Goal: Communication & Community: Answer question/provide support

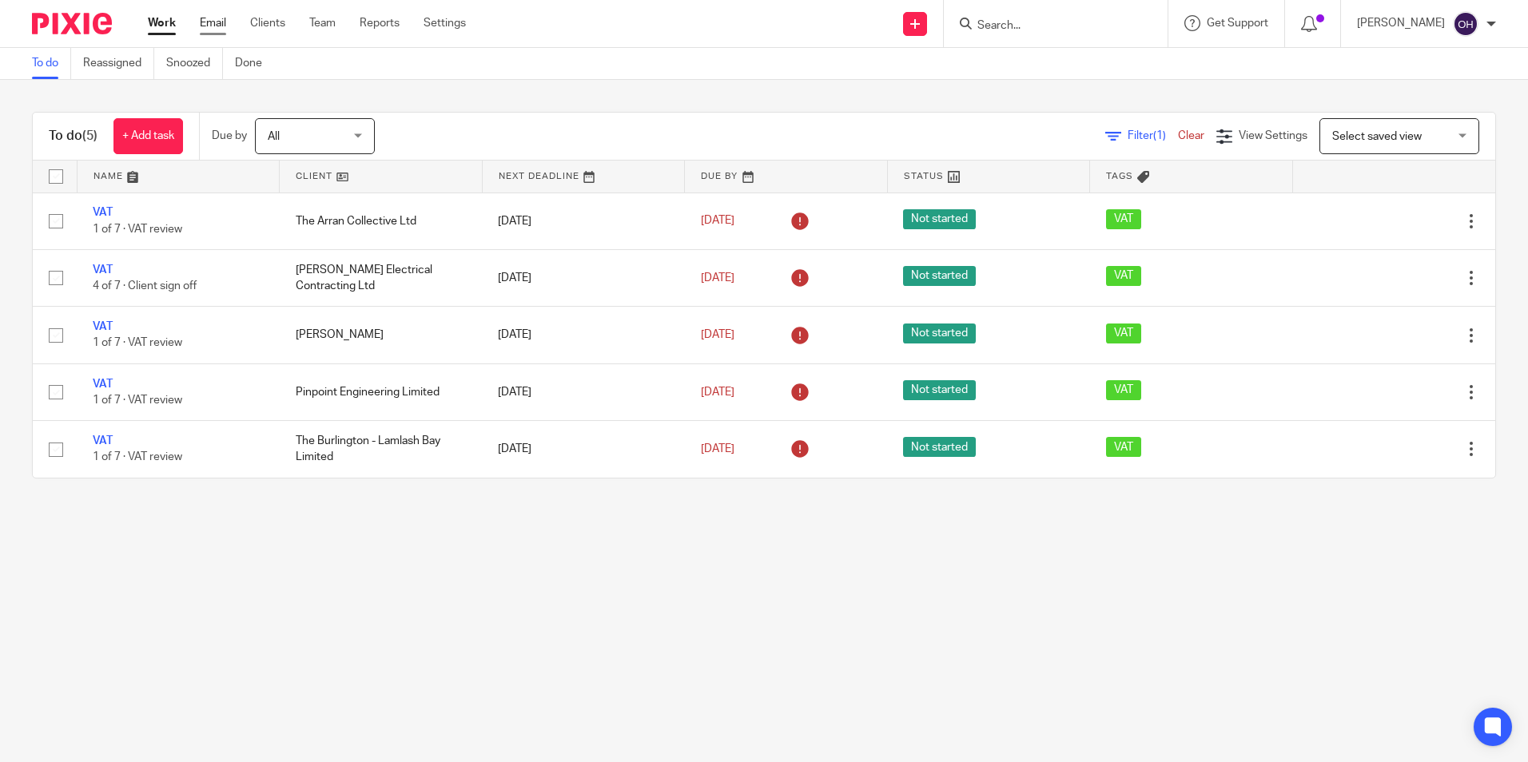
click at [217, 15] on link "Email" at bounding box center [213, 23] width 26 height 16
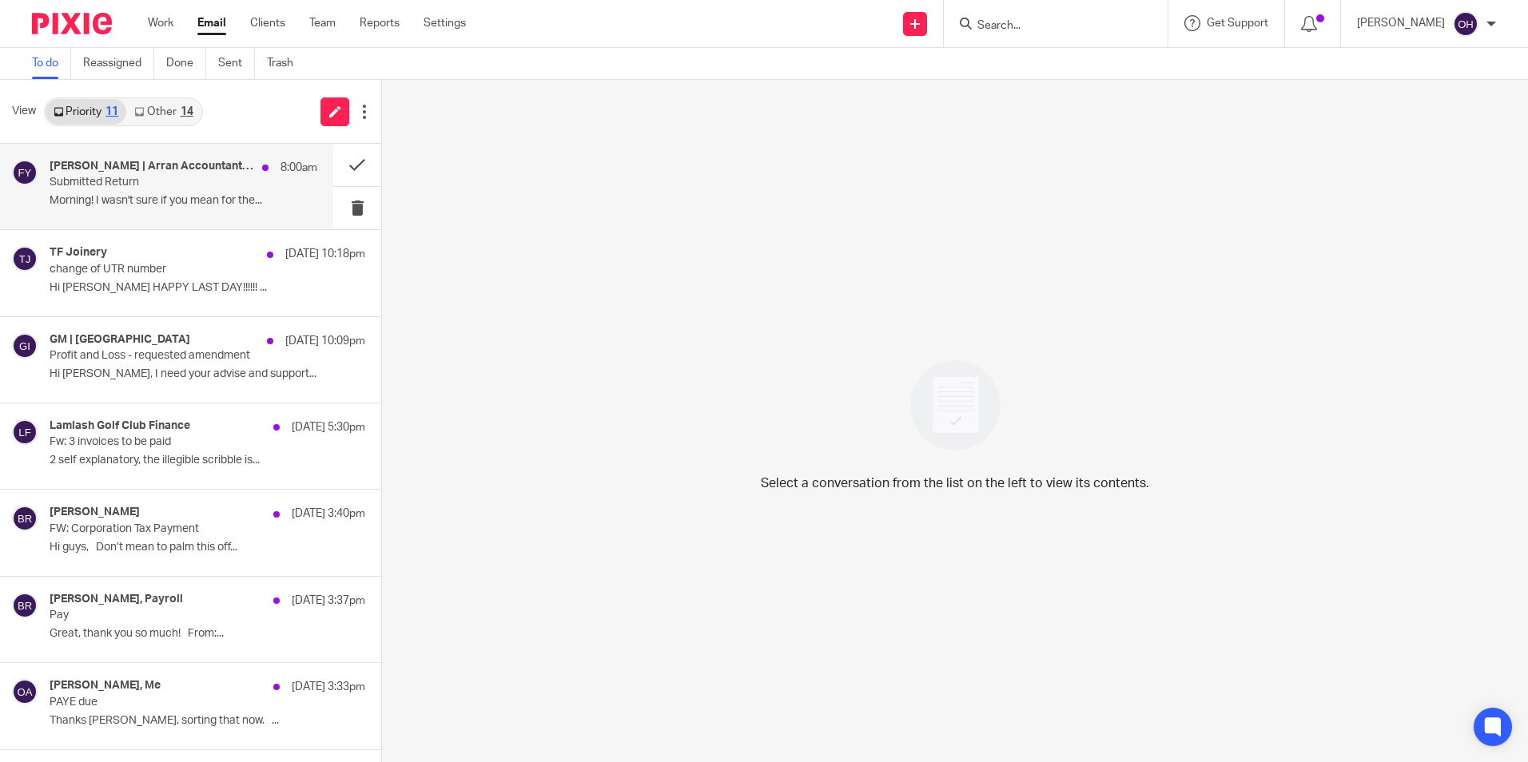
click at [149, 197] on p "Morning! I wasn't sure if you mean for the..." at bounding box center [184, 201] width 268 height 14
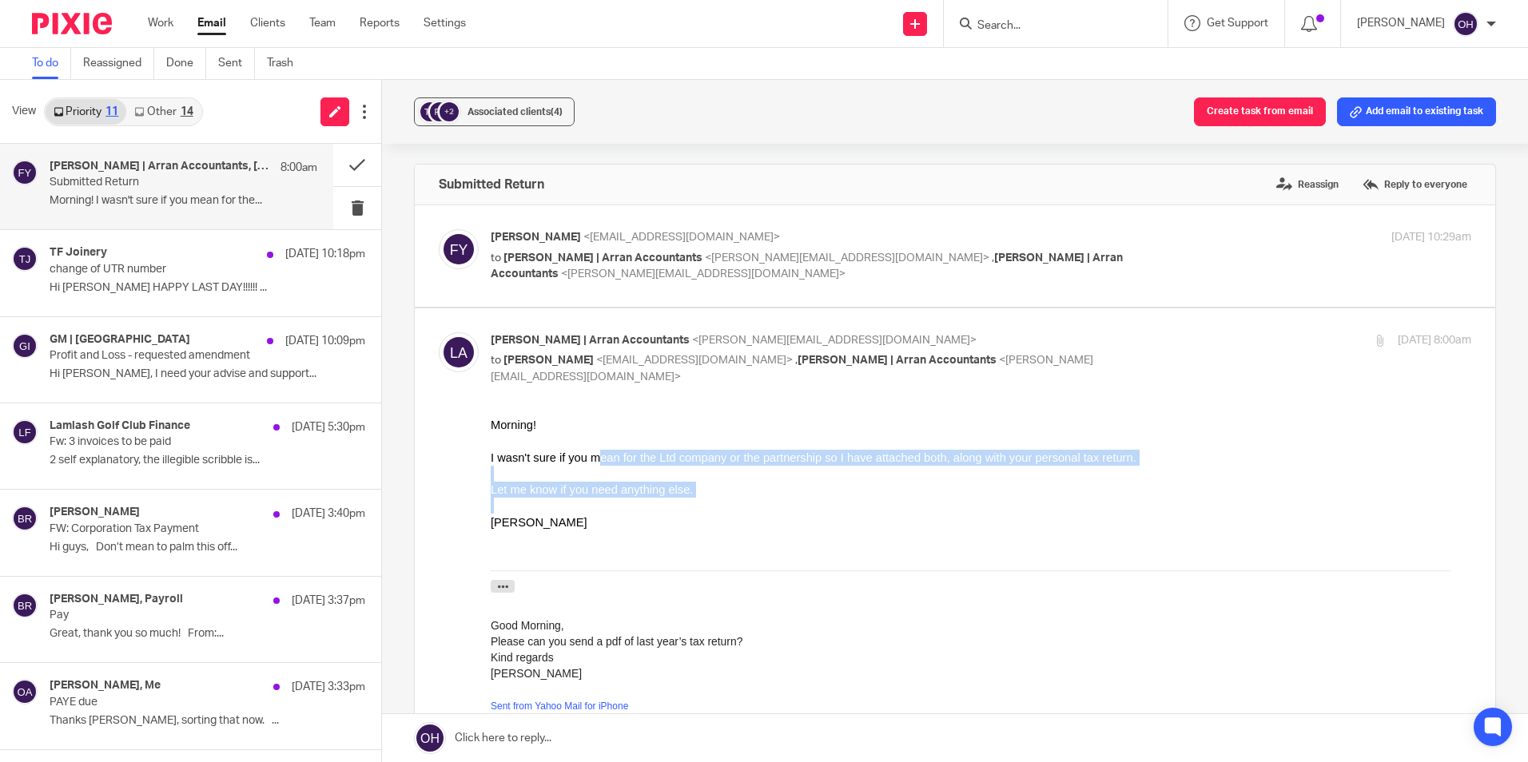
drag, startPoint x: 587, startPoint y: 460, endPoint x: 890, endPoint y: 499, distance: 306.2
click at [890, 499] on div "Morning! I wasn't sure if you mean for the Ltd company or the partnership so I …" at bounding box center [981, 565] width 980 height 297
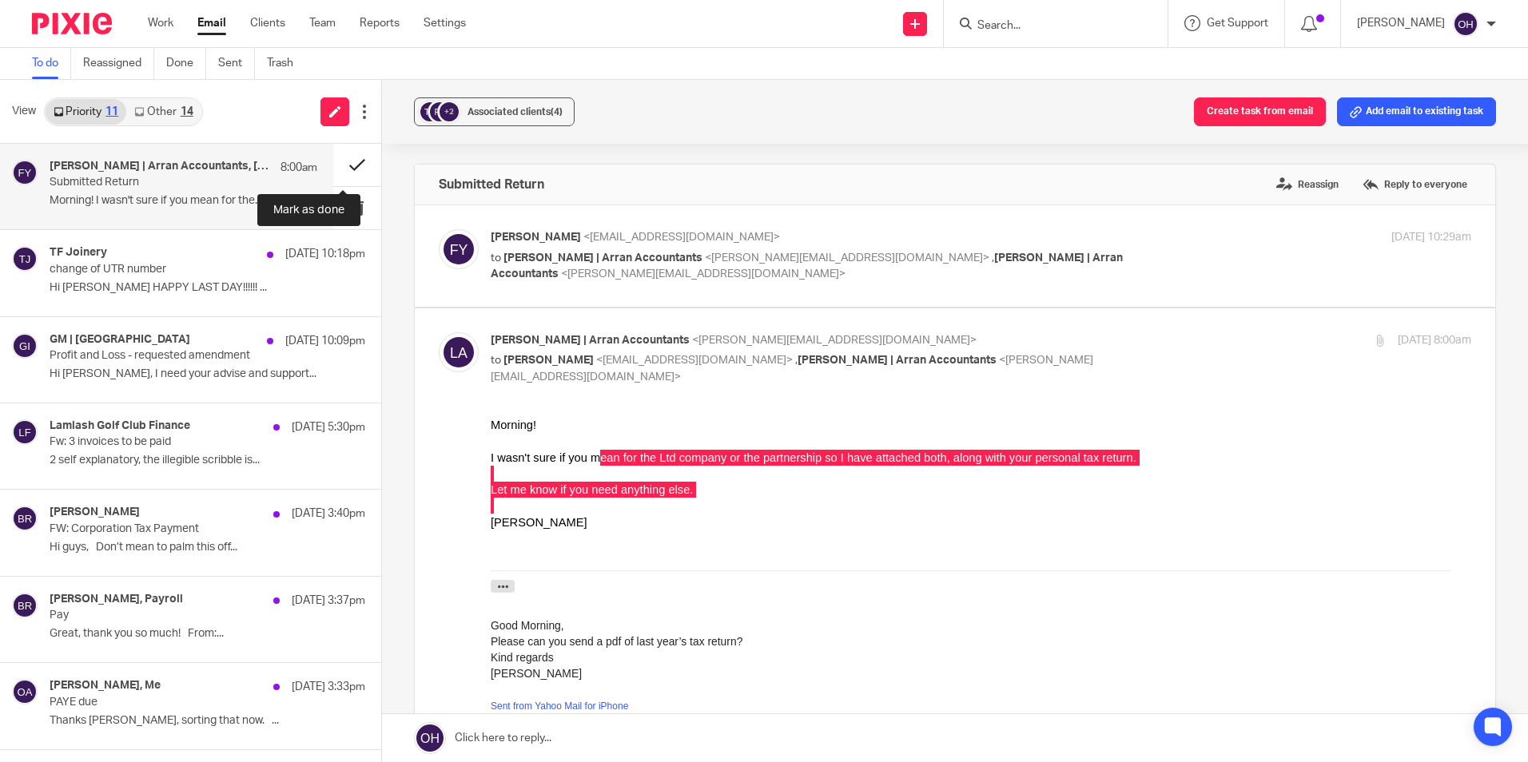
click at [344, 165] on button at bounding box center [357, 165] width 48 height 42
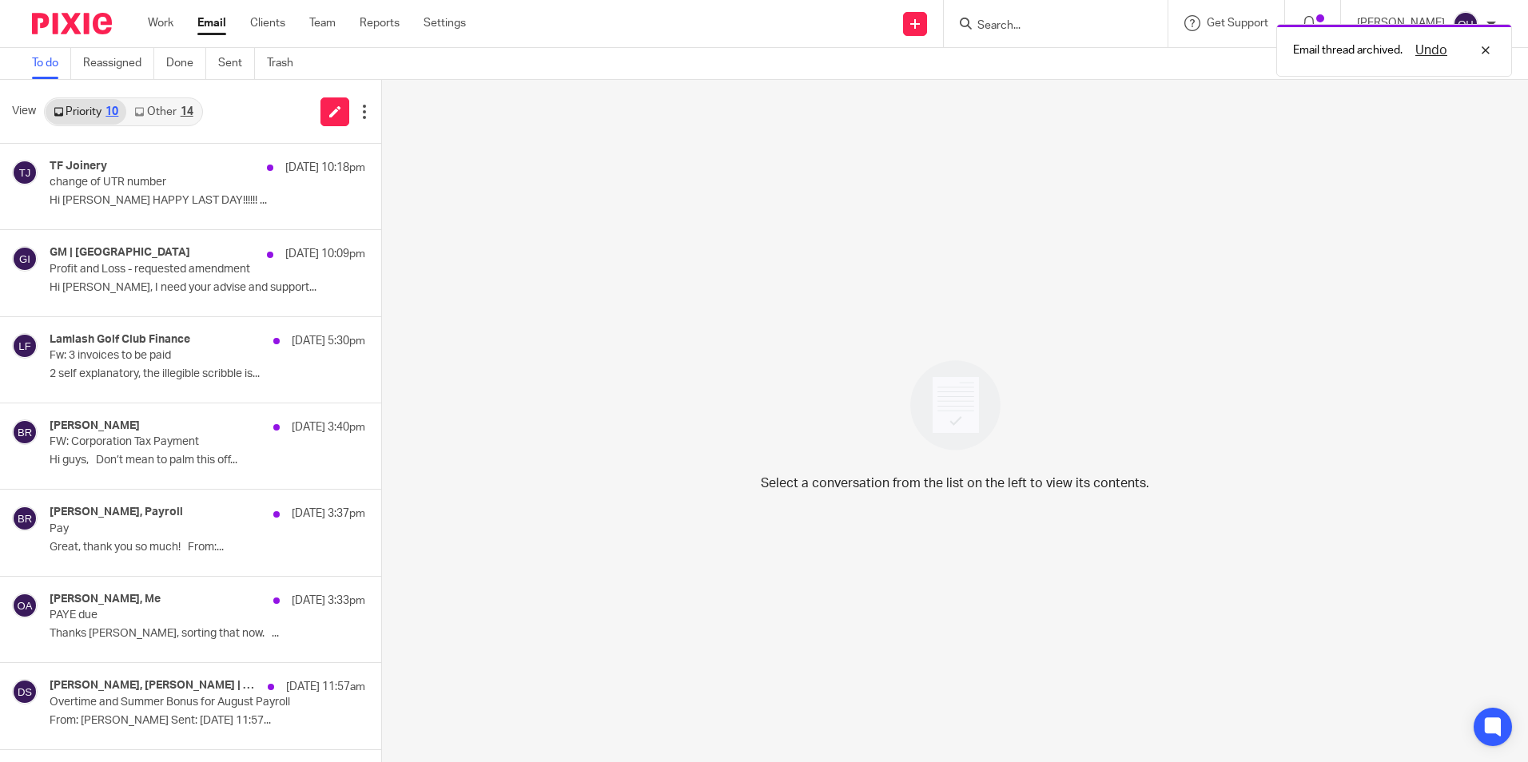
click at [169, 106] on link "Other 14" at bounding box center [163, 112] width 74 height 26
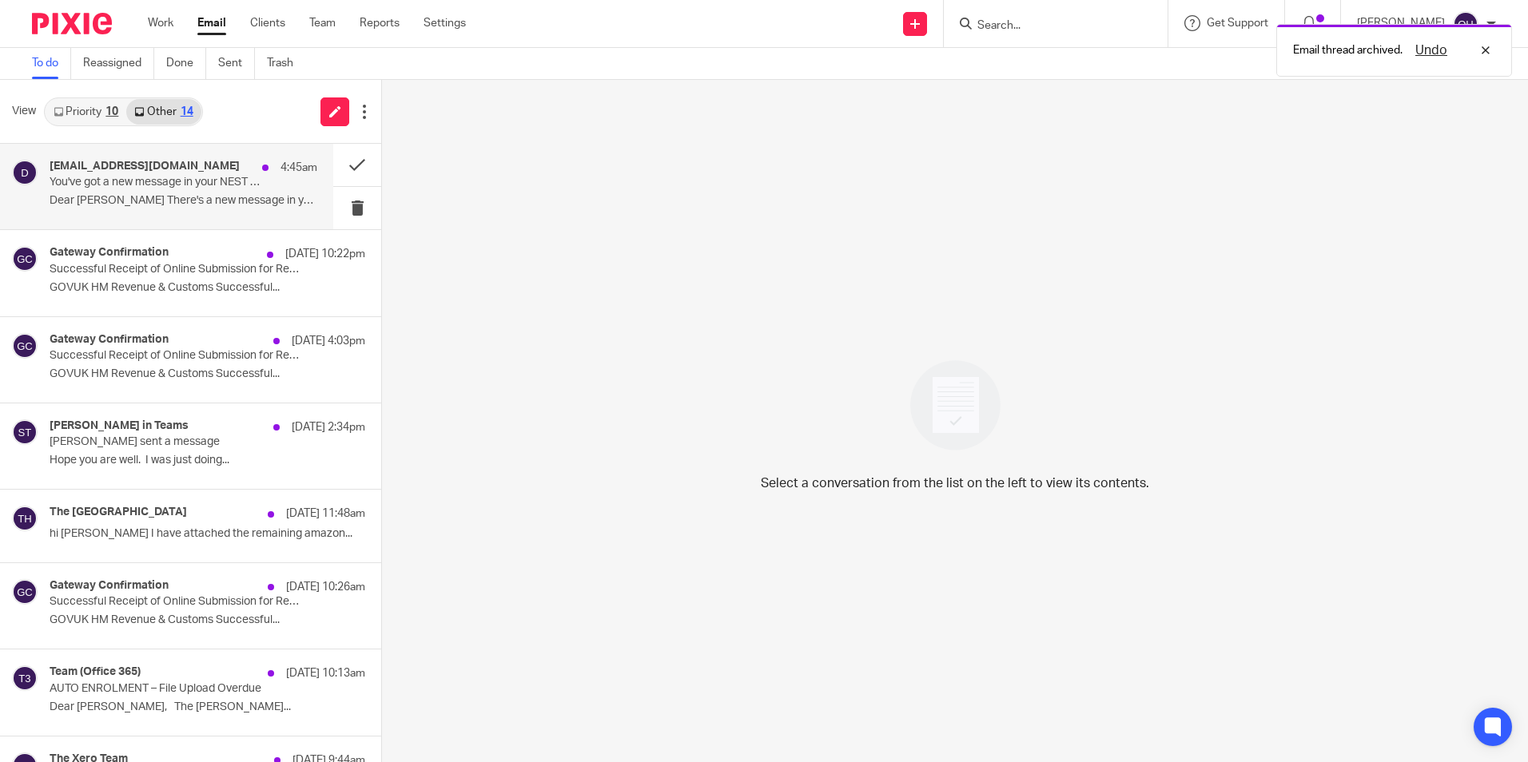
click at [175, 185] on p "You've got a new message in your NEST mailbox" at bounding box center [157, 183] width 214 height 14
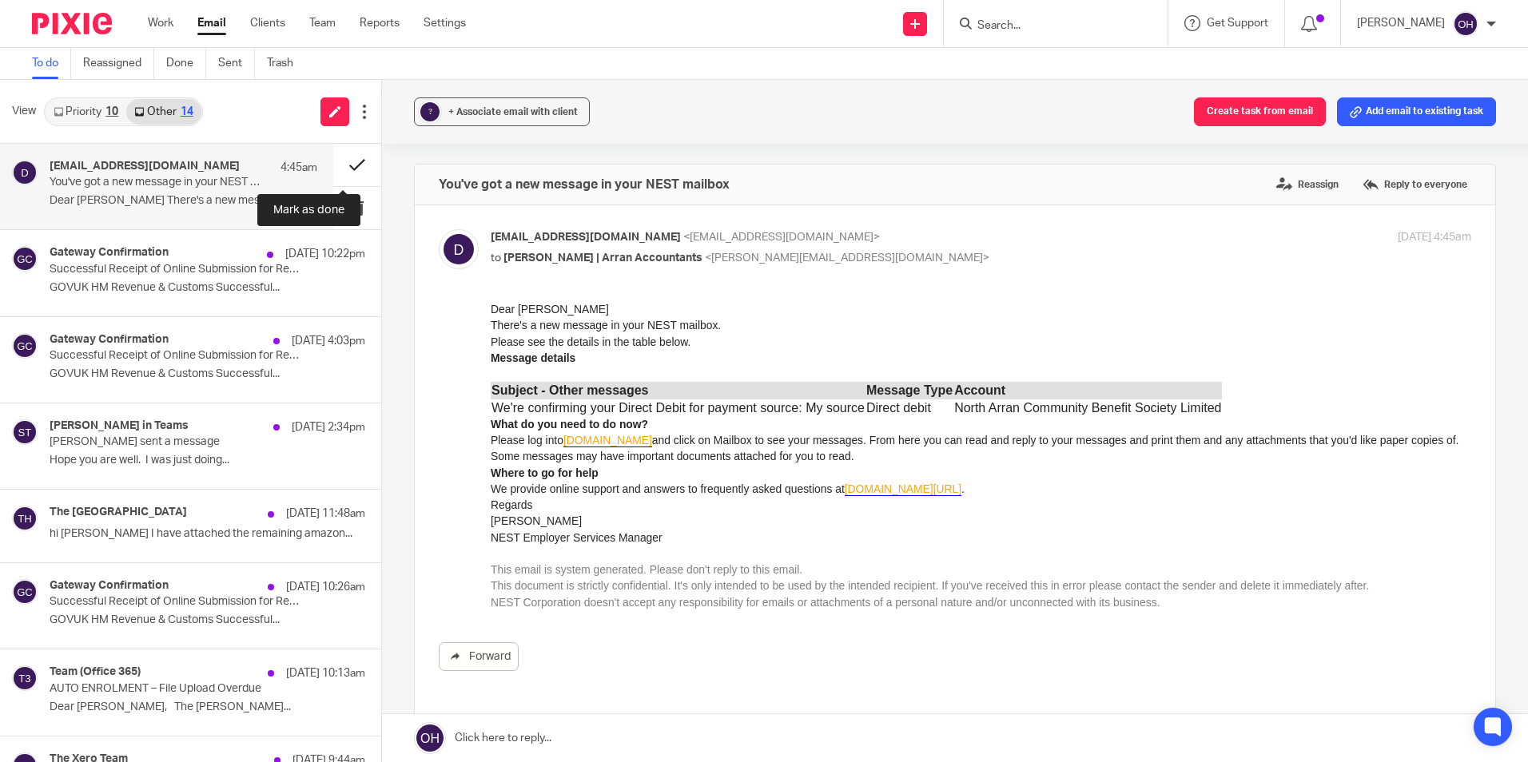
click at [342, 153] on button at bounding box center [357, 165] width 48 height 42
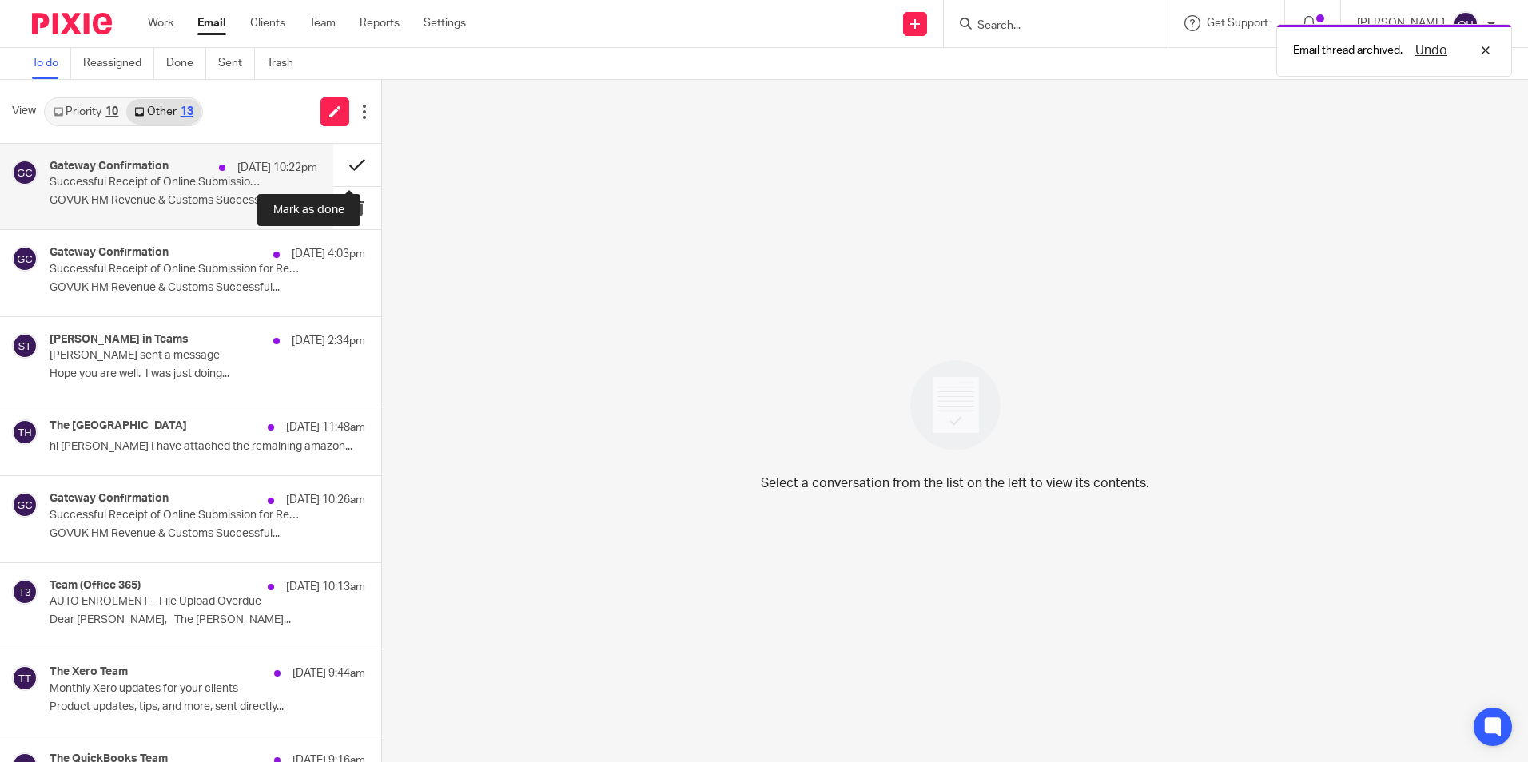
click at [345, 155] on button at bounding box center [357, 165] width 48 height 42
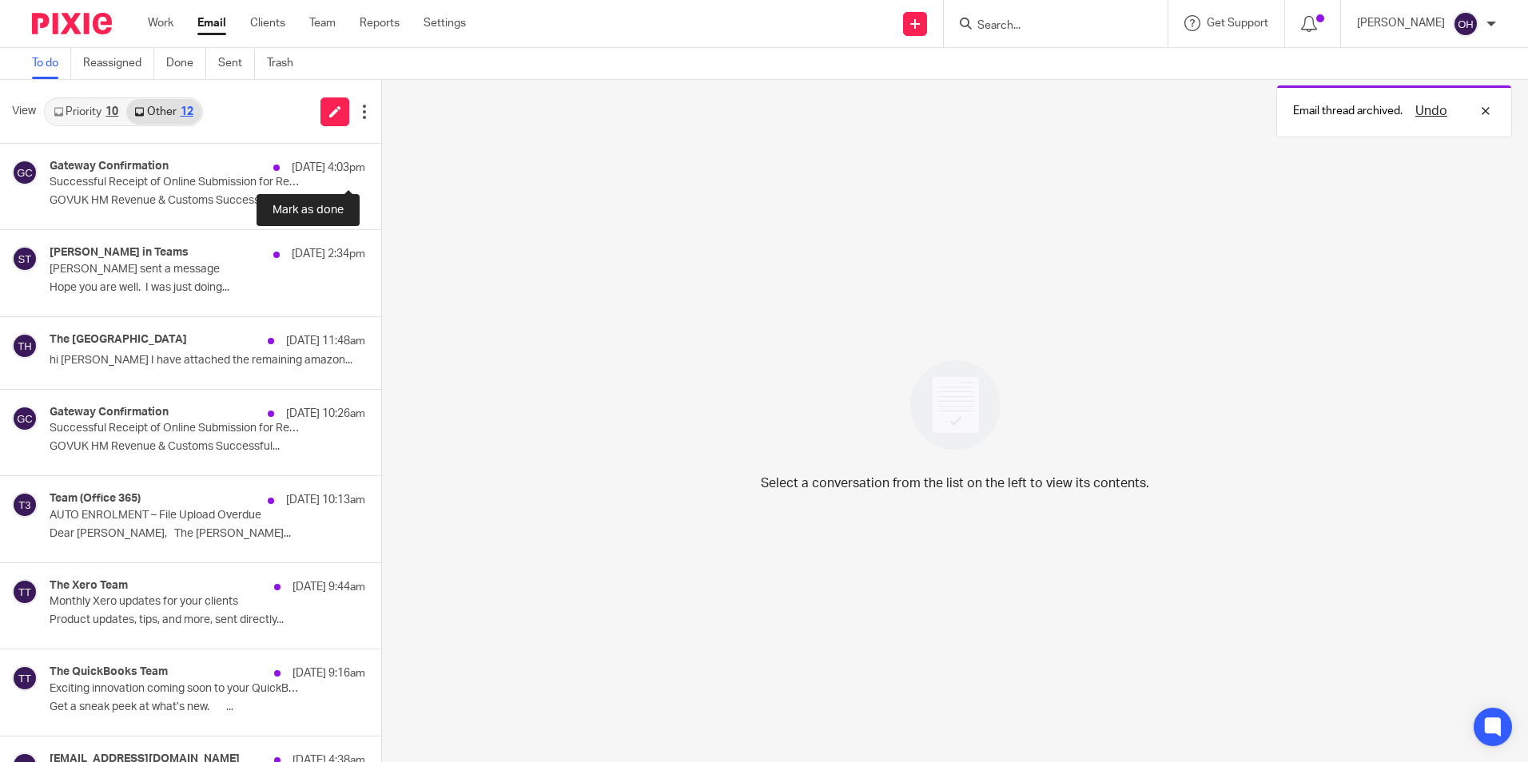
click at [381, 156] on button at bounding box center [387, 165] width 13 height 42
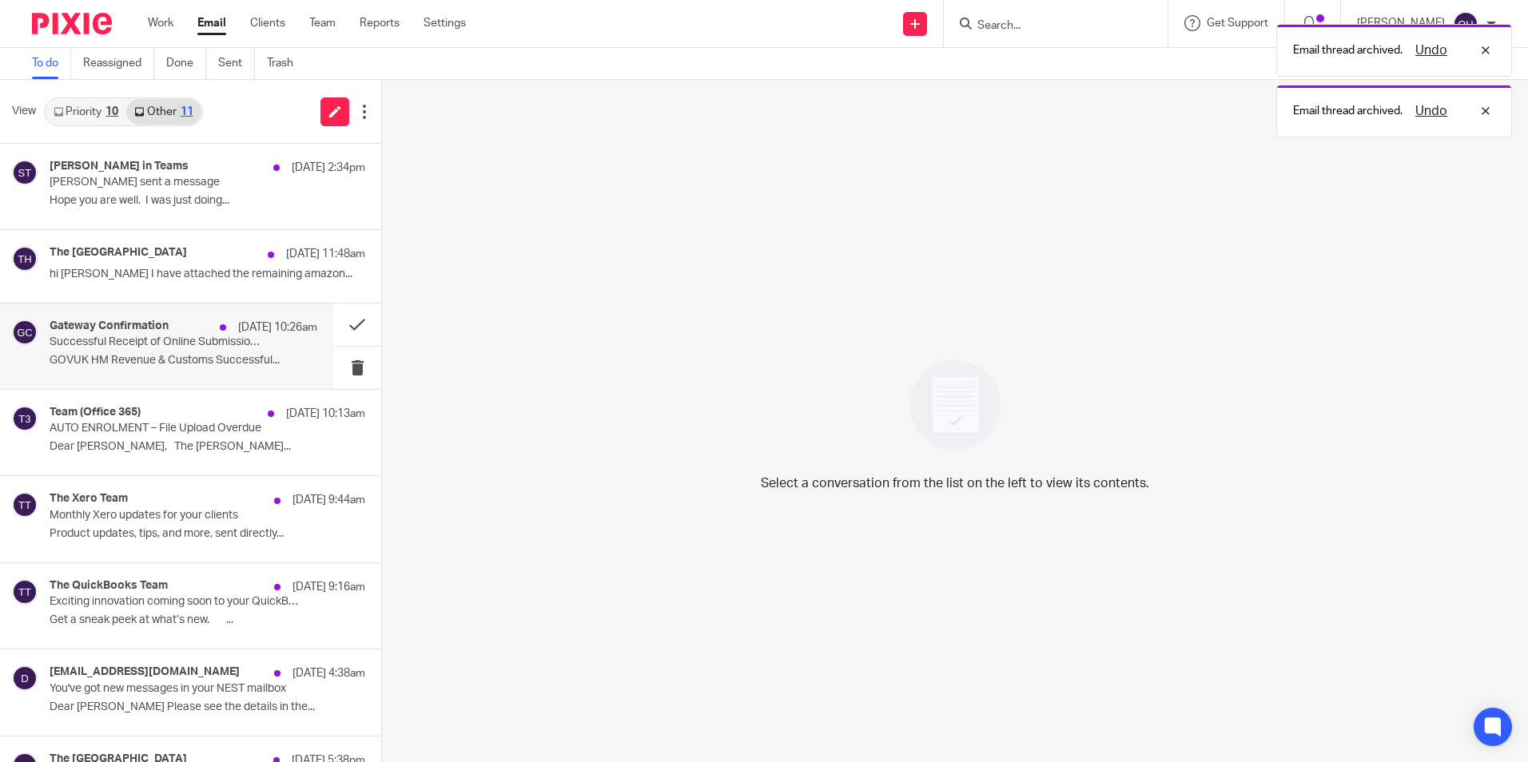
click at [152, 344] on p "Successful Receipt of Online Submission for Reference 120/LE87413" at bounding box center [157, 343] width 214 height 14
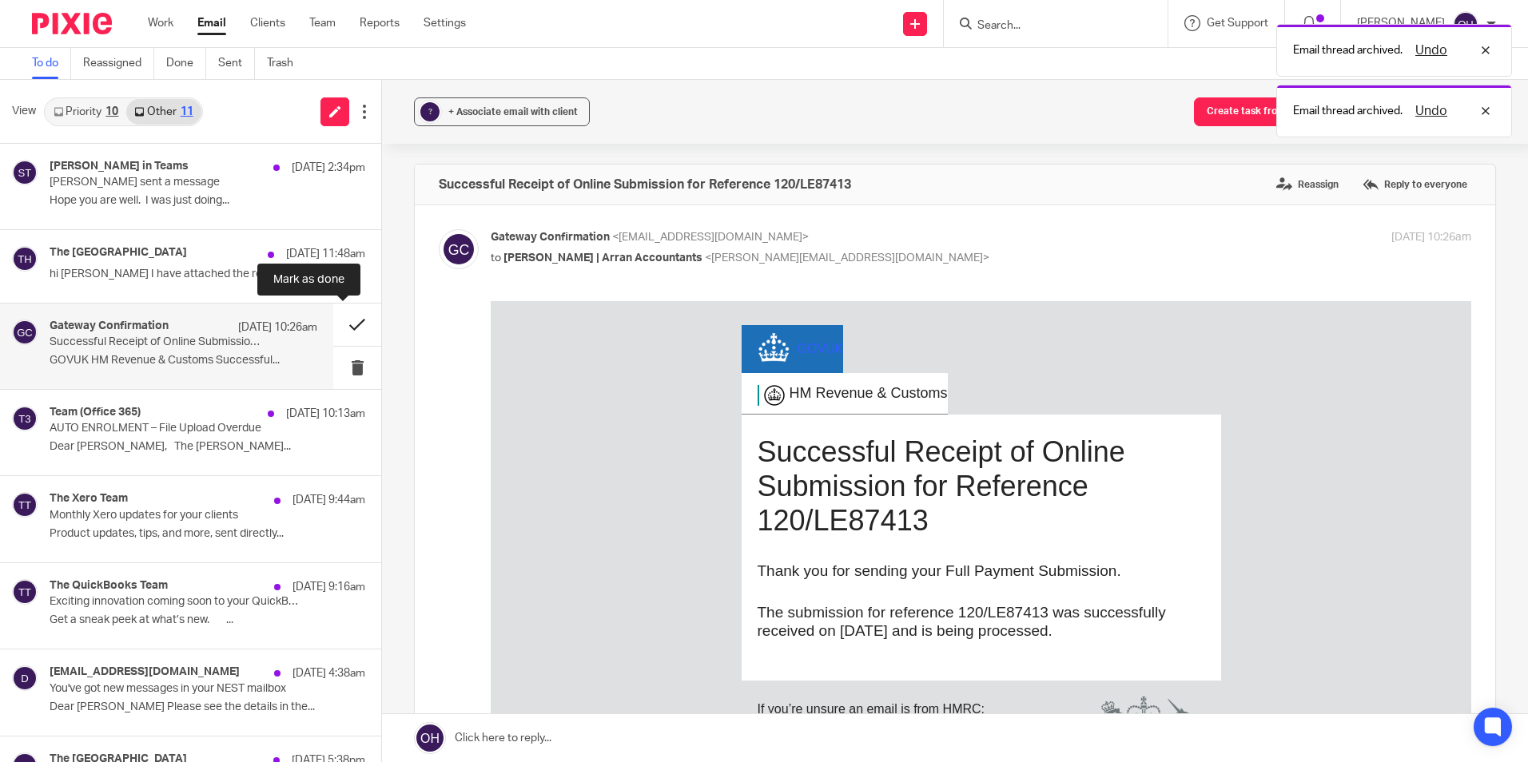
click at [345, 328] on button at bounding box center [357, 325] width 48 height 42
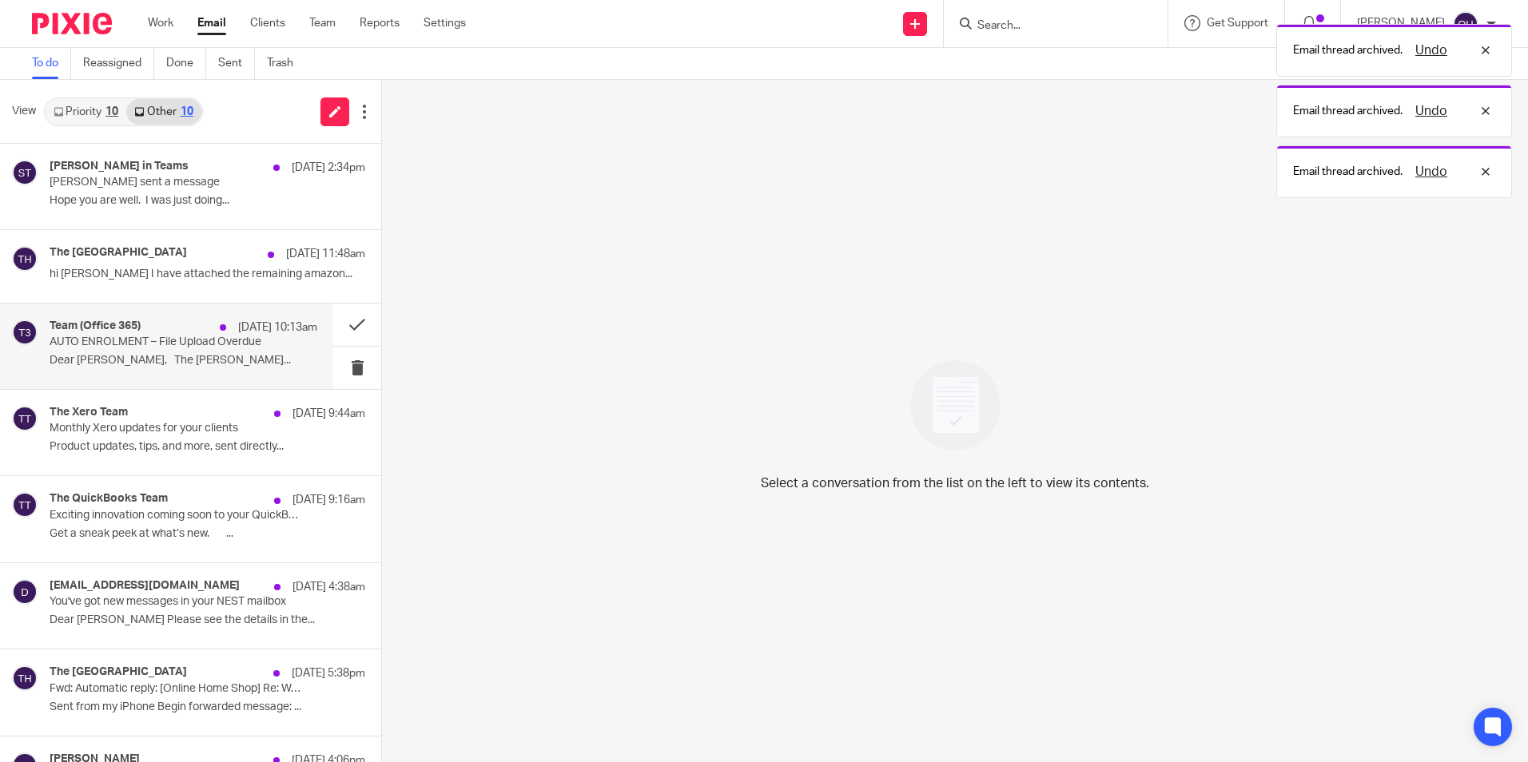
click at [212, 330] on div "21 Aug 10:13am" at bounding box center [264, 328] width 105 height 16
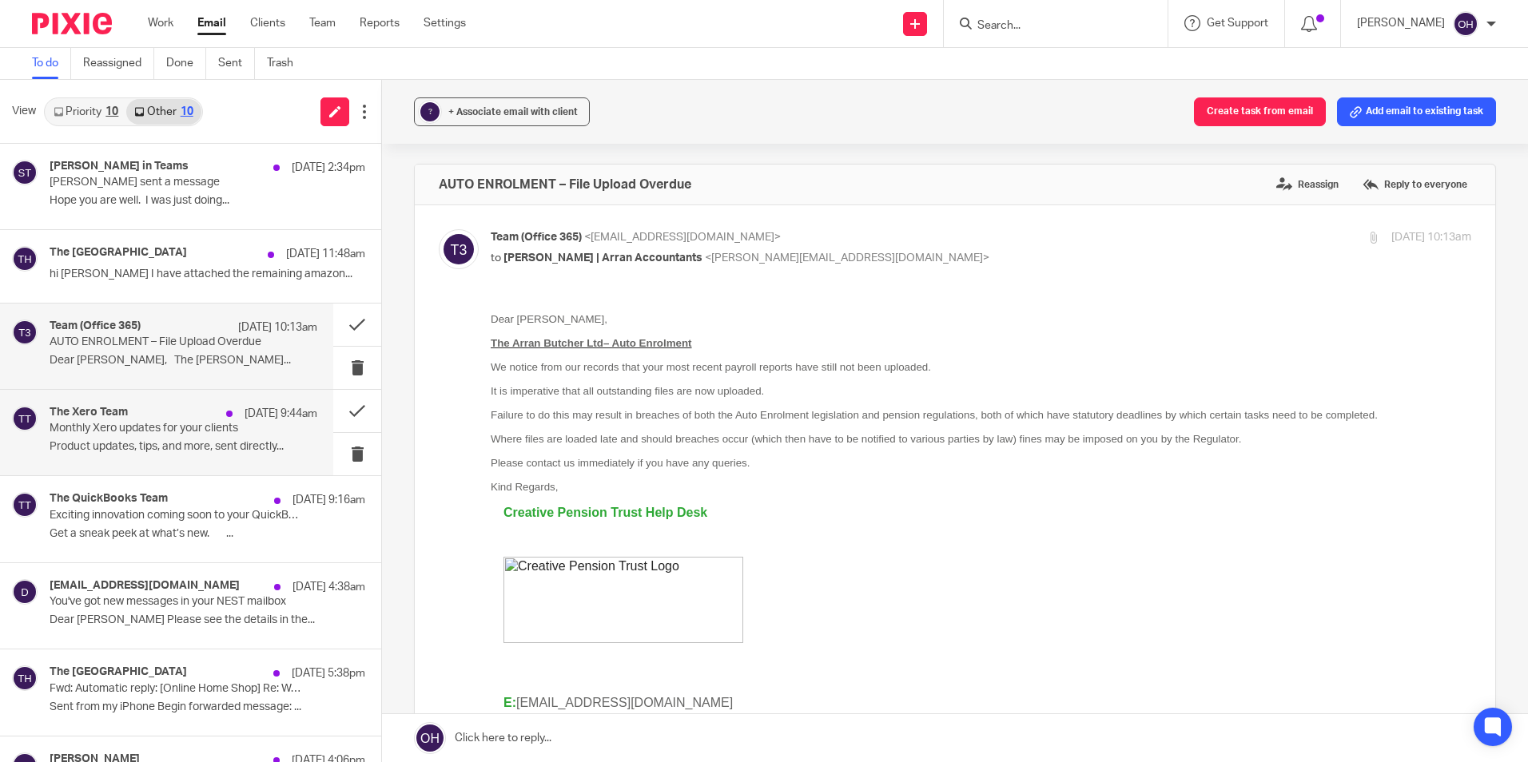
click at [164, 418] on div "The Xero Team 21 Aug 9:44am" at bounding box center [184, 414] width 268 height 16
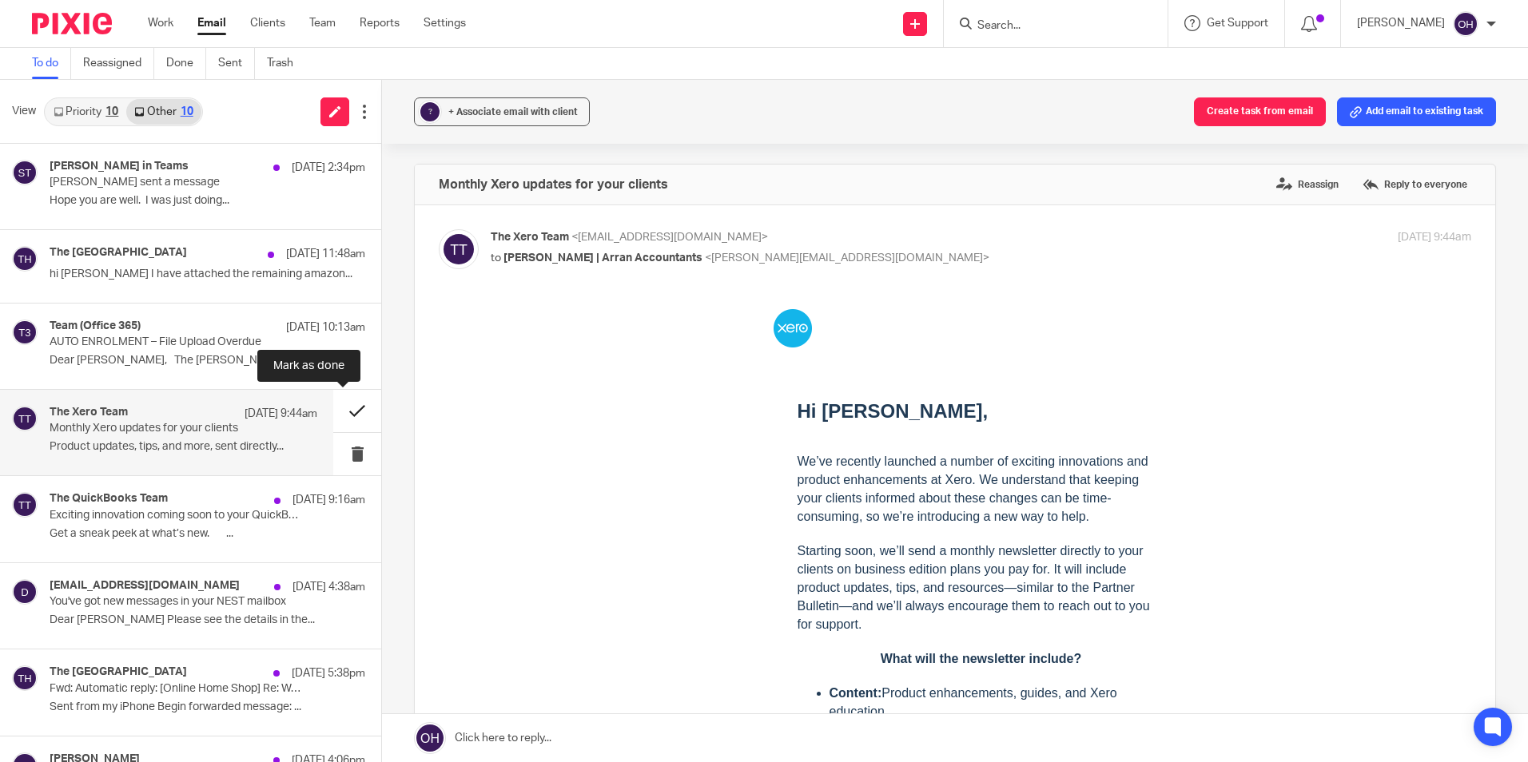
click at [348, 413] on button at bounding box center [357, 411] width 48 height 42
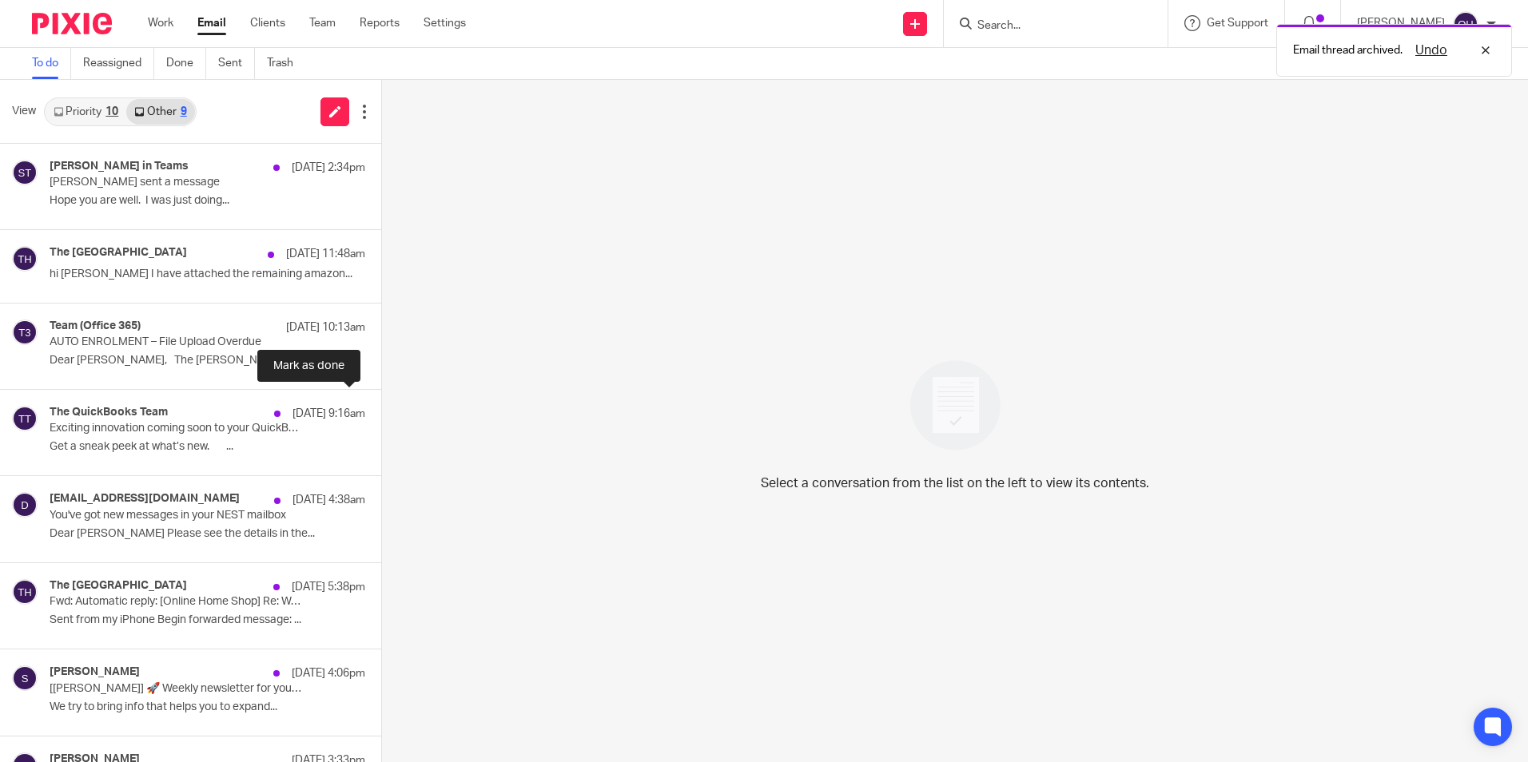
click at [381, 413] on button at bounding box center [387, 411] width 13 height 42
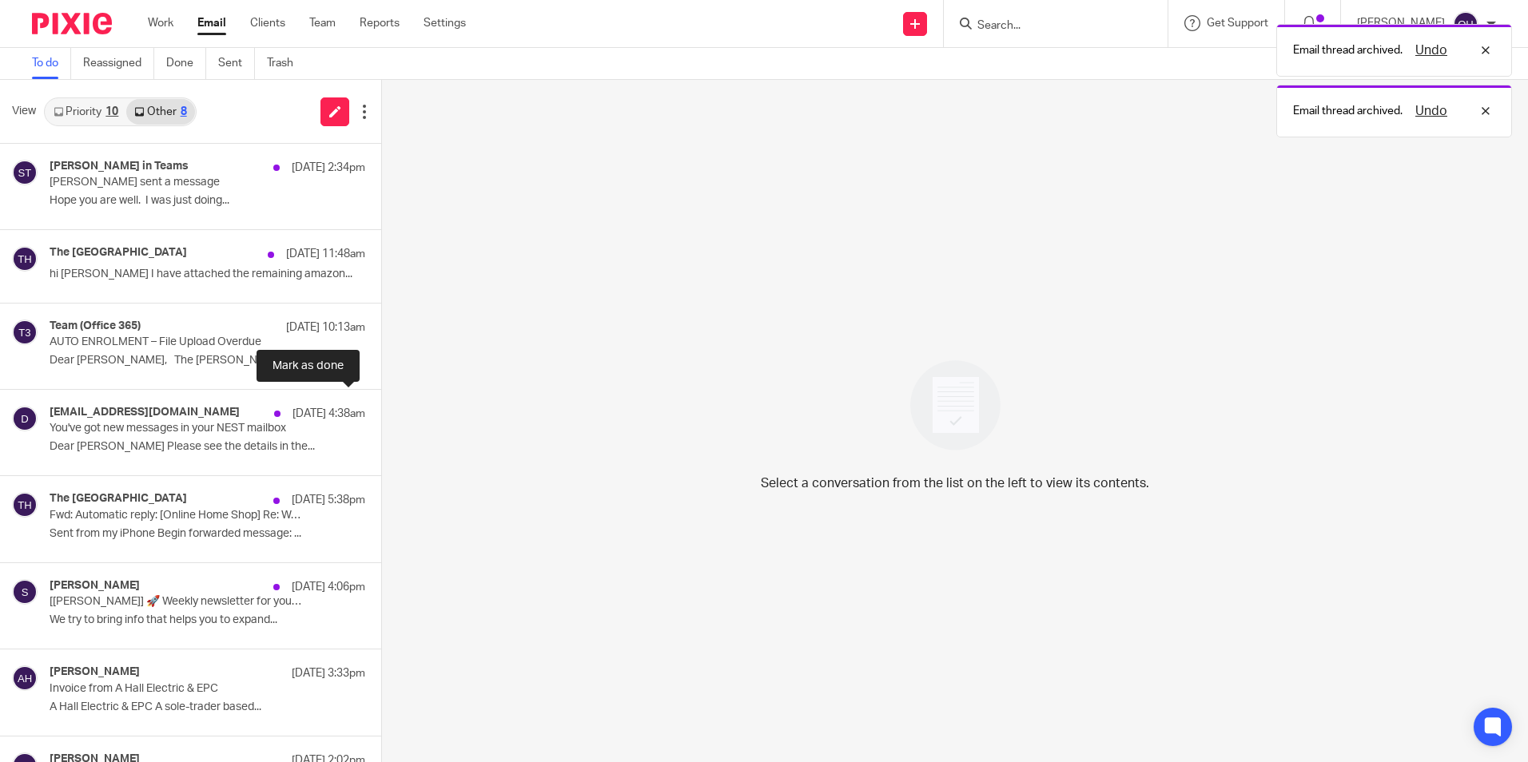
click at [381, 413] on button at bounding box center [387, 411] width 13 height 42
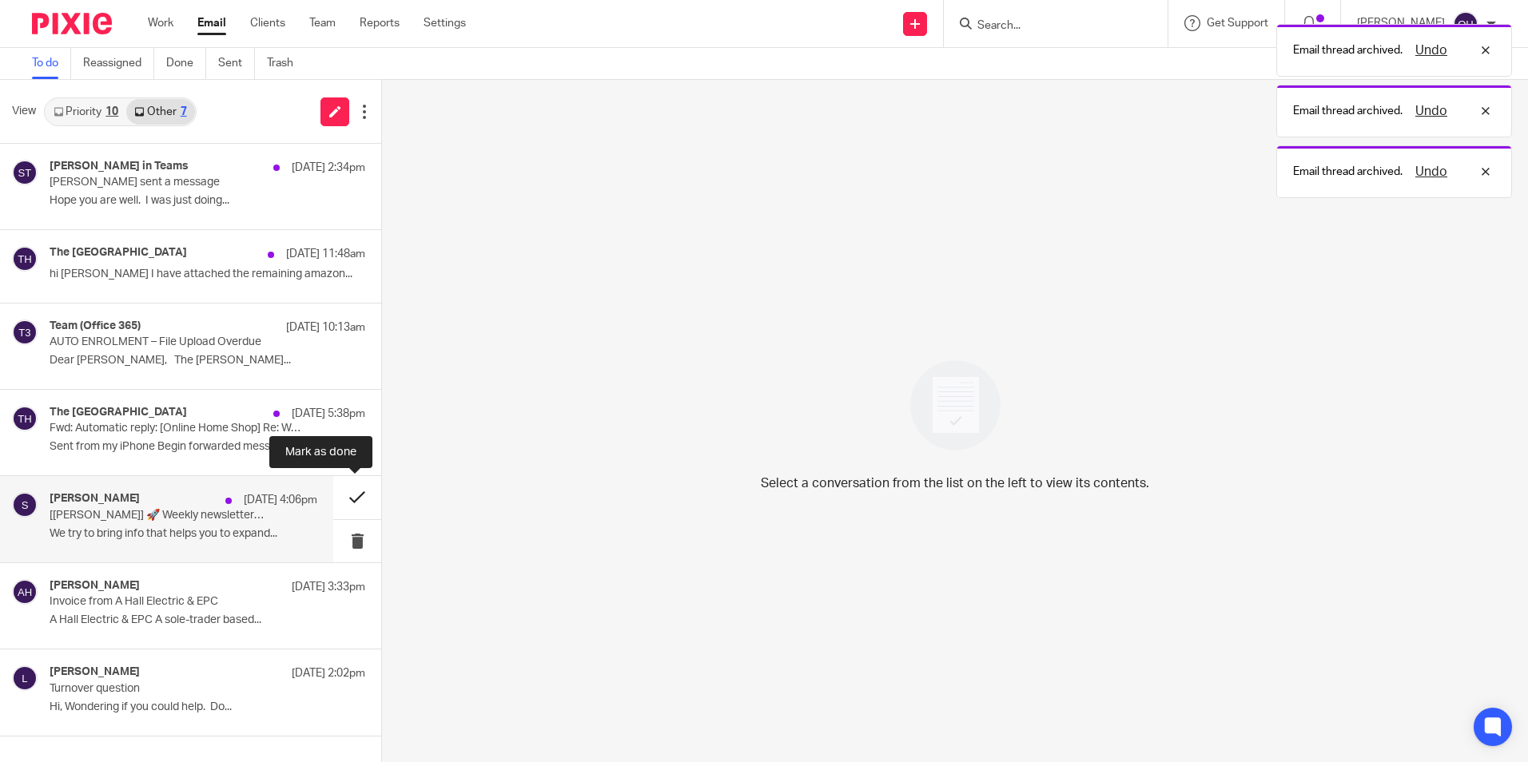
click at [350, 499] on button at bounding box center [357, 497] width 48 height 42
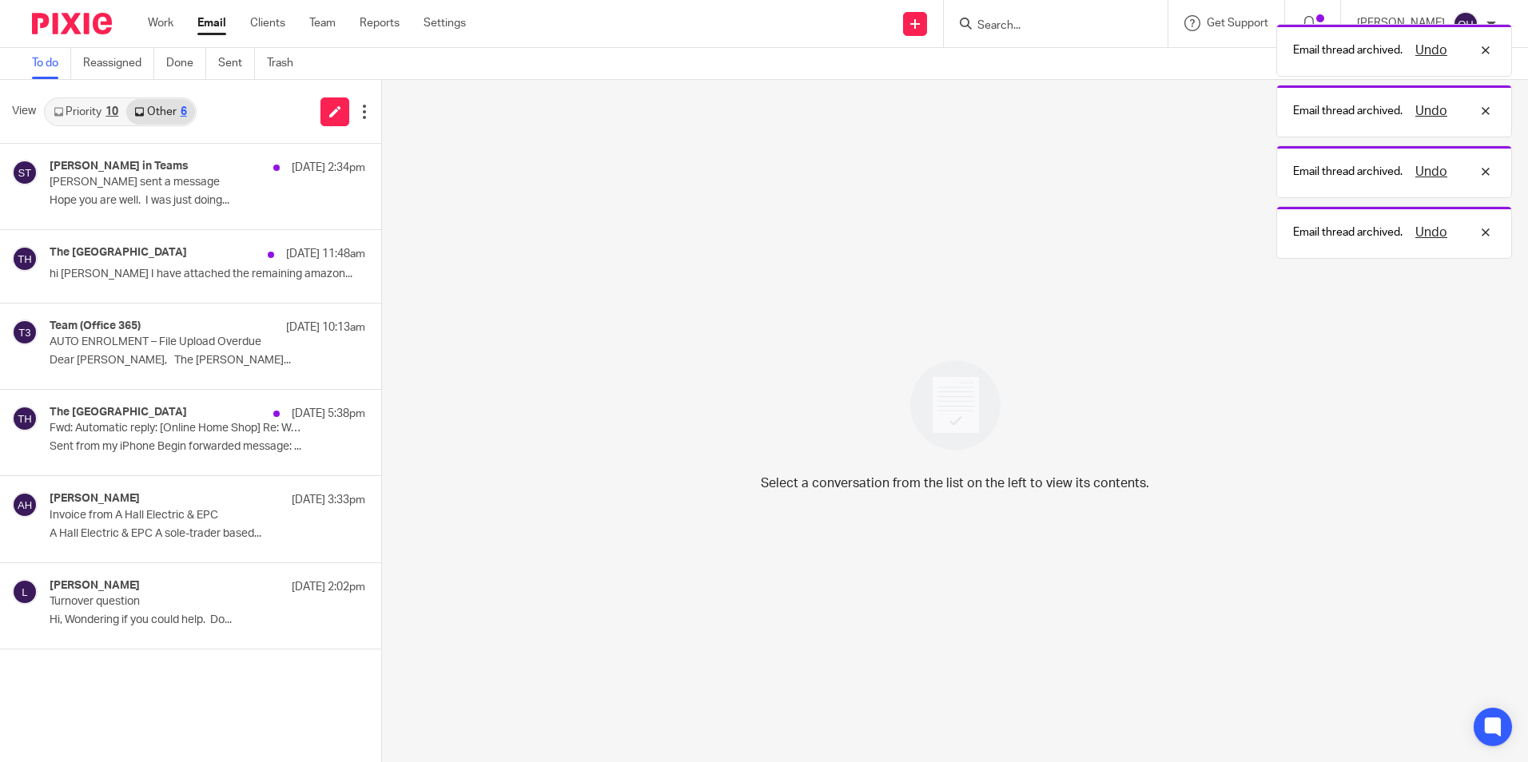
click at [105, 116] on link "Priority 10" at bounding box center [86, 112] width 81 height 26
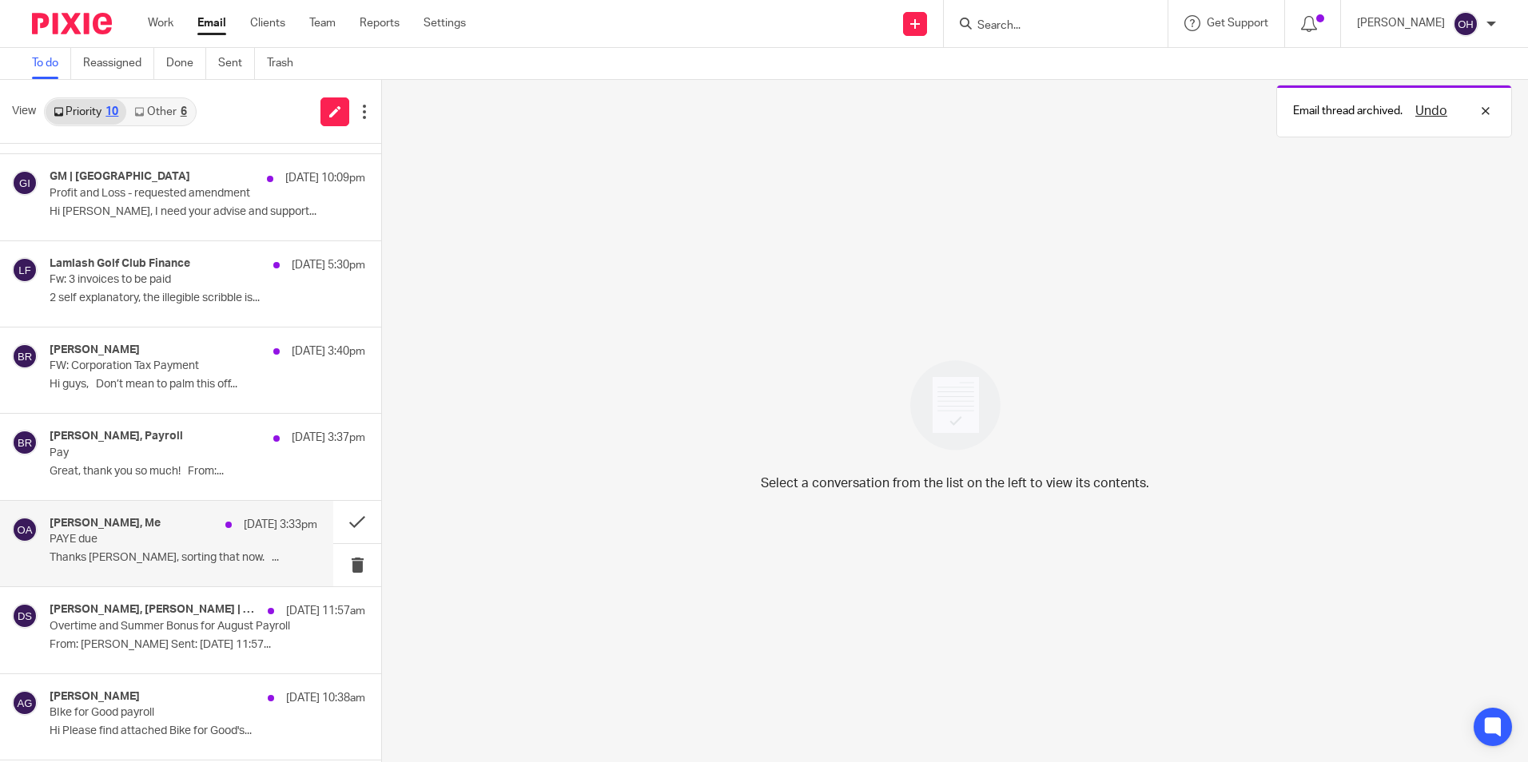
scroll to position [80, 0]
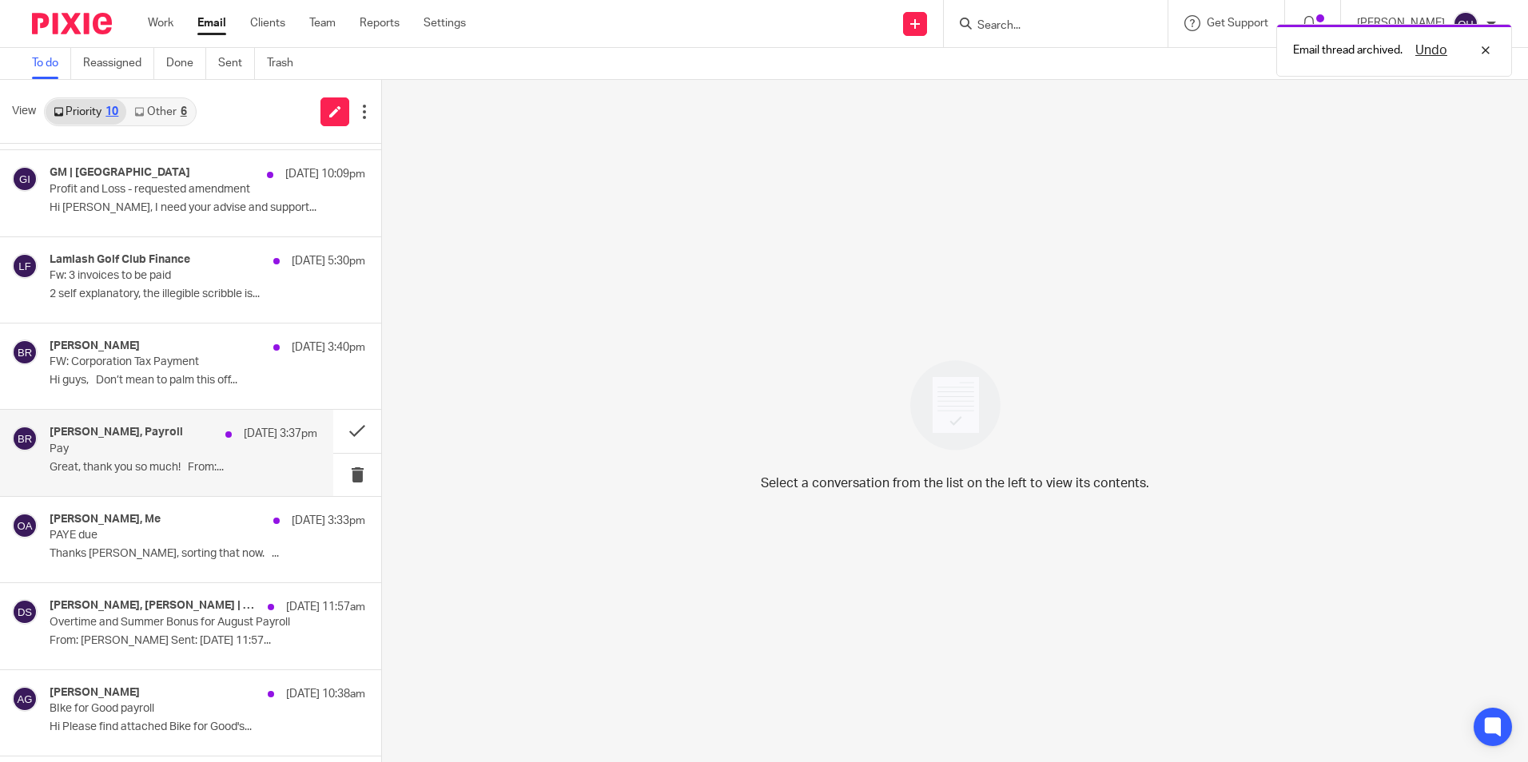
click at [127, 459] on div "Ben Rayner, Payroll 21 Aug 3:37pm Pay Great, thank you so much! From:..." at bounding box center [184, 453] width 268 height 54
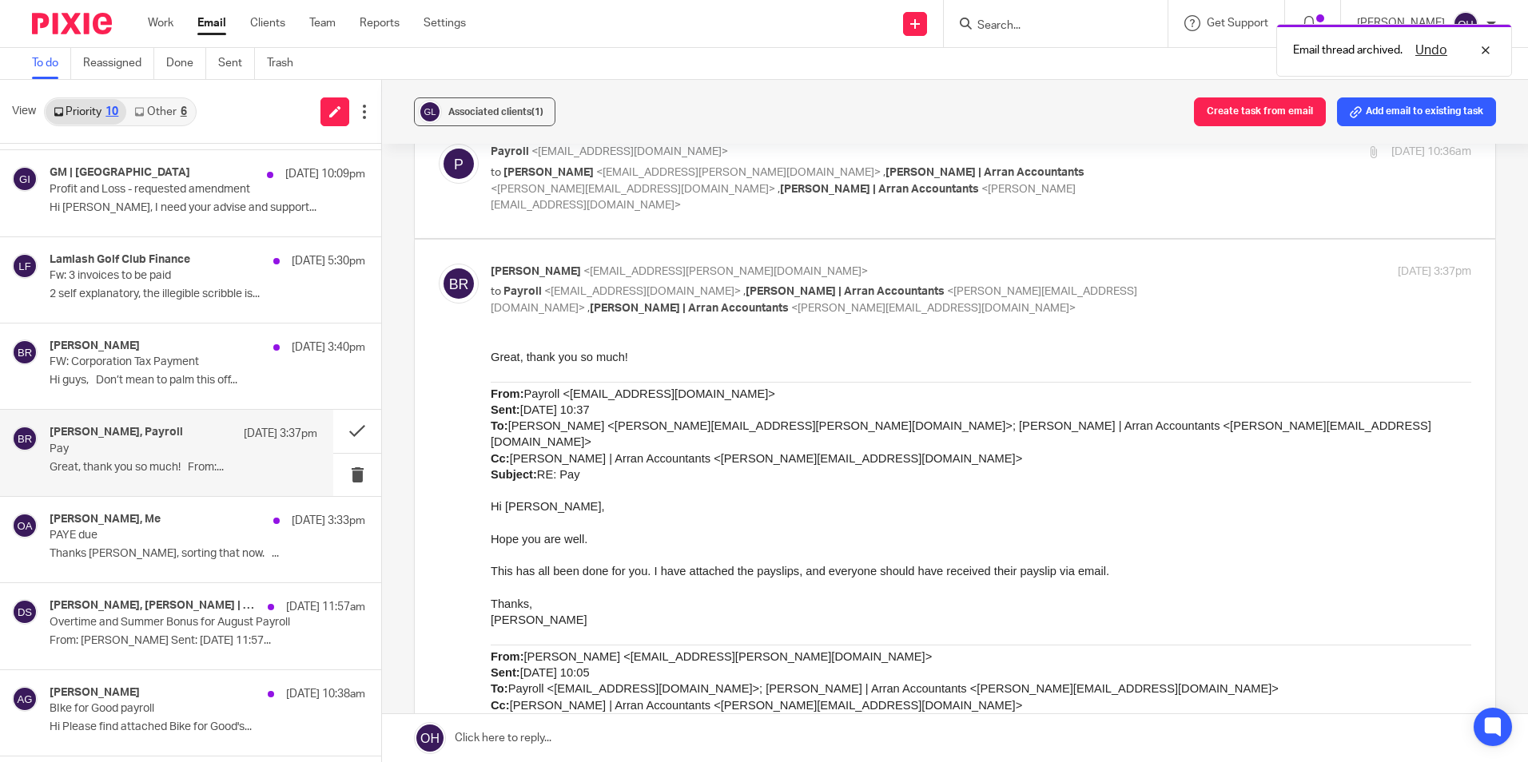
scroll to position [320, 0]
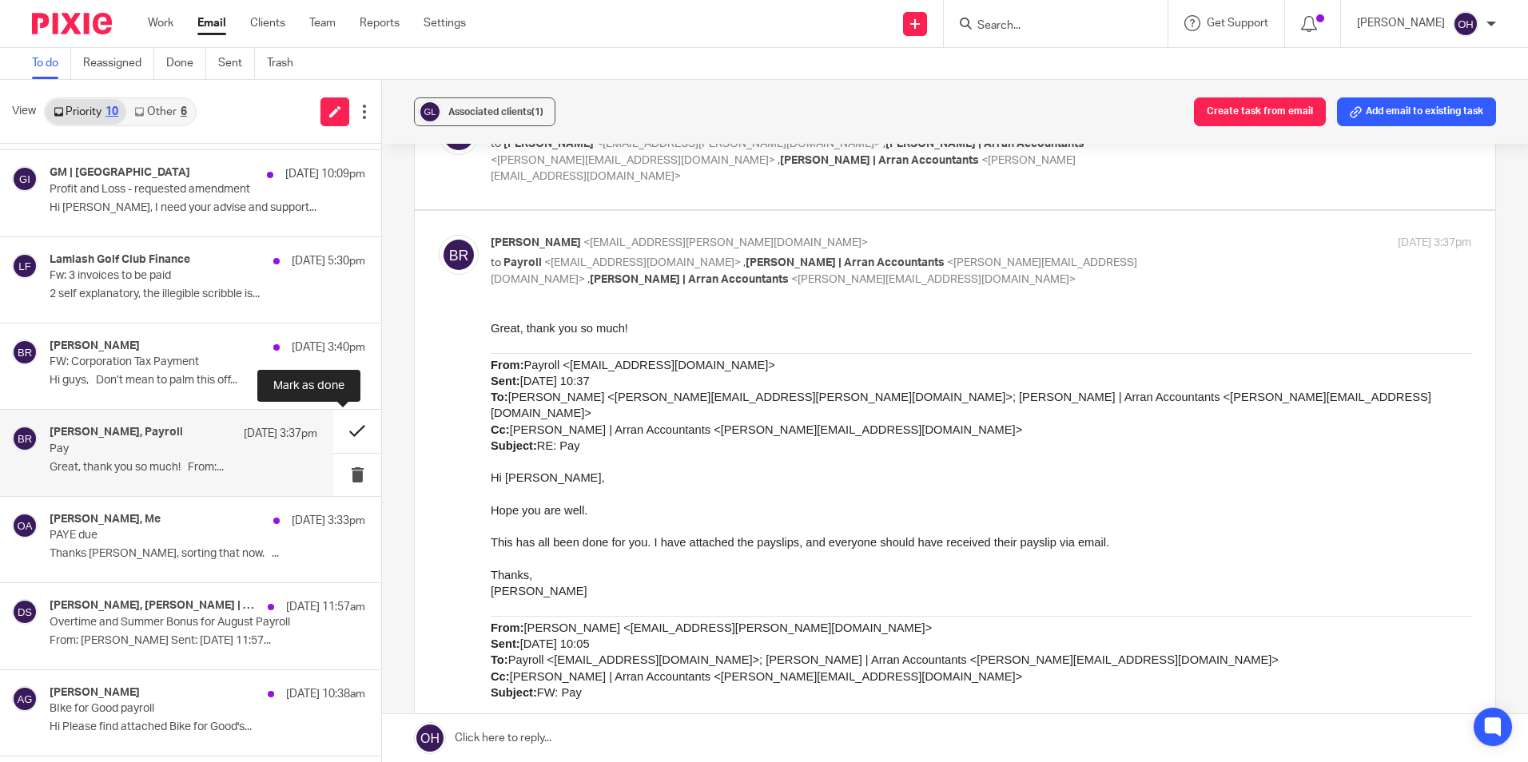
click at [337, 431] on button at bounding box center [357, 431] width 48 height 42
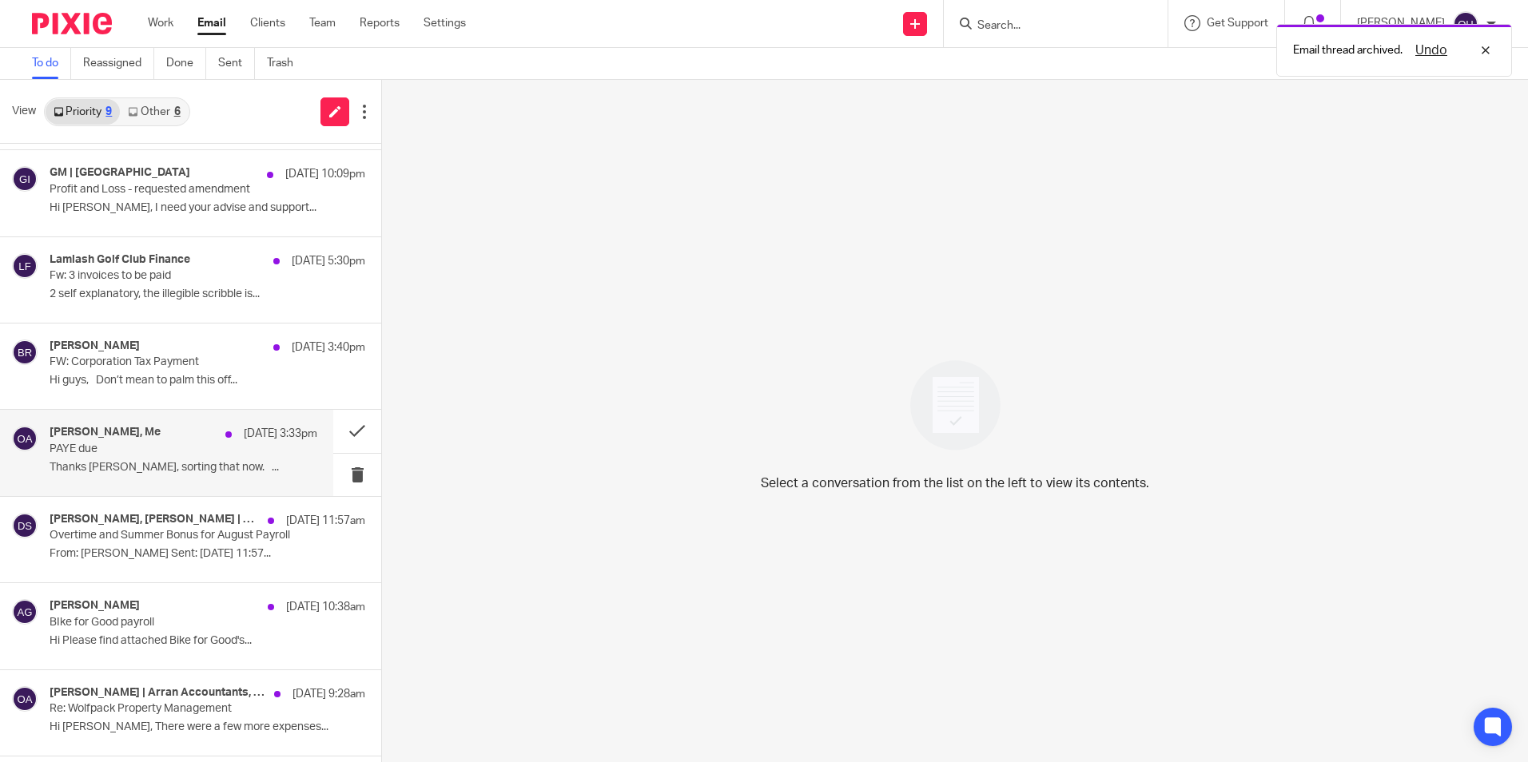
click at [169, 452] on p "PAYE due" at bounding box center [157, 450] width 214 height 14
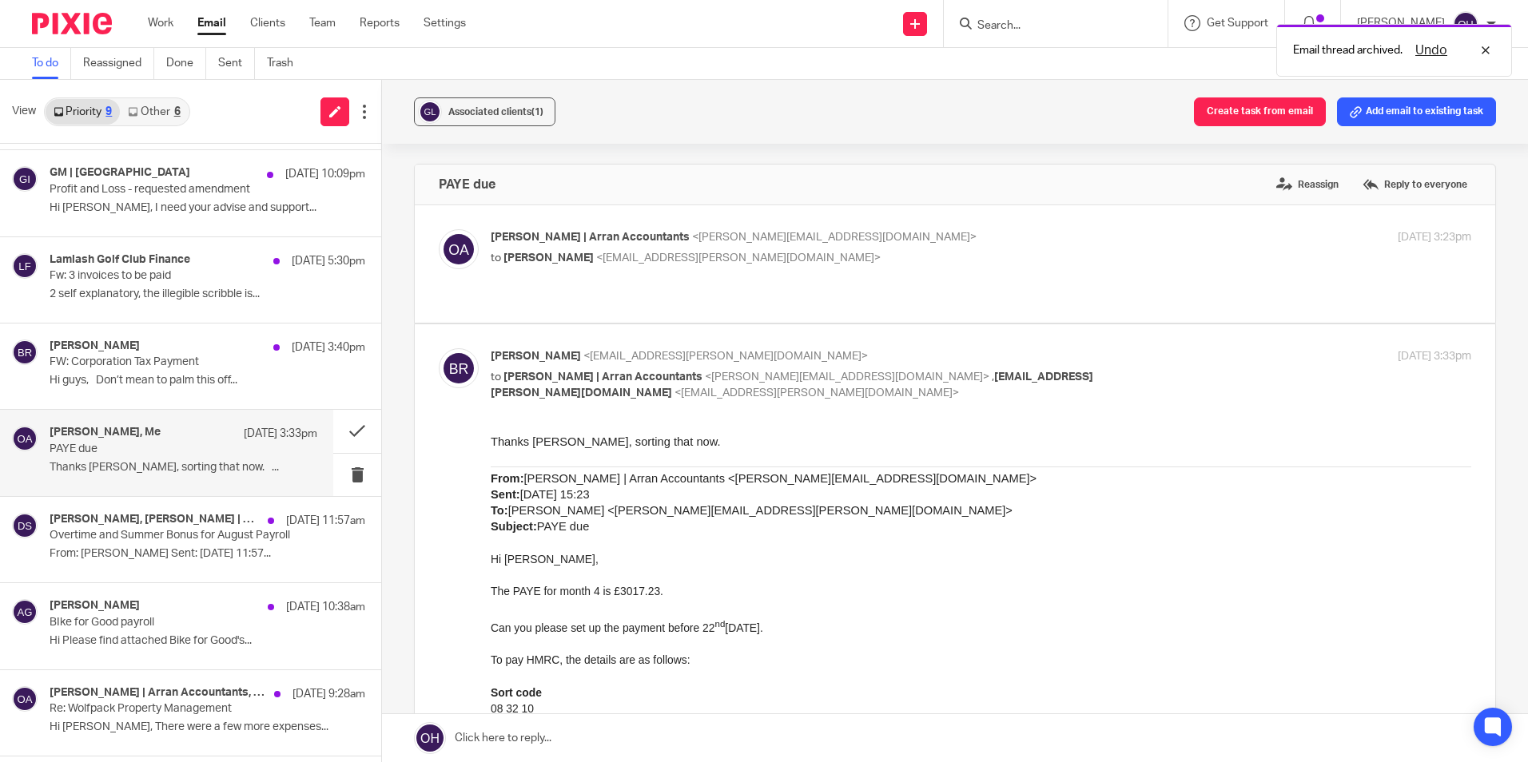
scroll to position [0, 0]
click at [339, 424] on button at bounding box center [357, 431] width 48 height 42
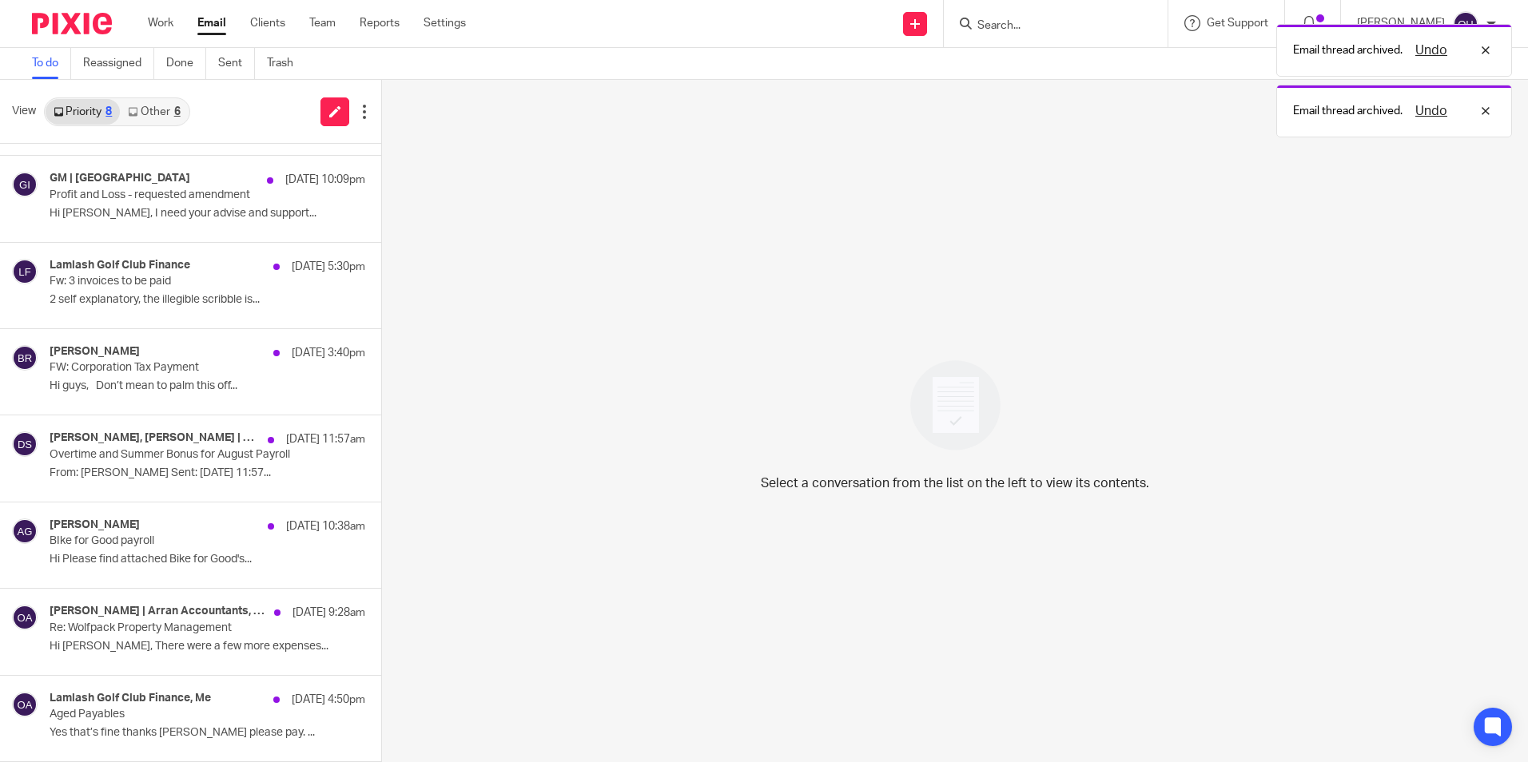
scroll to position [74, 0]
click at [148, 622] on p "Re: Wolfpack Property Management" at bounding box center [157, 629] width 214 height 14
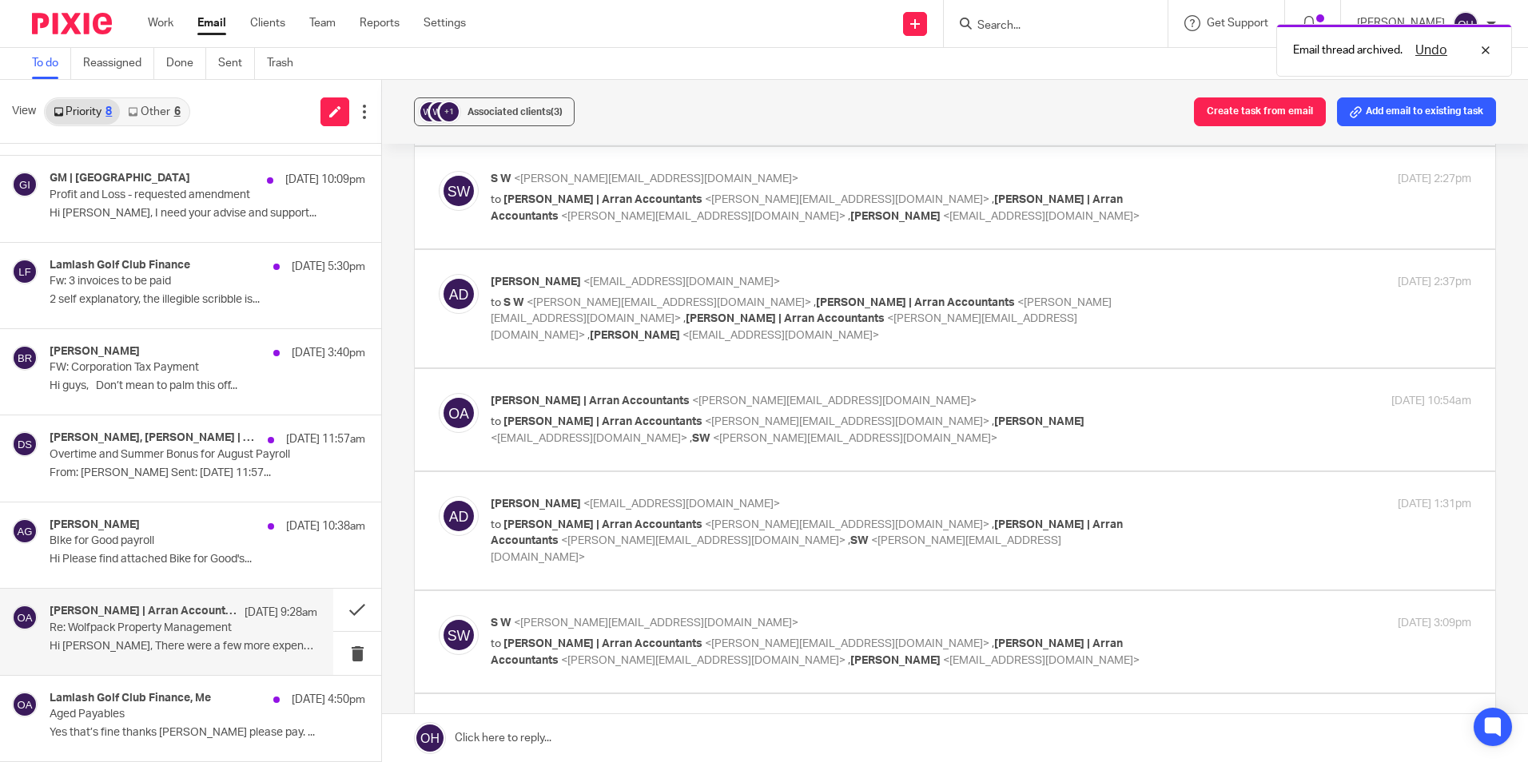
scroll to position [879, 0]
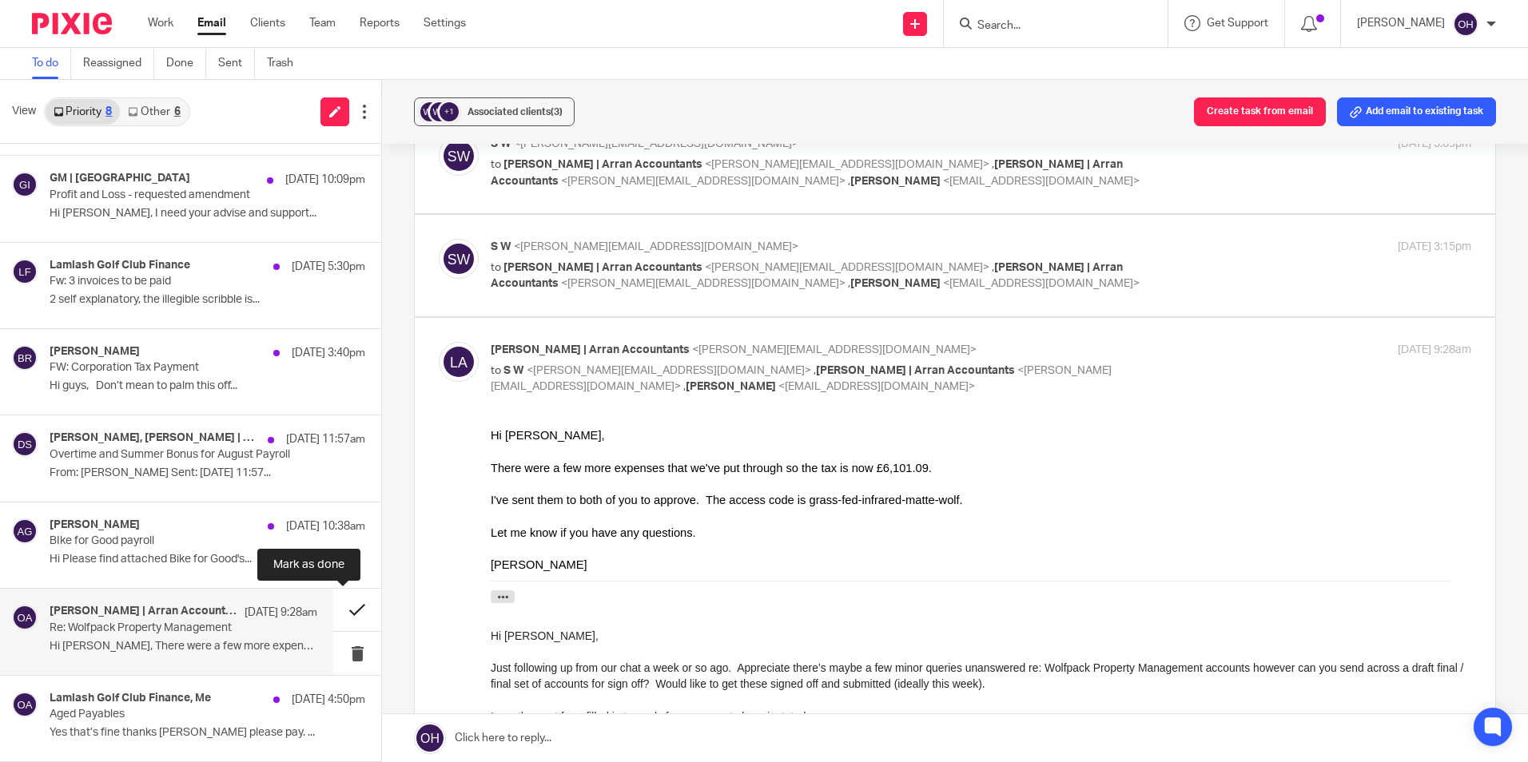
click at [340, 615] on button at bounding box center [357, 610] width 48 height 42
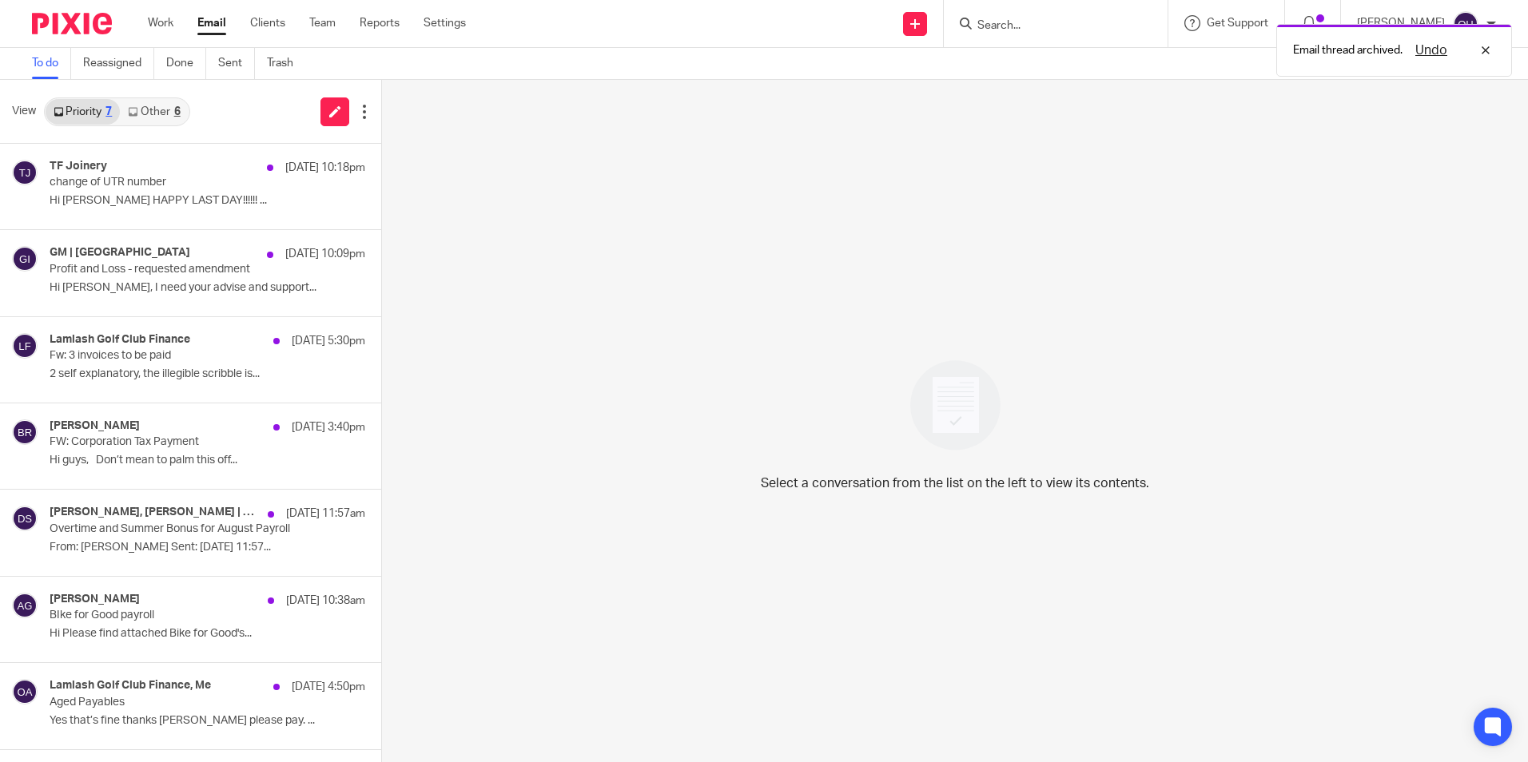
scroll to position [0, 0]
click at [162, 24] on link "Work" at bounding box center [161, 23] width 26 height 16
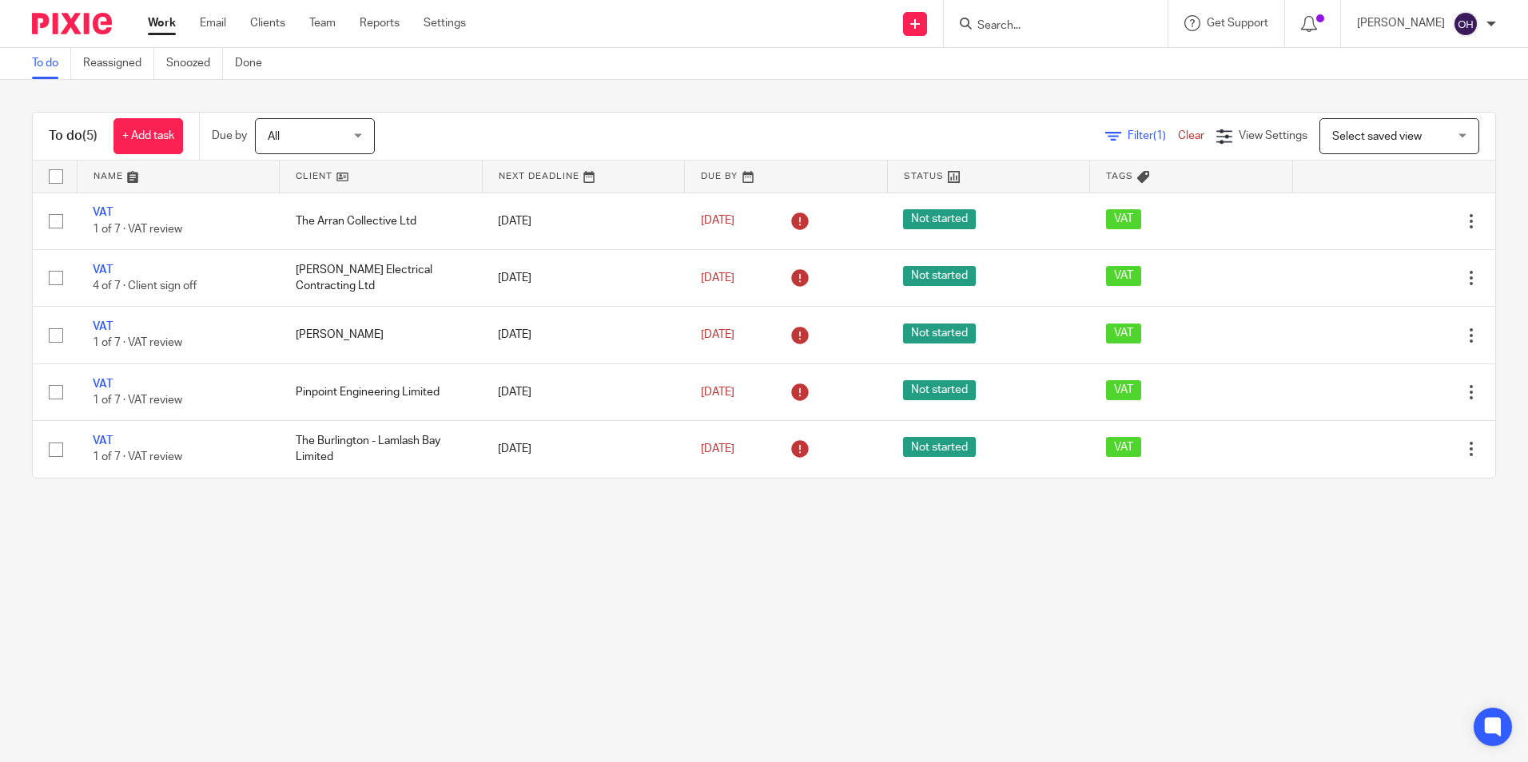
click at [209, 555] on main "To do Reassigned Snoozed Done To do (5) + Add task Due by All All Today Tomorro…" at bounding box center [764, 381] width 1528 height 762
click at [216, 18] on link "Email" at bounding box center [213, 23] width 26 height 16
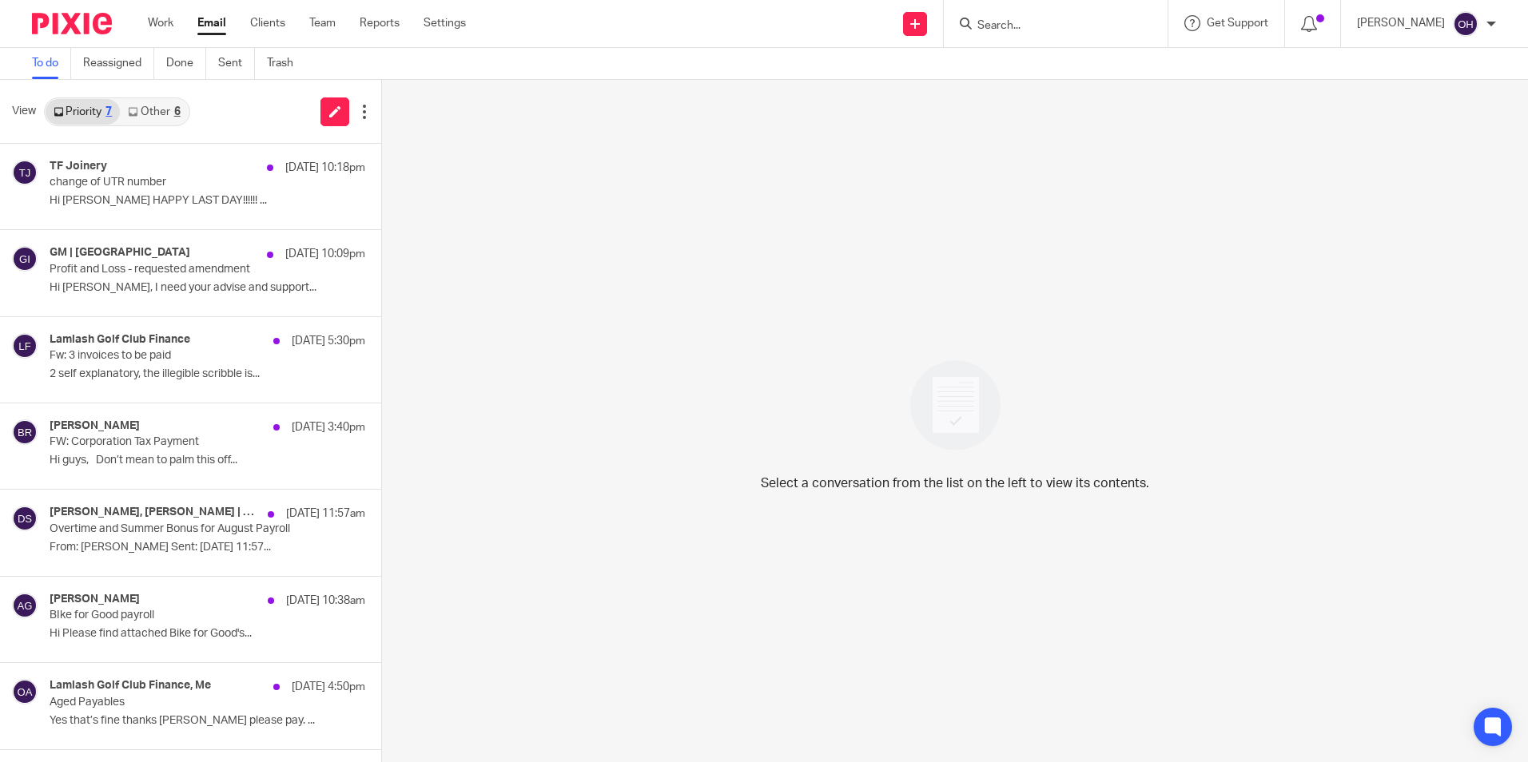
click at [156, 105] on link "Other 6" at bounding box center [154, 112] width 68 height 26
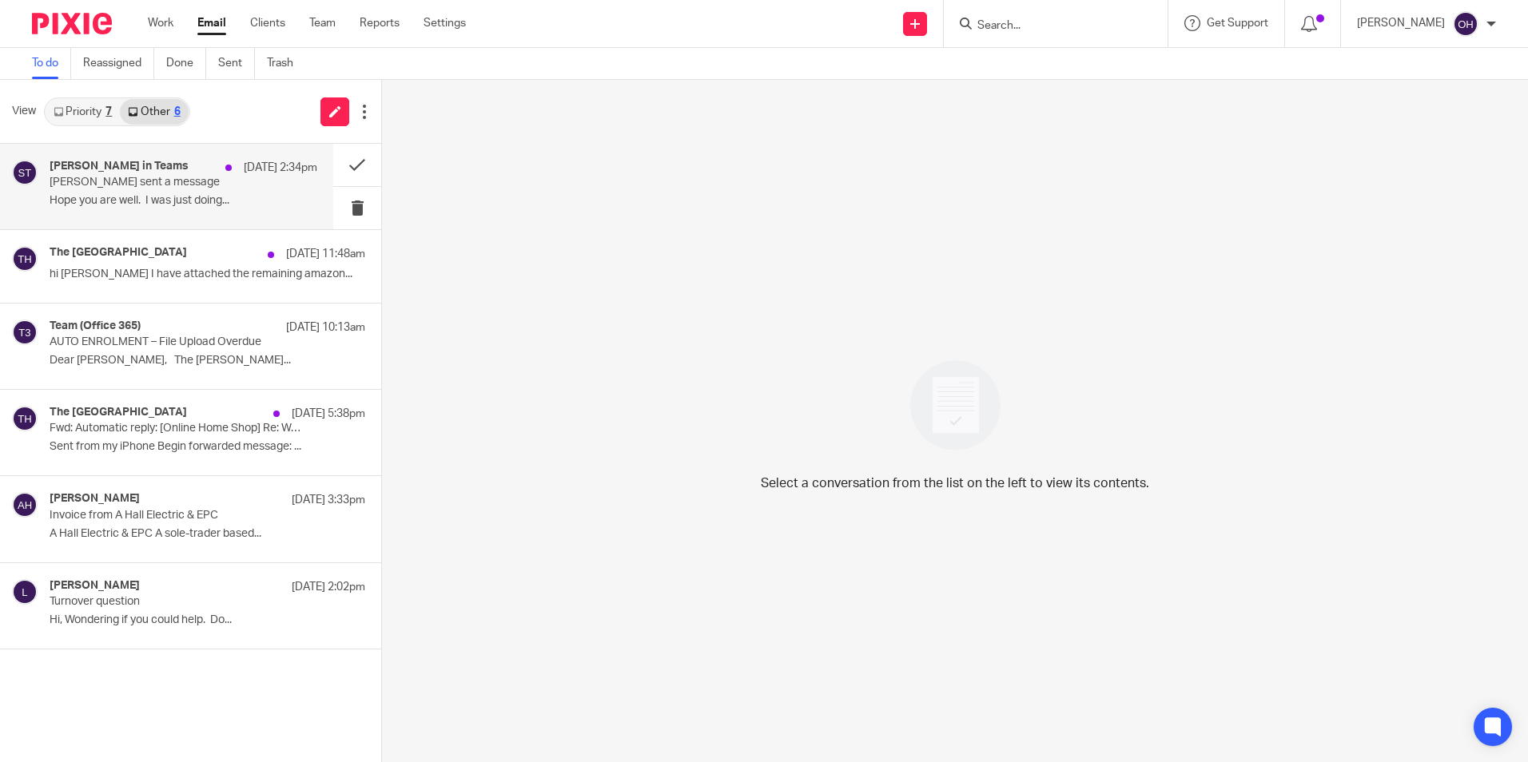
click at [187, 173] on div "[PERSON_NAME] in Teams [DATE] 2:34pm" at bounding box center [184, 168] width 268 height 16
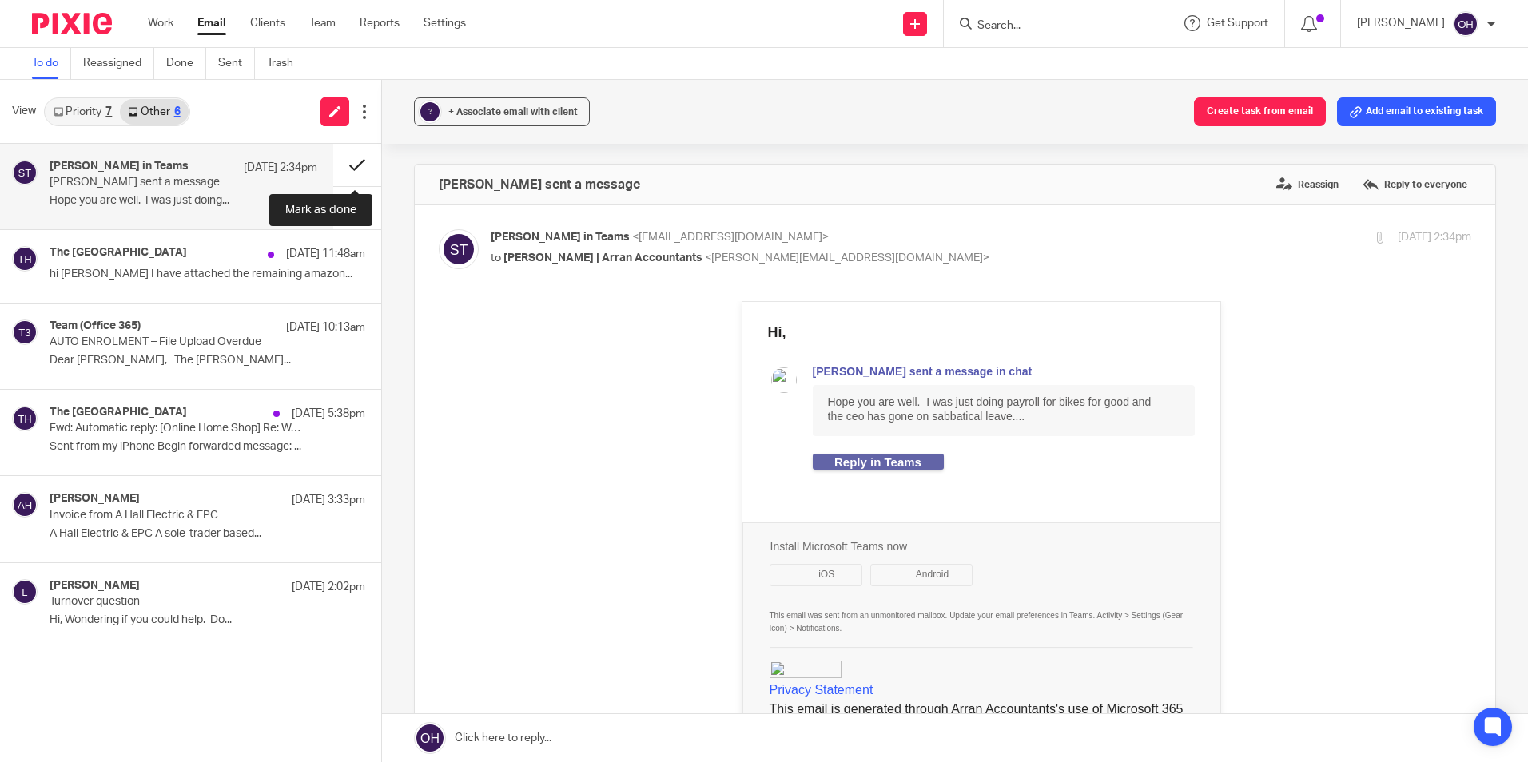
click at [348, 158] on button at bounding box center [357, 165] width 48 height 42
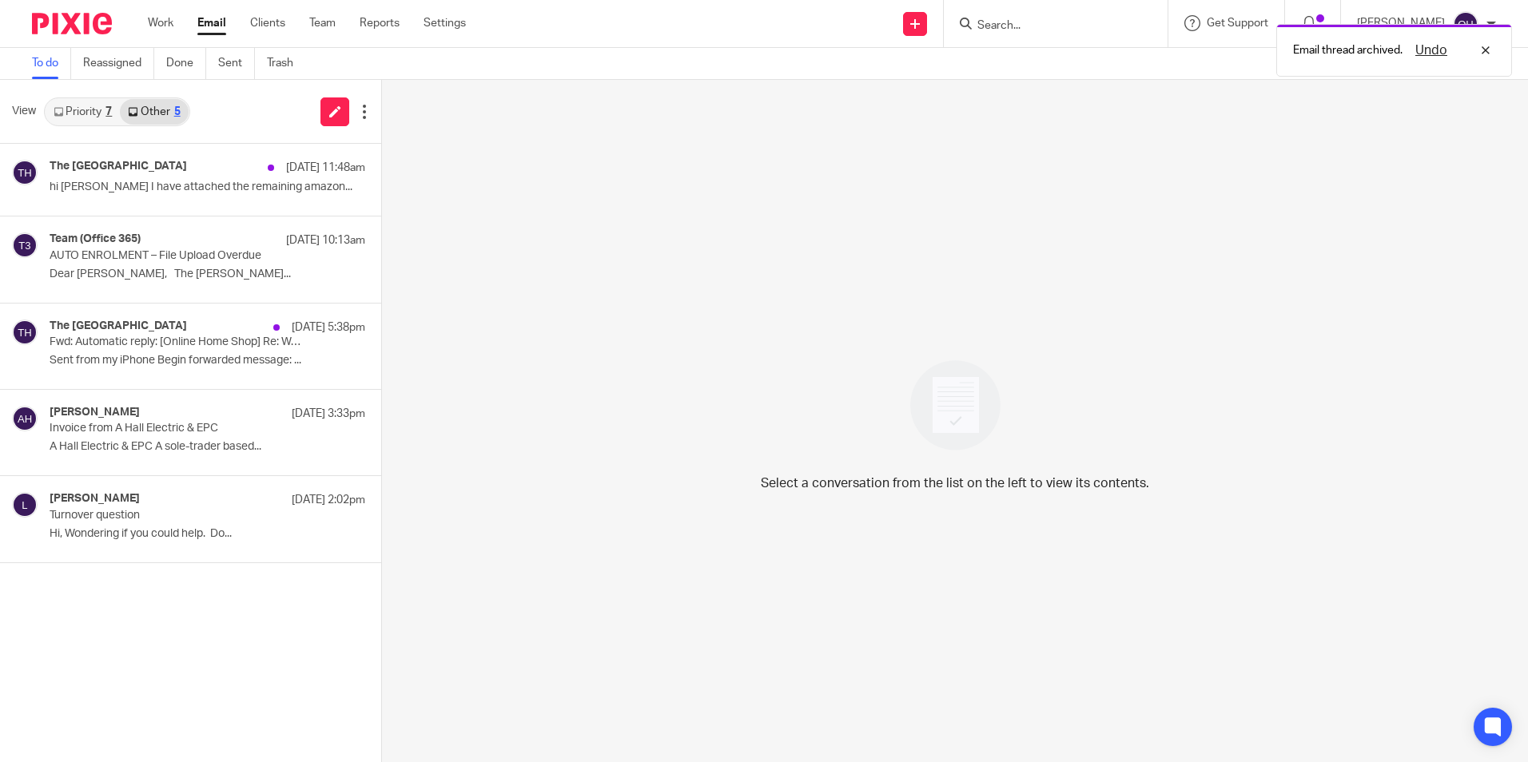
click at [81, 96] on div "View Priority 7 Other 5" at bounding box center [190, 112] width 381 height 64
click at [79, 102] on link "Priority 7" at bounding box center [83, 112] width 74 height 26
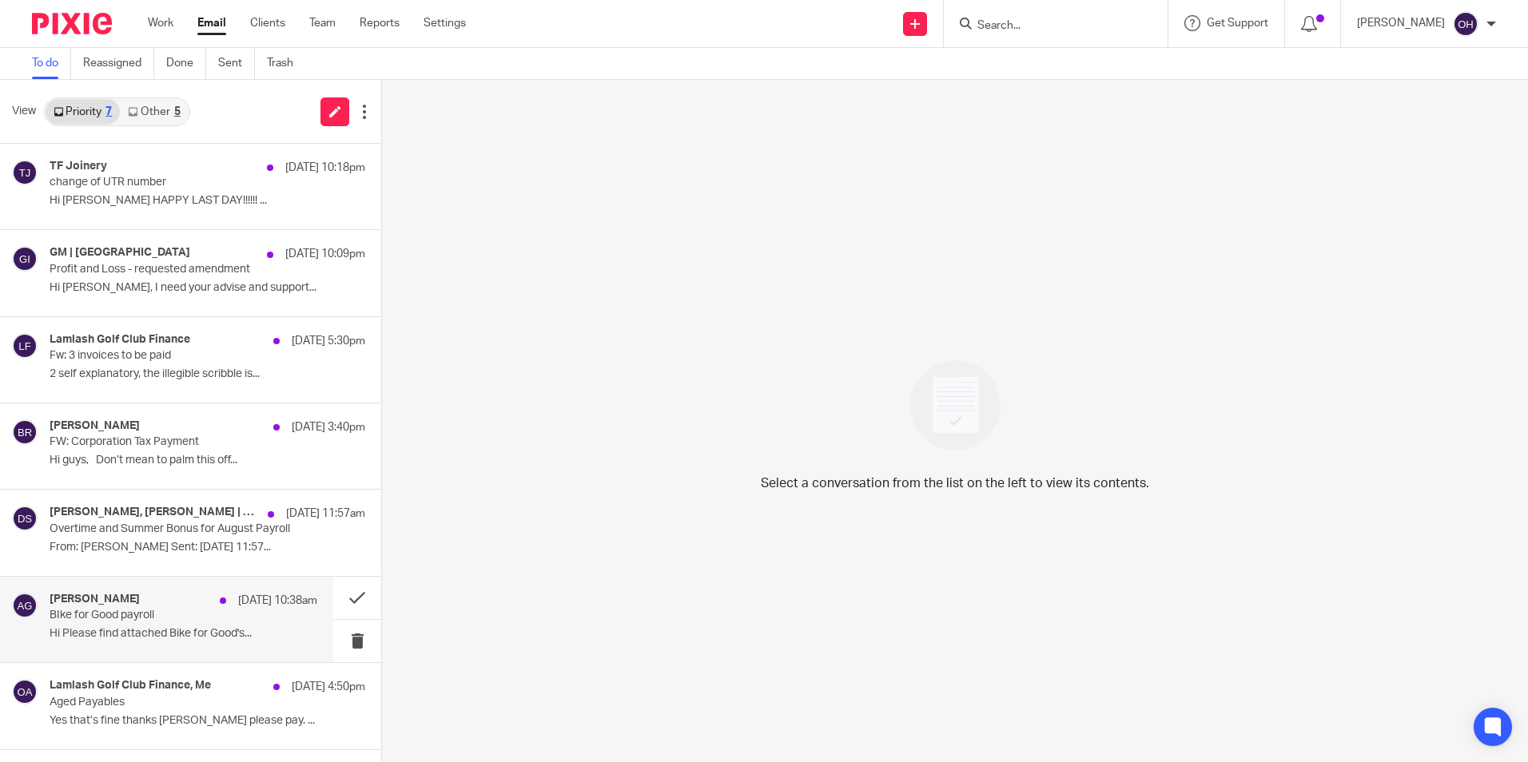
click at [166, 634] on p "Hi Please find attached Bike for Good's..." at bounding box center [184, 634] width 268 height 14
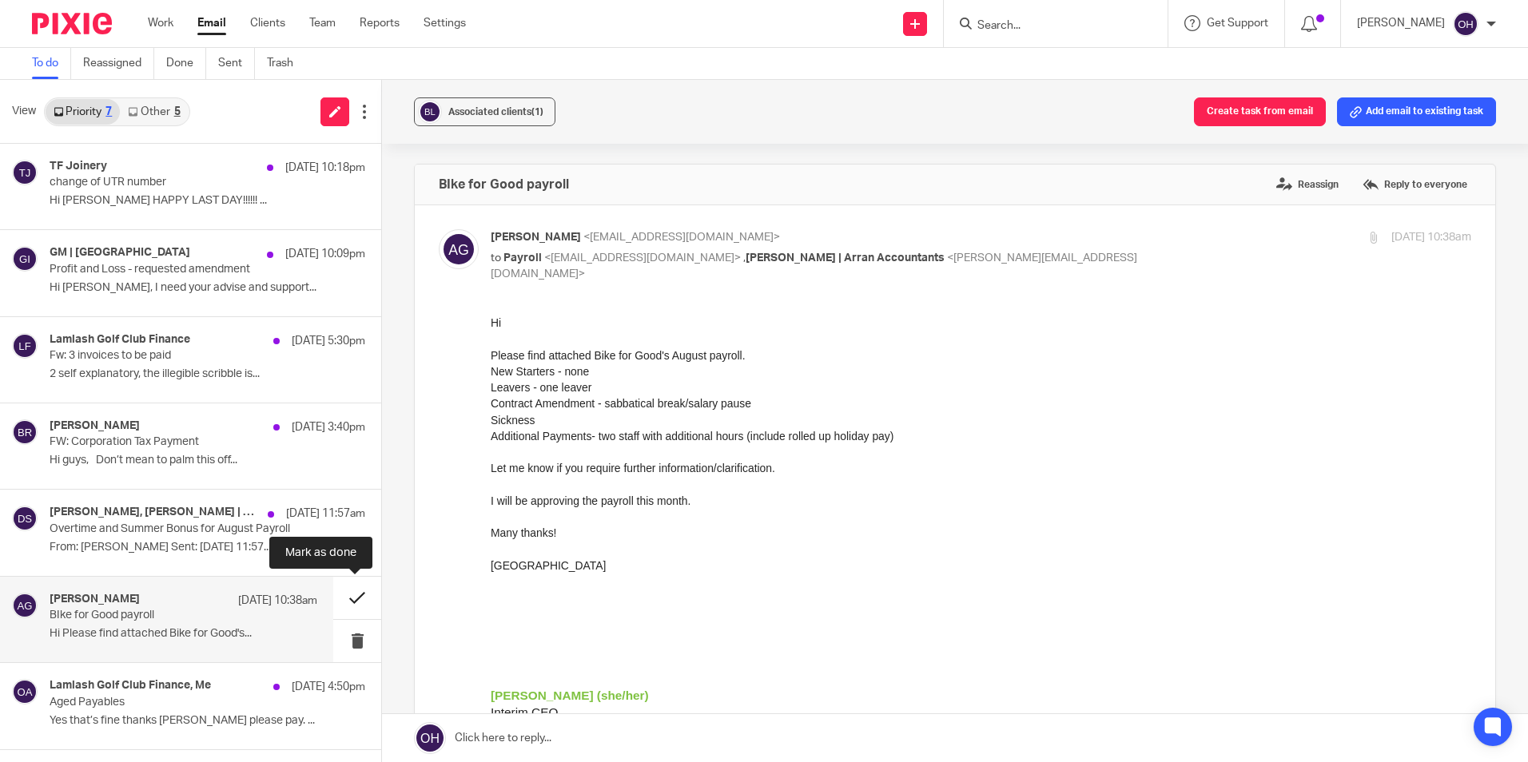
click at [342, 602] on button at bounding box center [357, 598] width 48 height 42
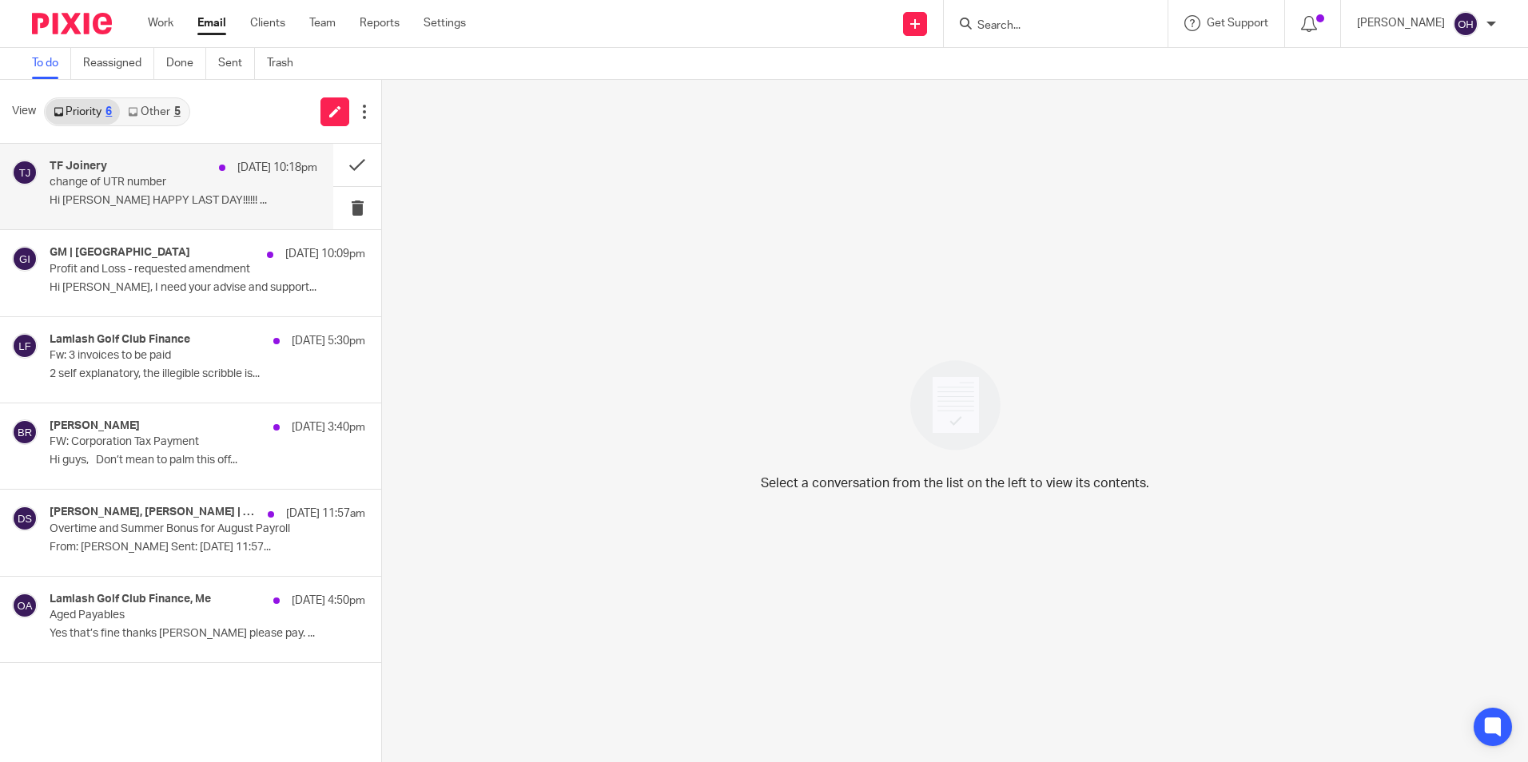
click at [177, 169] on div "TF Joinery 21 Aug 10:18pm" at bounding box center [184, 168] width 268 height 16
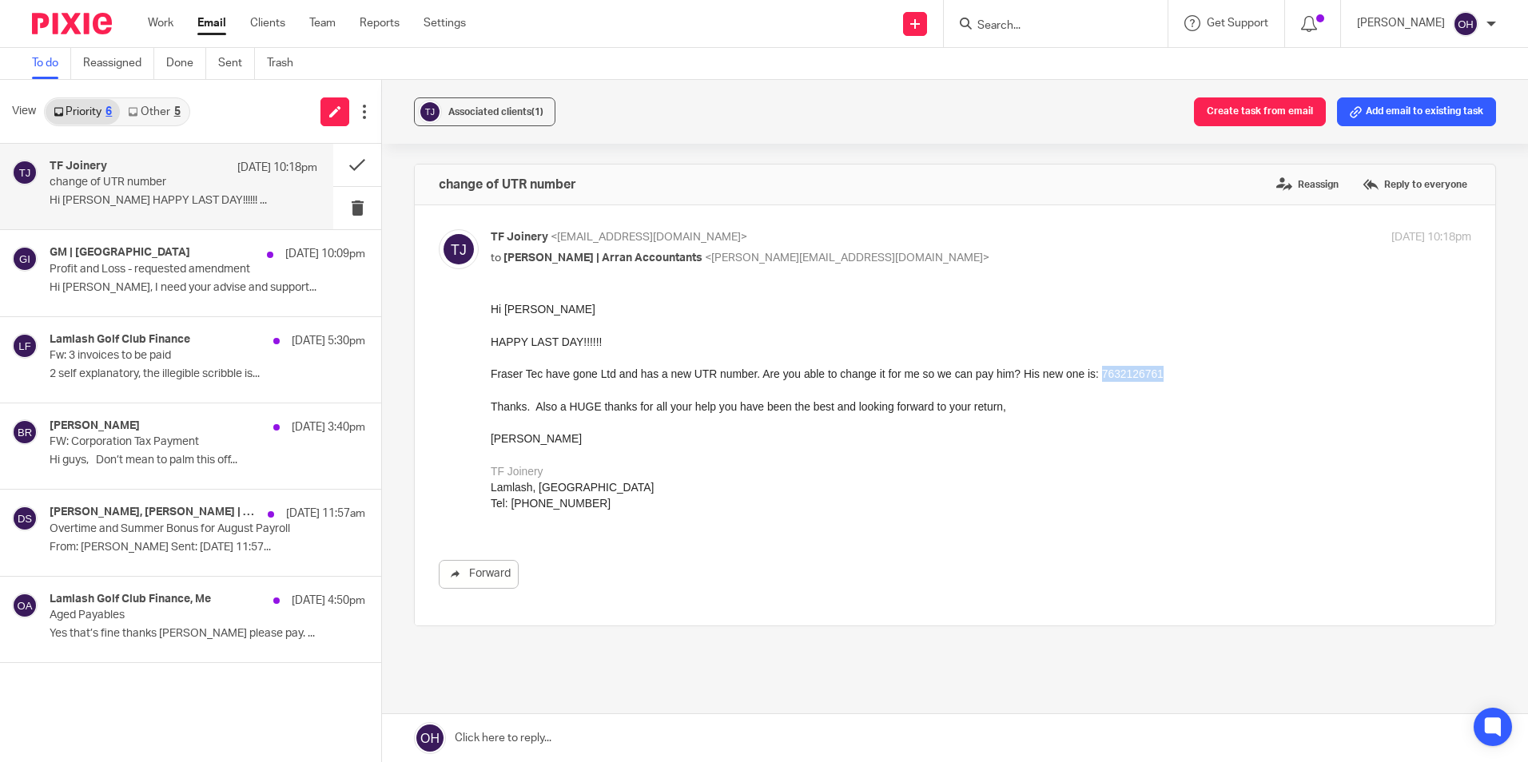
drag, startPoint x: 1091, startPoint y: 372, endPoint x: 1148, endPoint y: 375, distance: 57.6
click at [1148, 375] on div "Fraser Tec have gone Ltd and has a new UTR number. Are you able to change it fo…" at bounding box center [981, 374] width 980 height 16
copy div "7632126761"
click at [785, 654] on div "change of UTR number Reassign Reply to everyone TF Joinery <tefjoinery@gmail.co…" at bounding box center [955, 451] width 1082 height 575
click at [1427, 180] on label "Reply to everyone" at bounding box center [1414, 185] width 113 height 24
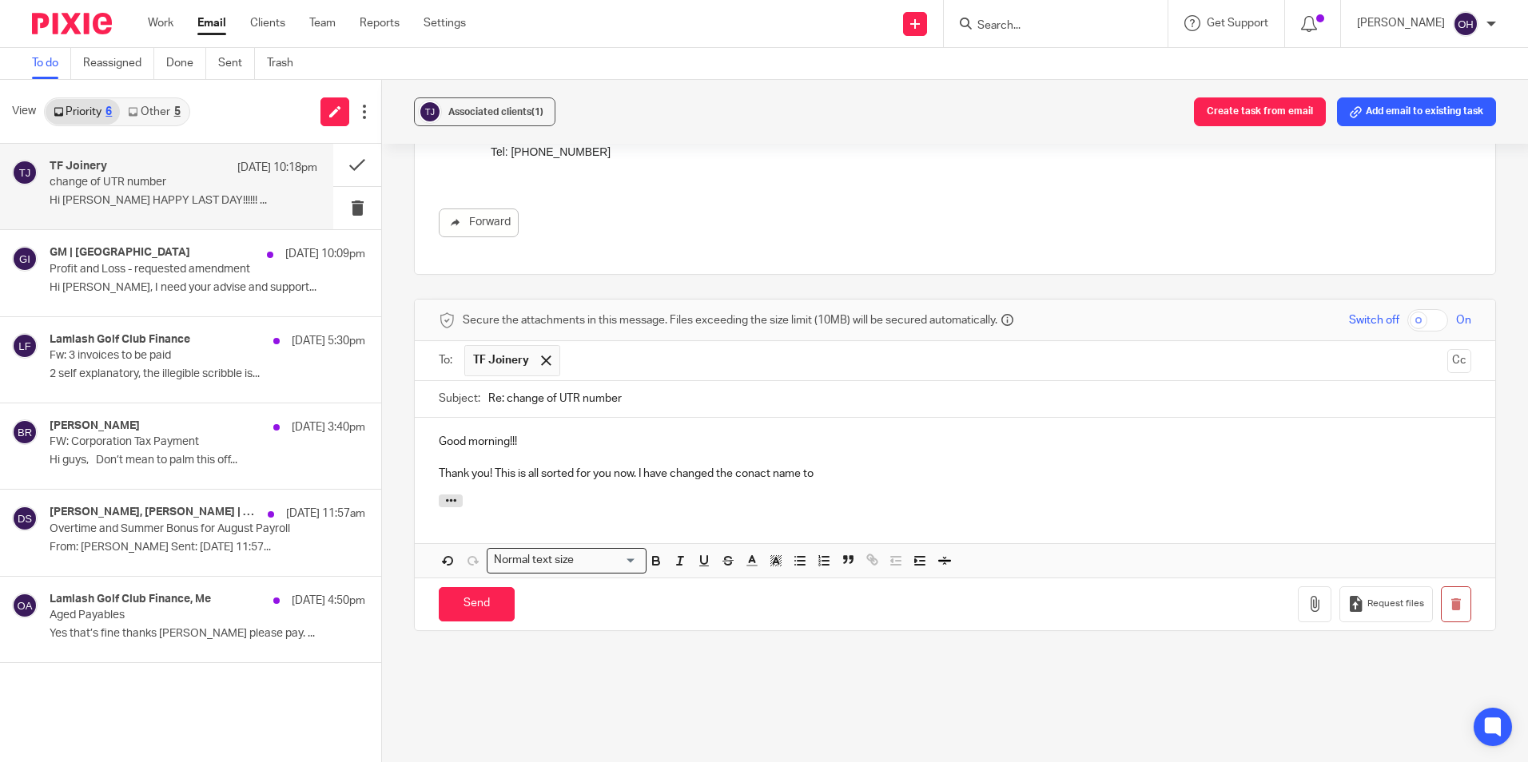
click at [755, 476] on p "Thank you! This is all sorted for you now. I have changed the conact name to" at bounding box center [955, 474] width 1032 height 16
click at [839, 469] on p "Thank you! This is all sorted for you now. I have changed the contact name to" at bounding box center [955, 474] width 1032 height 16
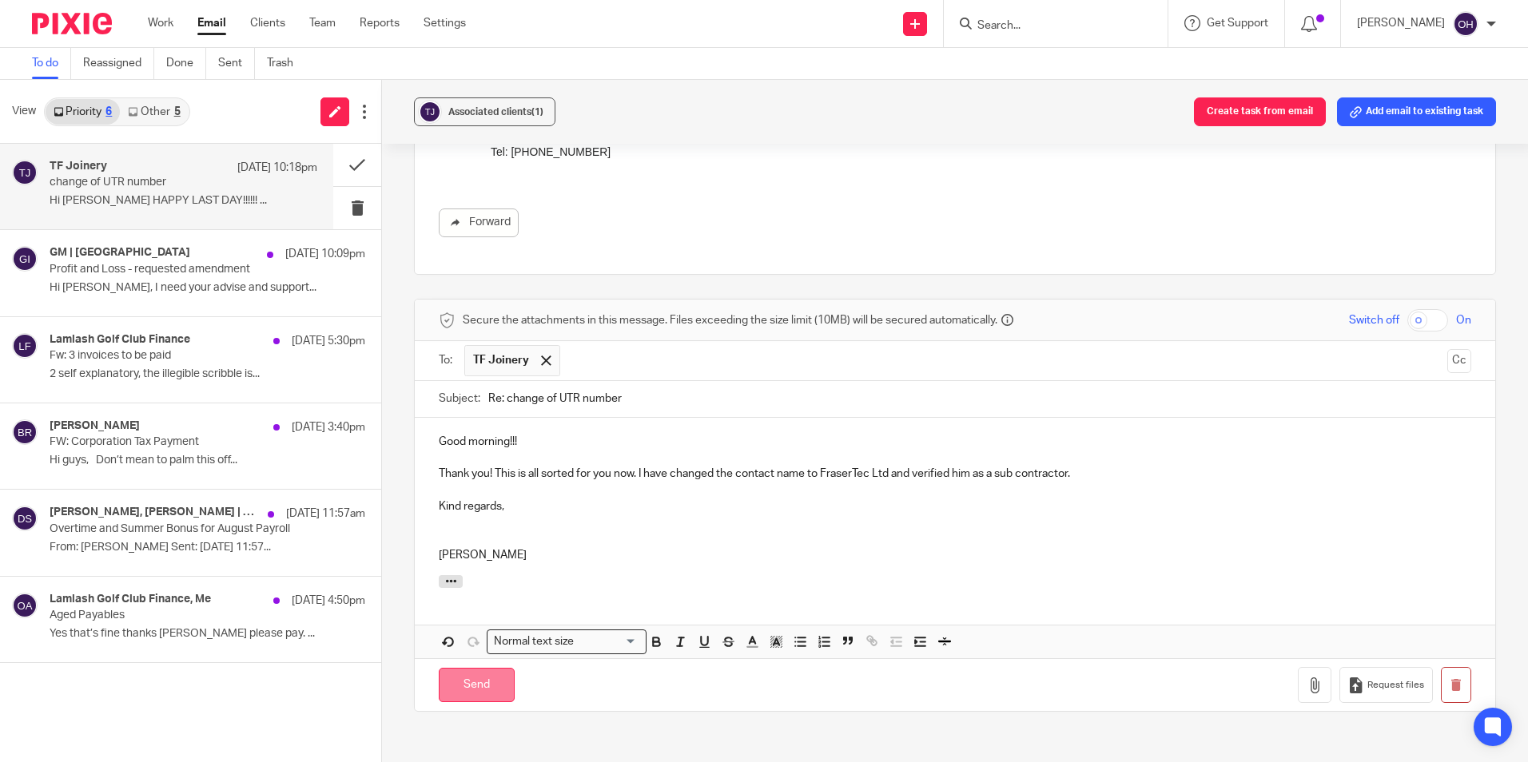
click at [483, 692] on input "Send" at bounding box center [477, 685] width 76 height 34
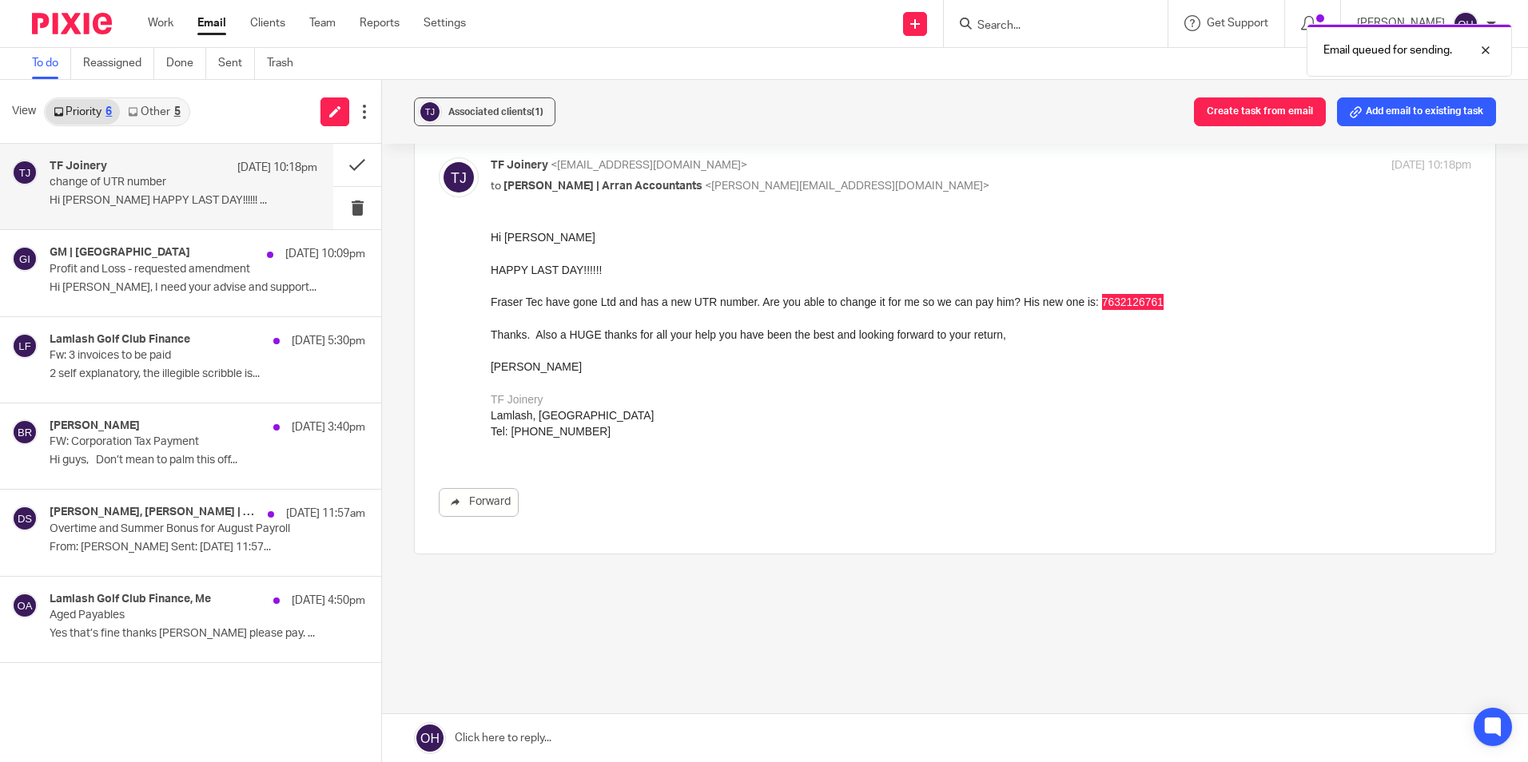
scroll to position [72, 0]
click at [363, 162] on button at bounding box center [357, 165] width 48 height 42
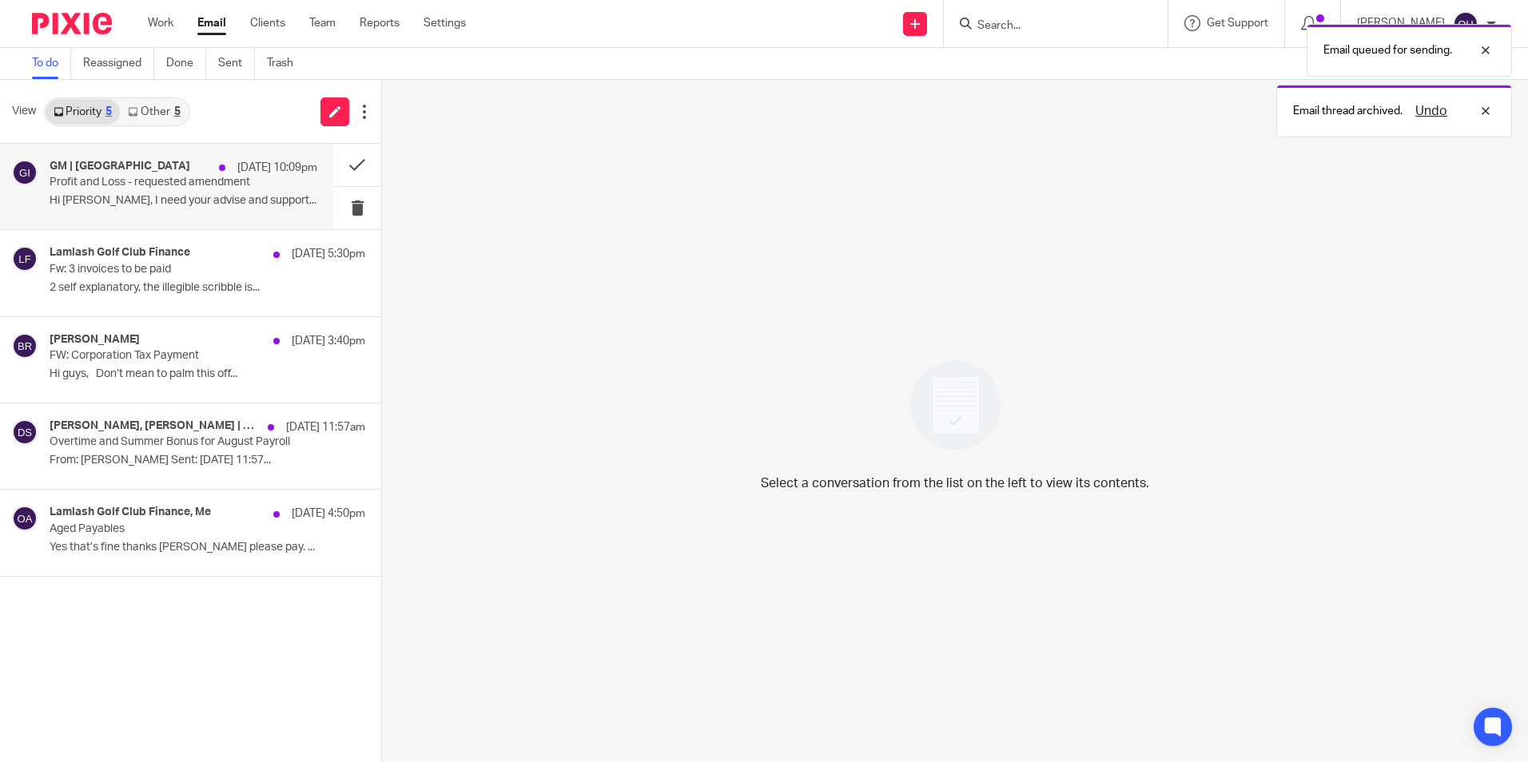
click at [204, 204] on p "Hi Olivia, I need your advise and support..." at bounding box center [184, 201] width 268 height 14
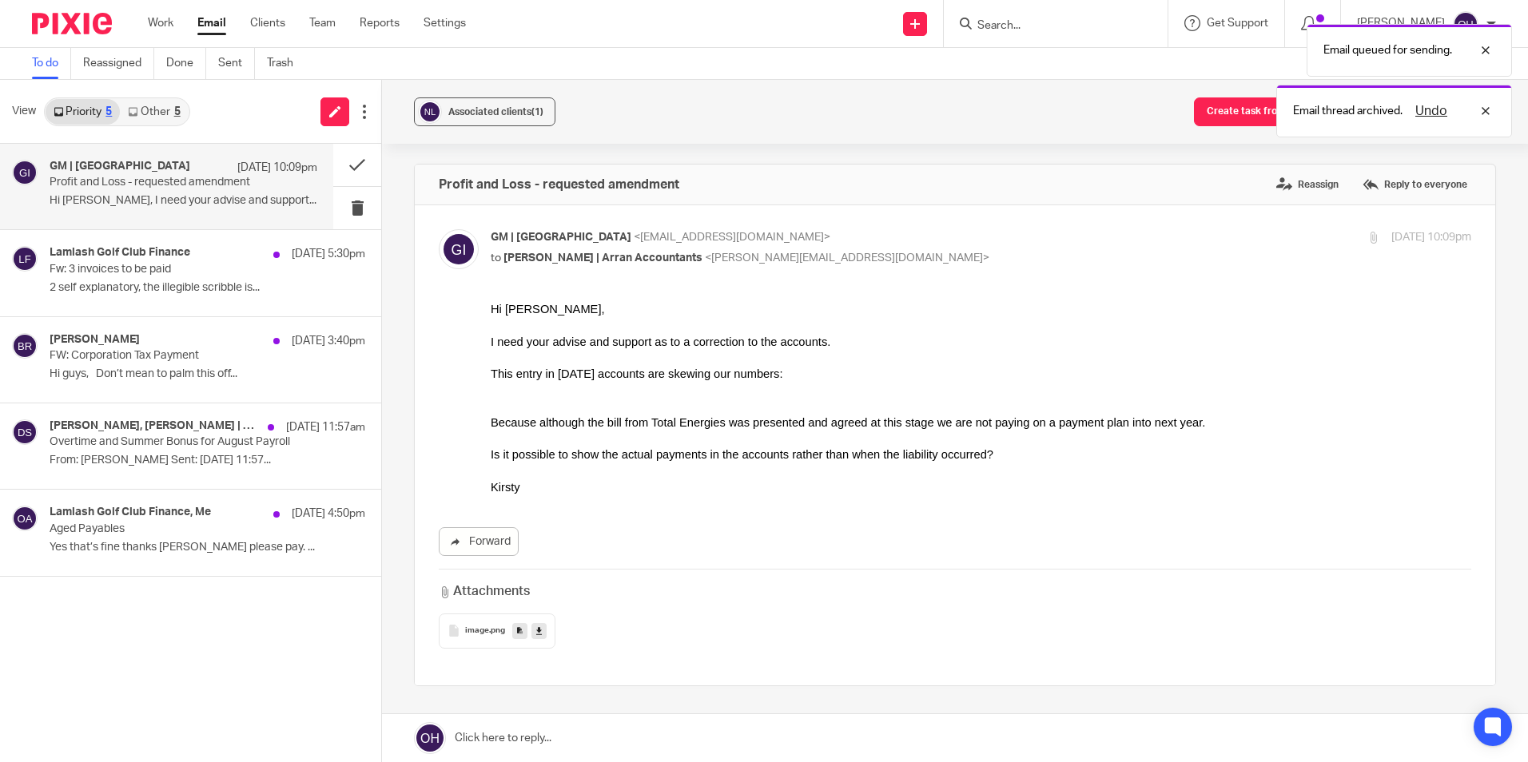
scroll to position [0, 0]
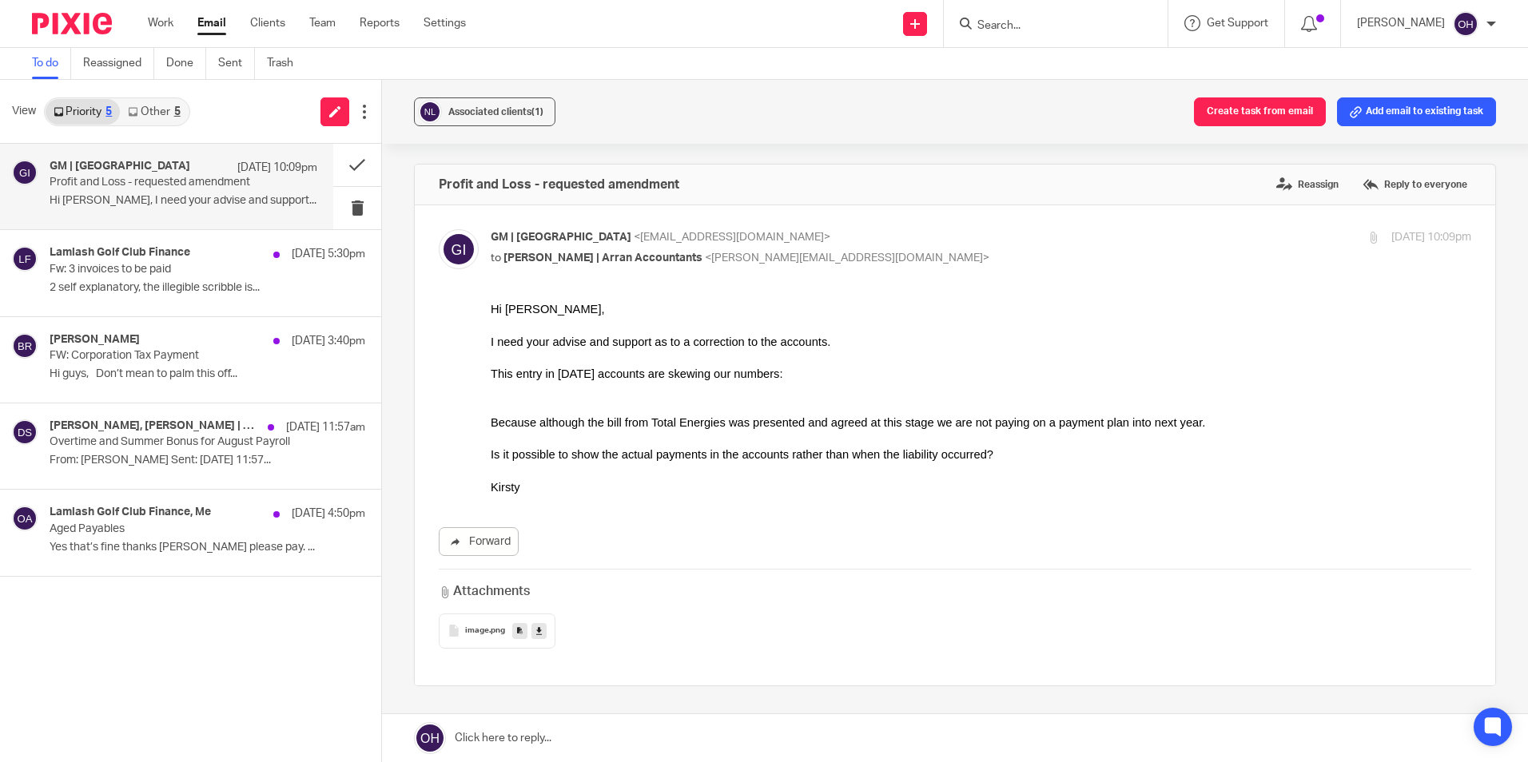
click at [726, 637] on div "image .png" at bounding box center [955, 631] width 1032 height 35
click at [475, 635] on span "image" at bounding box center [477, 631] width 24 height 10
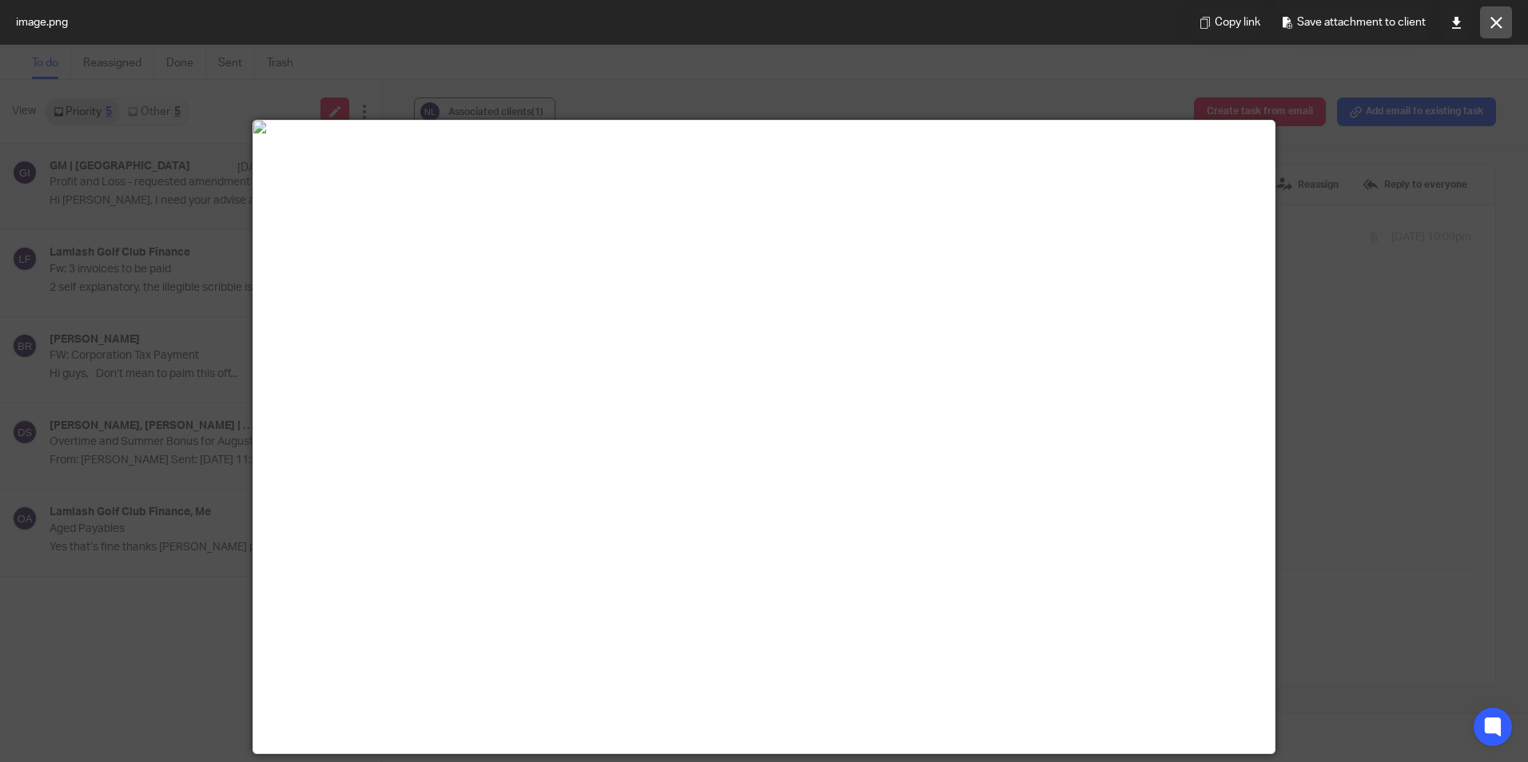
click at [1501, 27] on icon at bounding box center [1496, 23] width 12 height 12
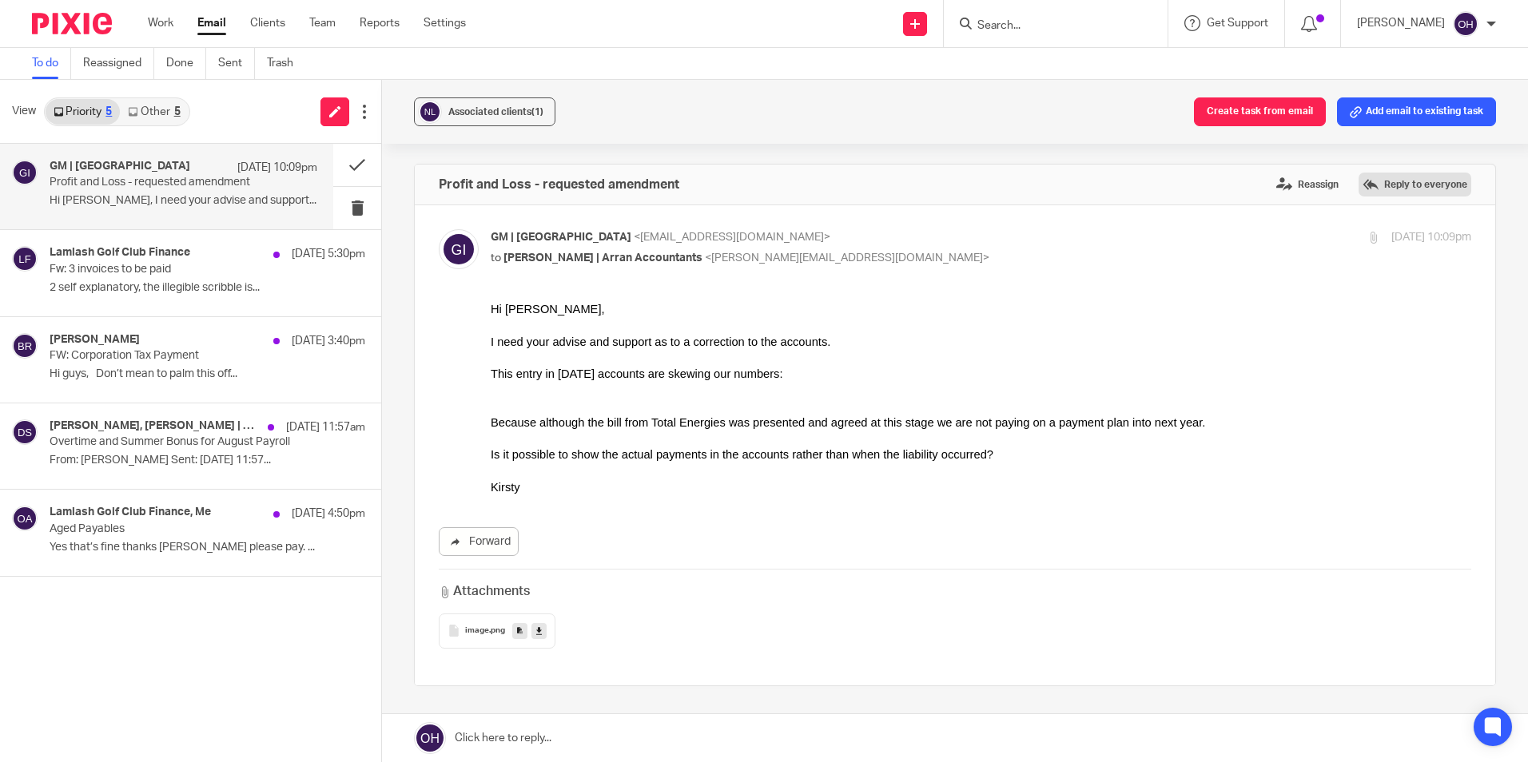
click at [1368, 185] on label "Reply to everyone" at bounding box center [1414, 185] width 113 height 24
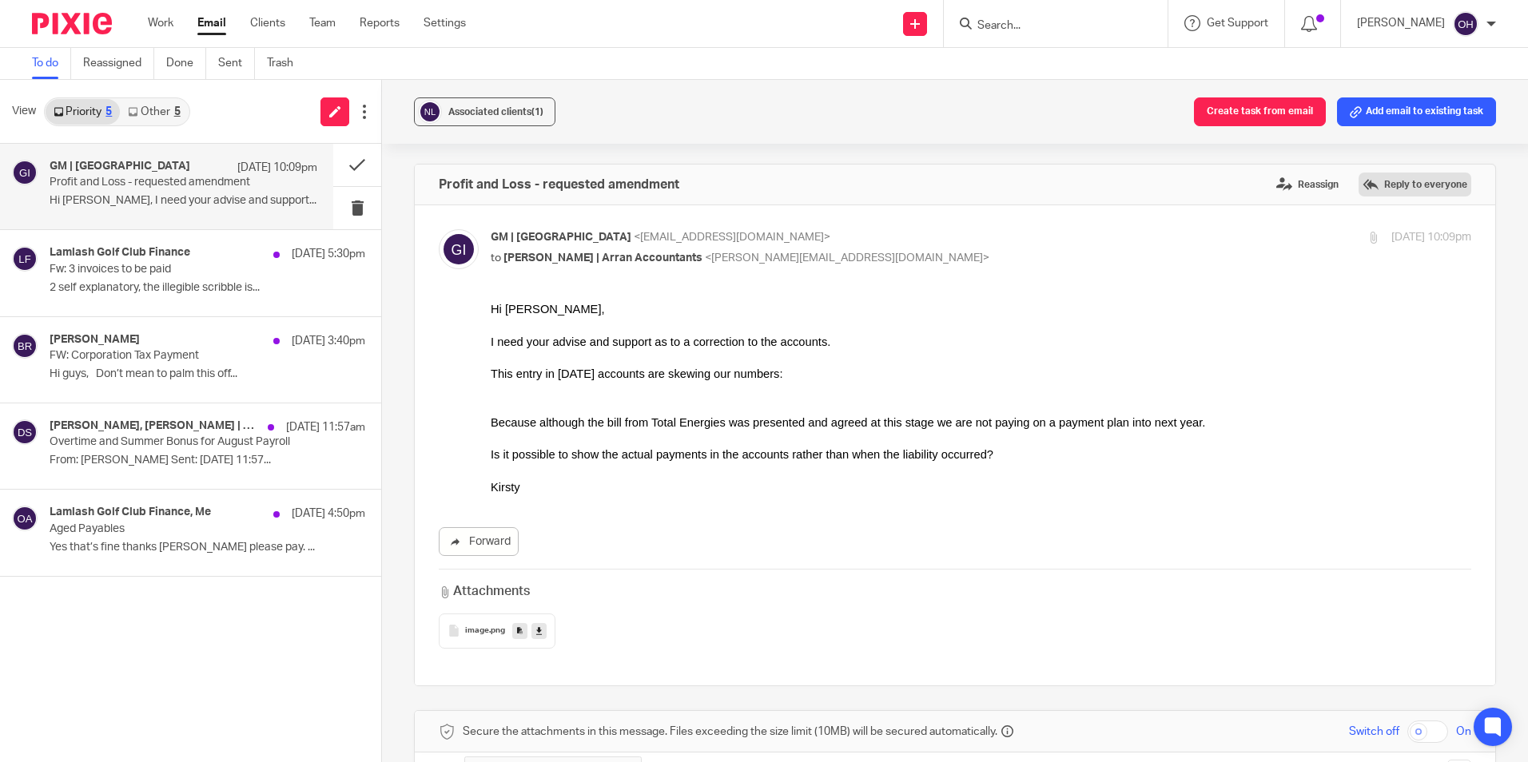
scroll to position [412, 0]
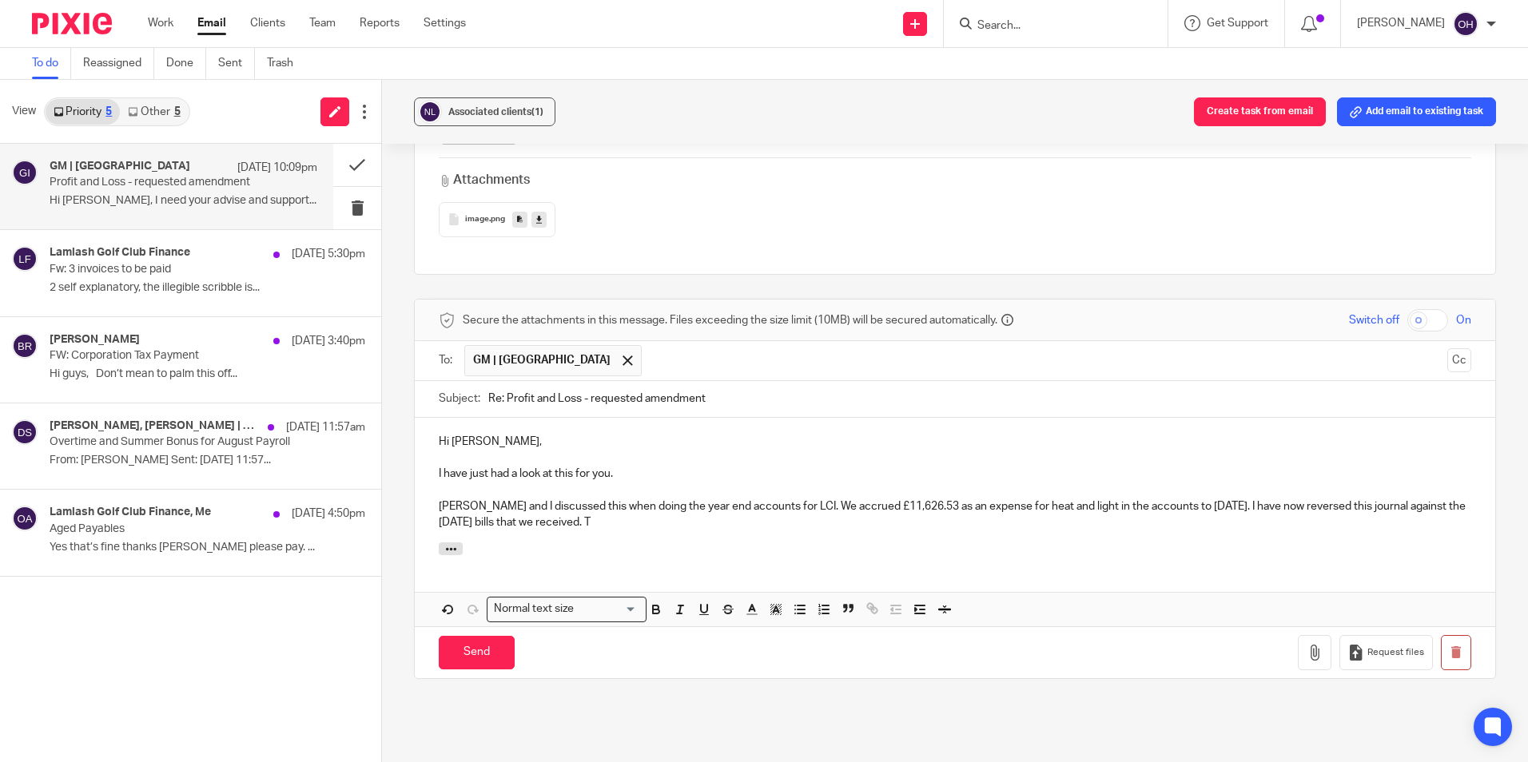
click at [752, 502] on p "Robin and I discussed this when doing the year end accounts for LCI. We accrued…" at bounding box center [955, 515] width 1032 height 33
click at [746, 527] on p "Robin and I discussed this when doing the year end accounts for LCI. We accrued…" at bounding box center [955, 515] width 1032 height 33
click at [723, 504] on p "Robin and I discussed this when doing the year end accounts for LCI. We accrued…" at bounding box center [955, 515] width 1032 height 33
click at [723, 522] on p "Robin and I discussed this when doing the year end accounts for LCI. We accrued…" at bounding box center [955, 515] width 1032 height 33
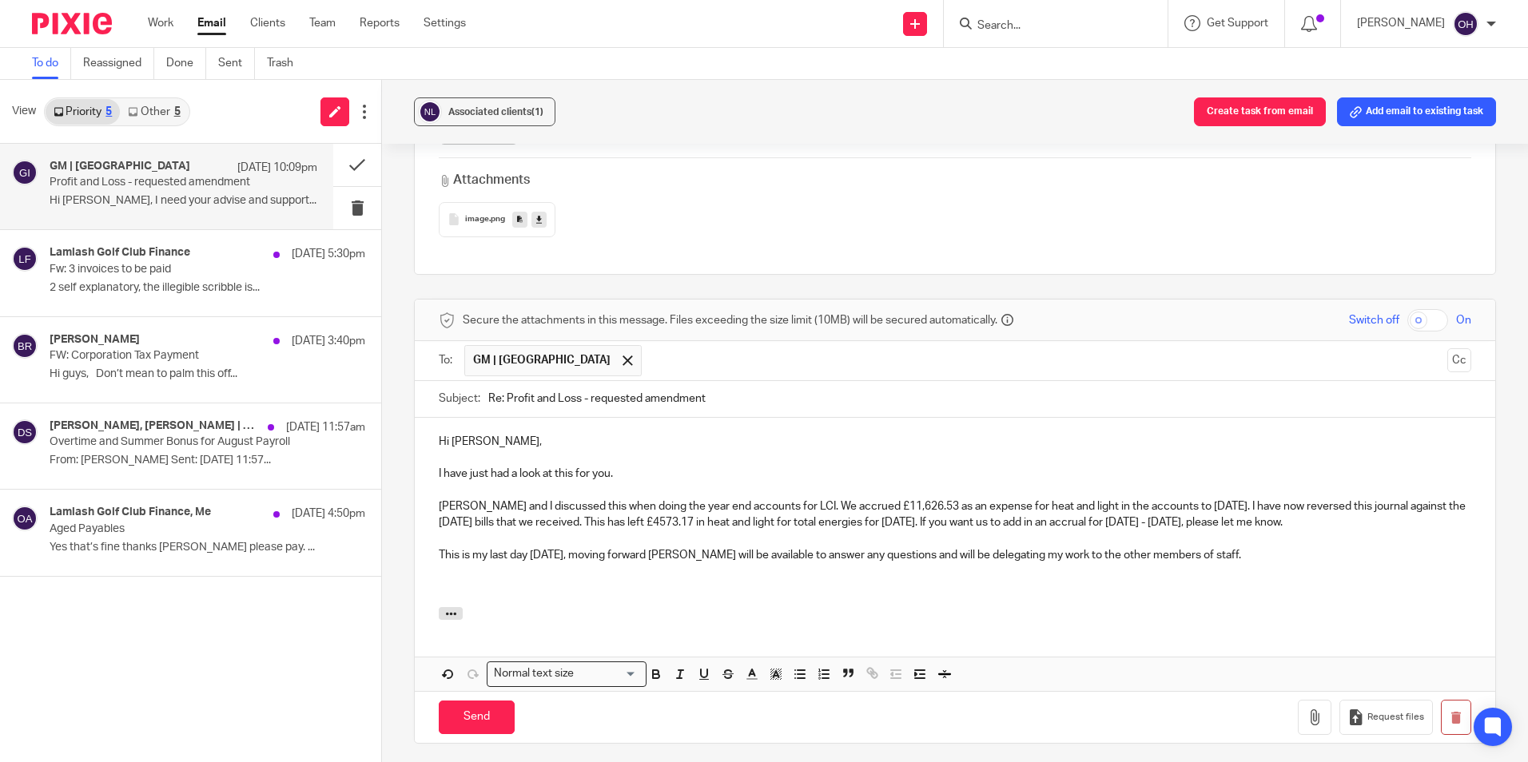
click at [646, 557] on p "This is my last day today, moving forward lorna will be available to answer any…" at bounding box center [955, 555] width 1032 height 16
click at [618, 571] on p at bounding box center [955, 571] width 1032 height 16
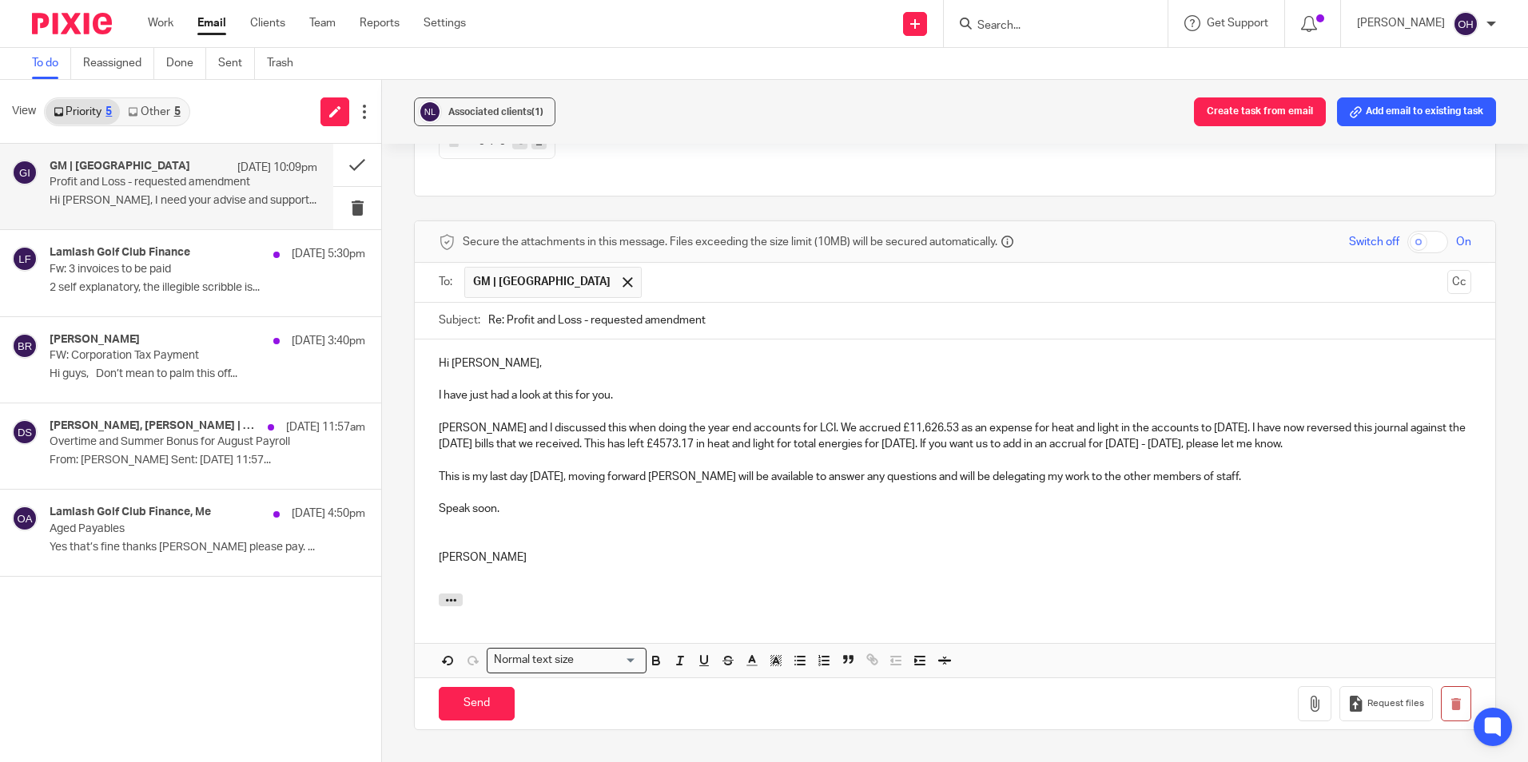
scroll to position [491, 0]
click at [473, 695] on input "Send" at bounding box center [477, 703] width 76 height 34
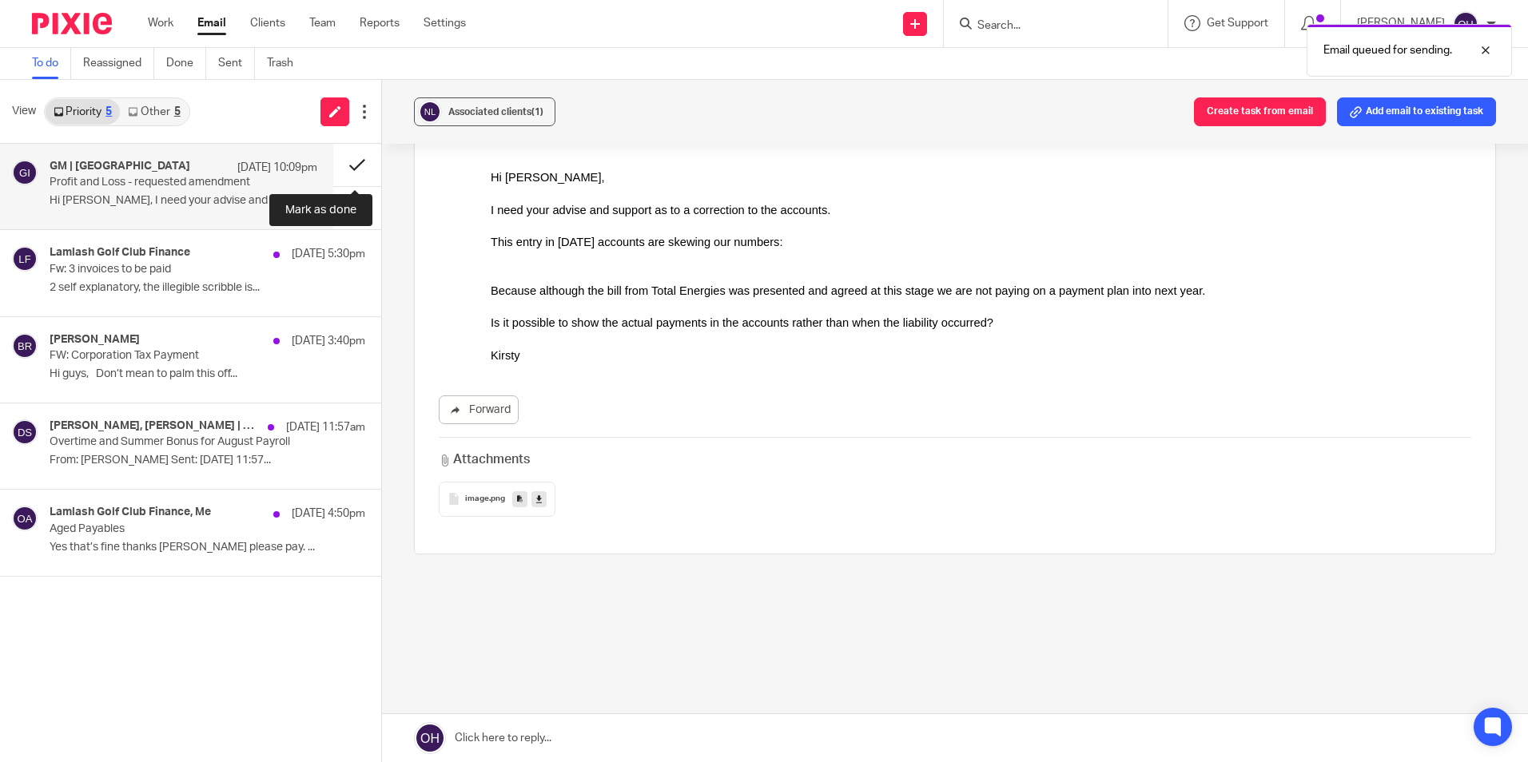
click at [342, 157] on button at bounding box center [357, 165] width 48 height 42
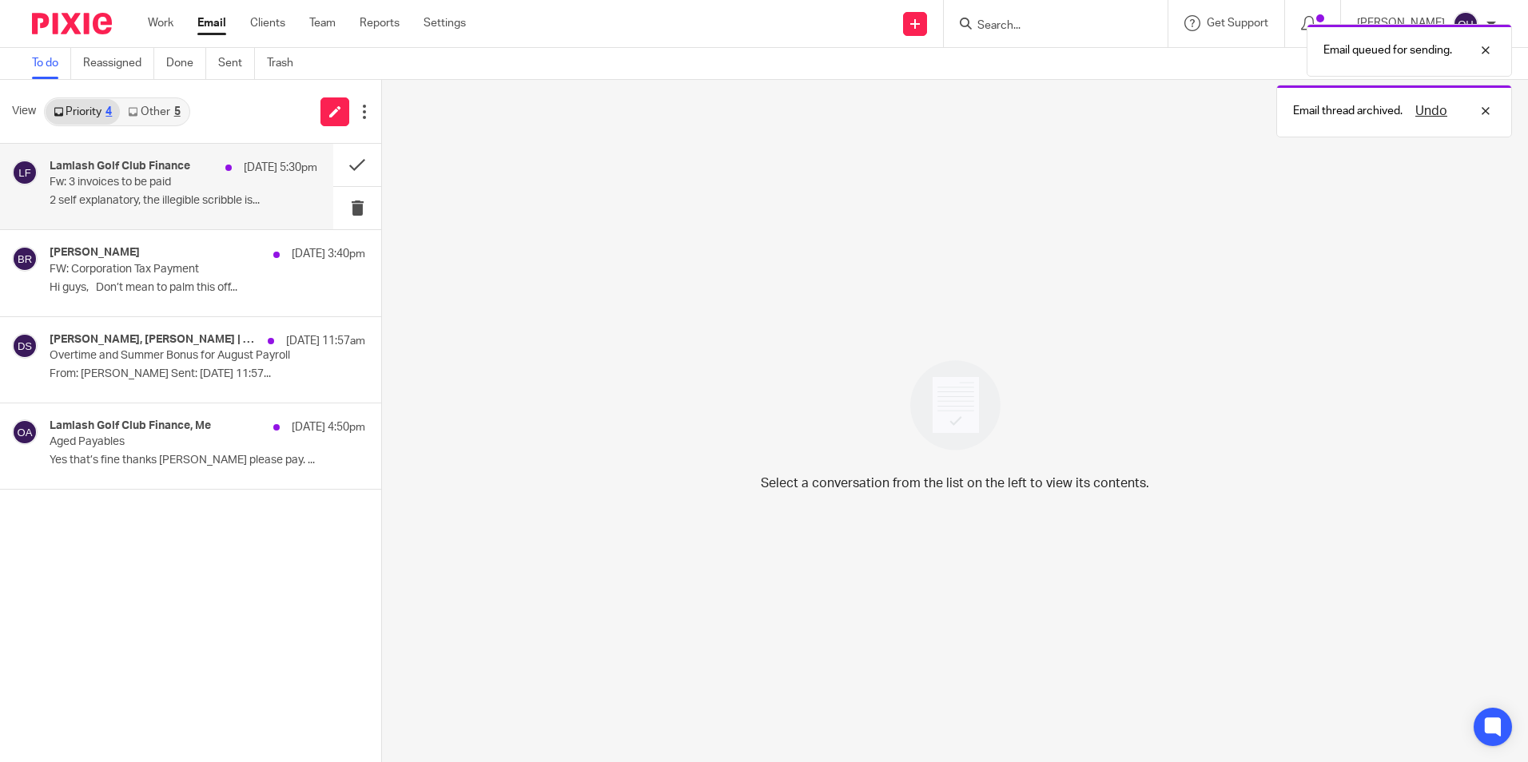
click at [45, 199] on div "Lamlash Golf Club Finance 21 Aug 5:30pm Fw: 3 invoices to be paid 2 self explan…" at bounding box center [166, 186] width 333 height 85
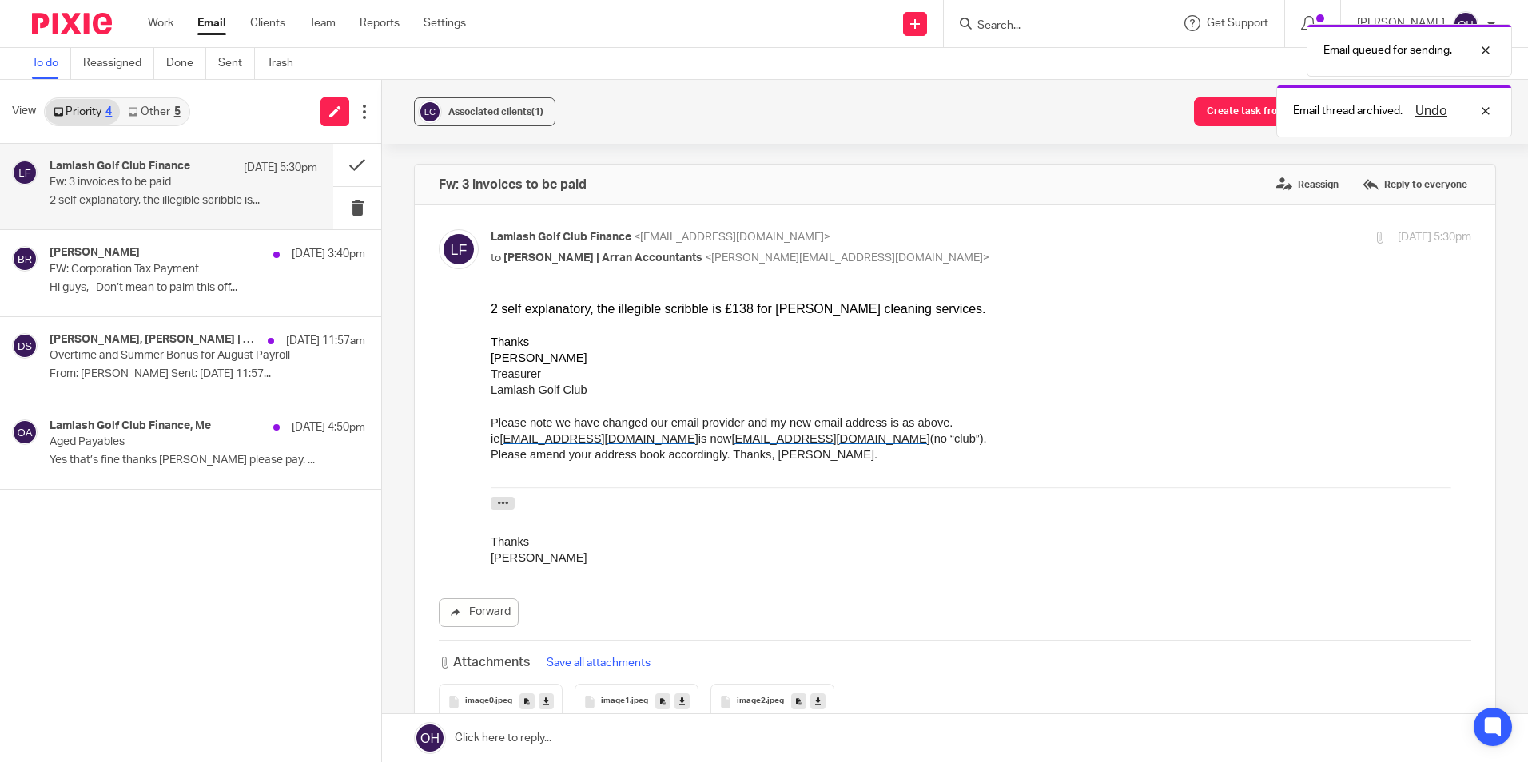
scroll to position [0, 0]
click at [511, 698] on div "image0 .jpeg" at bounding box center [501, 701] width 124 height 35
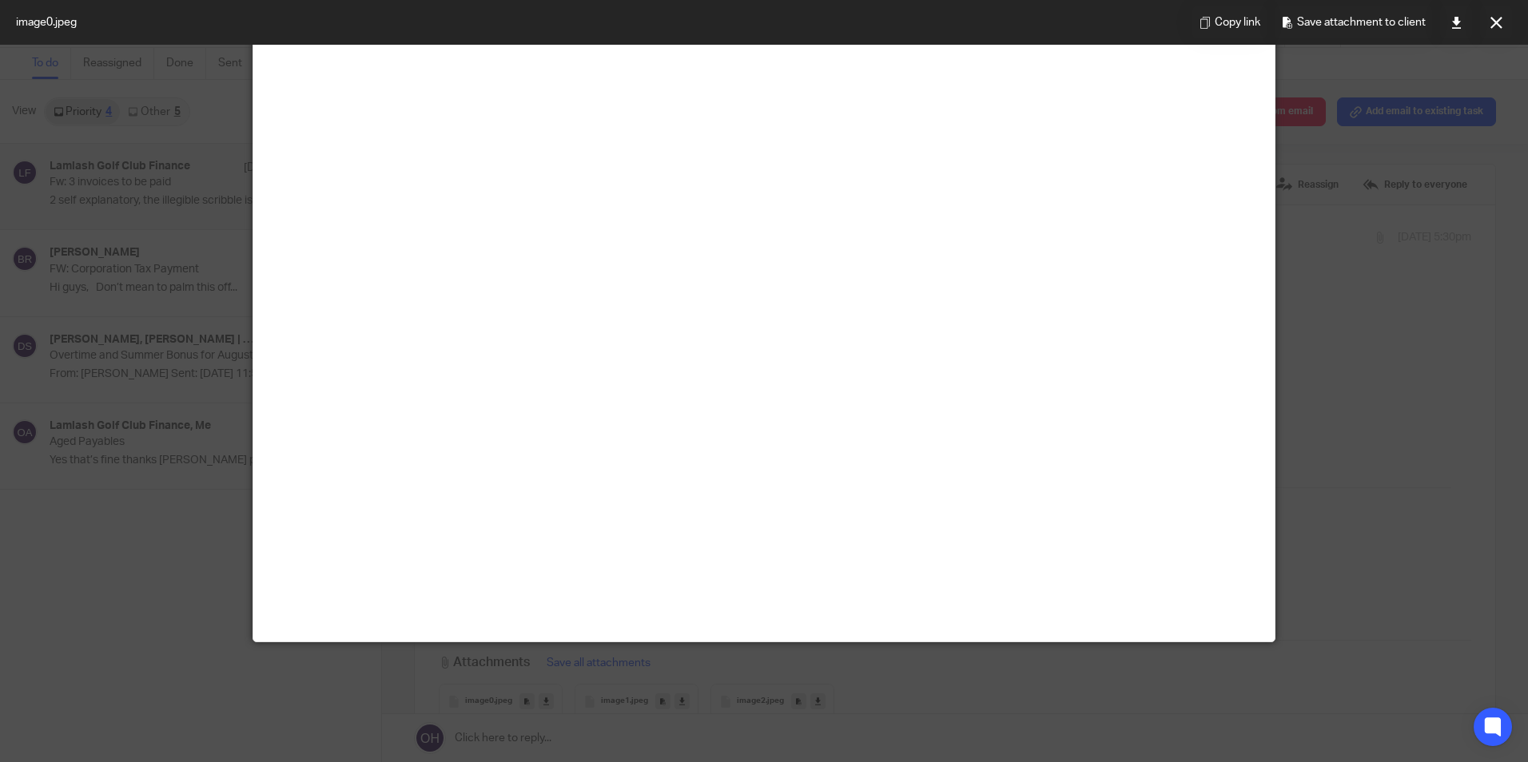
scroll to position [160, 0]
click at [1455, 25] on icon at bounding box center [1456, 23] width 12 height 12
click at [1494, 26] on icon at bounding box center [1496, 23] width 12 height 12
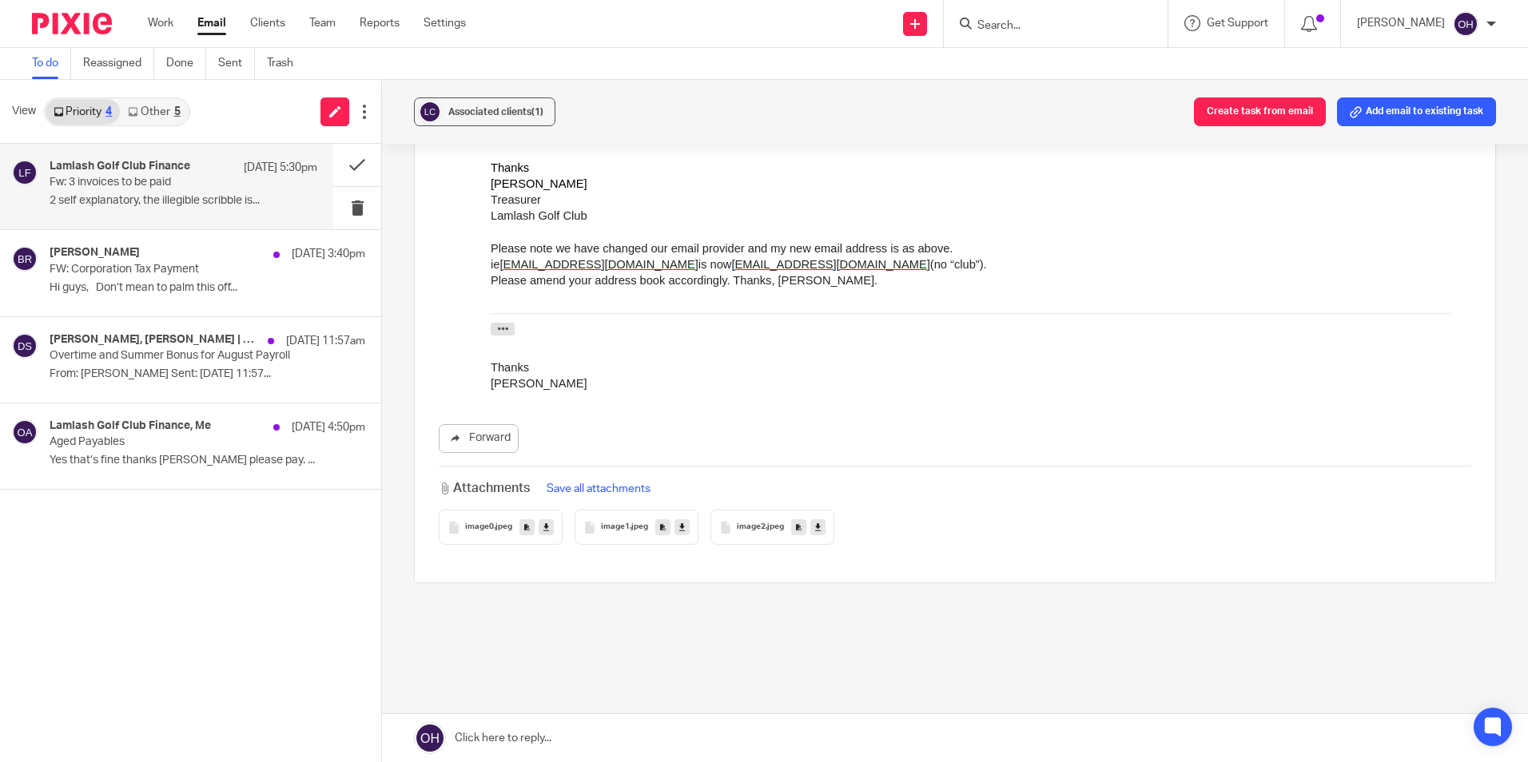
scroll to position [203, 0]
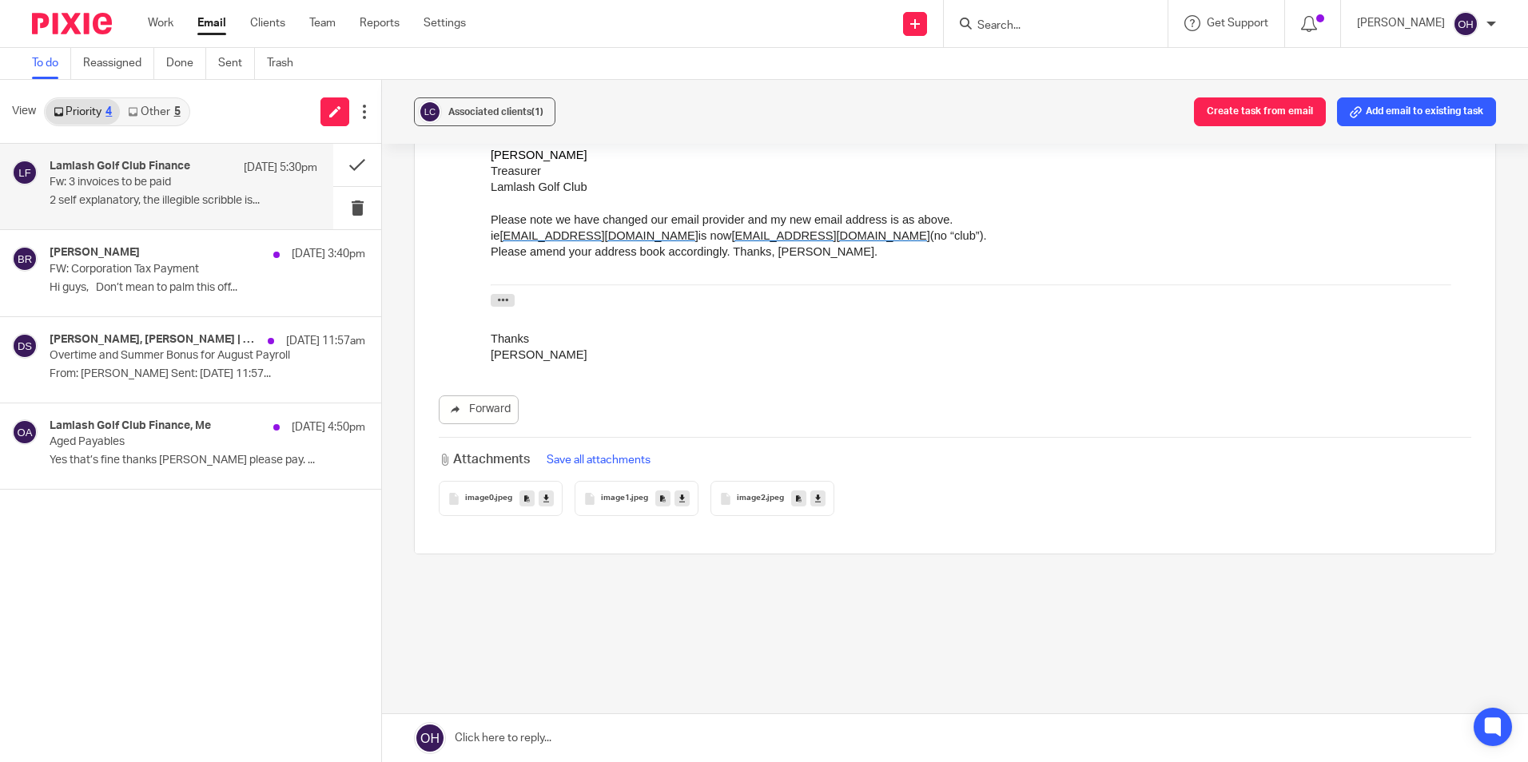
click at [623, 500] on span "image1" at bounding box center [615, 499] width 29 height 10
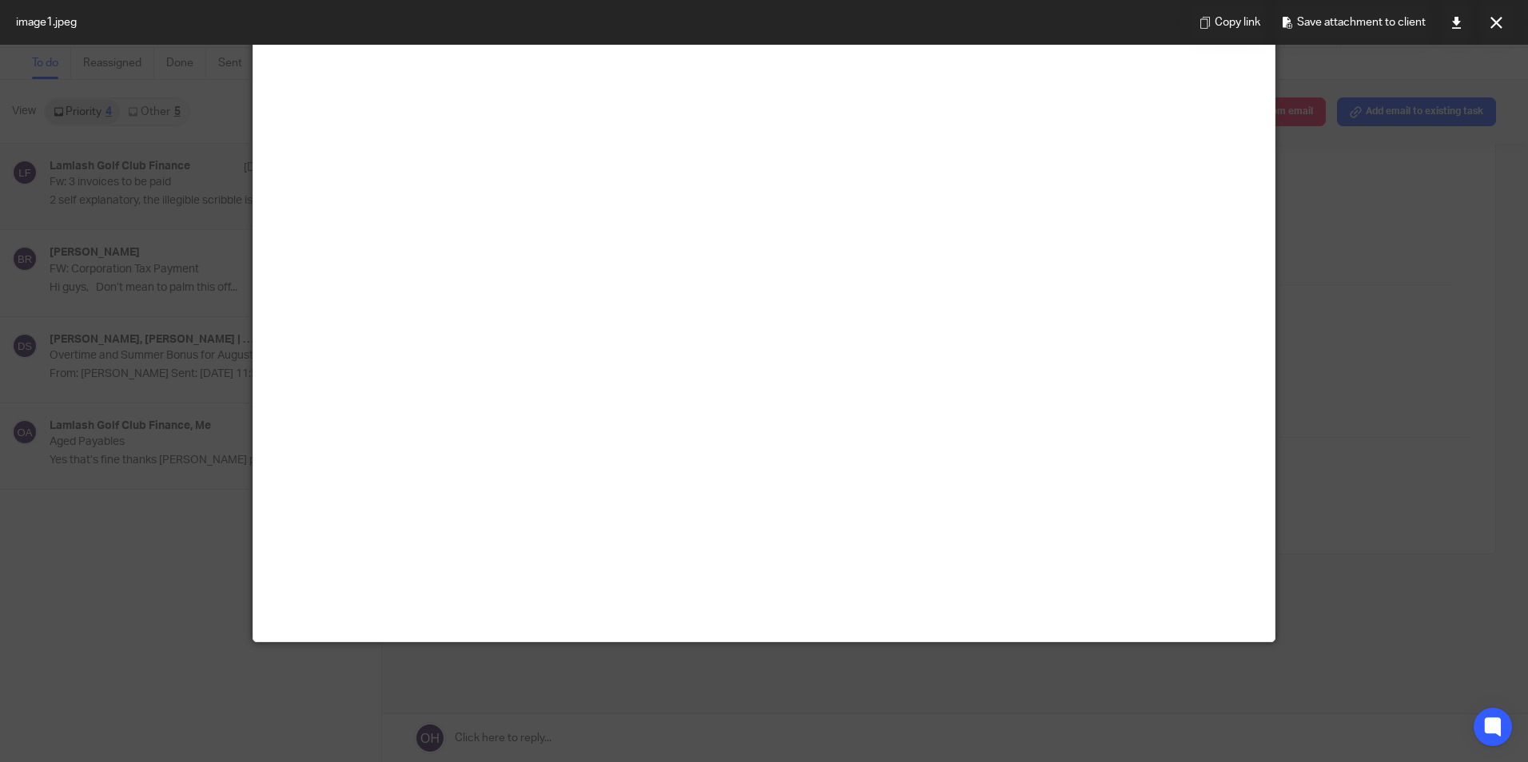
scroll to position [245, 0]
click at [1465, 26] on link at bounding box center [1456, 22] width 32 height 32
click at [1486, 23] on button at bounding box center [1496, 22] width 32 height 32
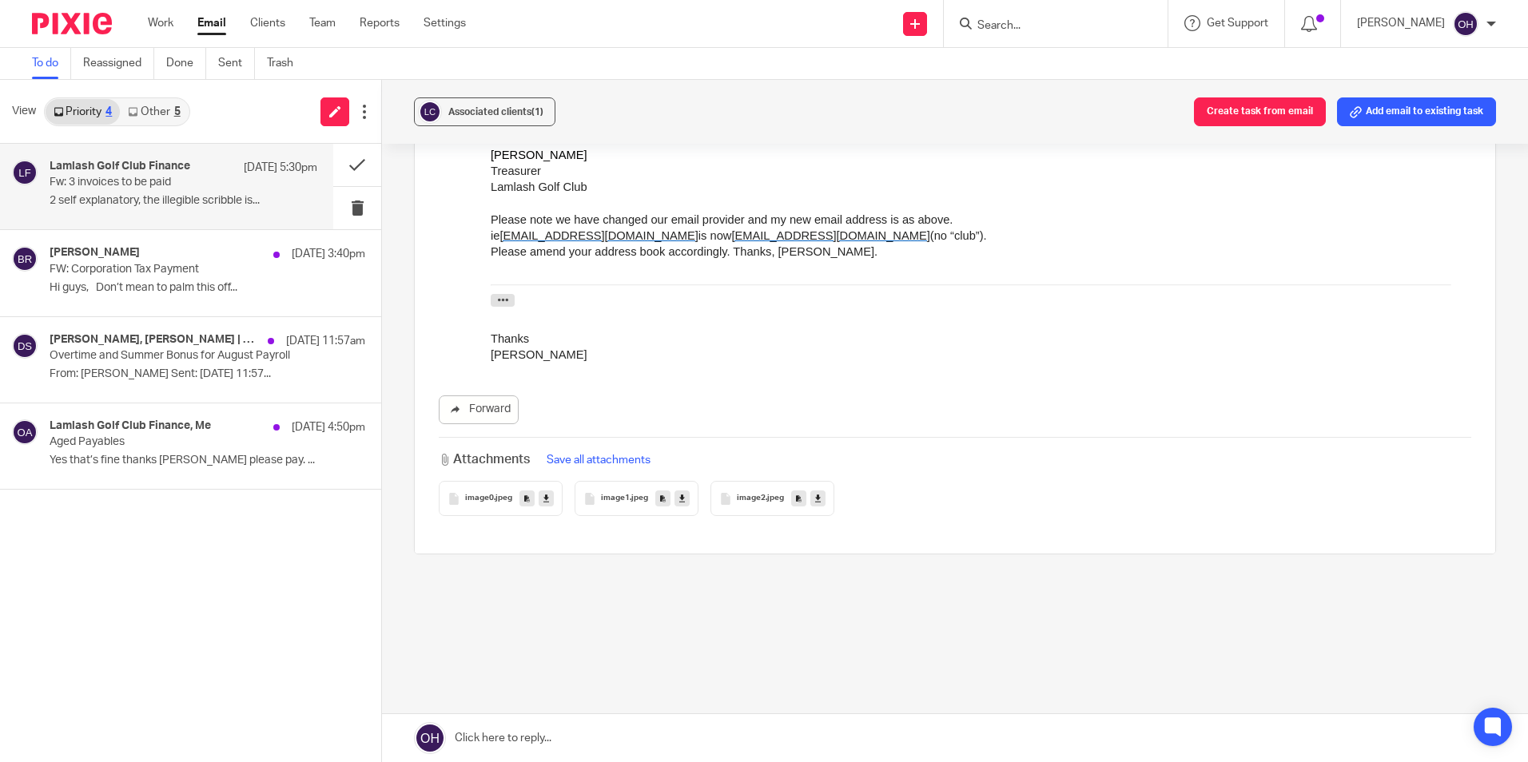
scroll to position [123, 0]
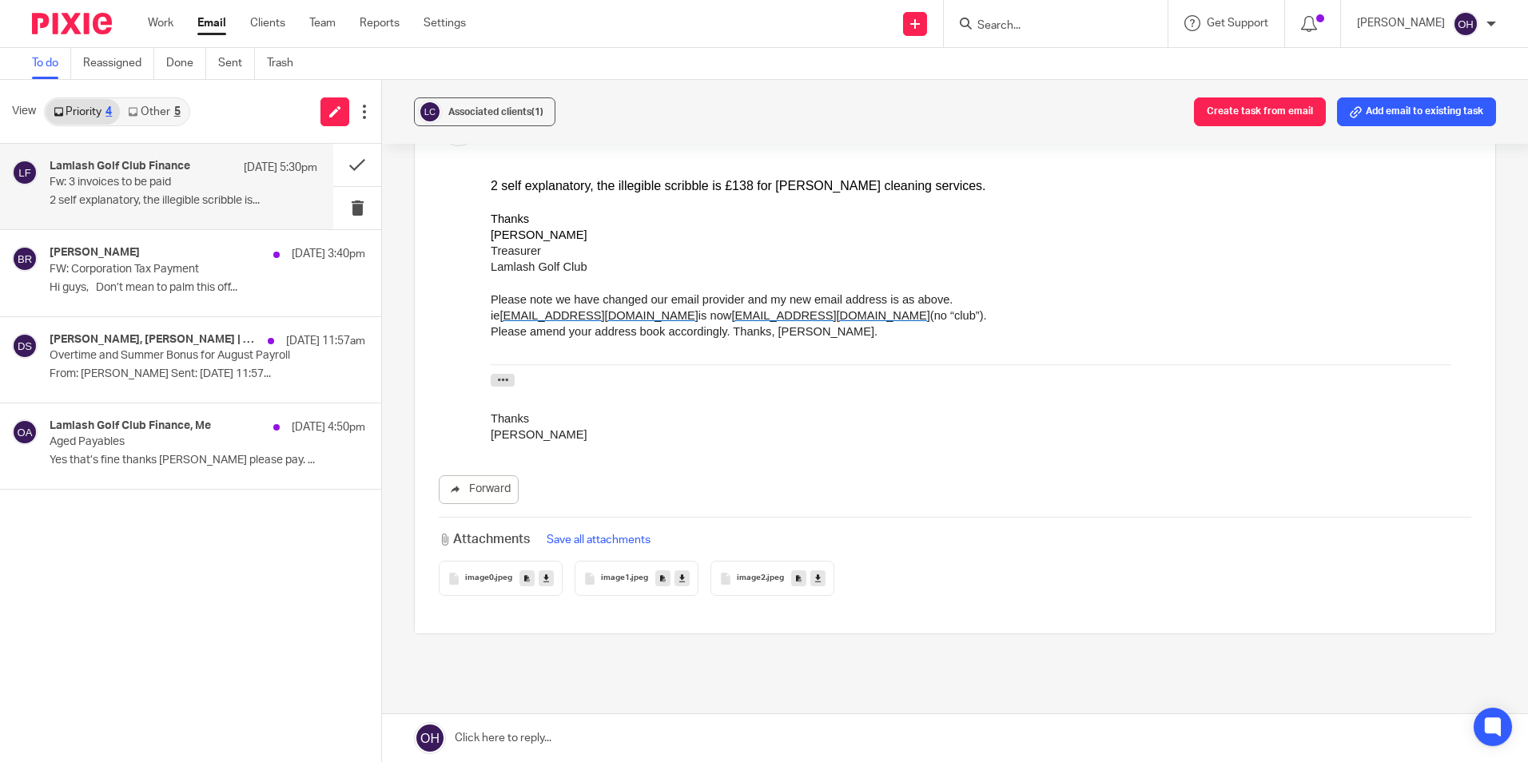
click at [766, 582] on span ".jpeg" at bounding box center [775, 579] width 18 height 10
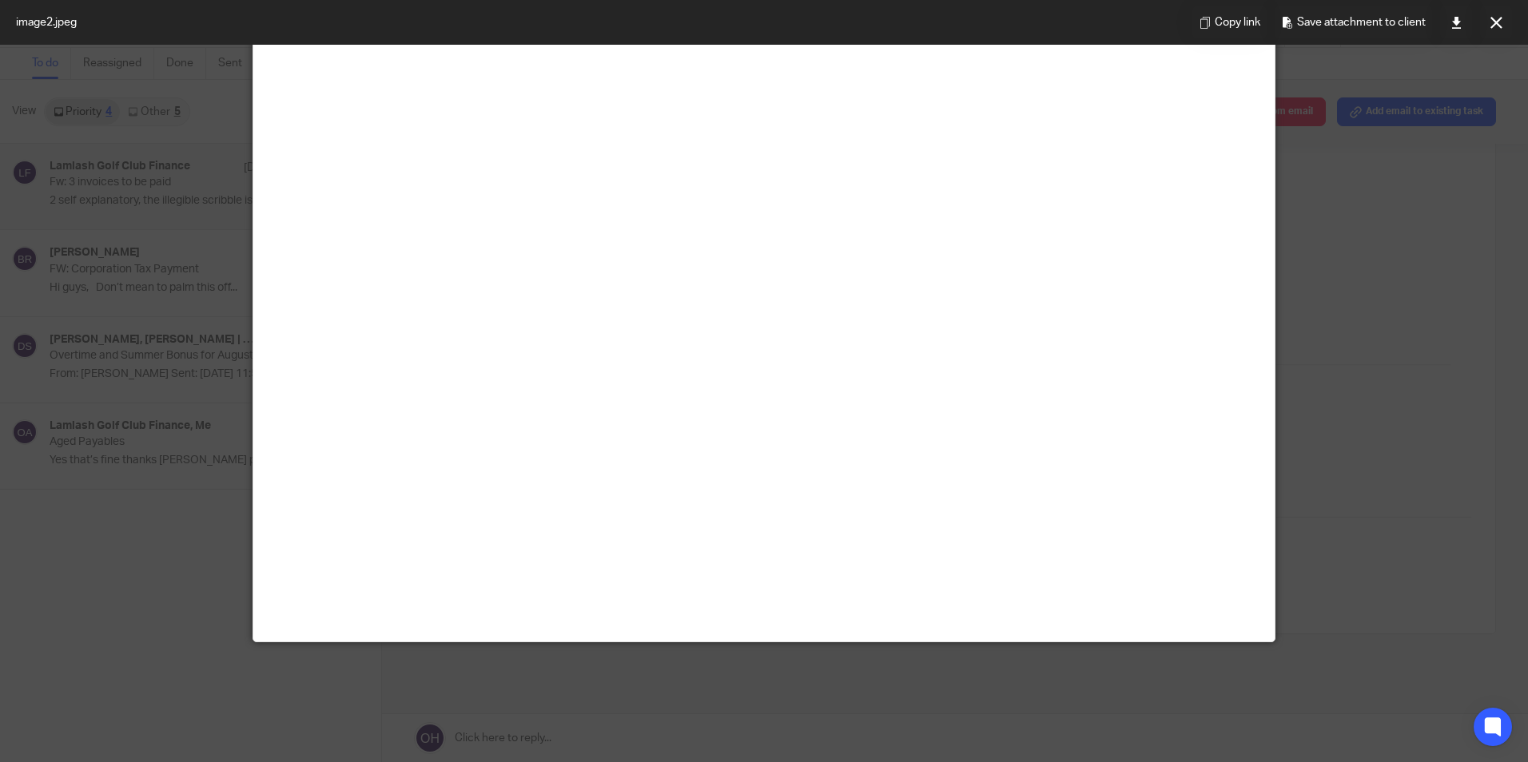
scroll to position [719, 0]
click at [1496, 23] on icon at bounding box center [1496, 23] width 12 height 12
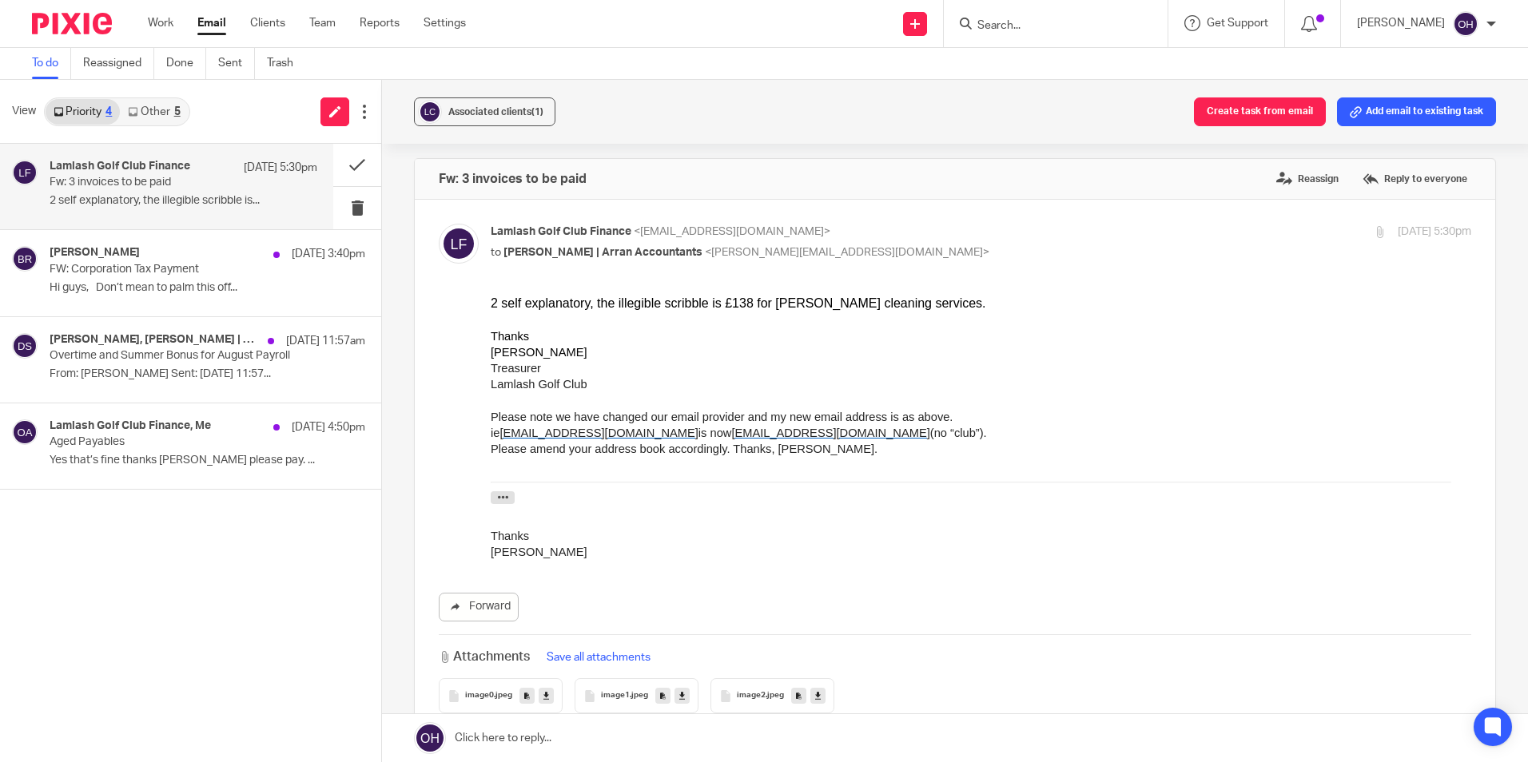
scroll to position [0, 0]
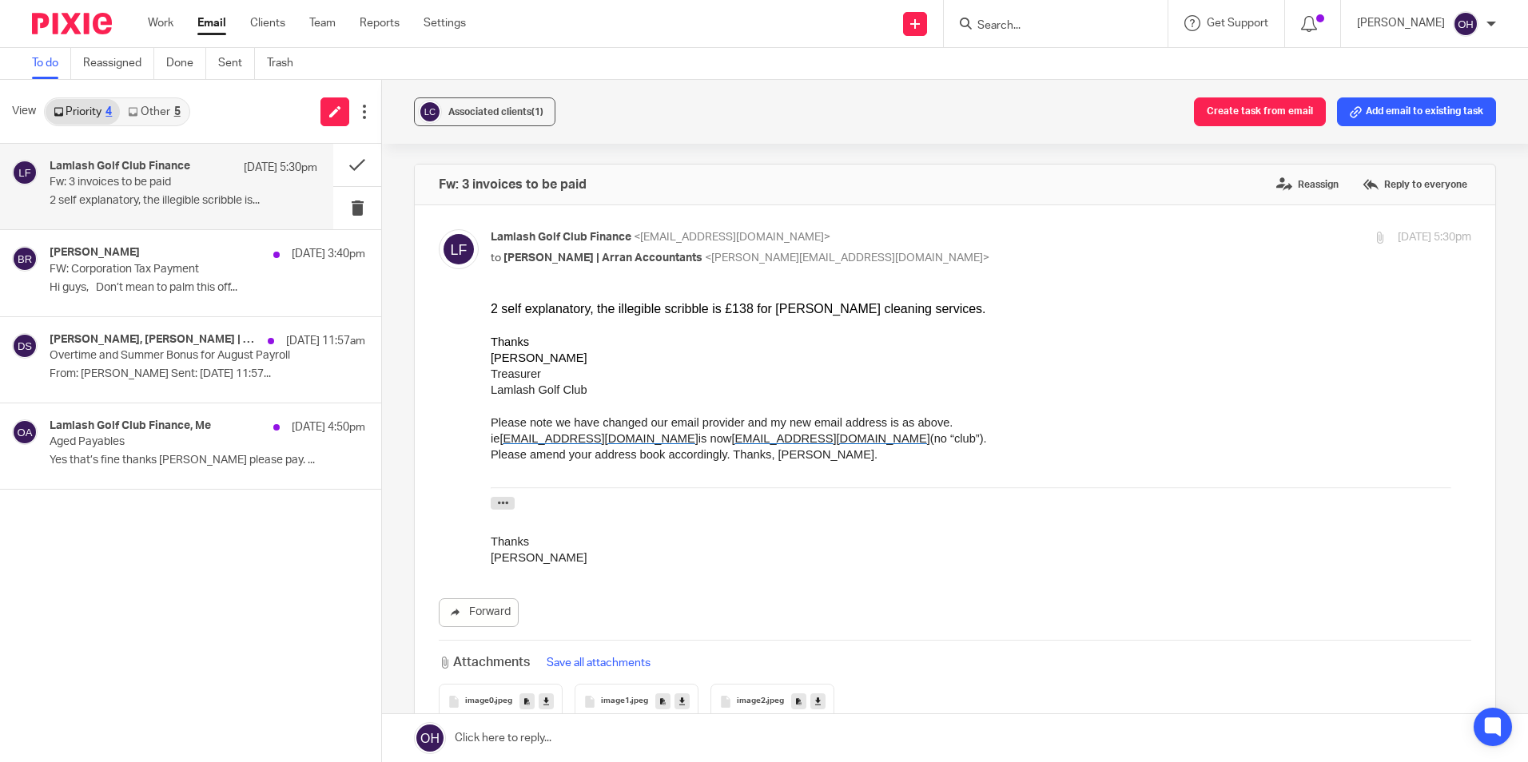
click at [751, 704] on span "image2" at bounding box center [751, 702] width 29 height 10
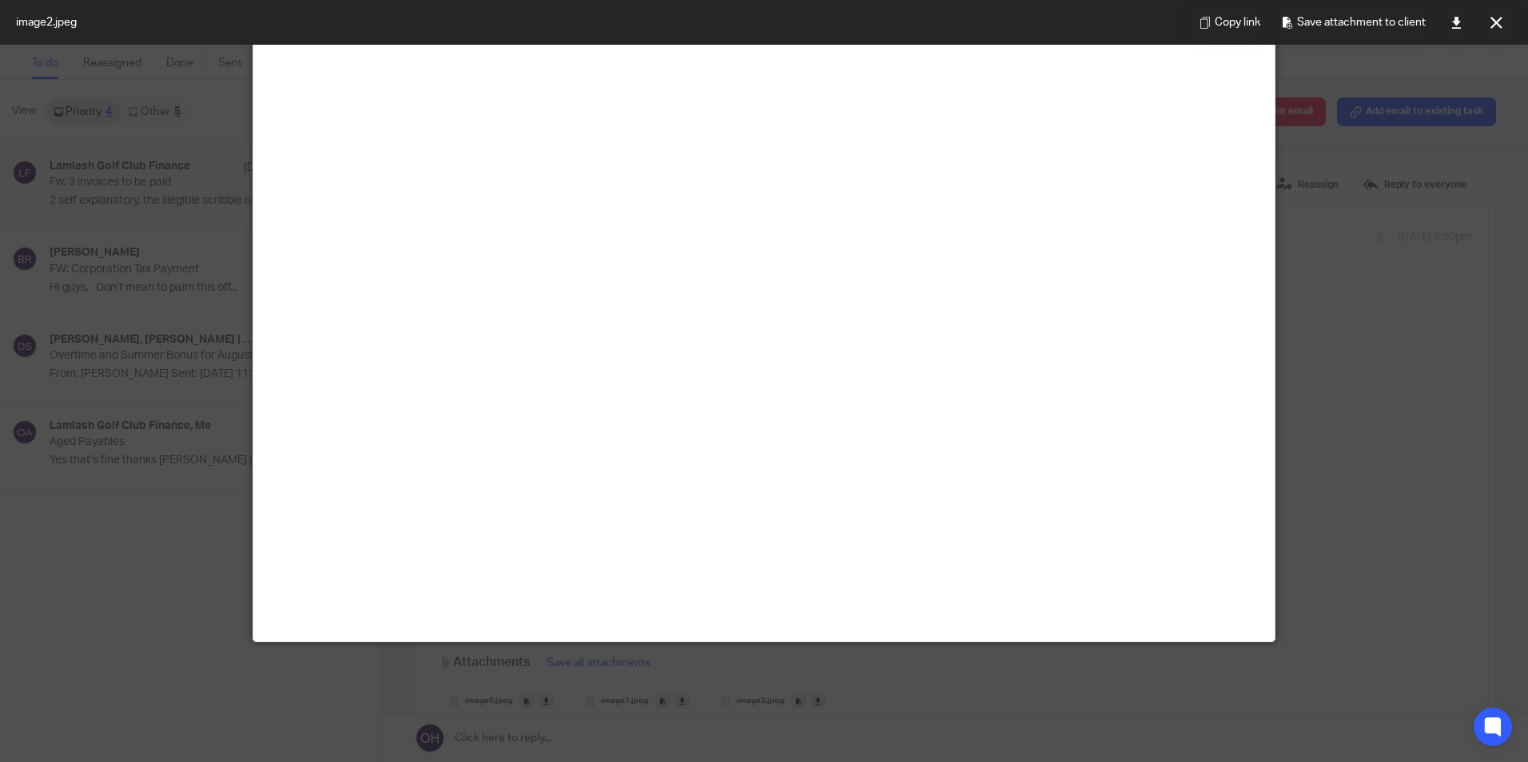
scroll to position [320, 0]
click at [1460, 17] on icon at bounding box center [1456, 23] width 12 height 12
click at [1280, 342] on div at bounding box center [764, 381] width 1528 height 762
click at [1492, 30] on button at bounding box center [1496, 22] width 32 height 32
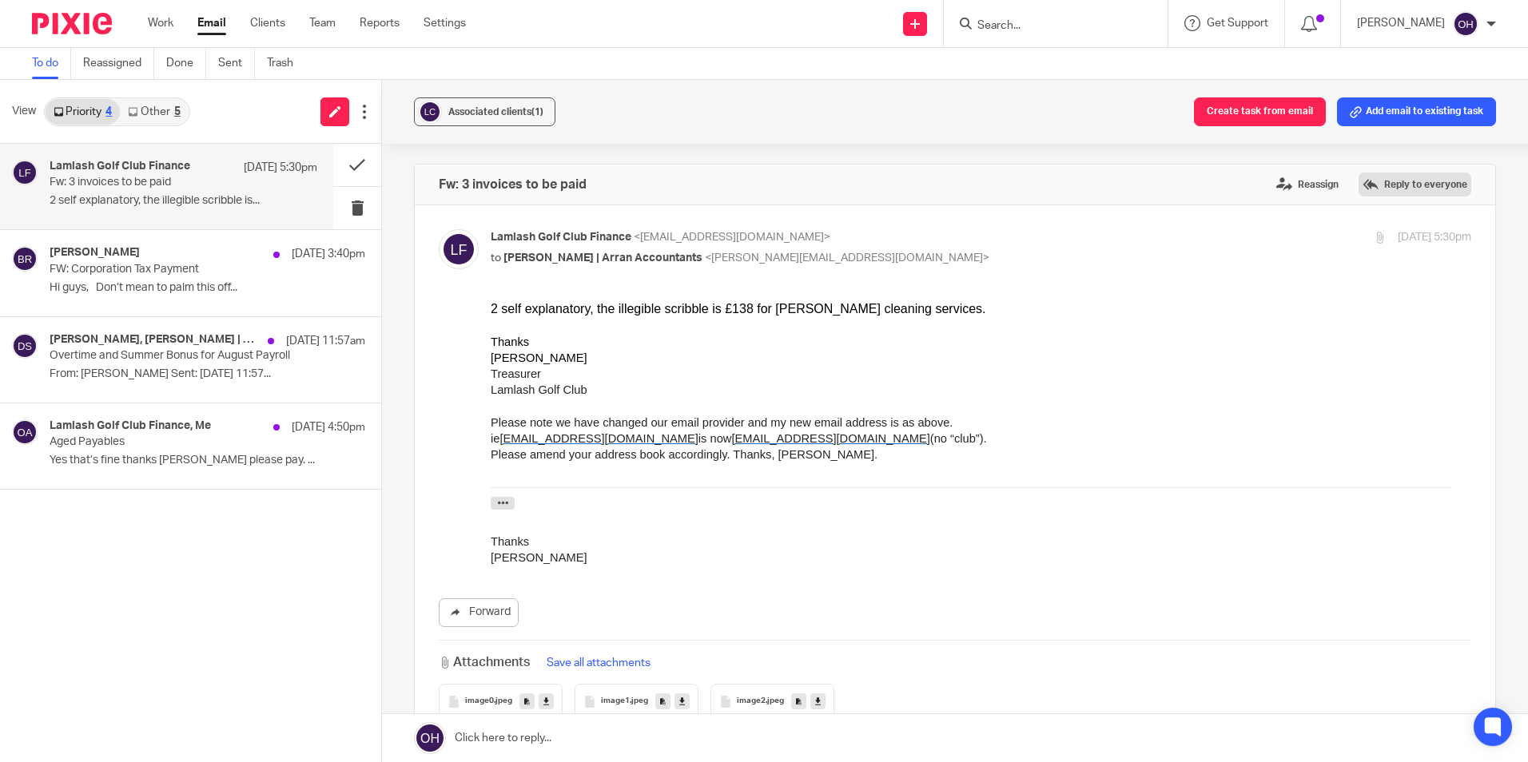
click at [1395, 181] on label "Reply to everyone" at bounding box center [1414, 185] width 113 height 24
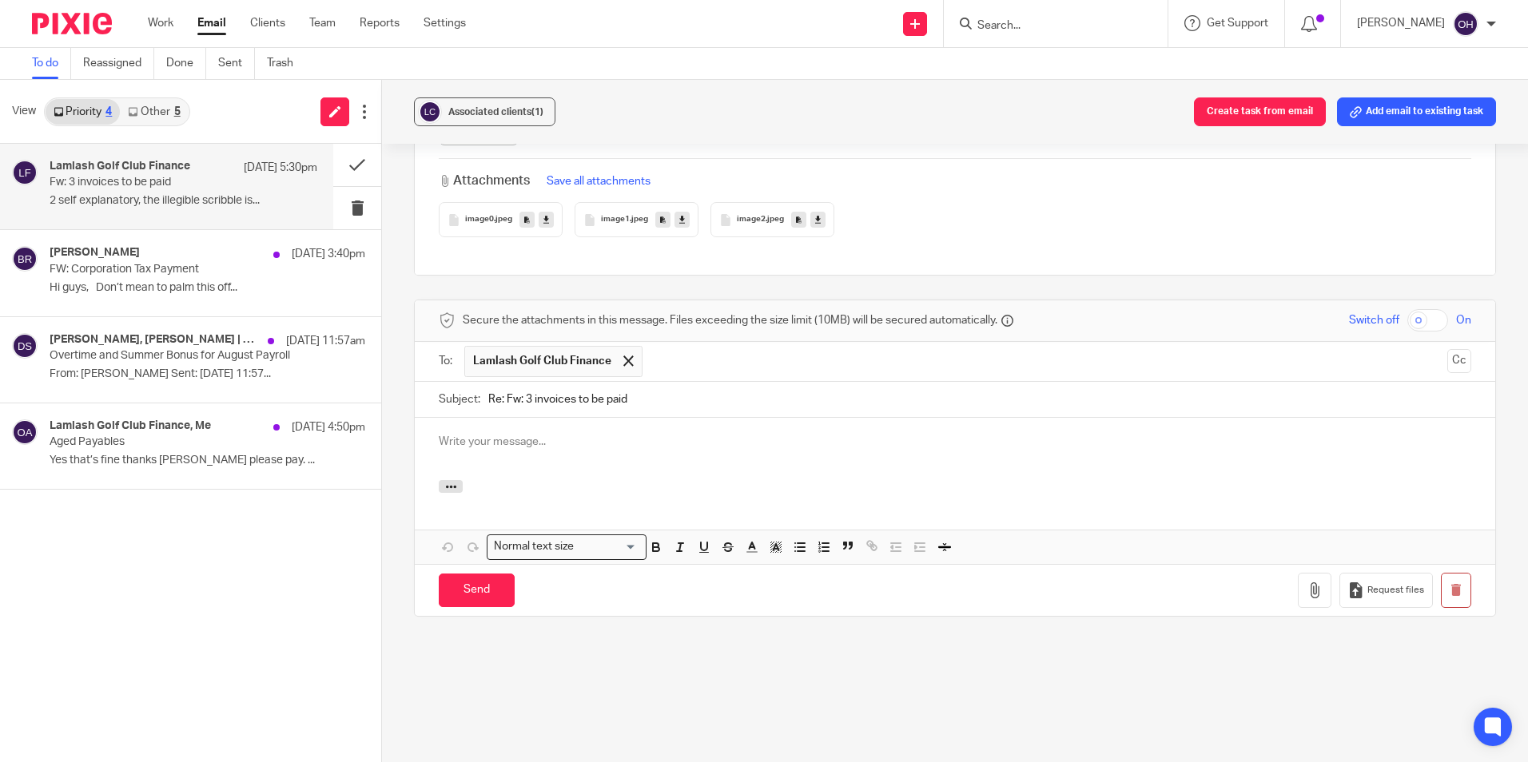
scroll to position [0, 0]
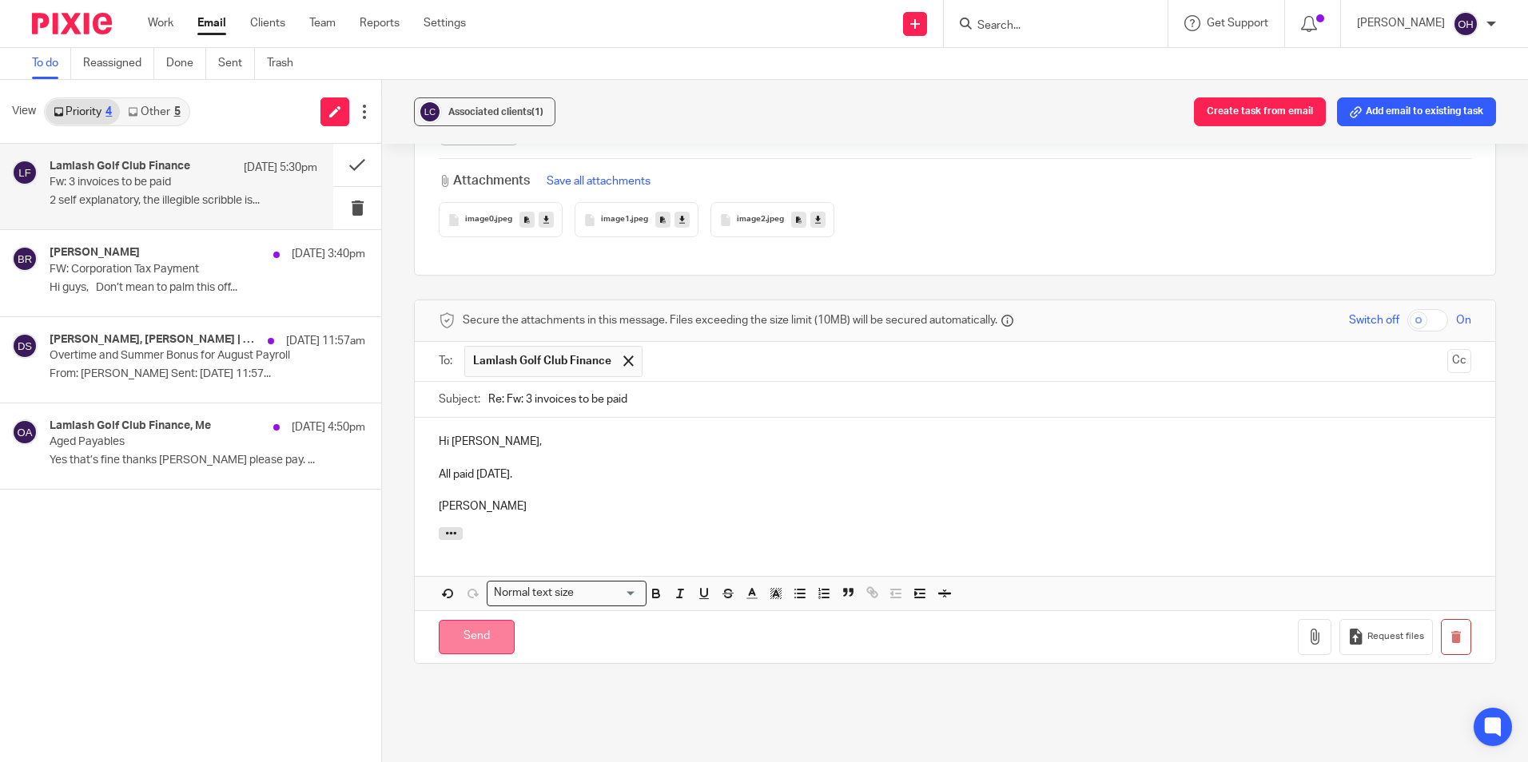
click at [495, 634] on input "Send" at bounding box center [477, 637] width 76 height 34
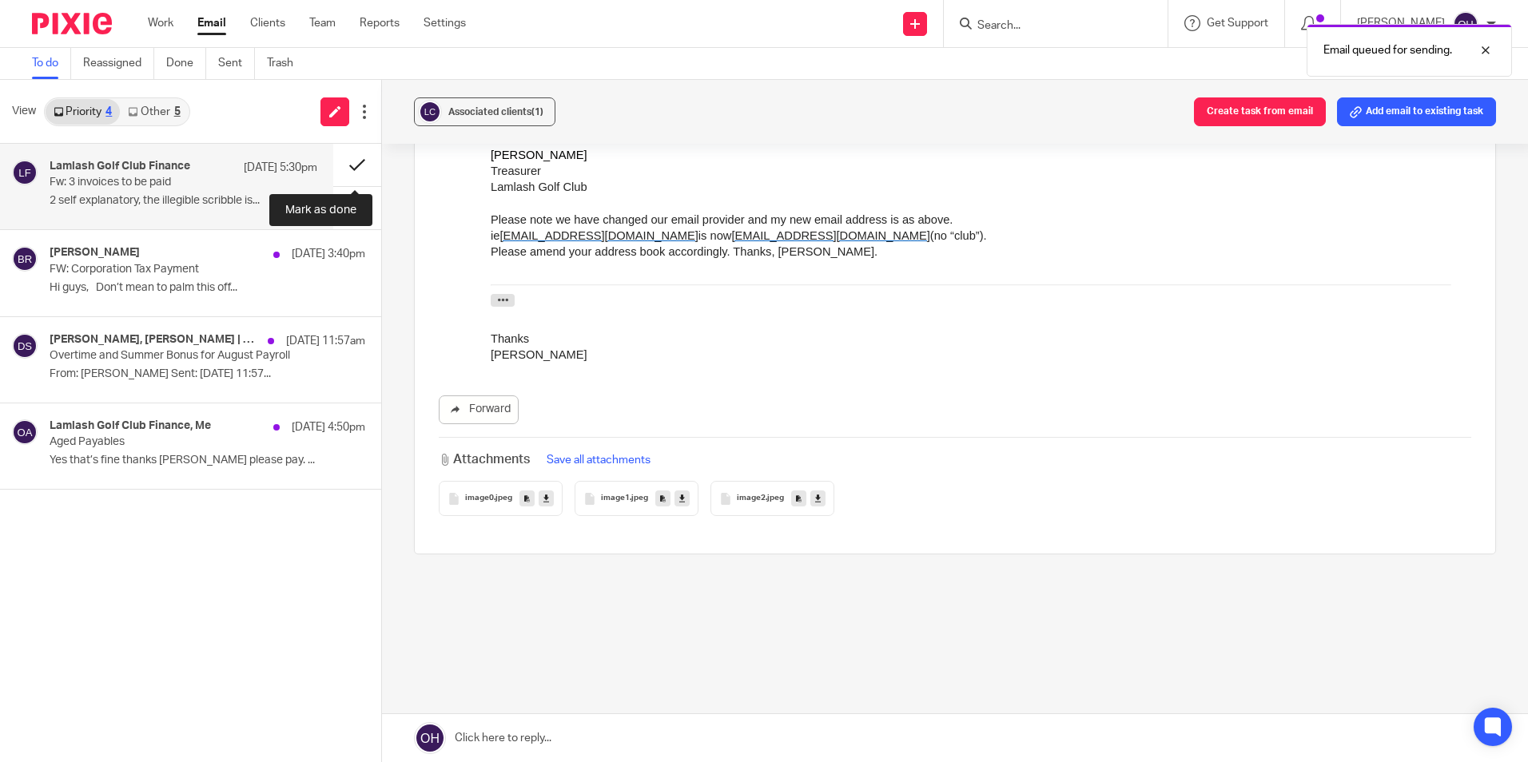
click at [349, 169] on button at bounding box center [357, 165] width 48 height 42
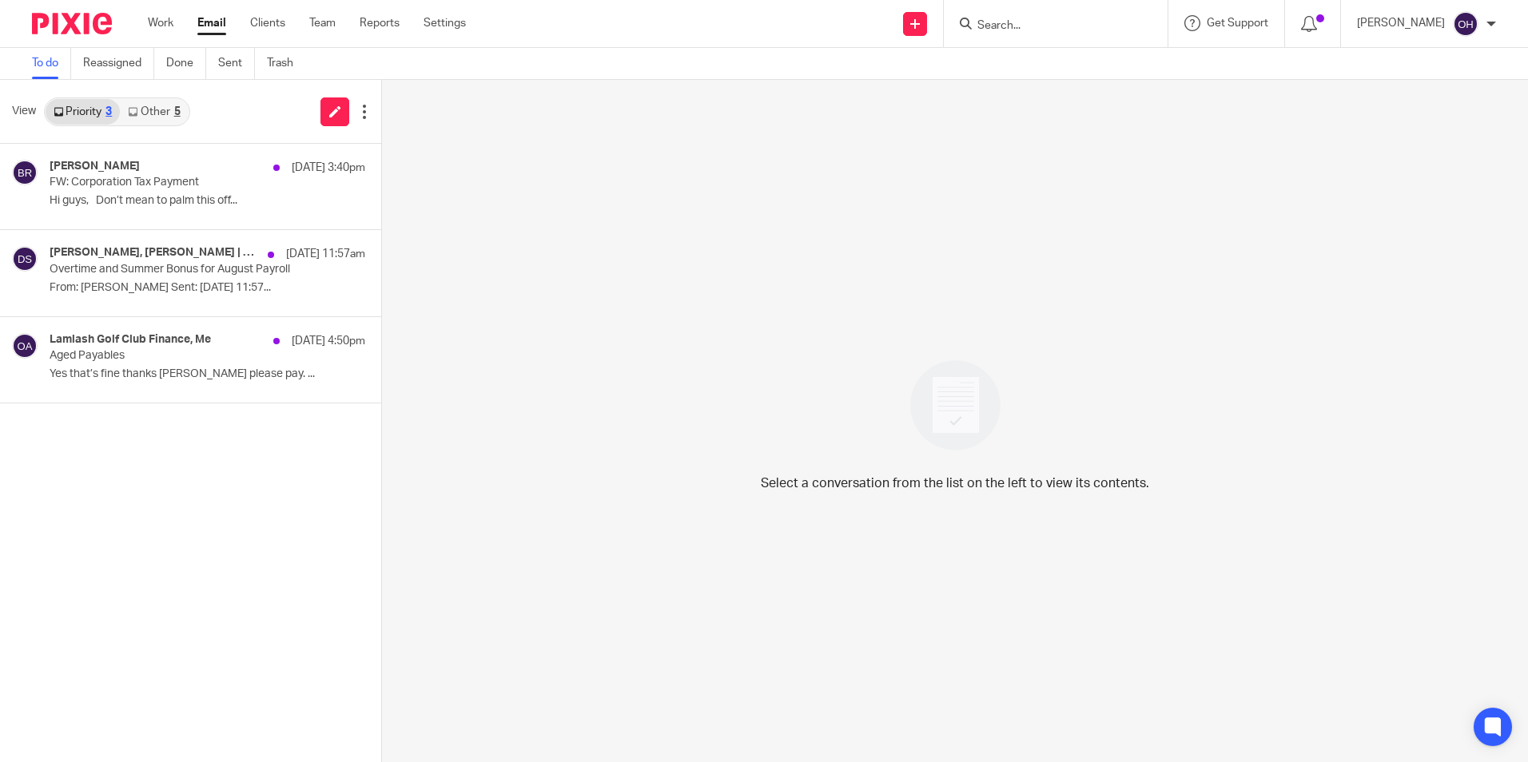
click at [777, 725] on div "Select a conversation from the list on the left to view its contents." at bounding box center [955, 421] width 1146 height 682
click at [205, 365] on div "Lamlash Golf Club Finance, Me 20 Aug 4:50pm Aged Payables Yes that’s fine thank…" at bounding box center [184, 360] width 268 height 54
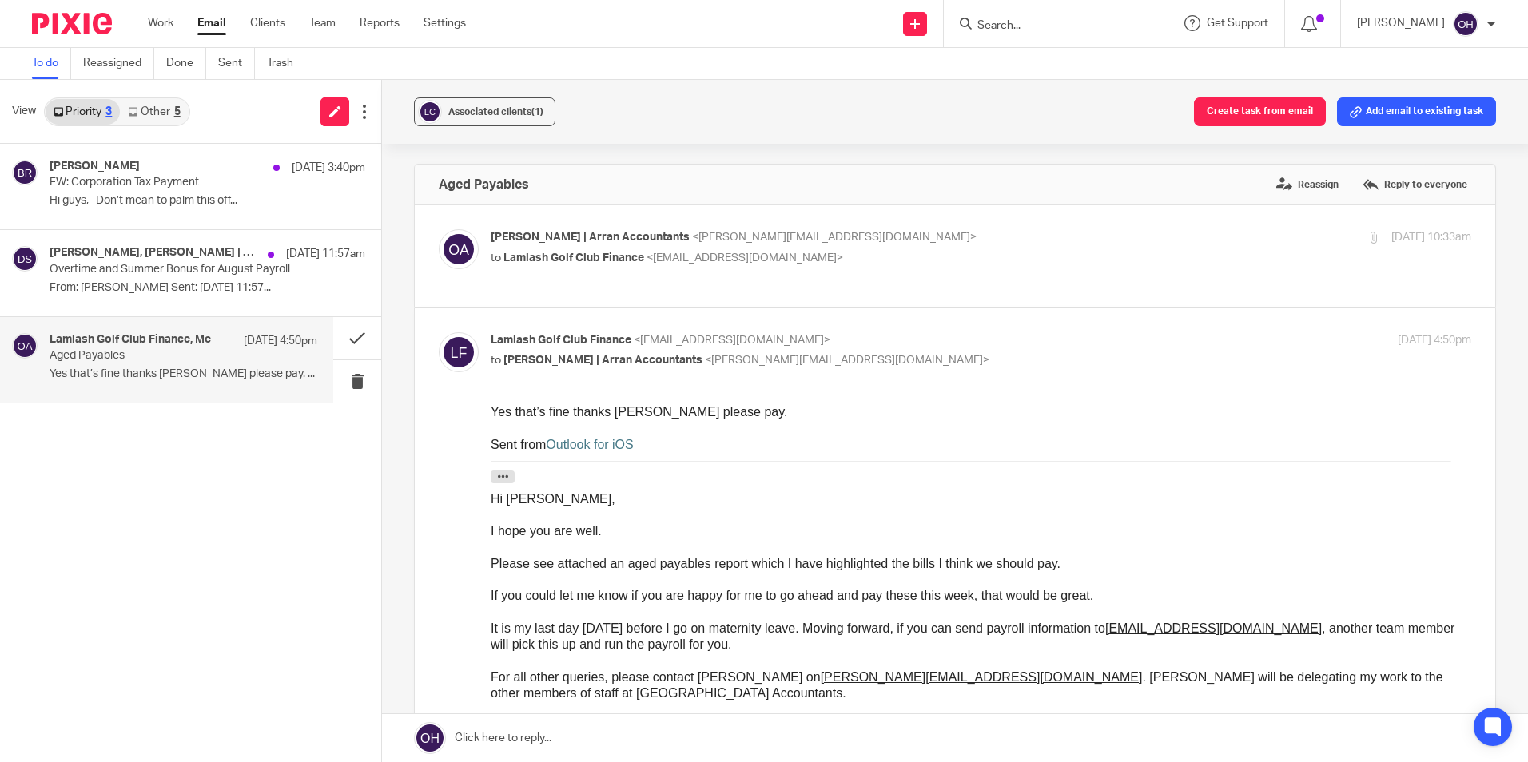
scroll to position [0, 0]
click at [1390, 185] on label "Reply to everyone" at bounding box center [1414, 185] width 113 height 24
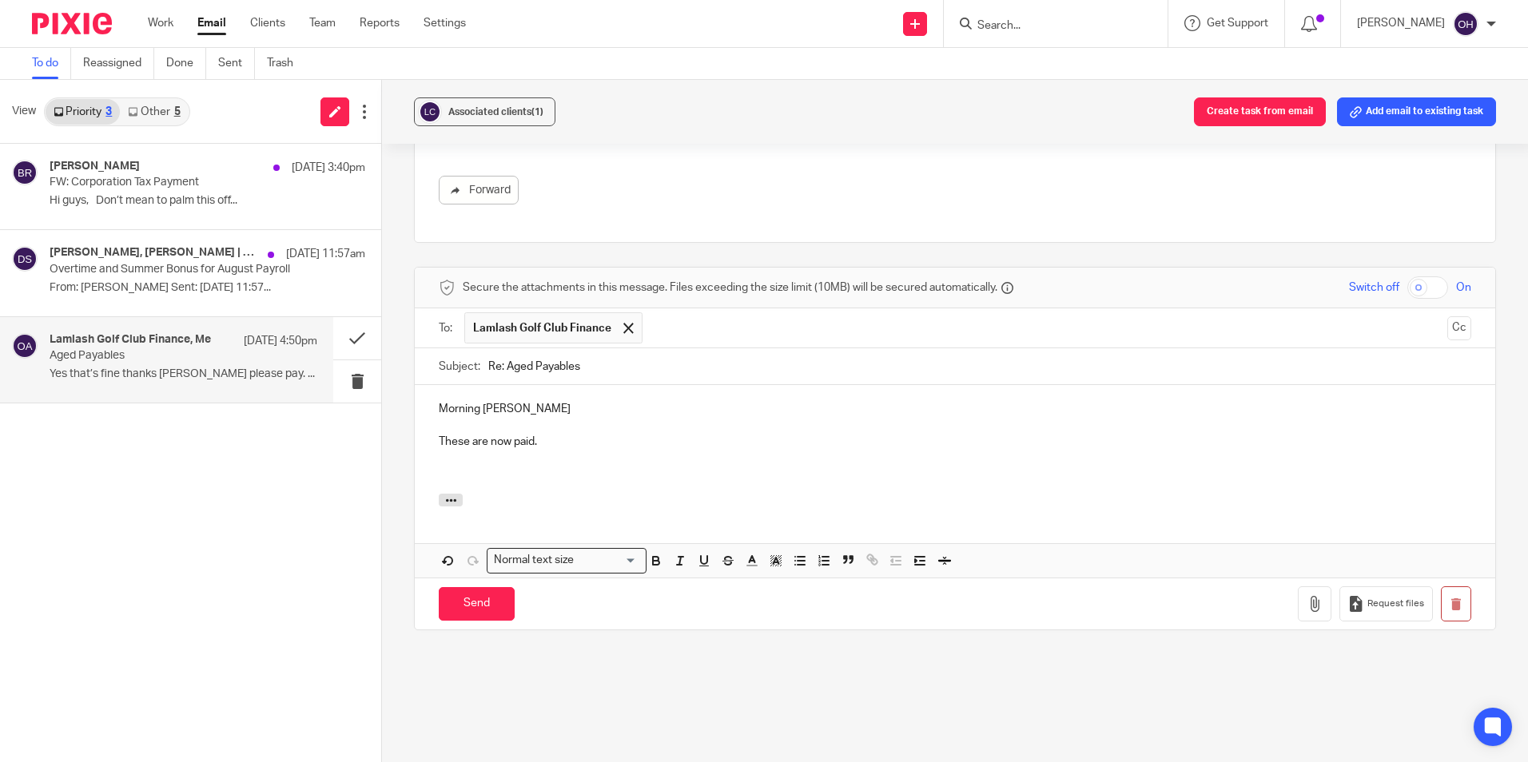
click at [595, 494] on div "Morning David These are now paid." at bounding box center [955, 439] width 1080 height 109
click at [559, 494] on div "Morning David These are now paid." at bounding box center [955, 439] width 1080 height 109
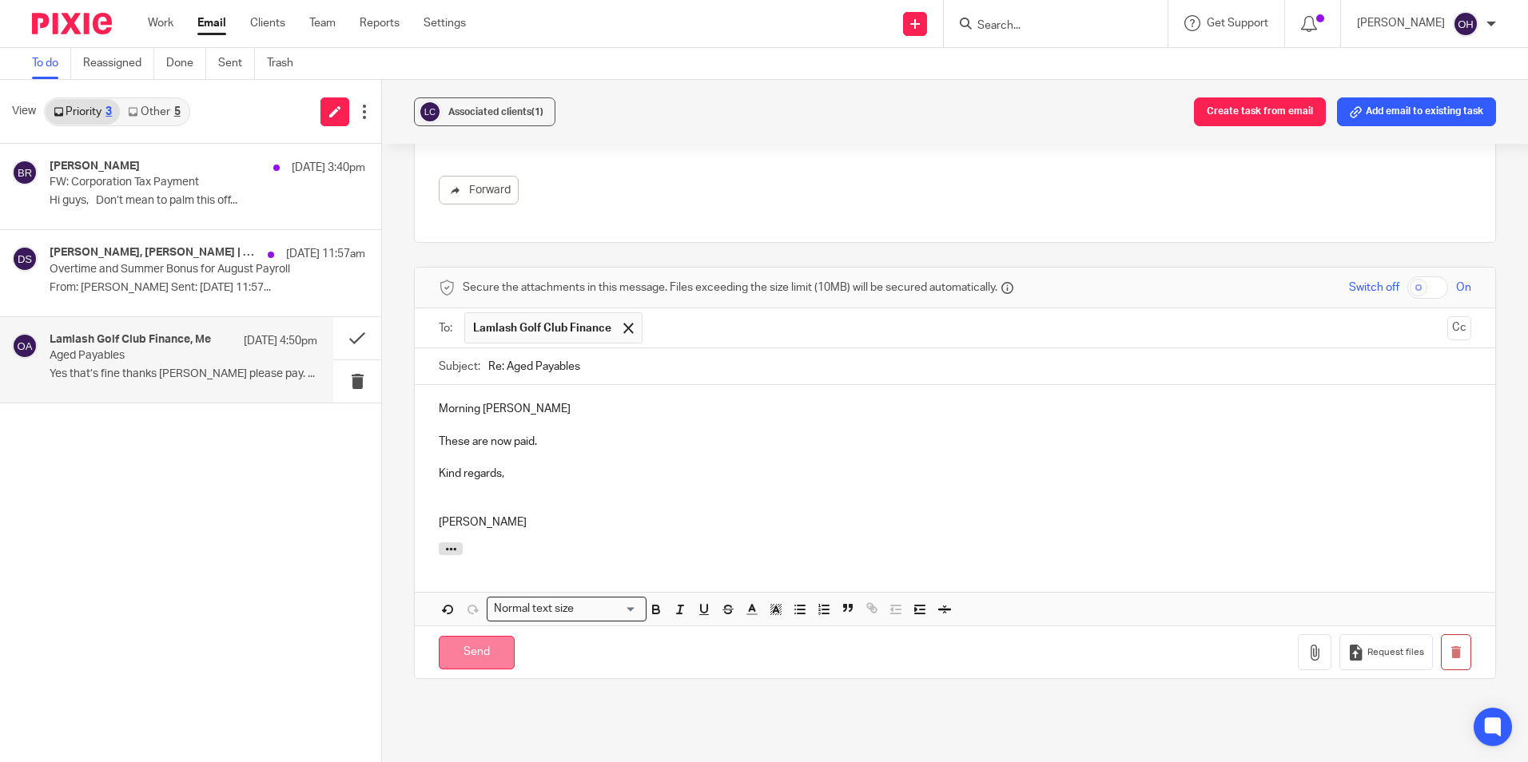
click at [494, 670] on input "Send" at bounding box center [477, 653] width 76 height 34
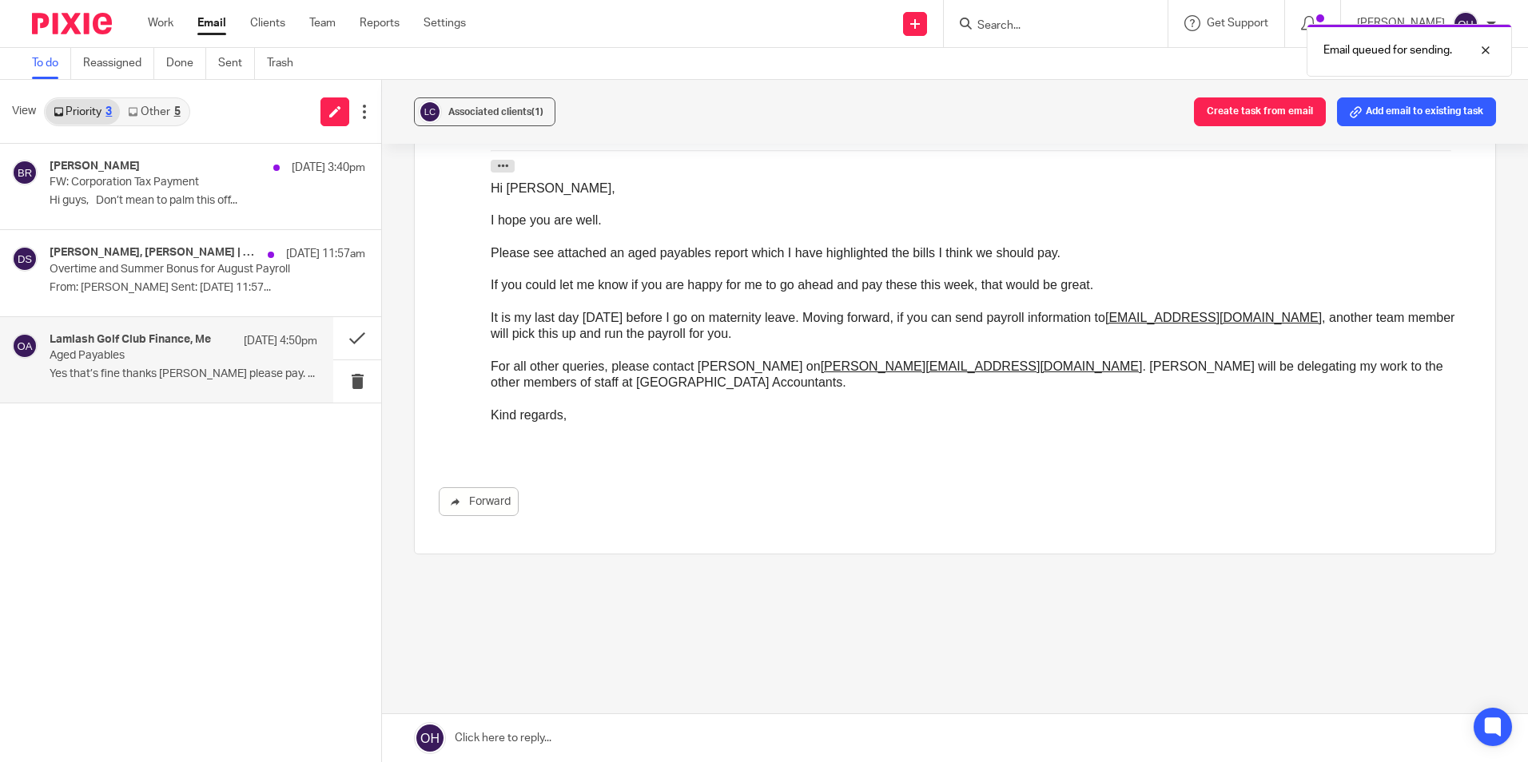
scroll to position [344, 0]
click at [348, 332] on button at bounding box center [357, 338] width 48 height 42
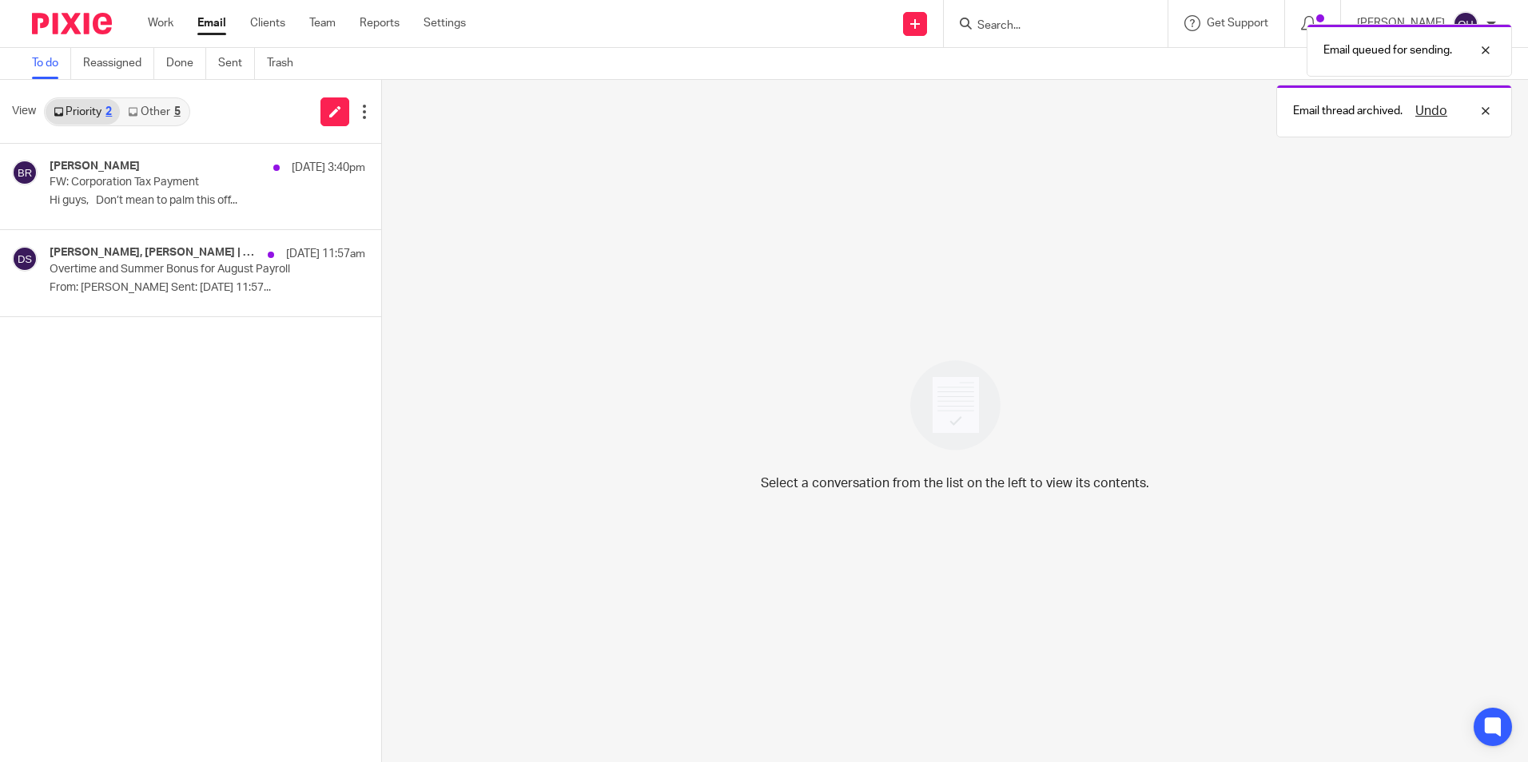
click at [153, 106] on link "Other 5" at bounding box center [154, 112] width 68 height 26
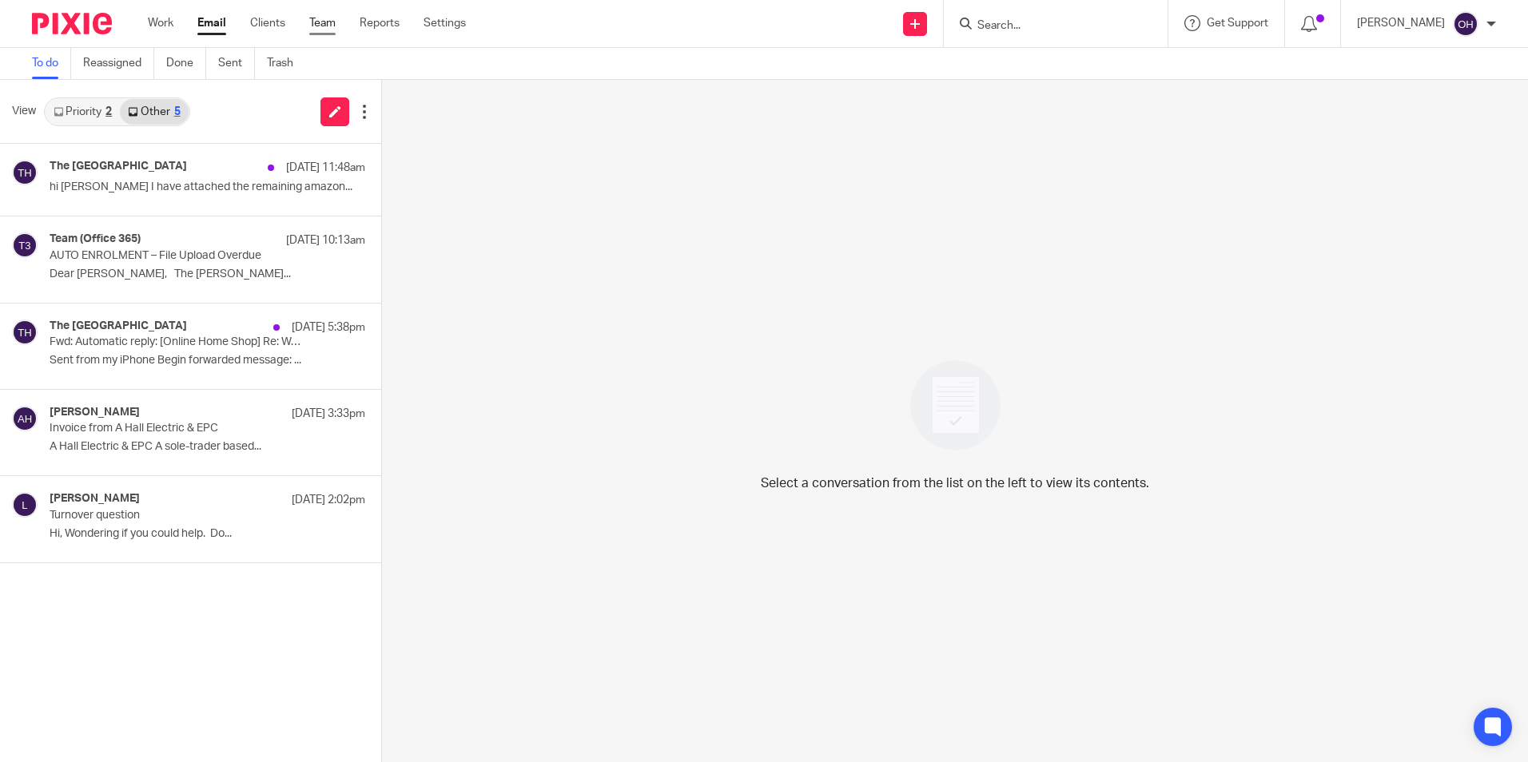
click at [318, 20] on link "Team" at bounding box center [322, 23] width 26 height 16
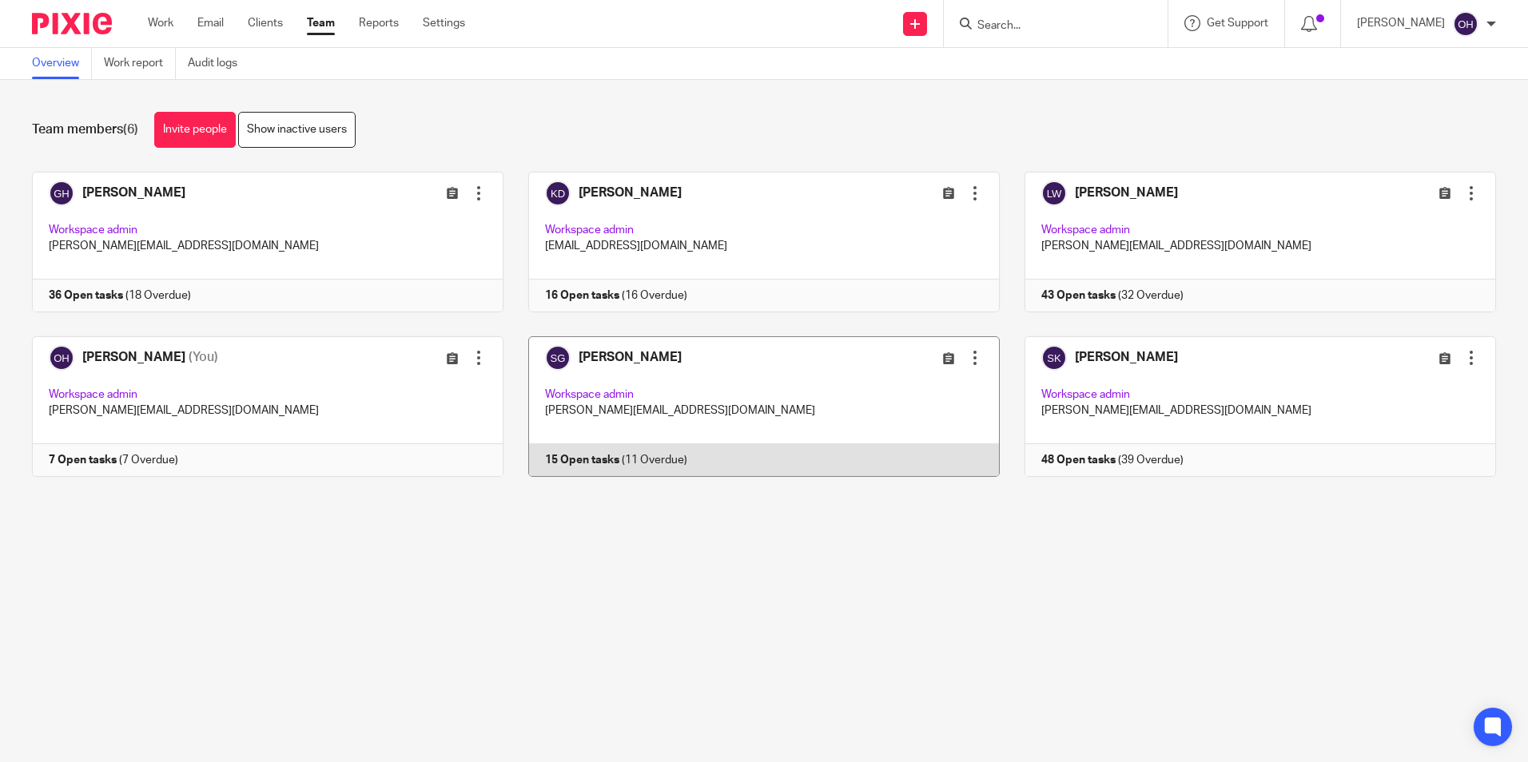
click at [587, 464] on link at bounding box center [751, 406] width 496 height 141
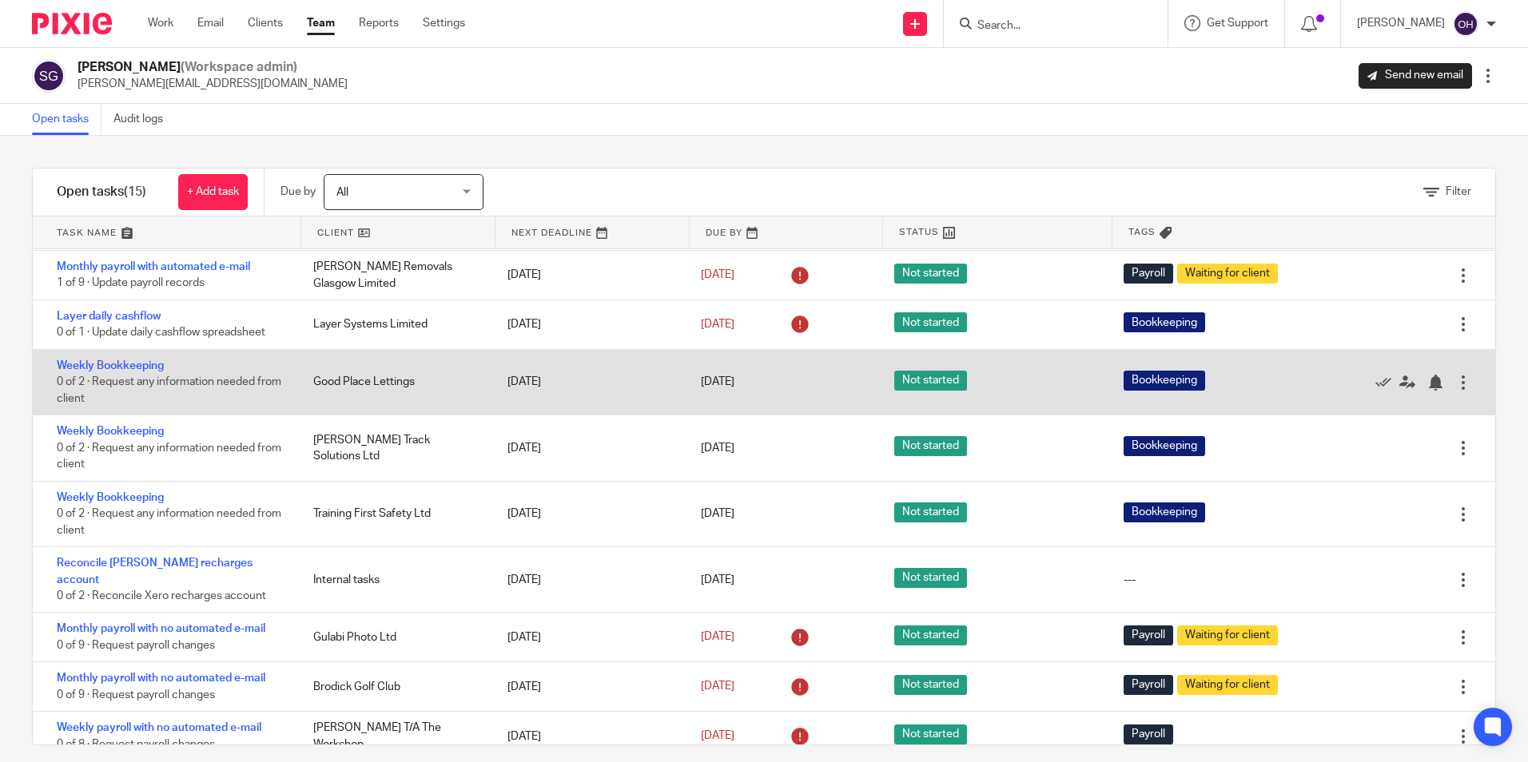
scroll to position [15, 0]
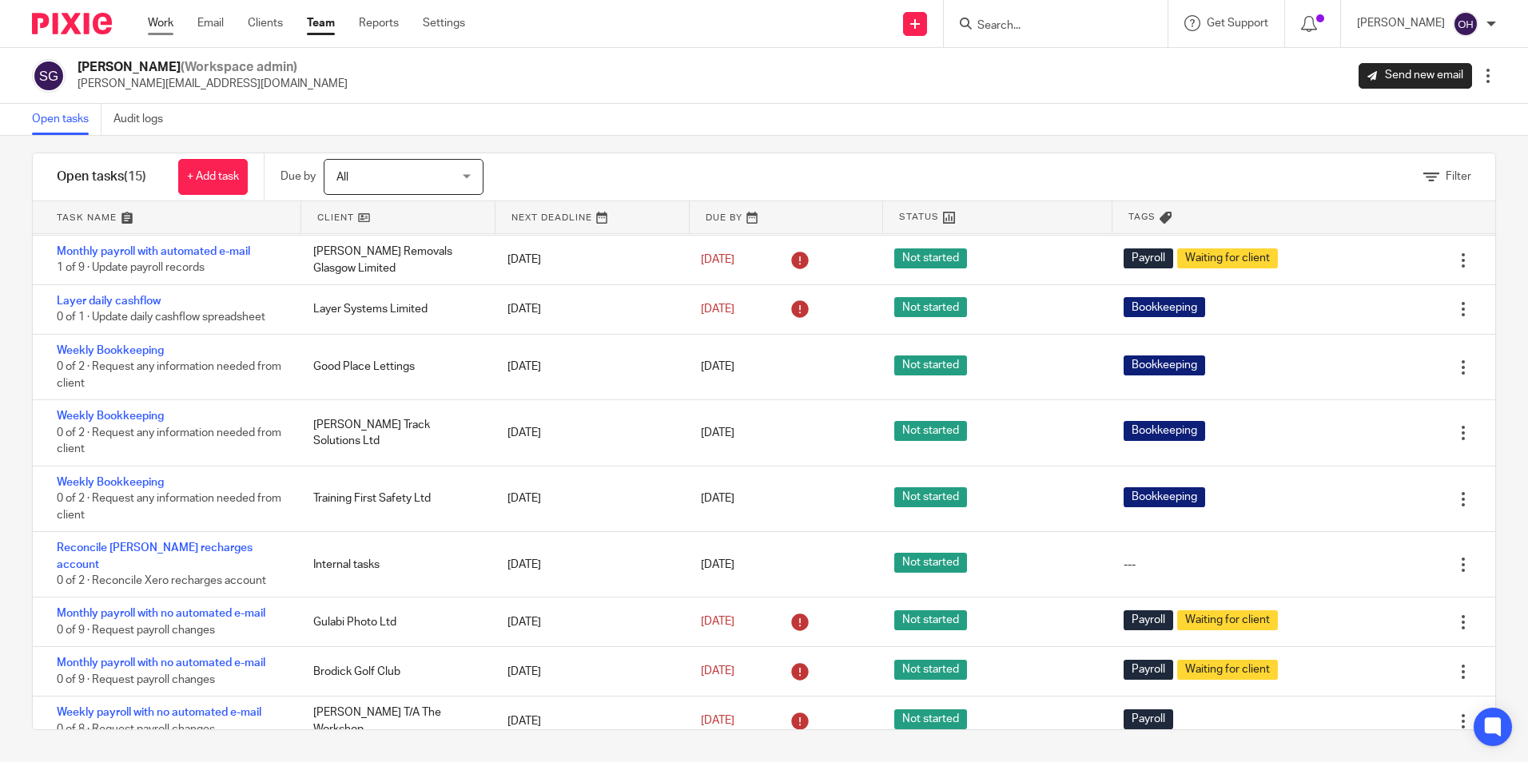
click at [153, 26] on link "Work" at bounding box center [161, 23] width 26 height 16
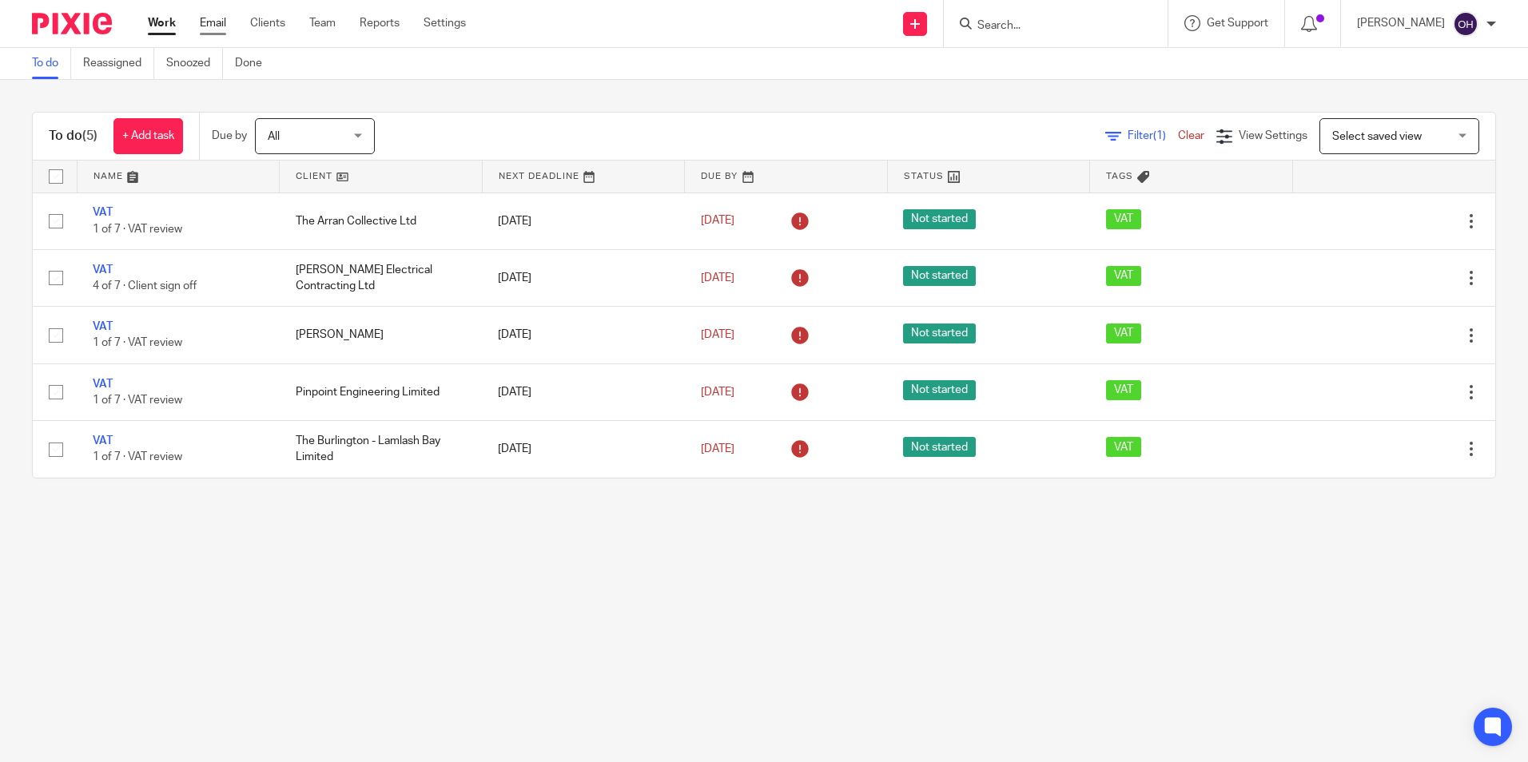
click at [219, 27] on link "Email" at bounding box center [213, 23] width 26 height 16
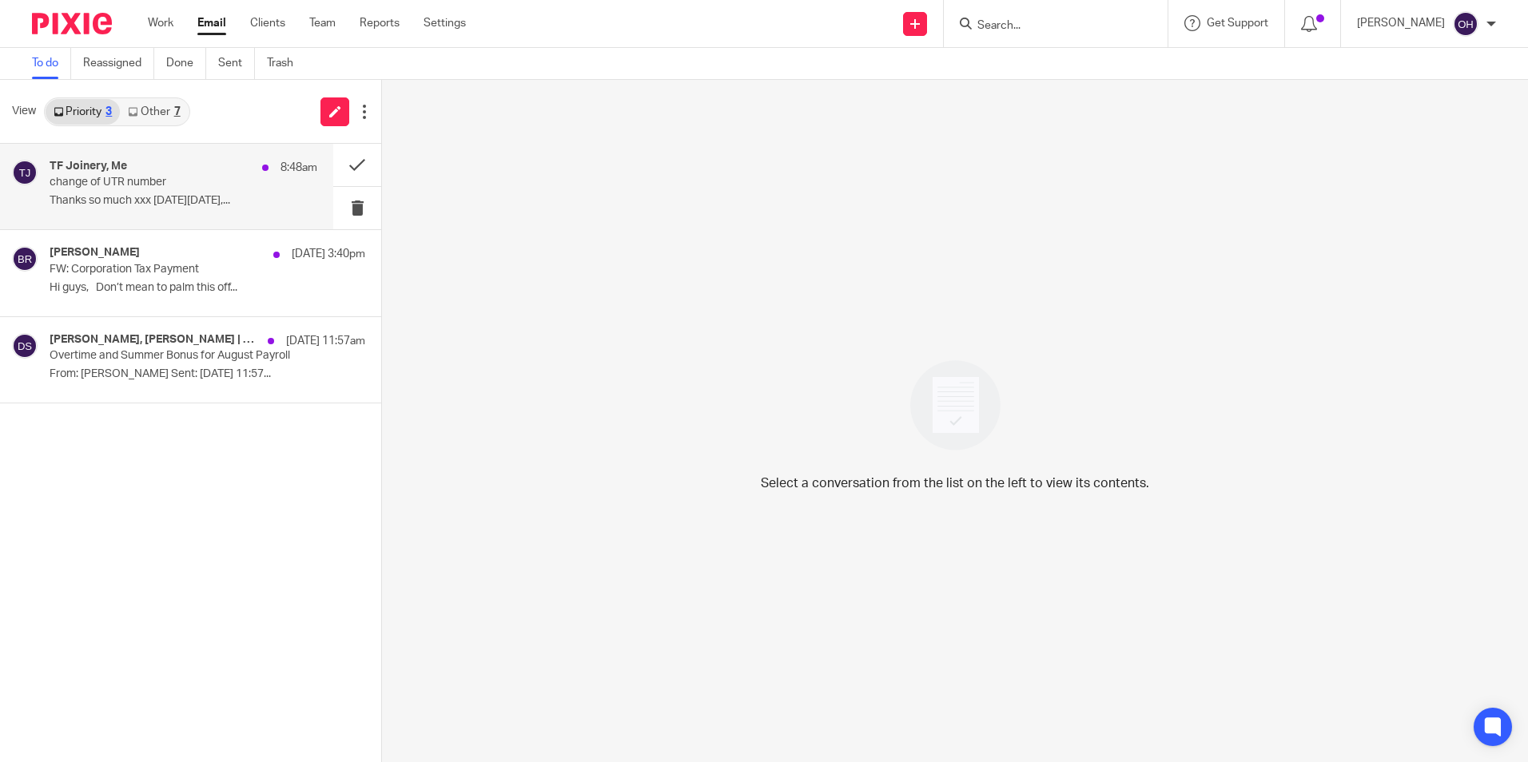
click at [151, 178] on p "change of UTR number" at bounding box center [157, 183] width 214 height 14
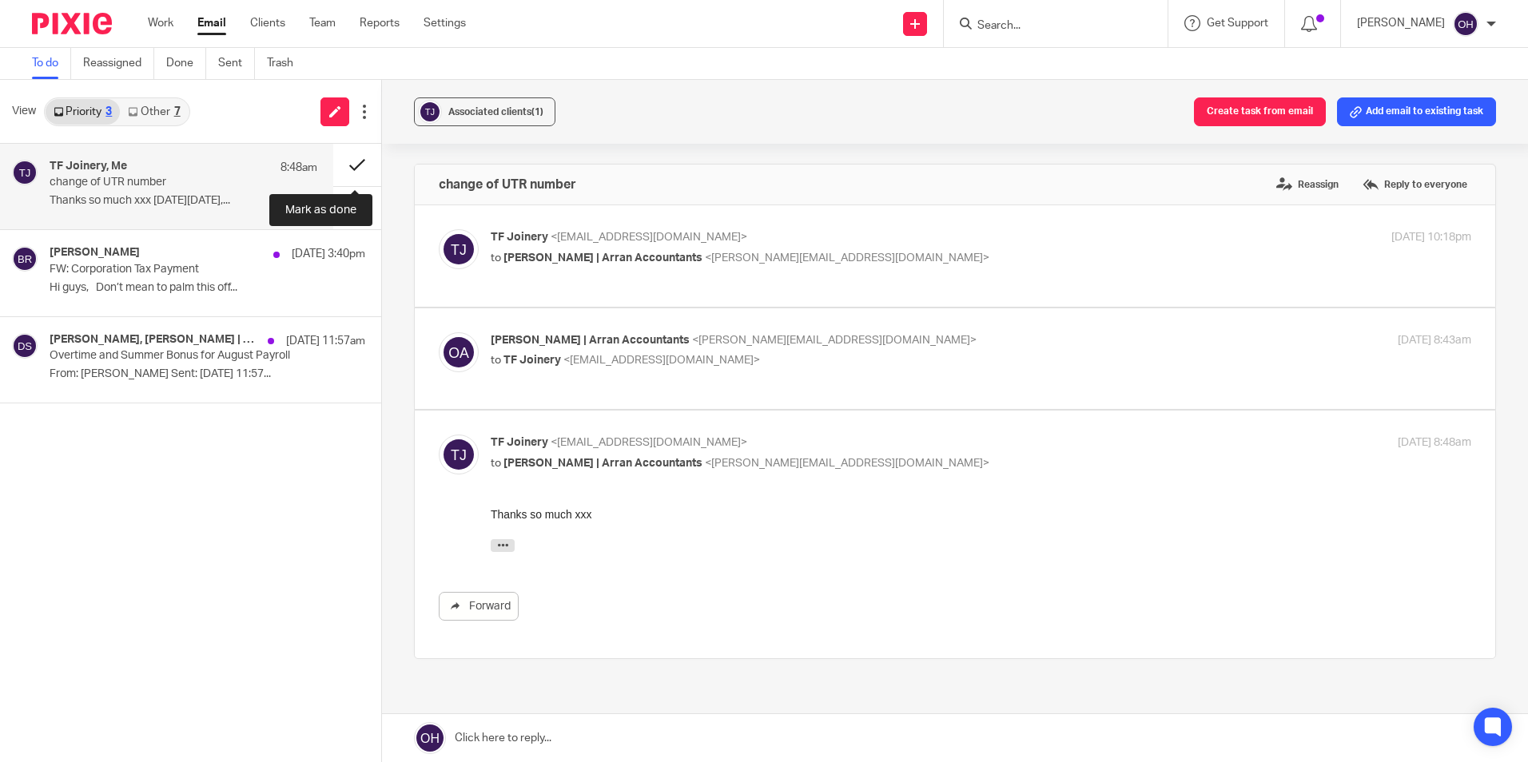
click at [340, 161] on button at bounding box center [357, 165] width 48 height 42
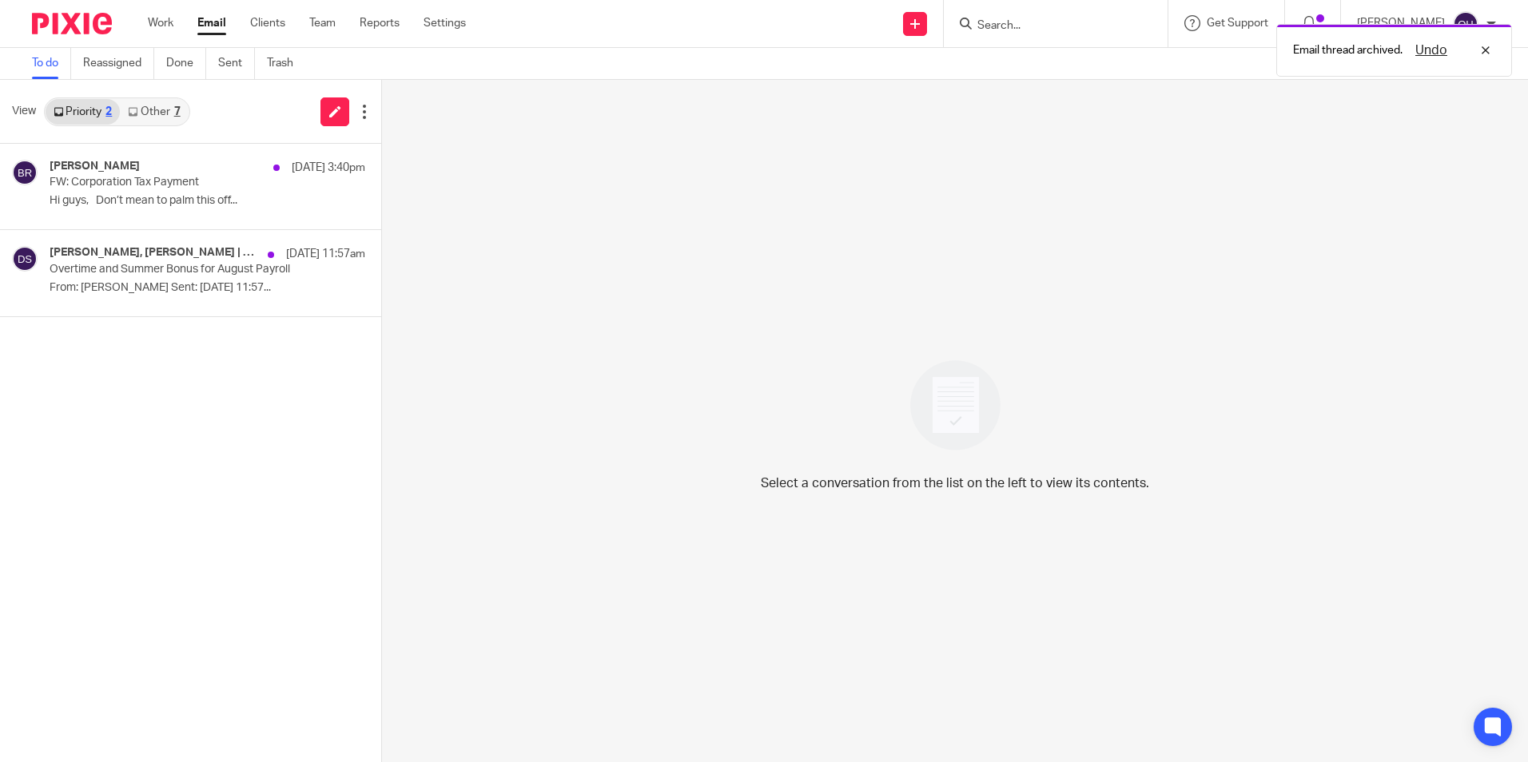
click at [157, 113] on link "Other 7" at bounding box center [154, 112] width 68 height 26
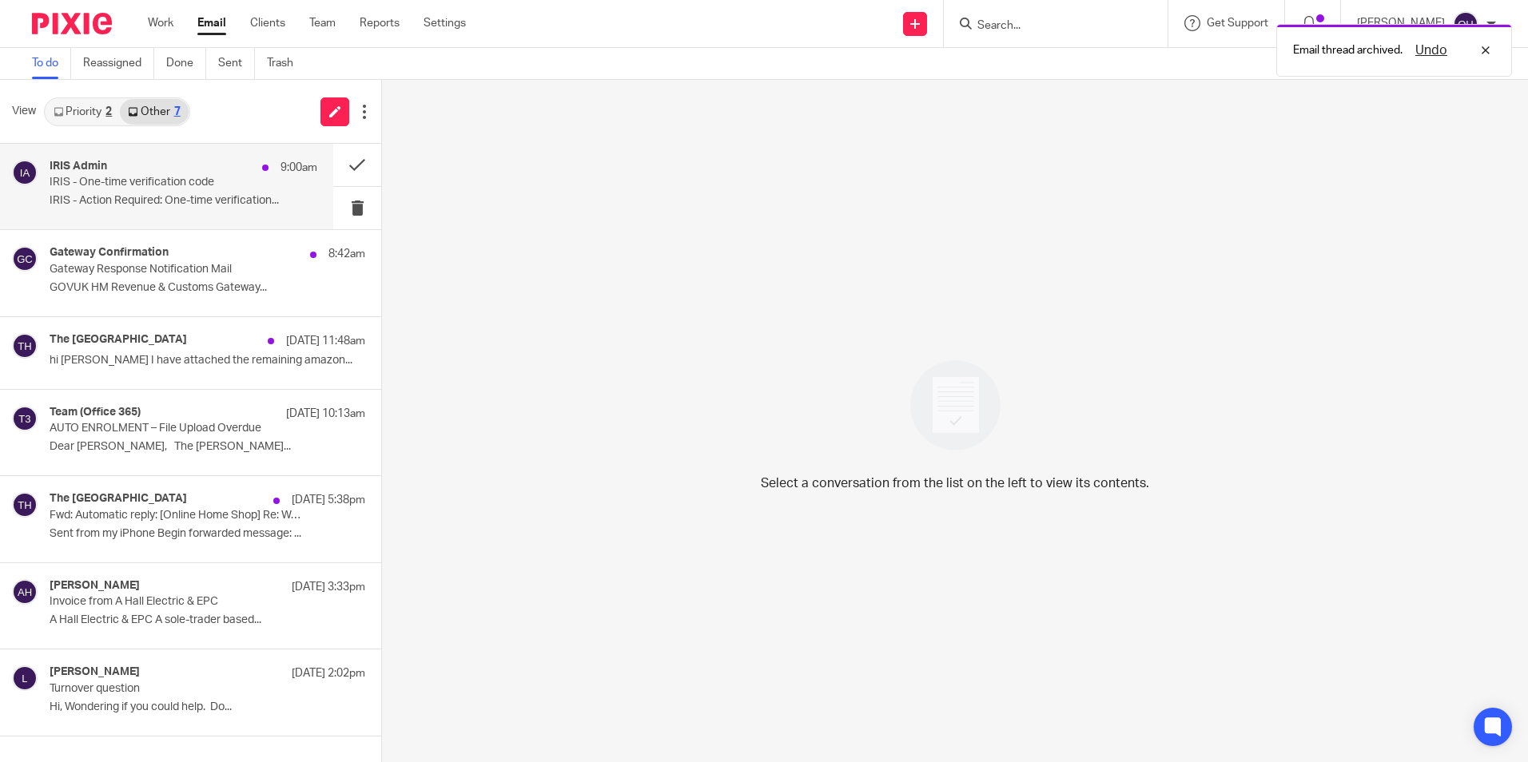
click at [167, 188] on p "IRIS - One-time verification code" at bounding box center [157, 183] width 214 height 14
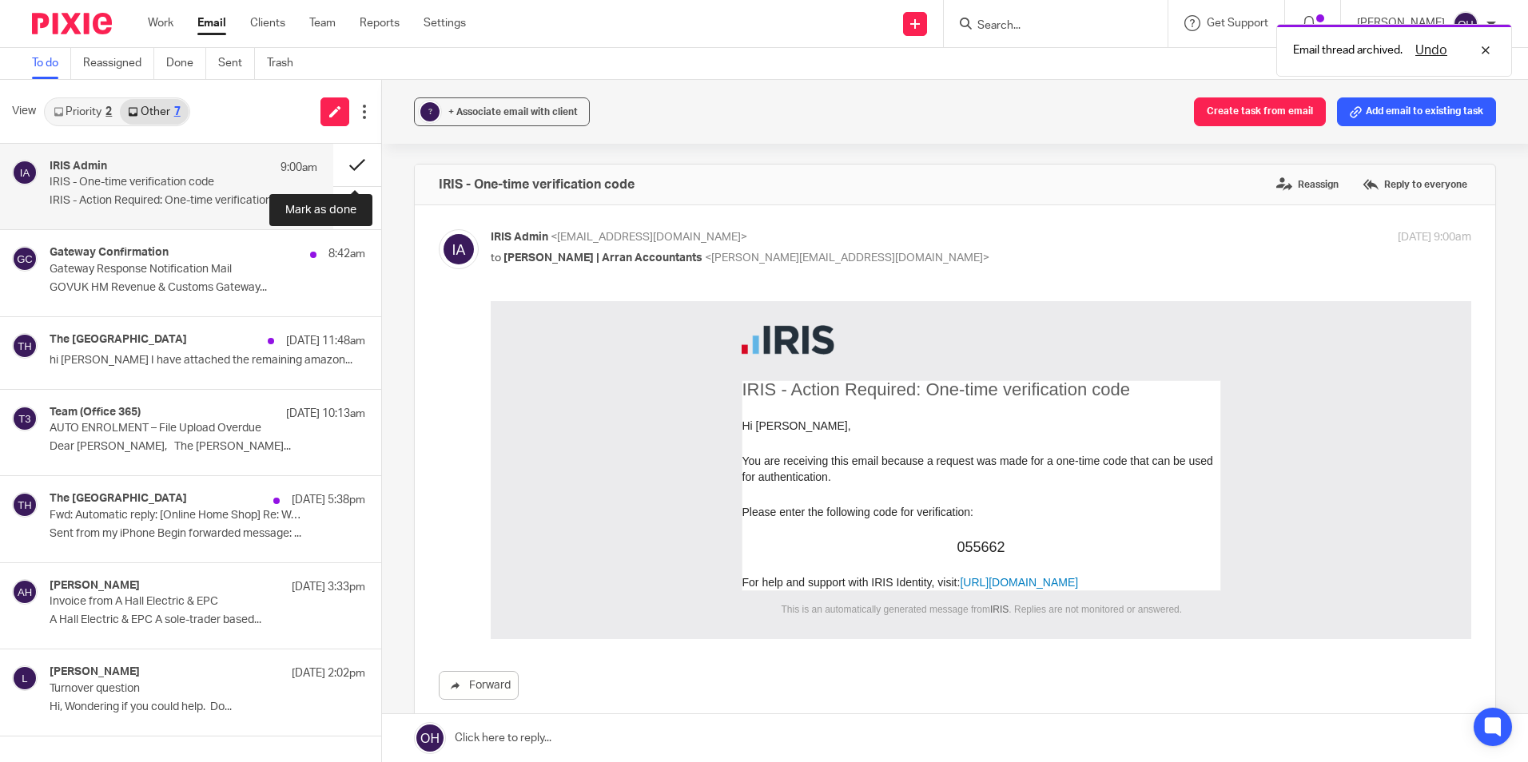
click at [348, 156] on button at bounding box center [357, 165] width 48 height 42
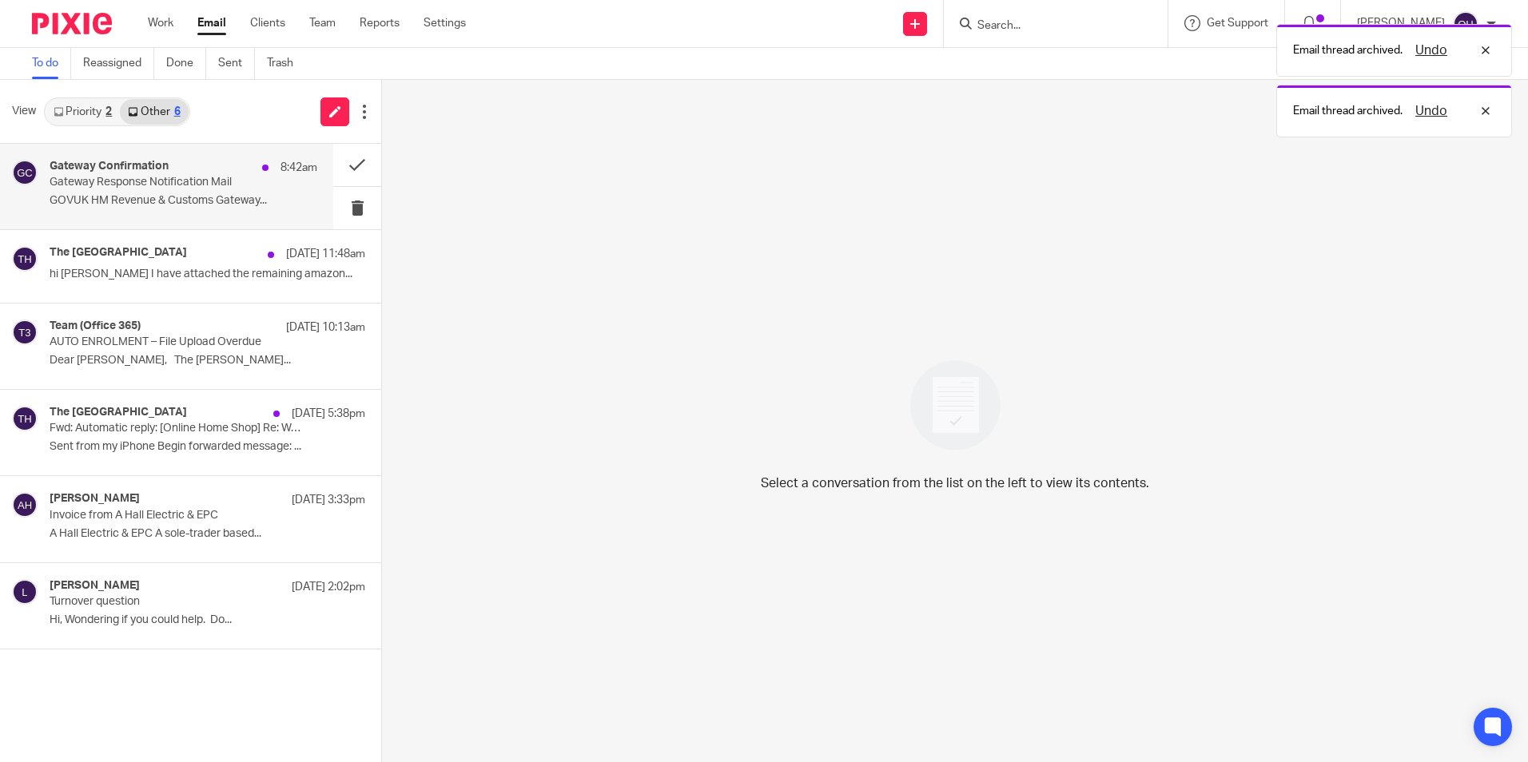
click at [246, 173] on div "Gateway Confirmation 8:42am" at bounding box center [184, 168] width 268 height 16
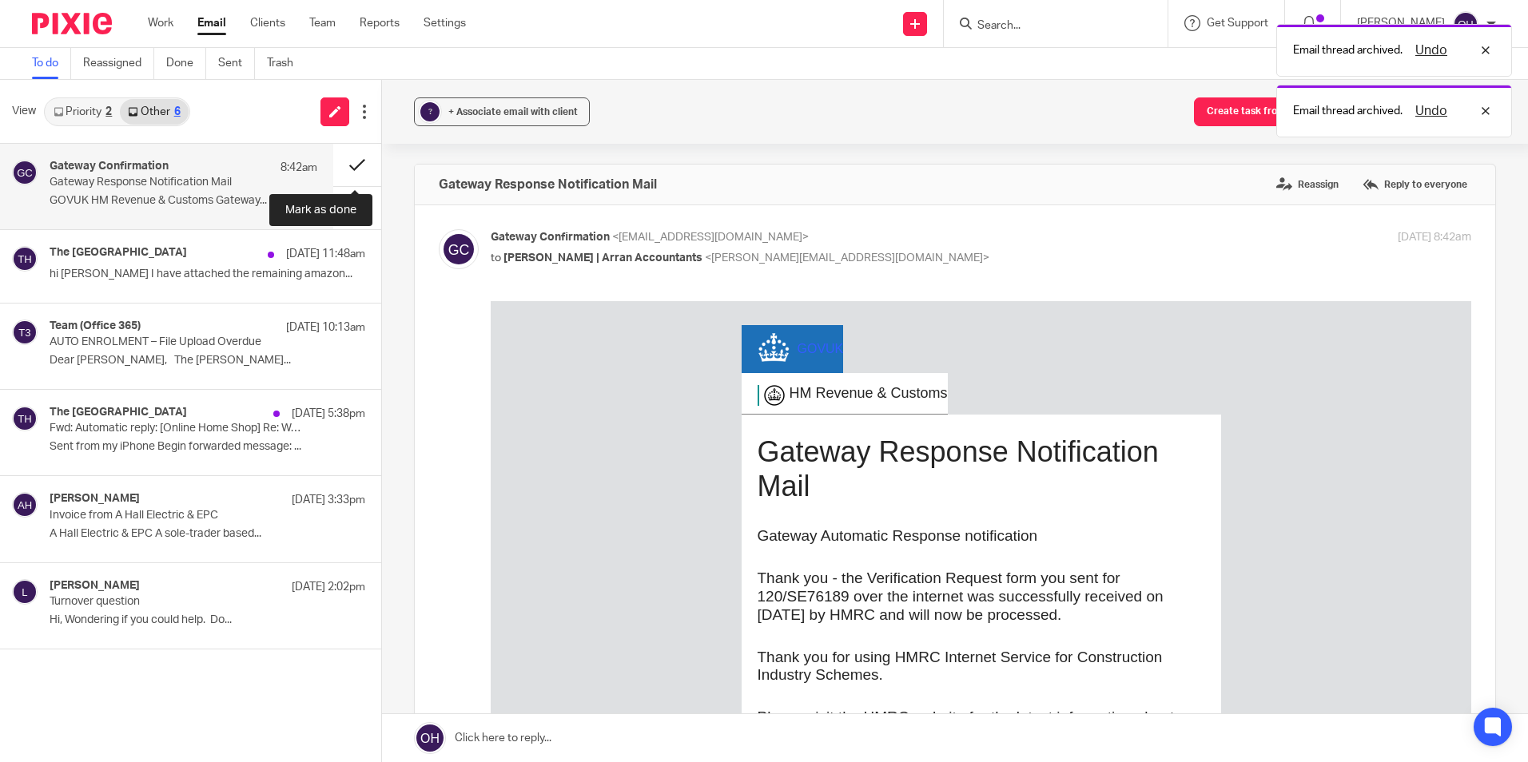
click at [359, 165] on button at bounding box center [357, 165] width 48 height 42
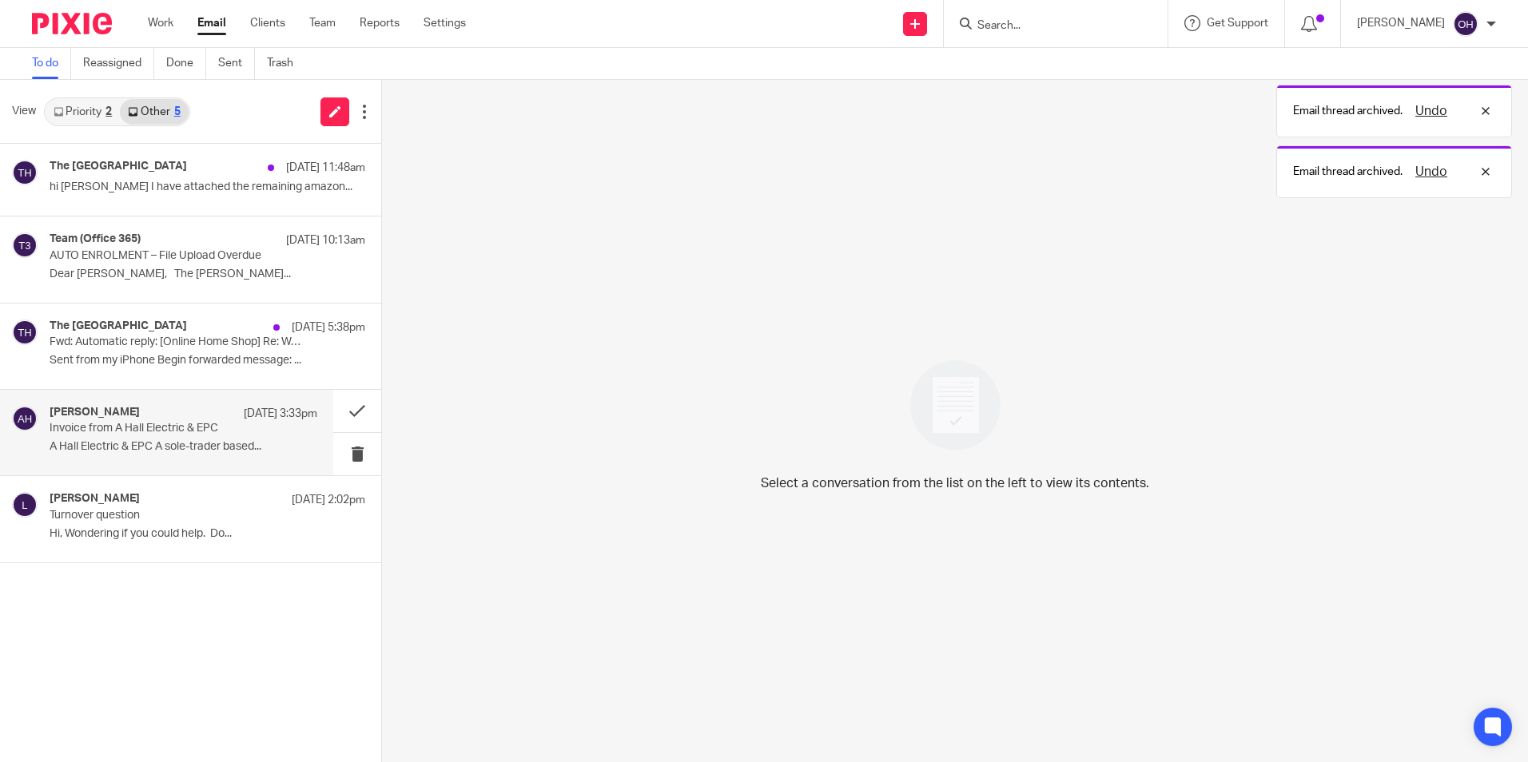
click at [125, 427] on p "Invoice from A Hall Electric & EPC" at bounding box center [157, 429] width 214 height 14
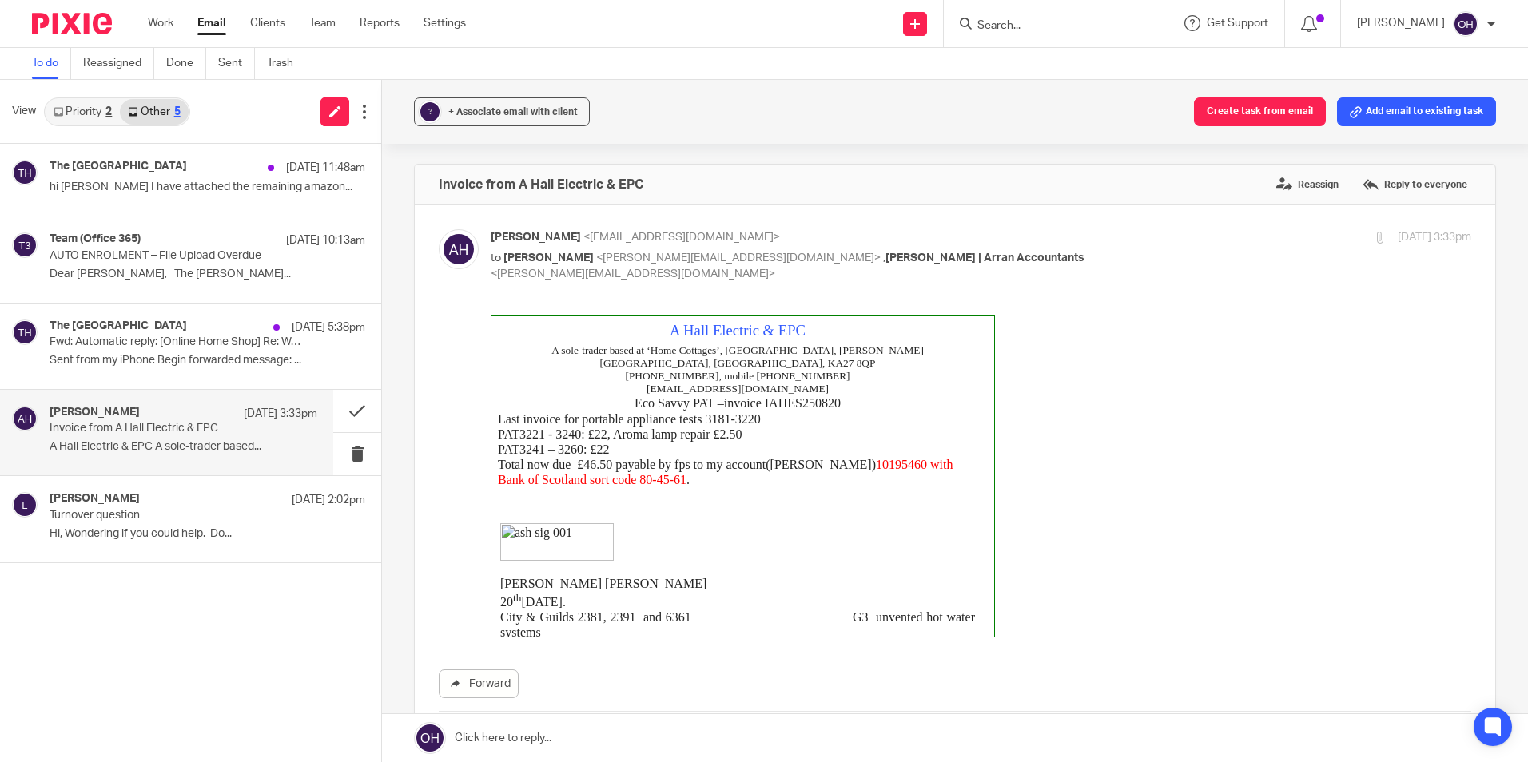
click at [818, 382] on p "Alasdair@HomeCottage.uk" at bounding box center [737, 388] width 479 height 13
drag, startPoint x: 651, startPoint y: 388, endPoint x: 728, endPoint y: 389, distance: 76.7
click at [728, 396] on span "Eco Savvy PAT –invoice IAHES250820" at bounding box center [737, 403] width 206 height 14
copy span "IAHES250820"
click at [1056, 423] on div "A Hall Electric & EPC A sole-trader based at ‘Home Cottages’, Largymore, Whitin…" at bounding box center [981, 481] width 980 height 335
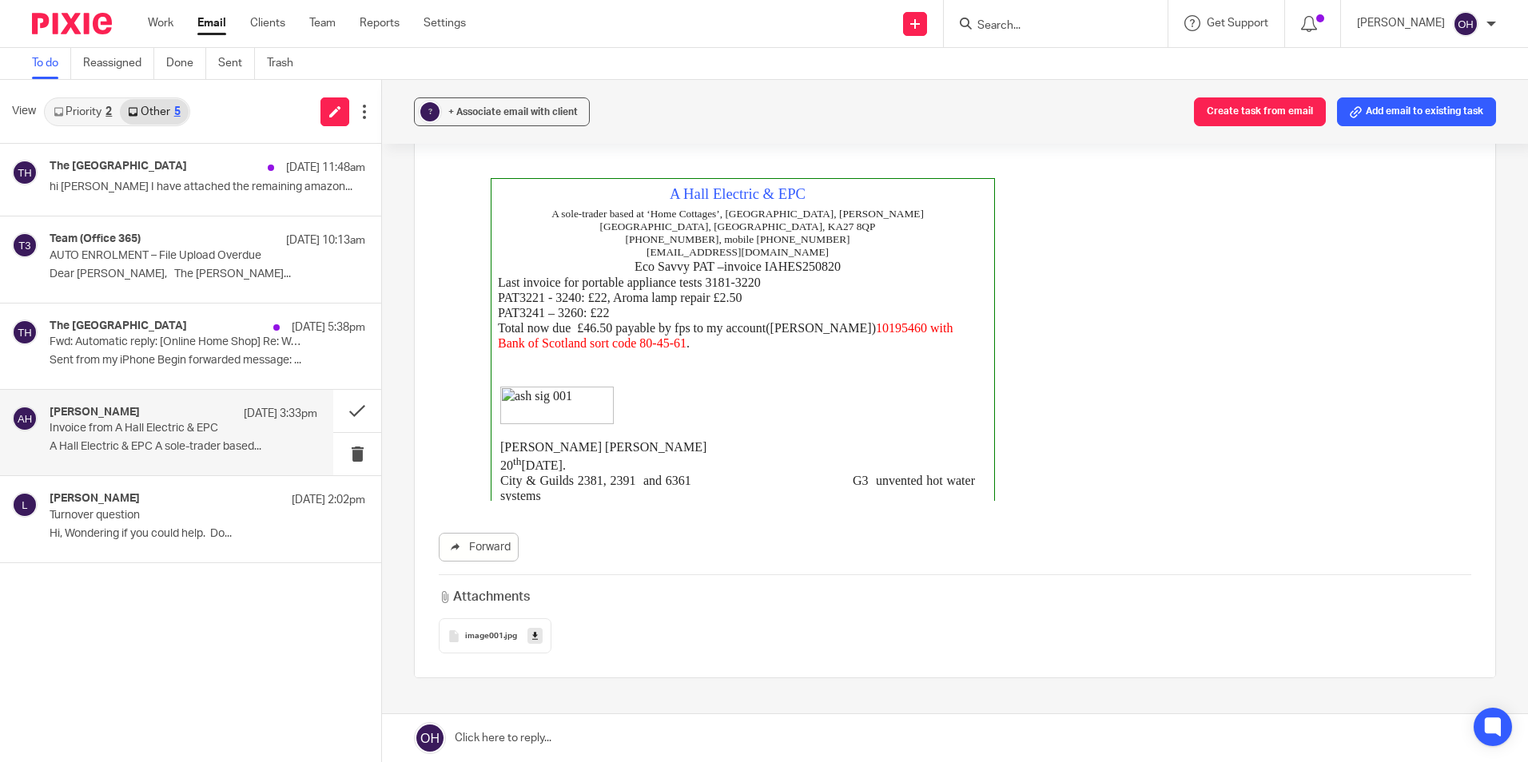
scroll to position [160, 0]
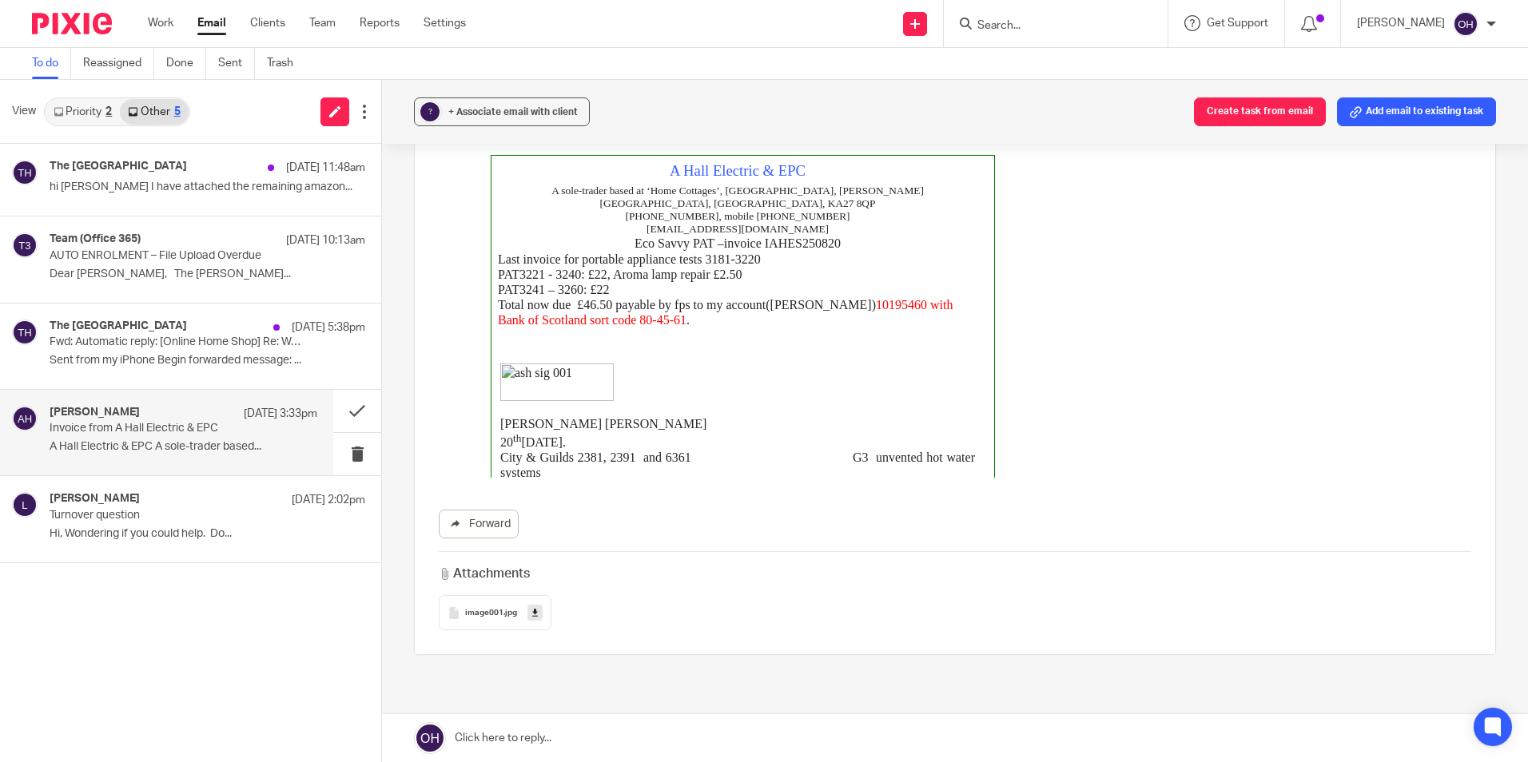
click at [666, 465] on div "Forward Attachments image001 .jpg" at bounding box center [955, 393] width 1032 height 476
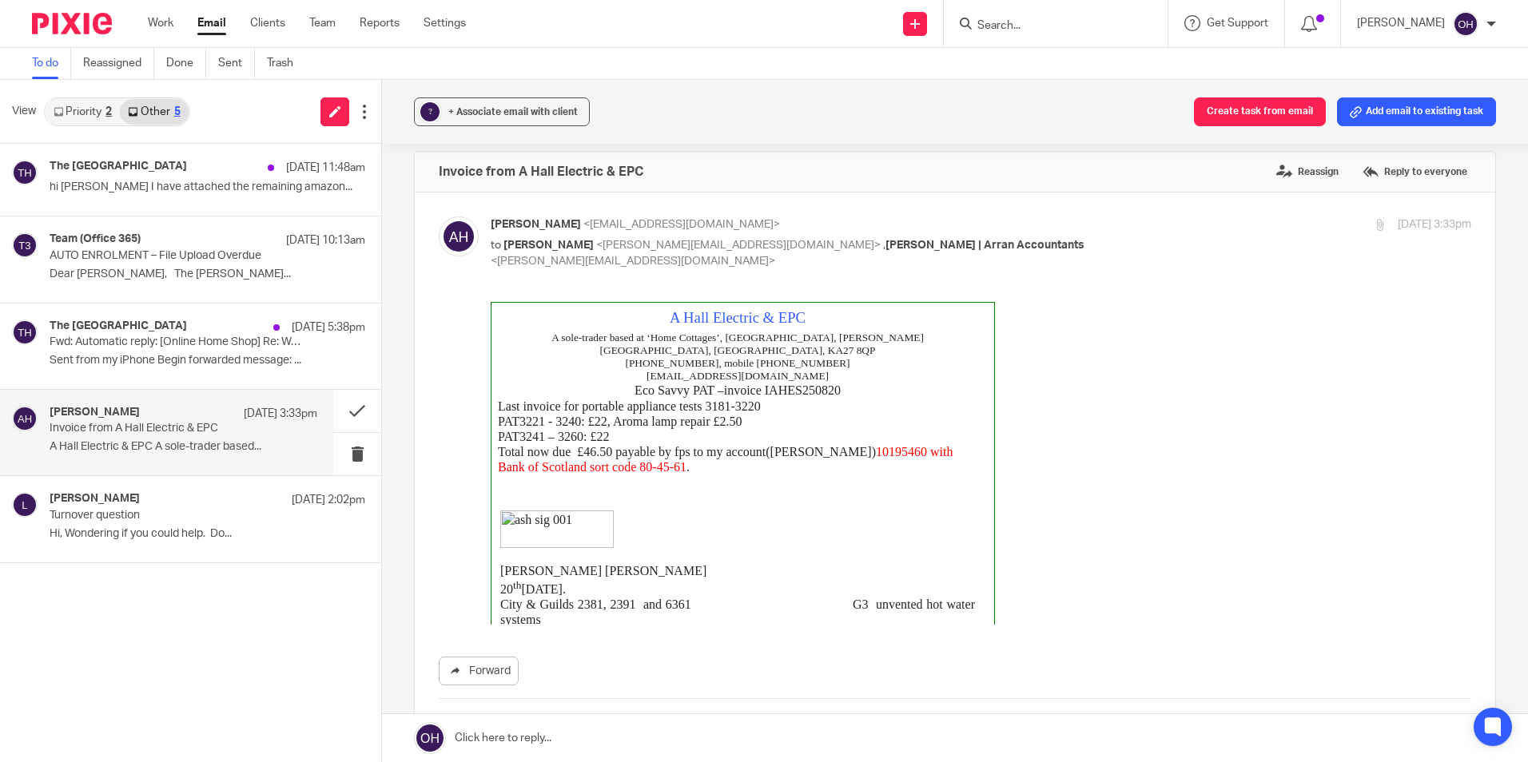
scroll to position [11, 0]
click at [121, 446] on p "A Hall Electric & EPC A sole-trader based..." at bounding box center [184, 447] width 268 height 14
click at [476, 109] on span "+ Associate email with client" at bounding box center [512, 112] width 129 height 10
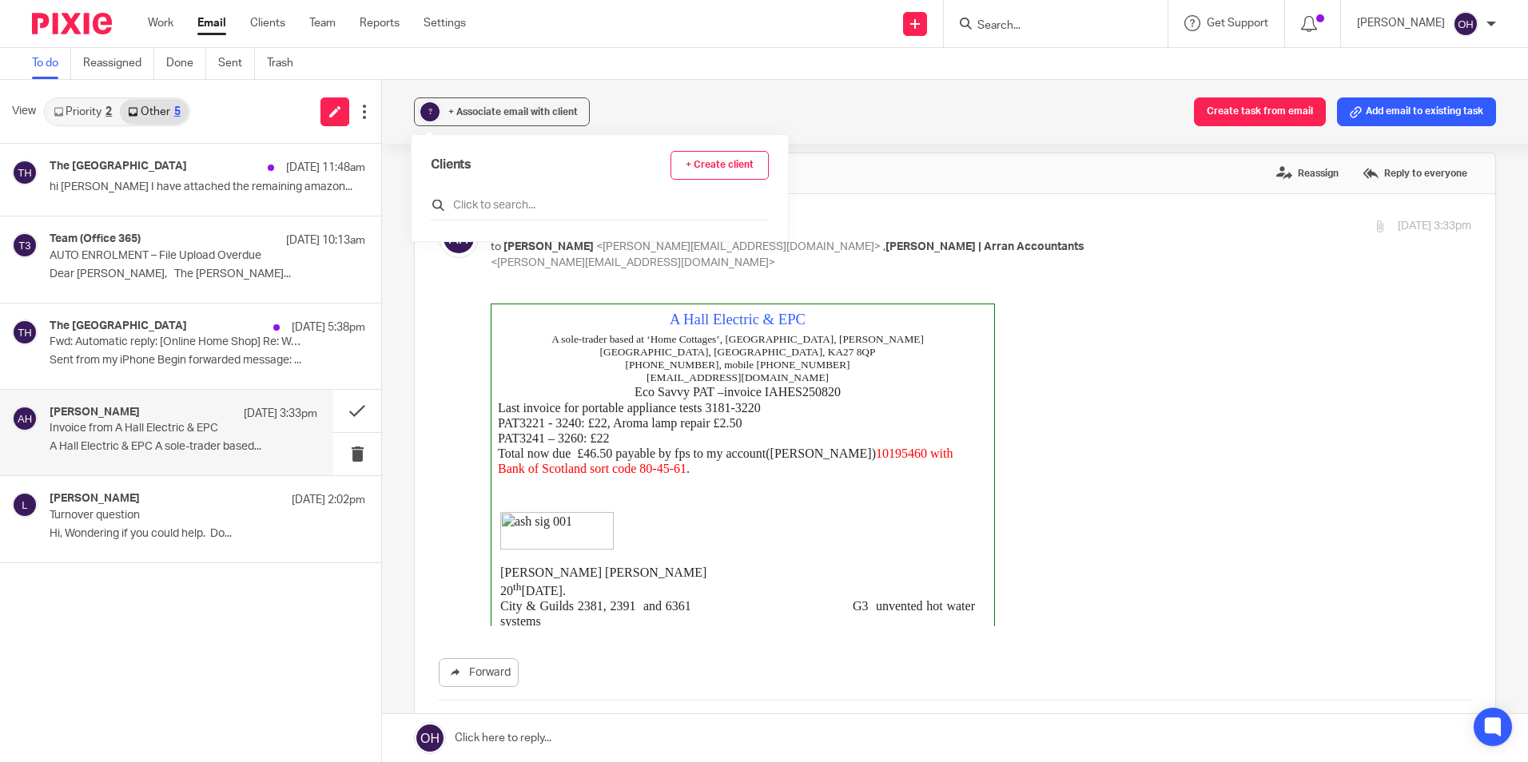
click at [483, 206] on input "text" at bounding box center [600, 205] width 338 height 16
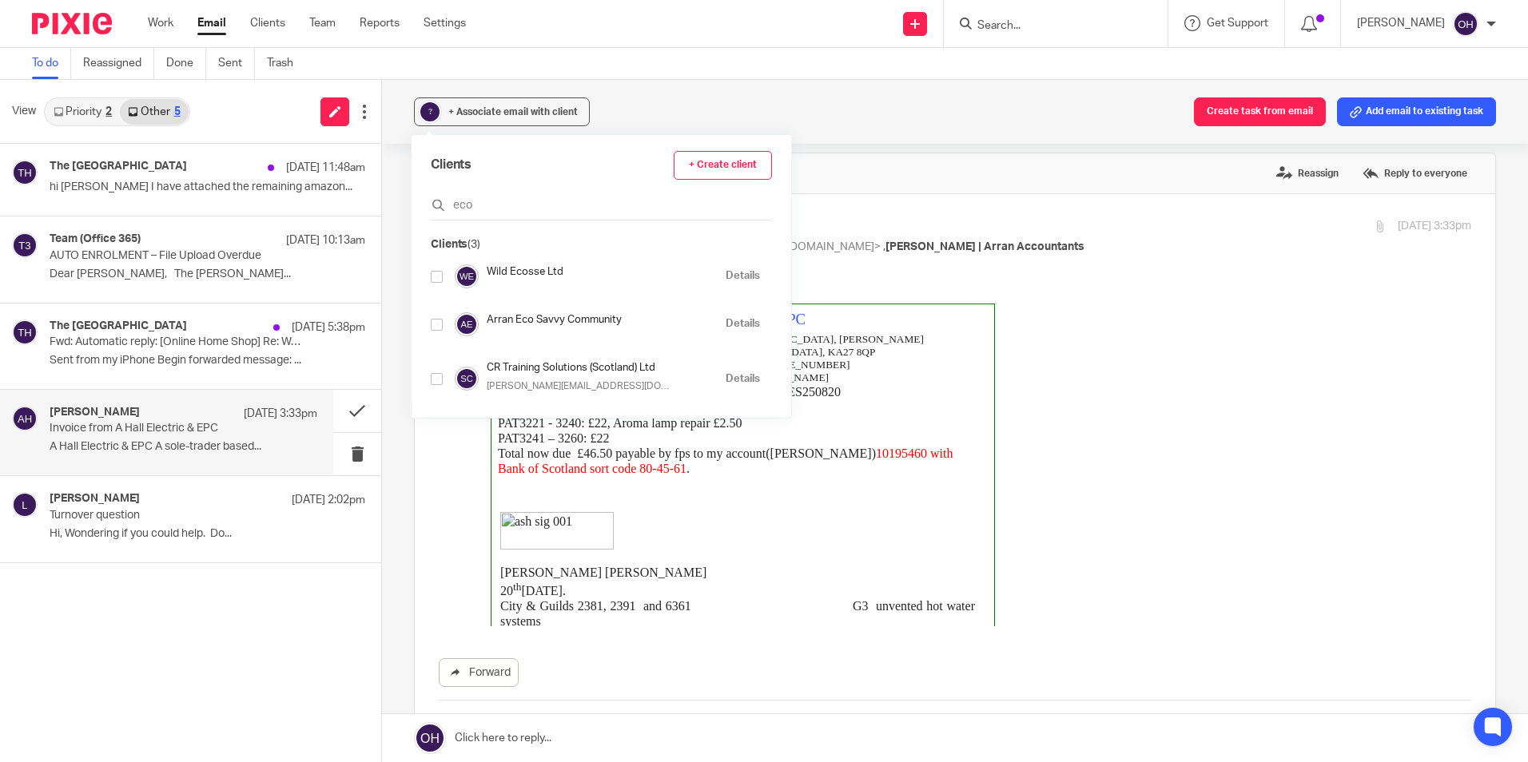
type input "eco"
click at [433, 322] on input "checkbox" at bounding box center [437, 325] width 12 height 12
checkbox input "true"
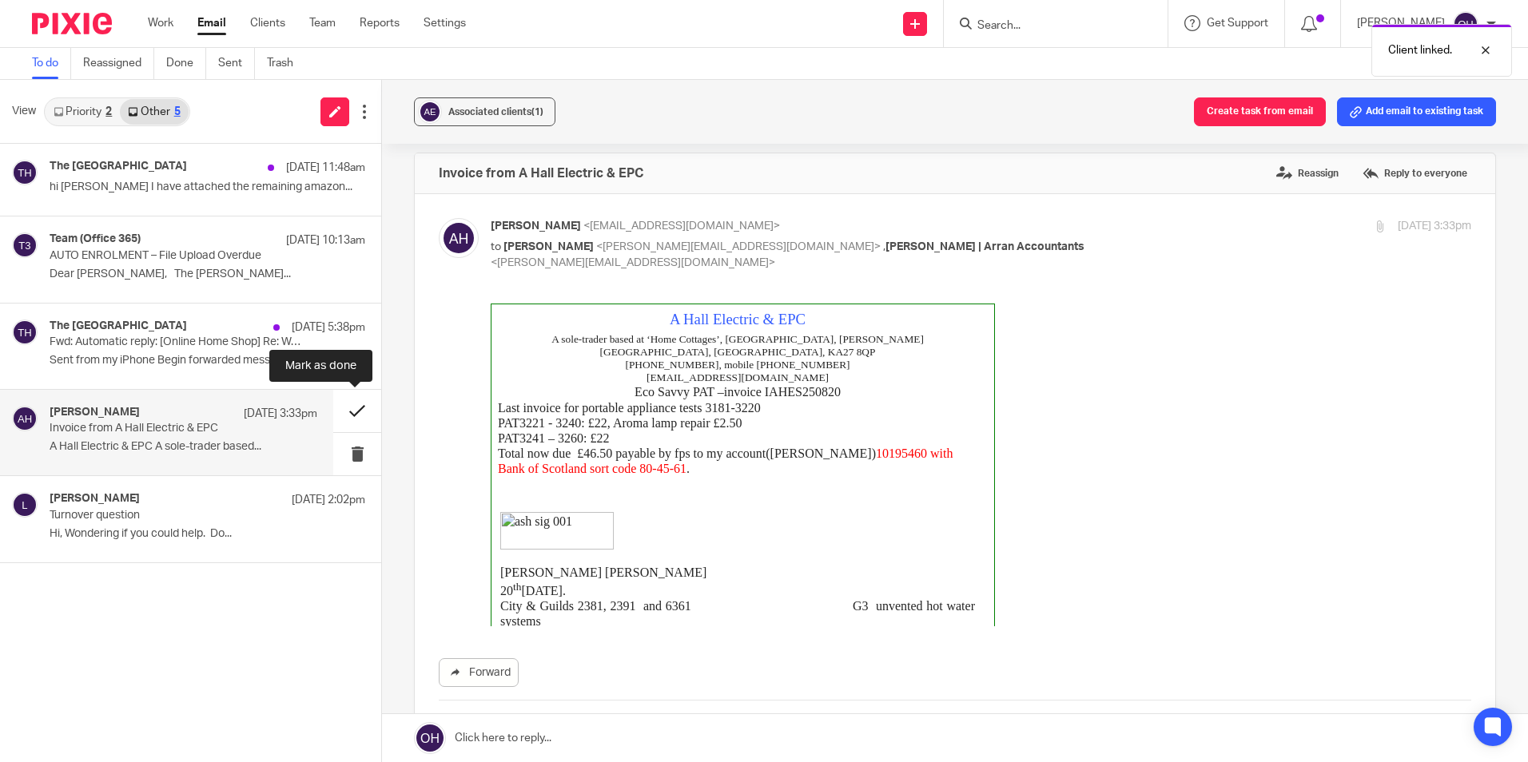
click at [340, 409] on button at bounding box center [357, 411] width 48 height 42
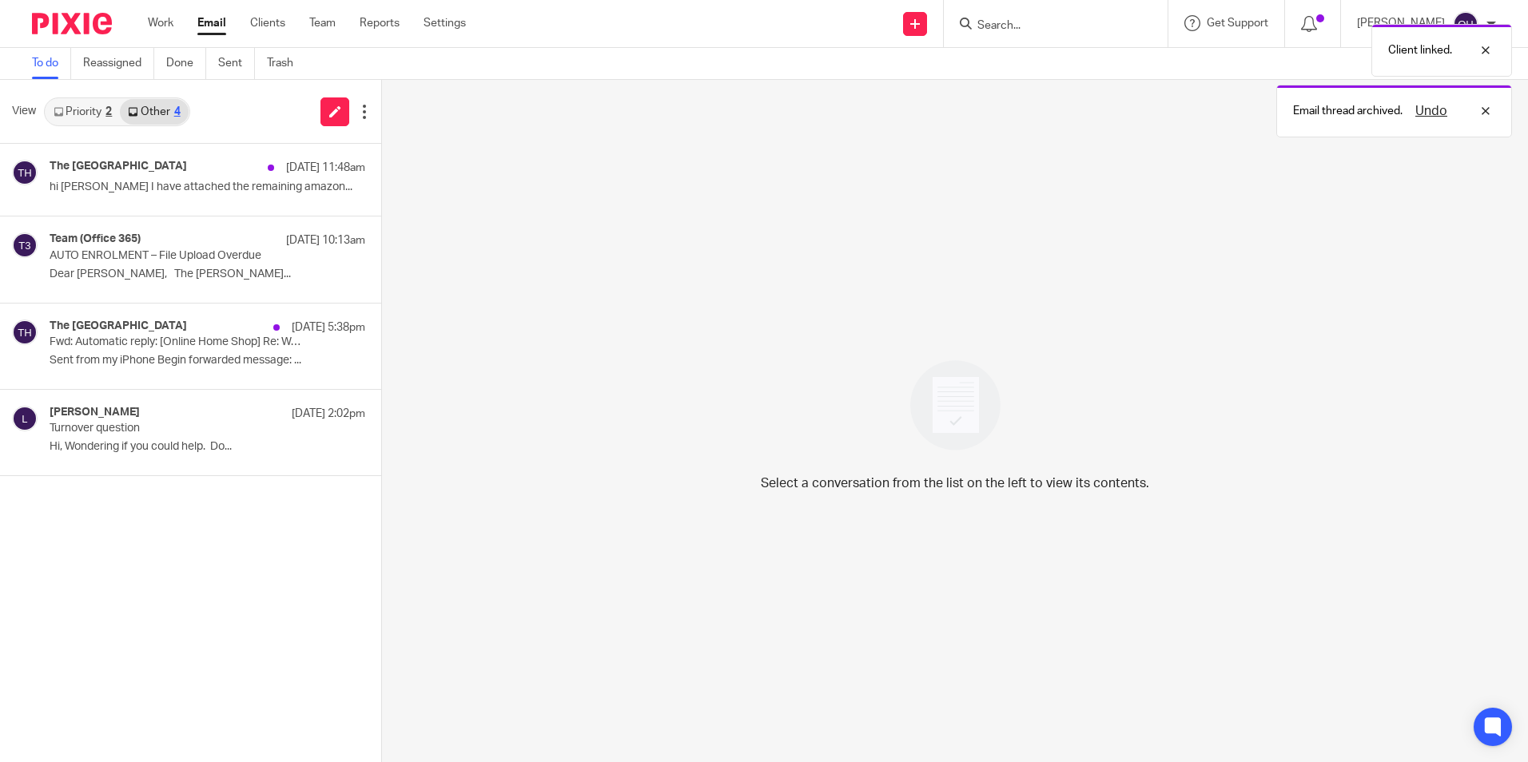
click at [66, 117] on link "Priority 2" at bounding box center [83, 112] width 74 height 26
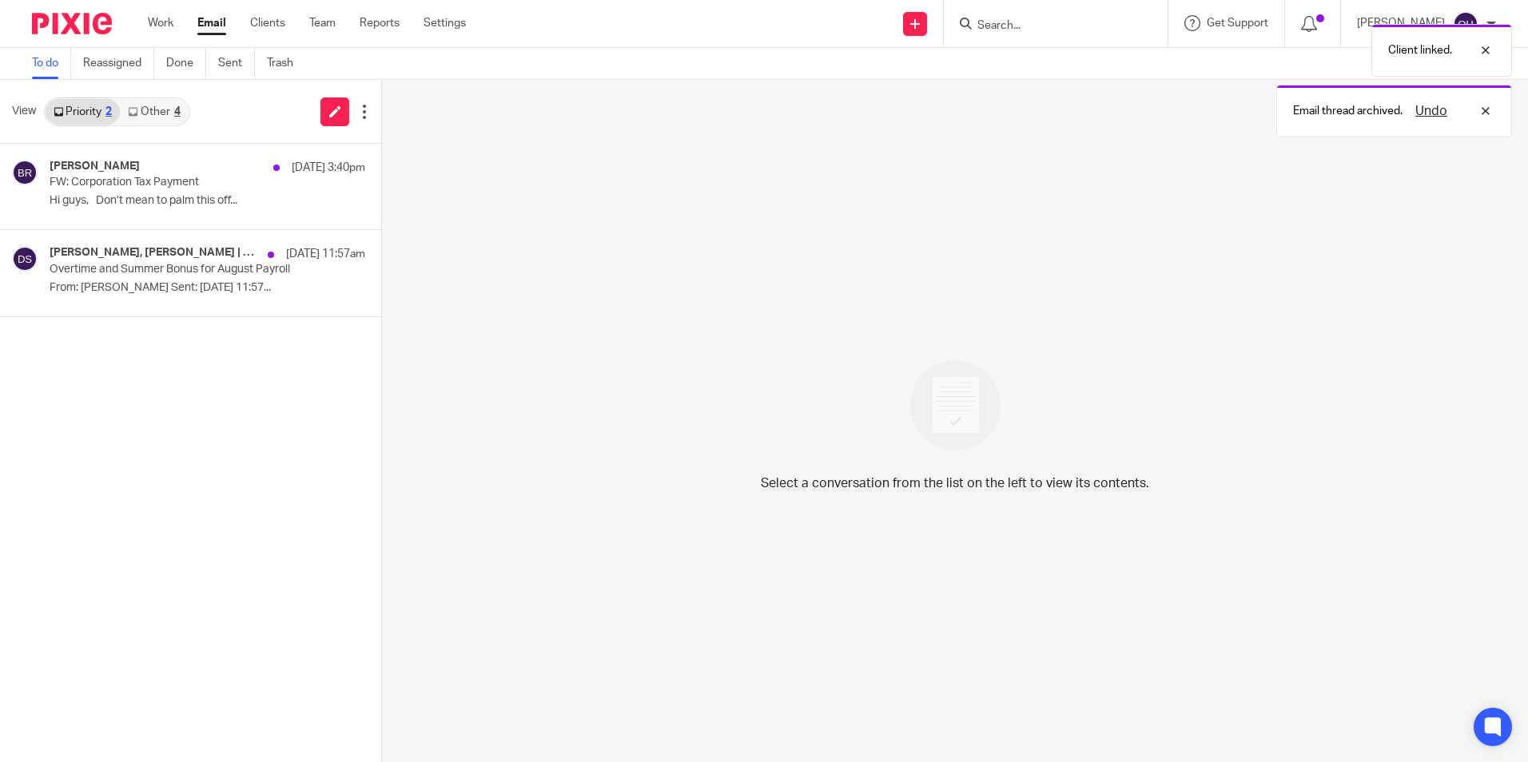
click at [124, 115] on link "Other 4" at bounding box center [154, 112] width 68 height 26
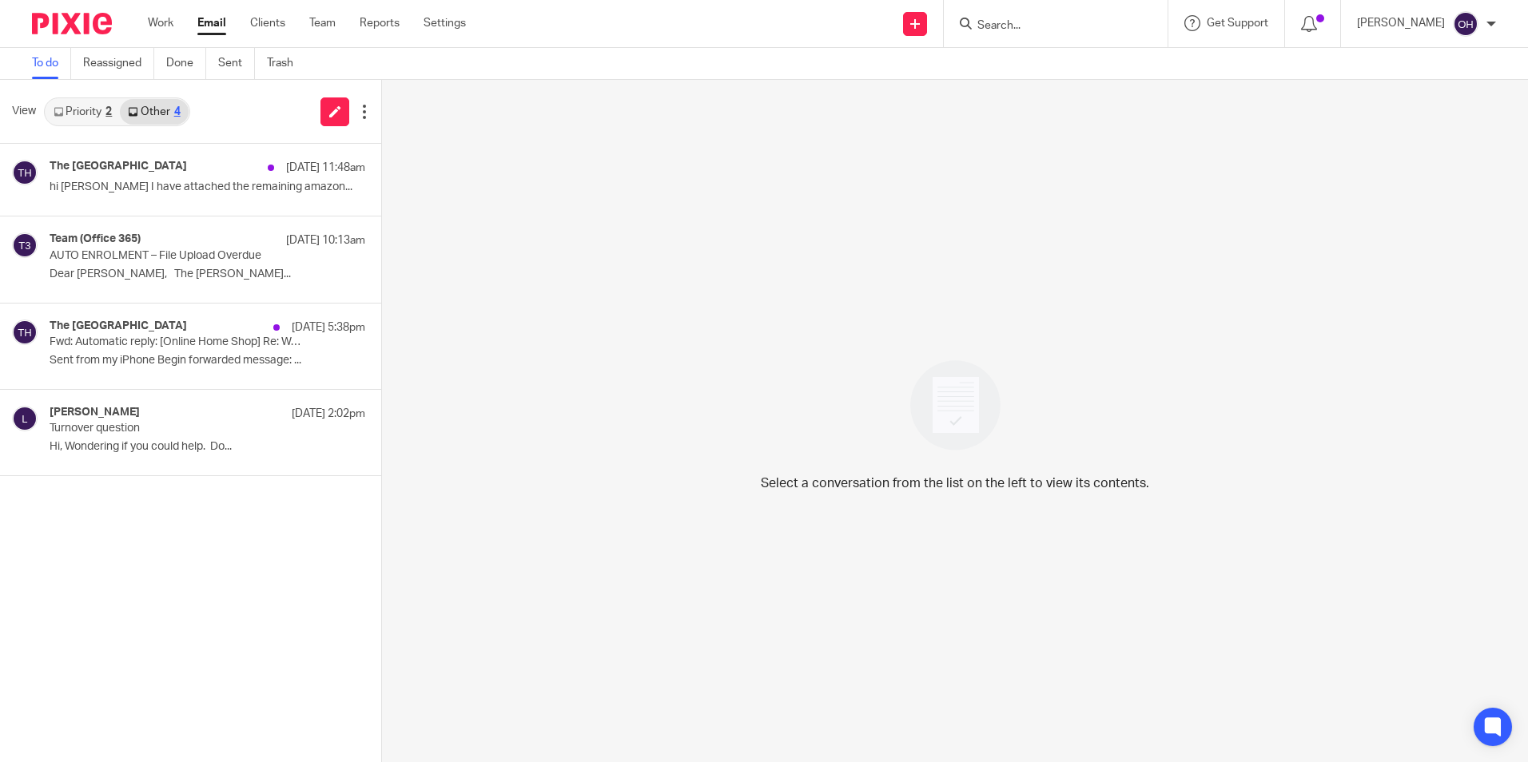
click at [75, 113] on link "Priority 2" at bounding box center [83, 112] width 74 height 26
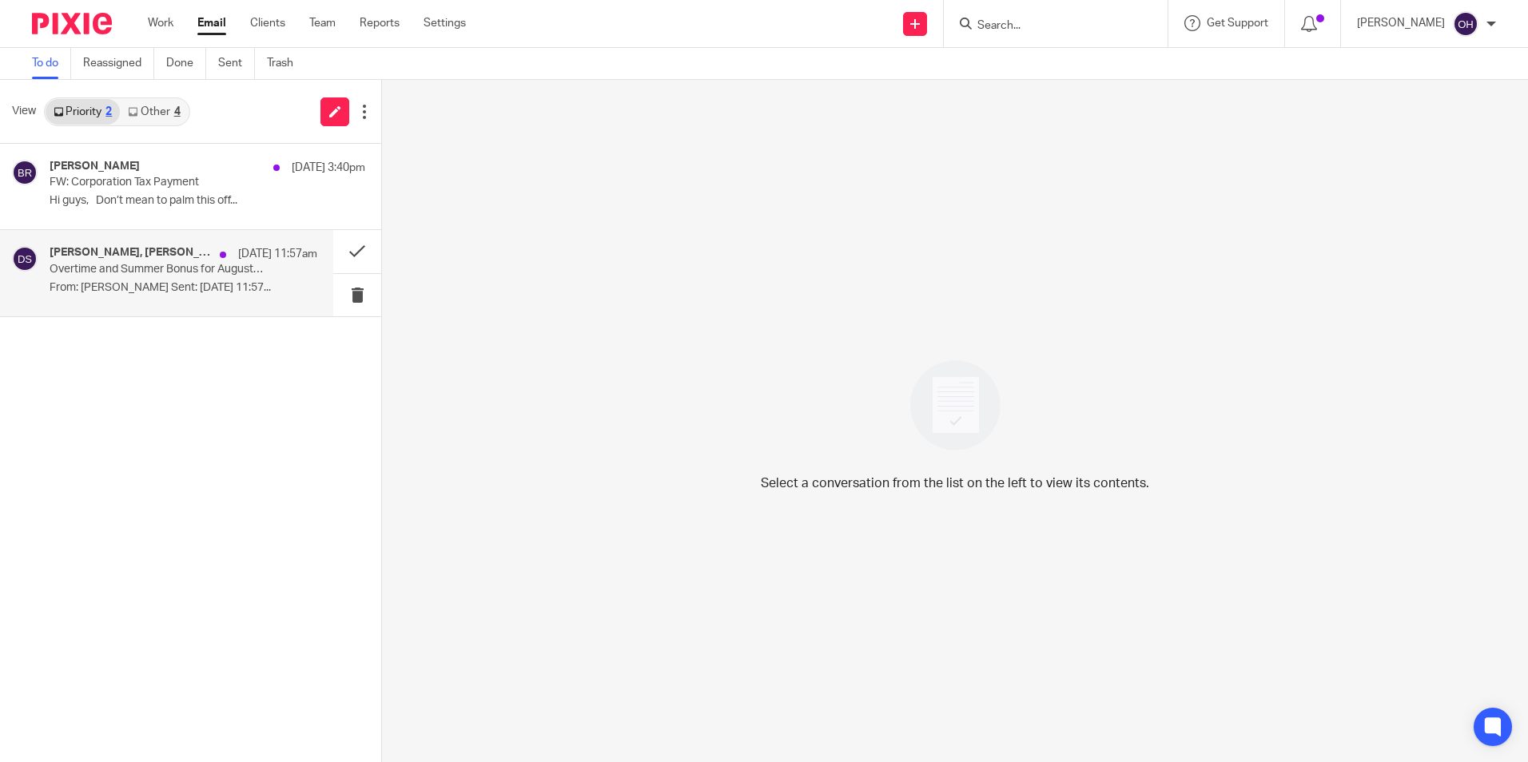
click at [151, 302] on div "Diane Slater, Sarah | Arran Accountants 21 Aug 11:57am Overtime and Summer Bonu…" at bounding box center [166, 272] width 333 height 85
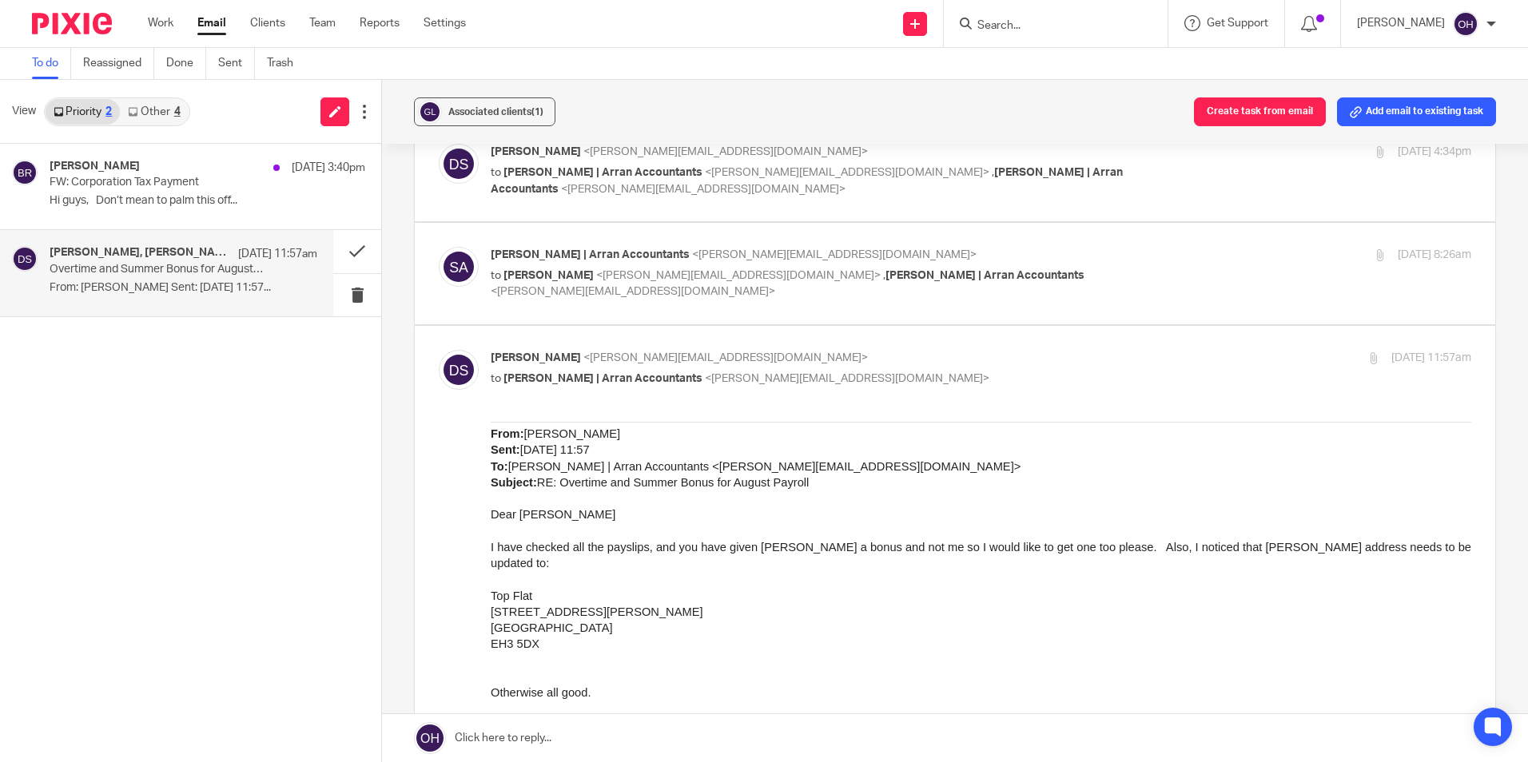
scroll to position [400, 0]
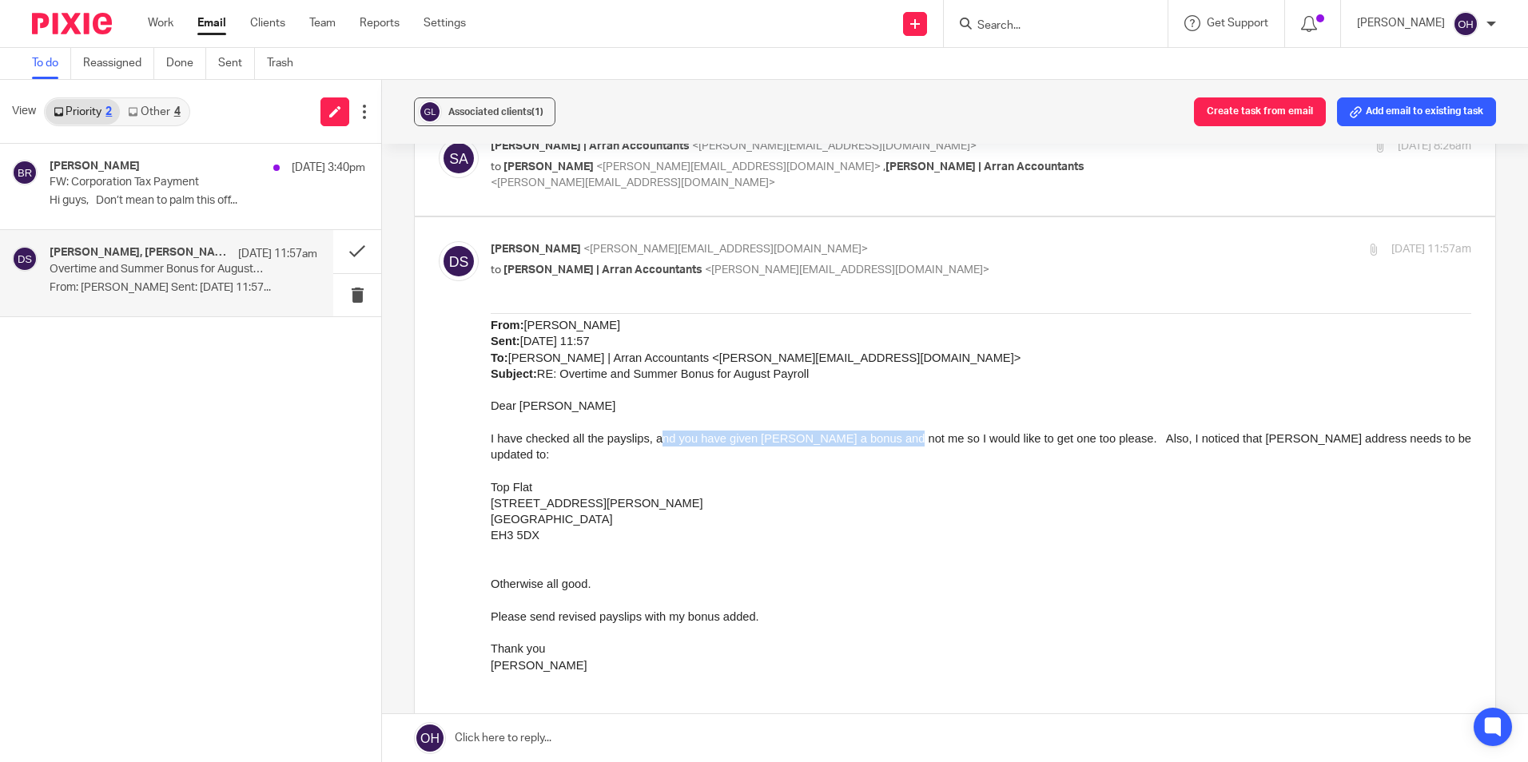
drag, startPoint x: 658, startPoint y: 440, endPoint x: 890, endPoint y: 440, distance: 231.7
click at [890, 440] on span "I have checked all the payslips, and you have given Chris a bonus and not me so…" at bounding box center [981, 445] width 980 height 29
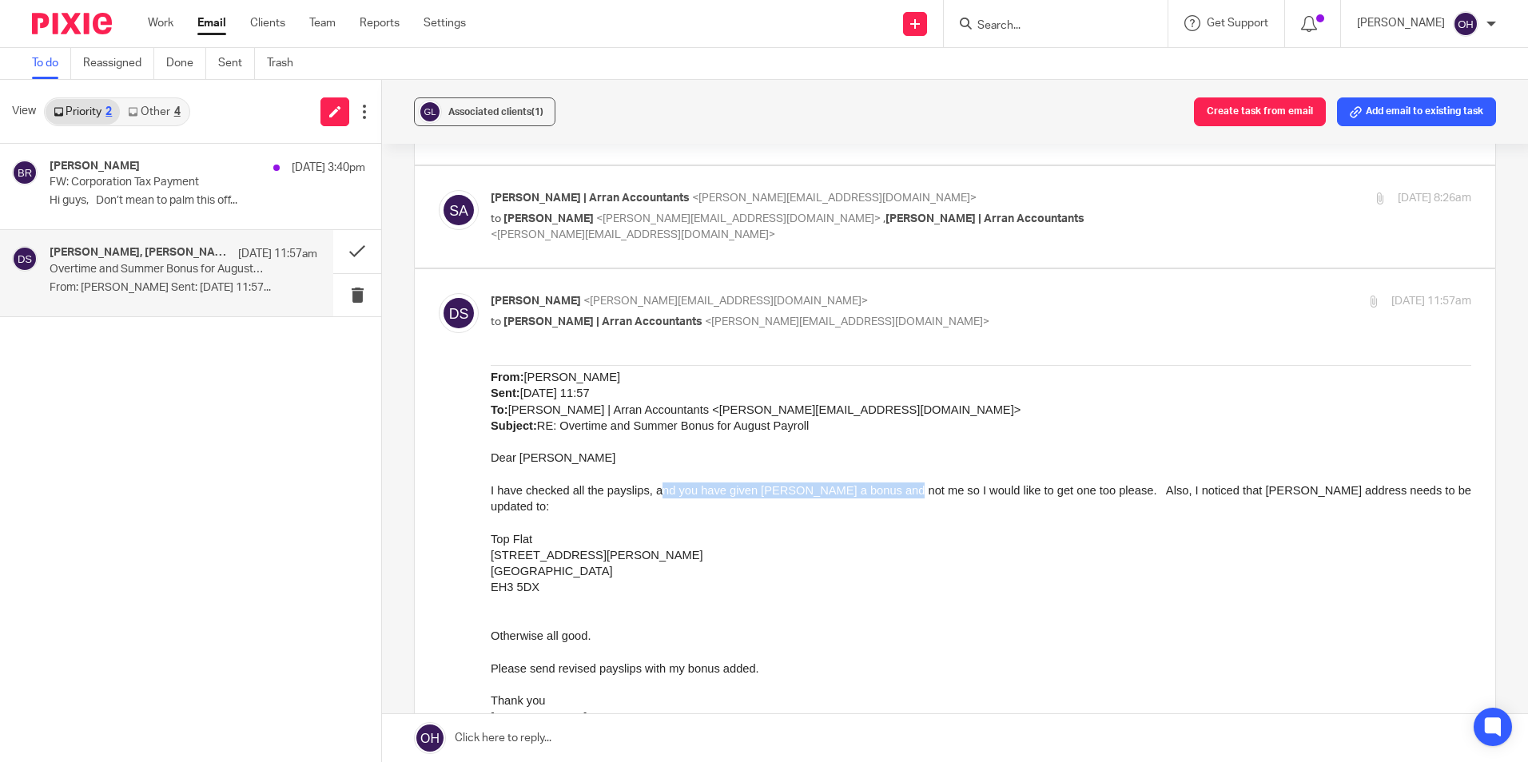
scroll to position [320, 0]
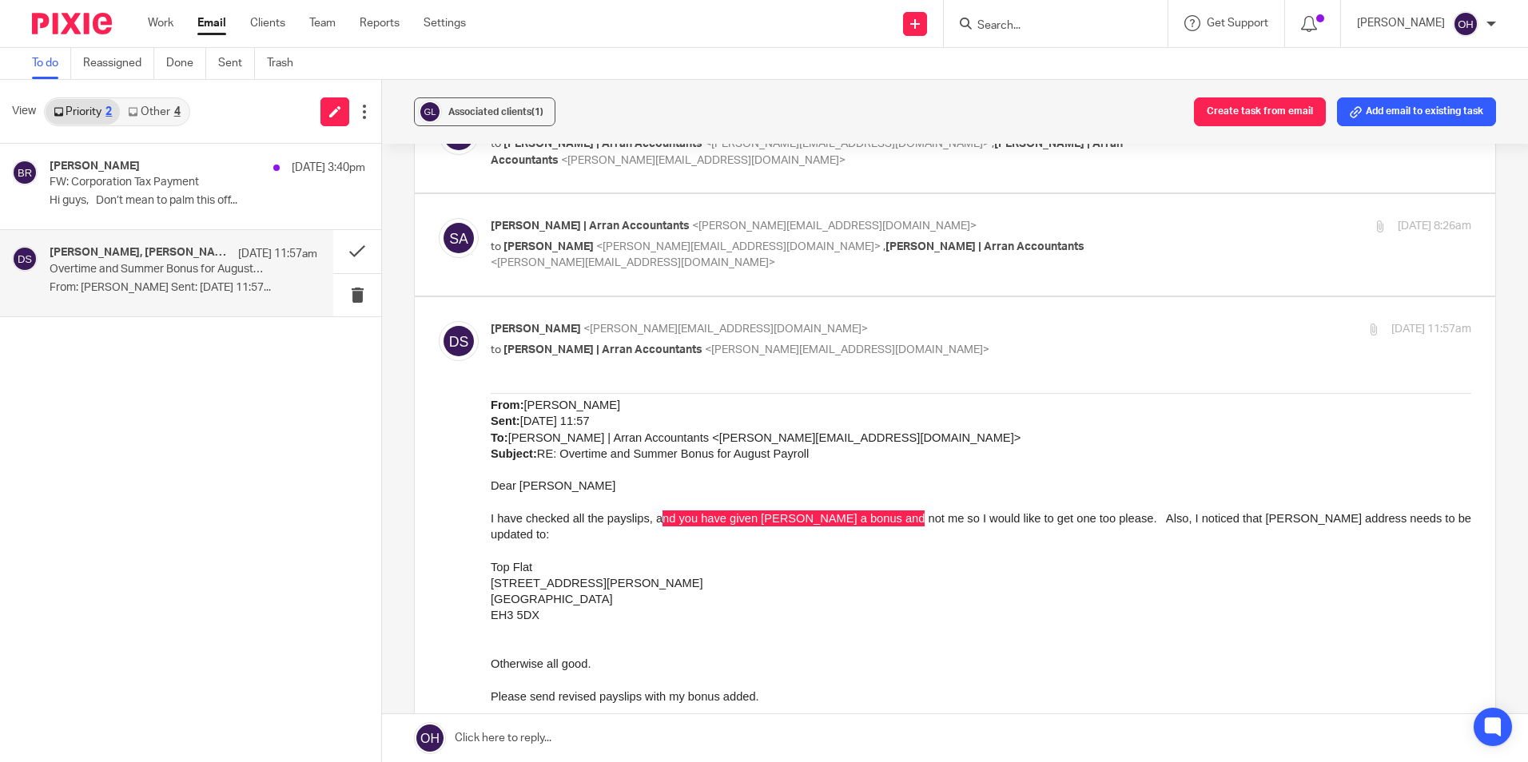
click at [1092, 260] on div "Sarah | Arran Accountants <sarah@arranaccountants.co.uk> to Diane Slater <diane…" at bounding box center [955, 245] width 1032 height 54
click at [1086, 229] on p "Sarah | Arran Accountants <sarah@arranaccountants.co.uk>" at bounding box center [818, 226] width 654 height 17
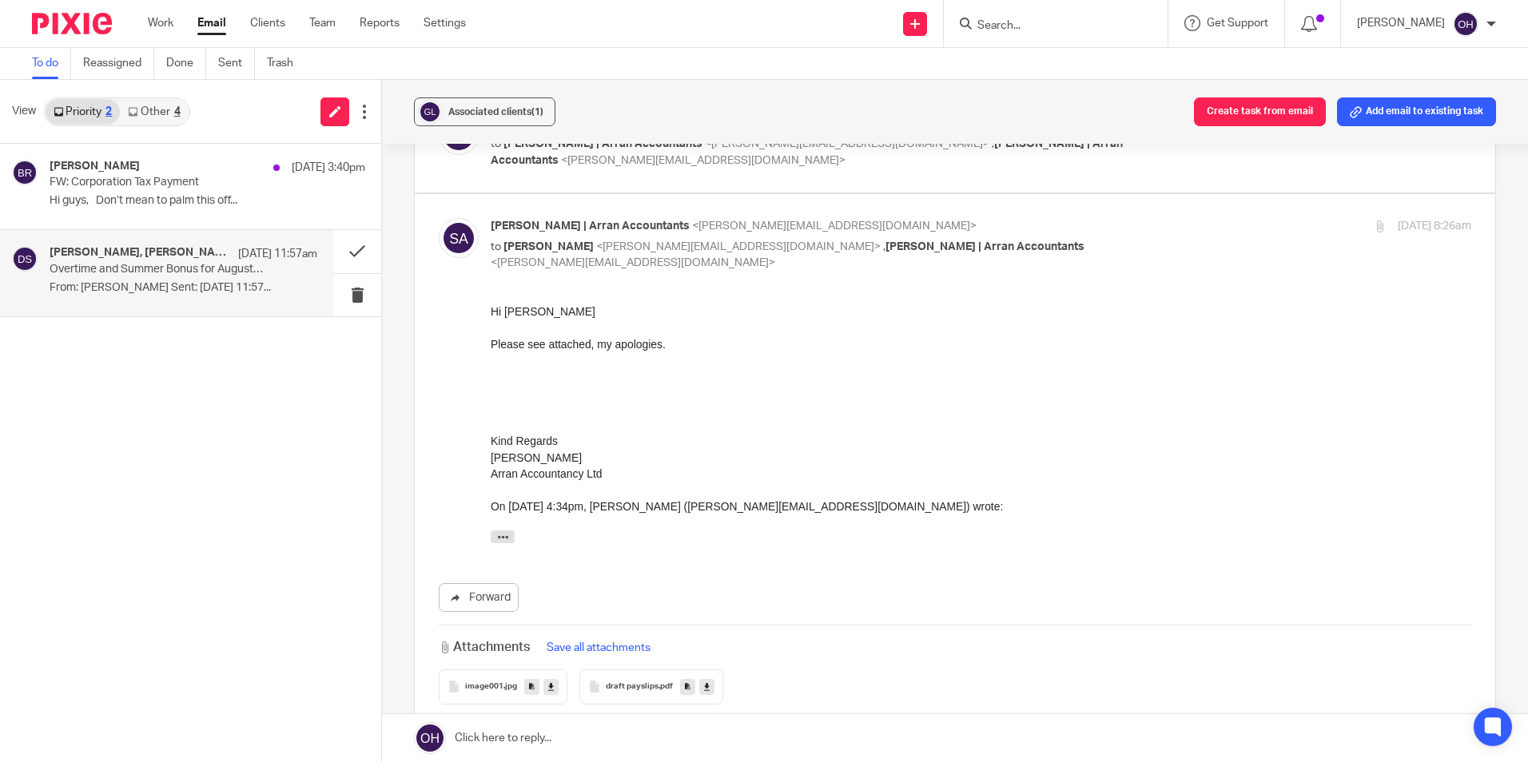
scroll to position [0, 0]
click at [1083, 214] on label at bounding box center [955, 461] width 1080 height 534
click at [439, 217] on input "checkbox" at bounding box center [438, 217] width 1 height 1
checkbox input "false"
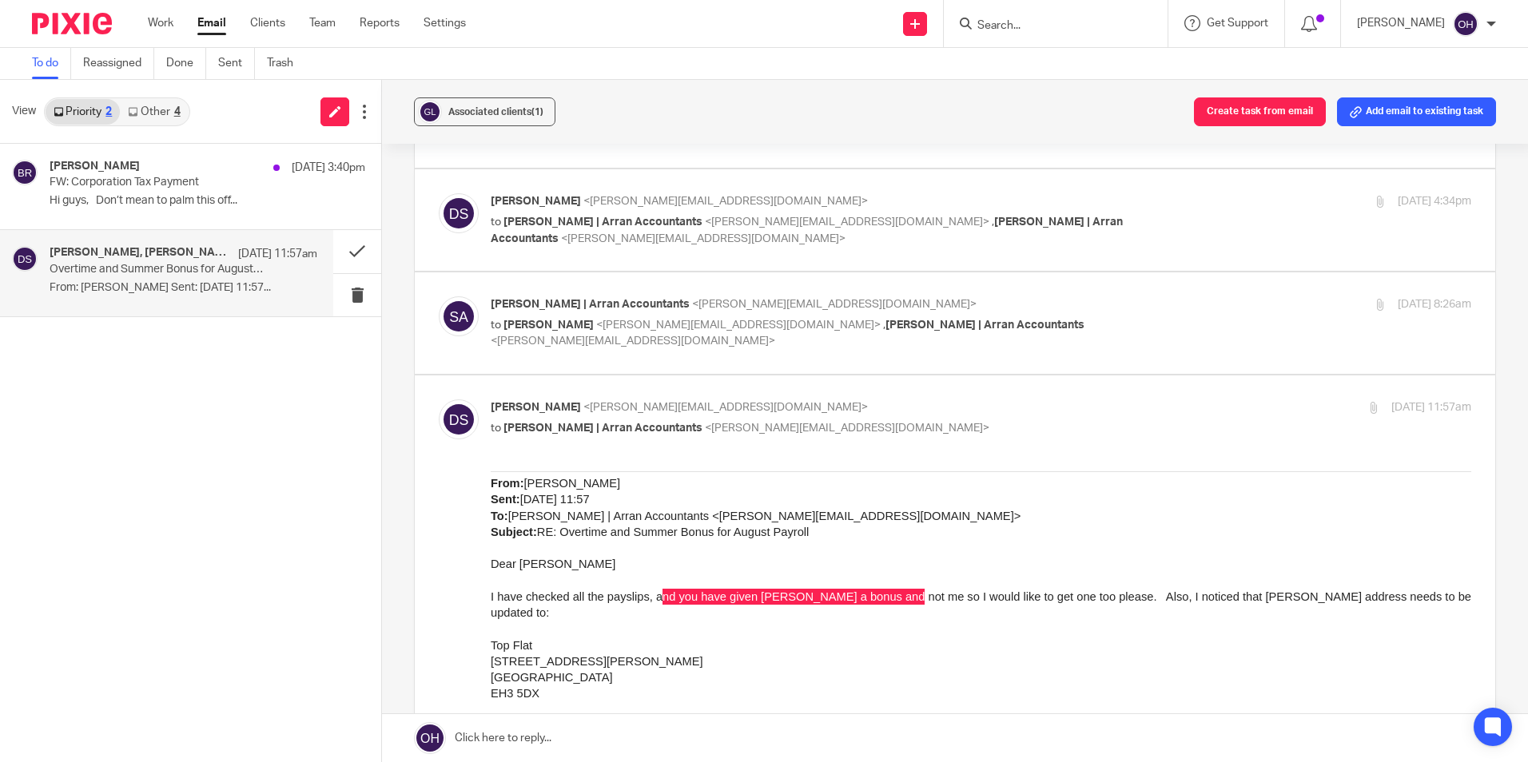
scroll to position [240, 0]
click at [1074, 228] on p "to Sarah | Arran Accountants <sarah@arranaccountants.co.uk> , Olivia | Arran Ac…" at bounding box center [818, 232] width 654 height 33
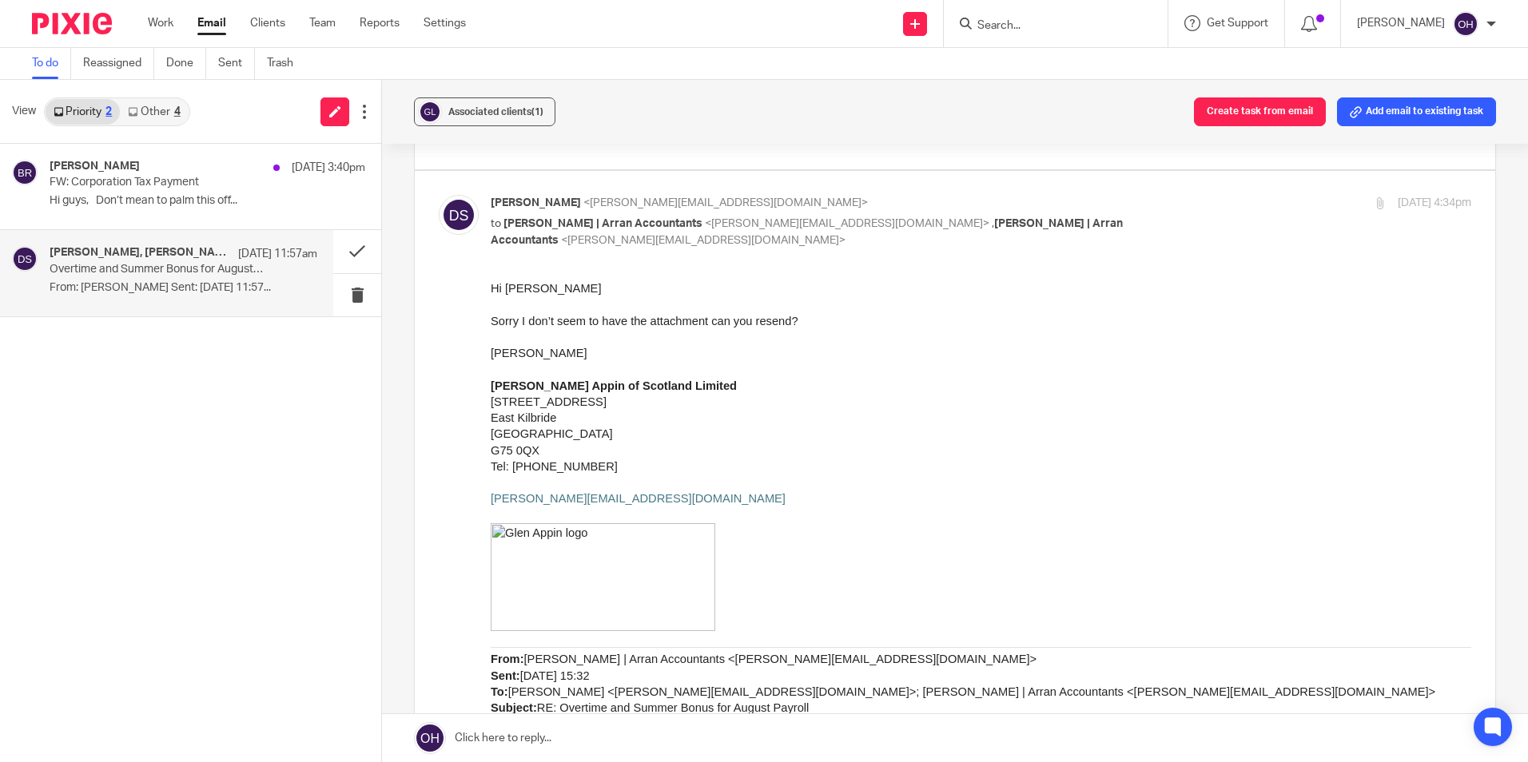
scroll to position [0, 0]
click at [1072, 218] on p "to Sarah | Arran Accountants <sarah@arranaccountants.co.uk> , Olivia | Arran Ac…" at bounding box center [818, 232] width 654 height 33
checkbox input "false"
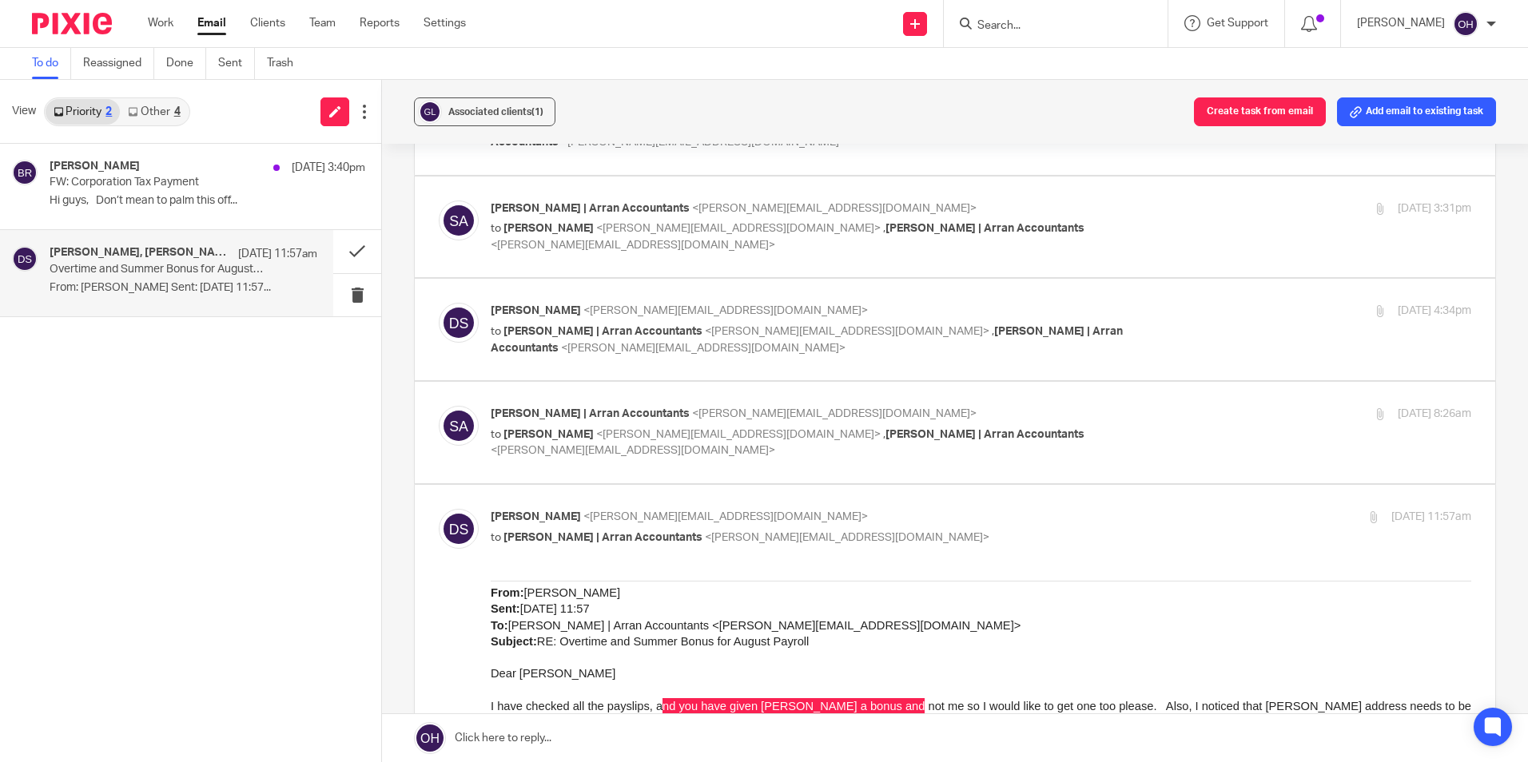
scroll to position [80, 0]
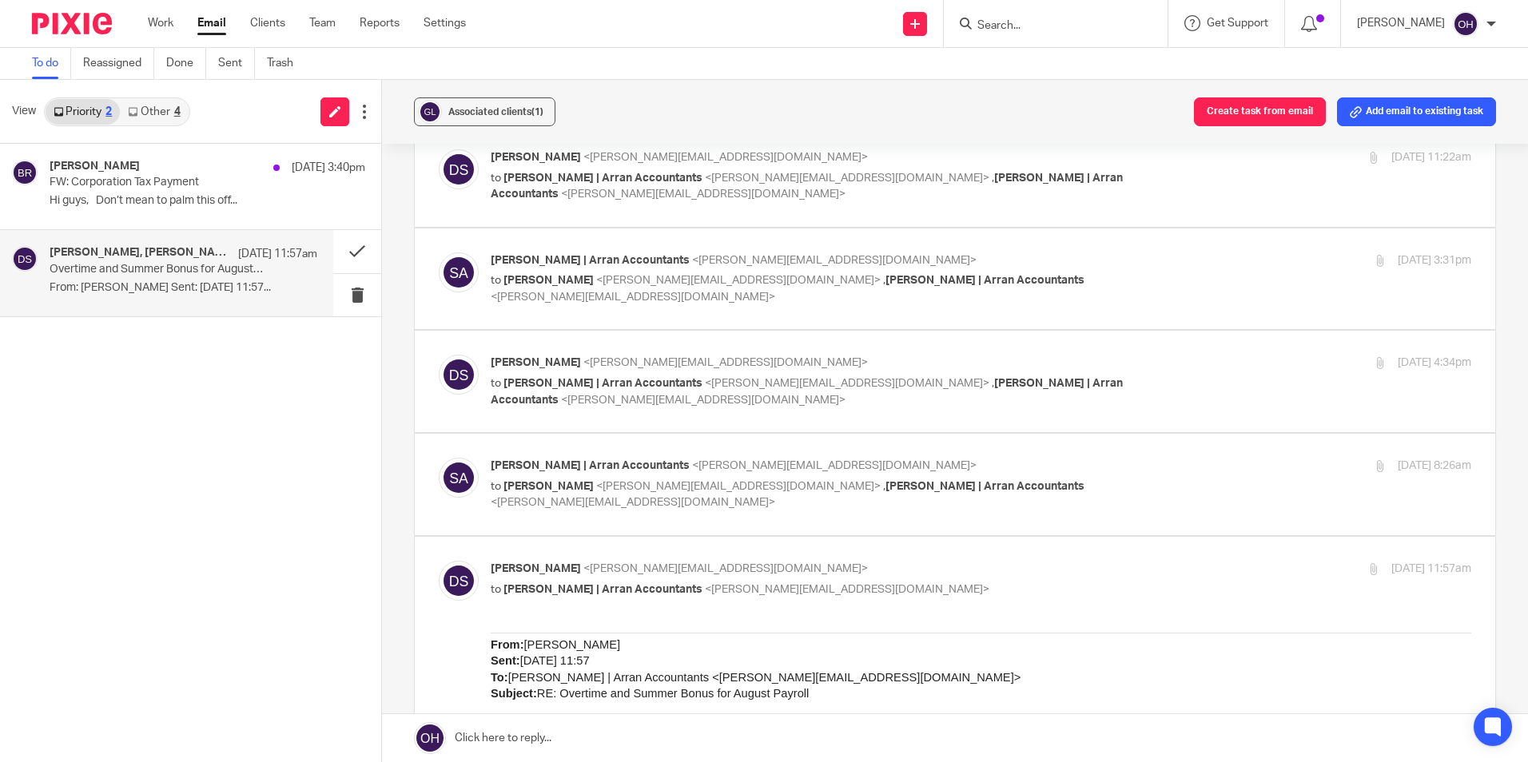
click at [1099, 258] on p "Sarah | Arran Accountants <sarah@arranaccountants.co.uk>" at bounding box center [818, 261] width 654 height 17
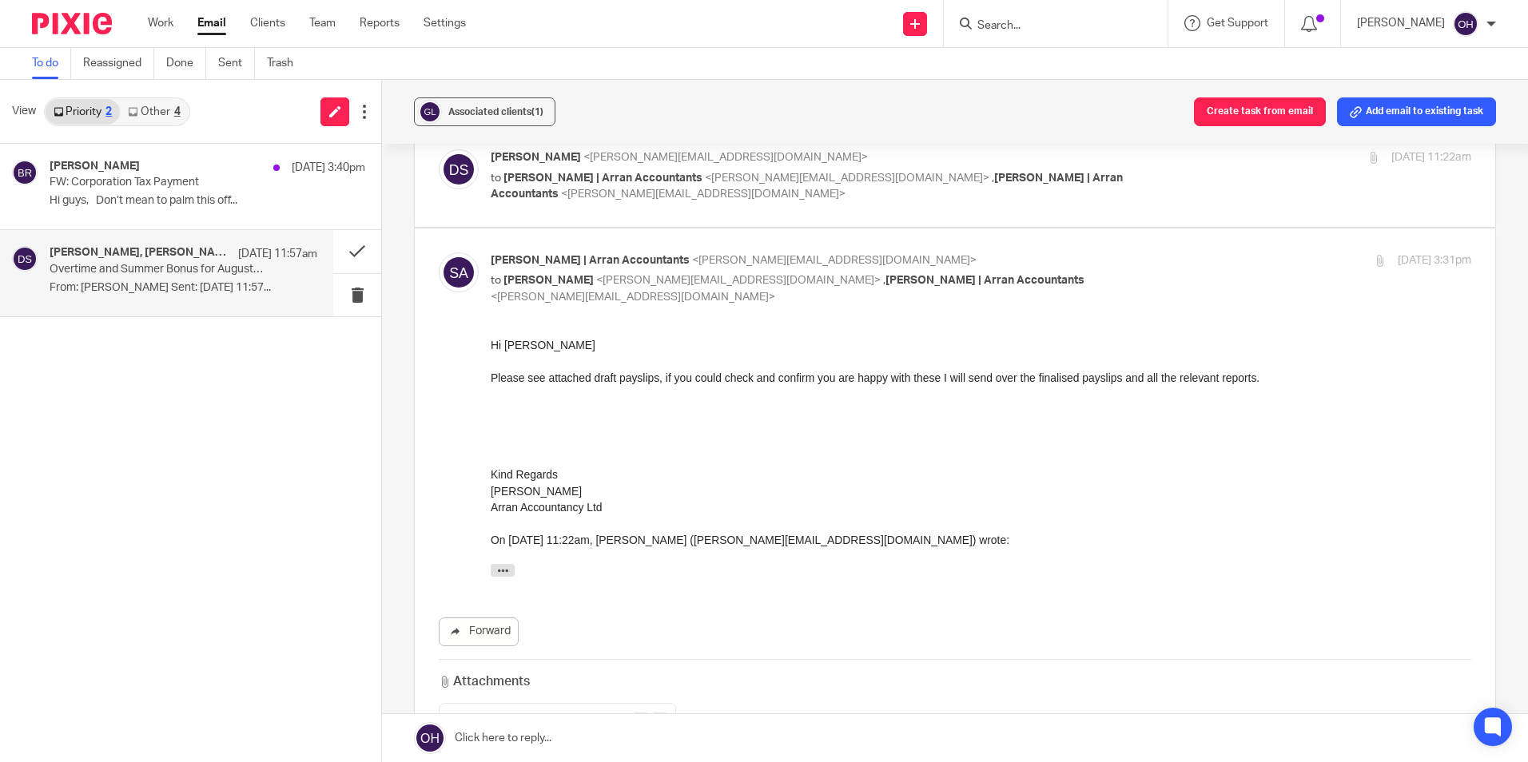
scroll to position [0, 0]
click at [1096, 254] on p "Sarah | Arran Accountants <sarah@arranaccountants.co.uk>" at bounding box center [818, 261] width 654 height 17
checkbox input "false"
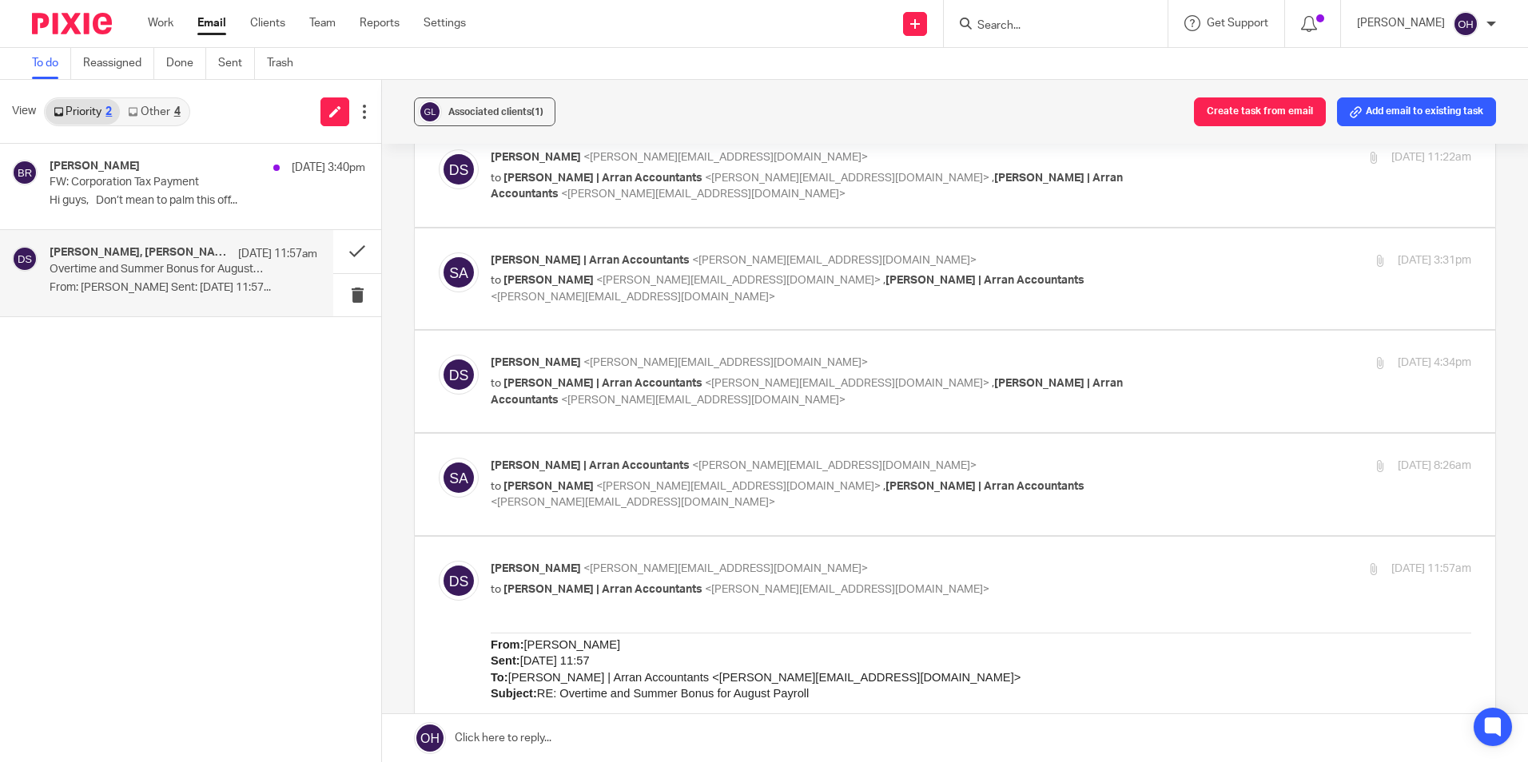
click at [1090, 173] on p "to Olivia | Arran Accountants <olivia@arranaccountants.co.uk> , Sarah | Arran A…" at bounding box center [818, 186] width 654 height 33
checkbox input "true"
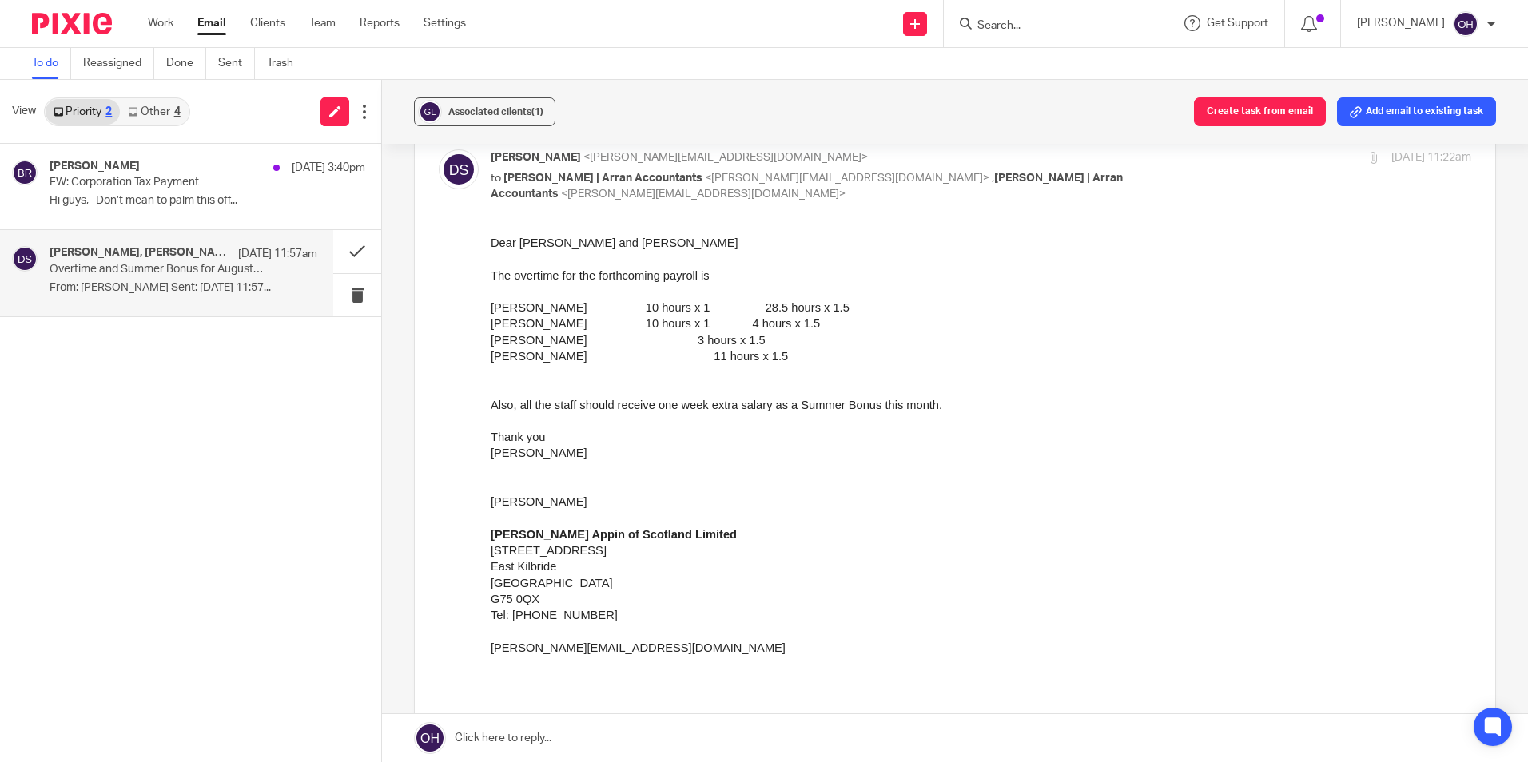
click at [121, 290] on p "From: Diane Slater Sent: 21 August 2025 11:57..." at bounding box center [184, 288] width 268 height 14
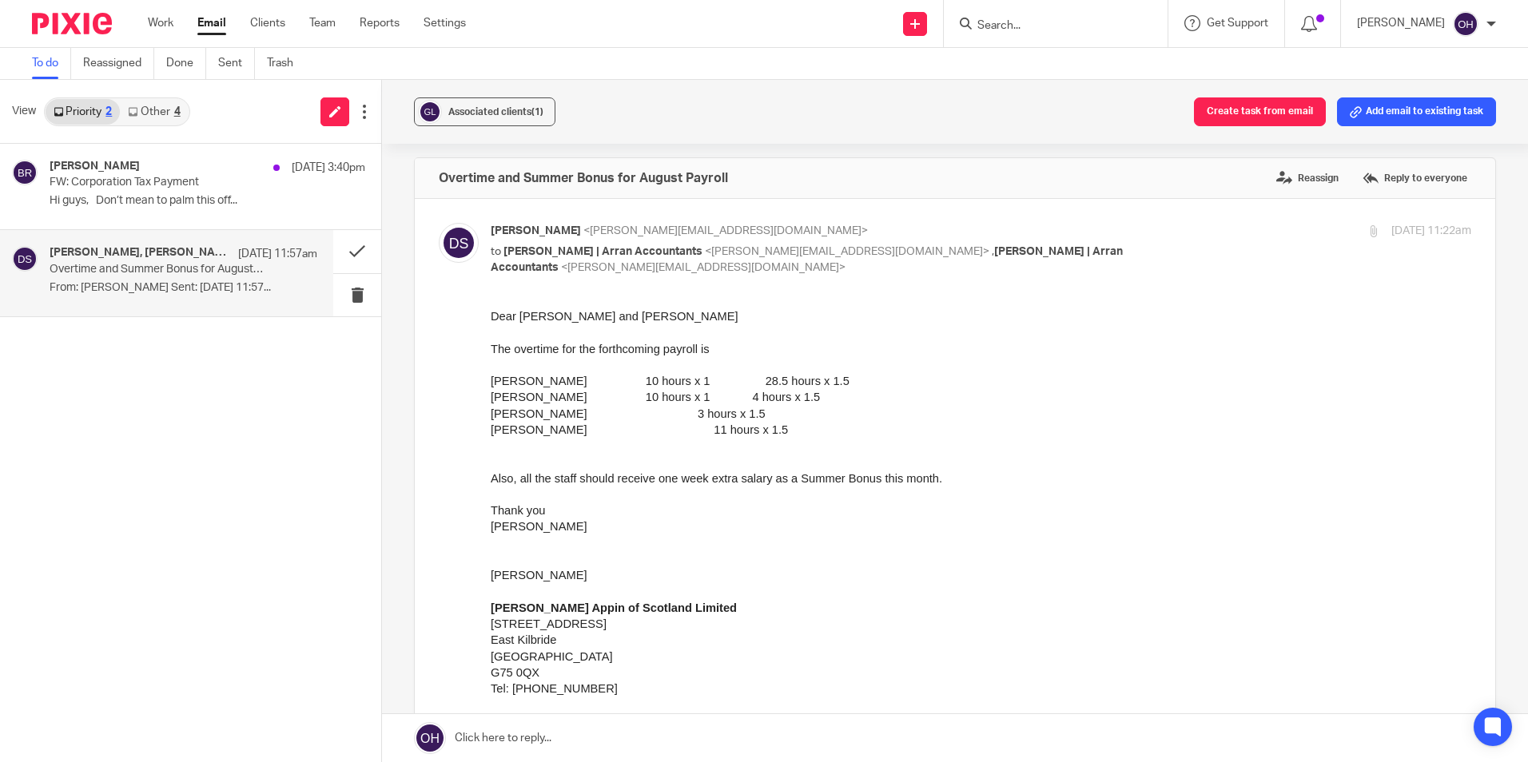
scroll to position [80, 0]
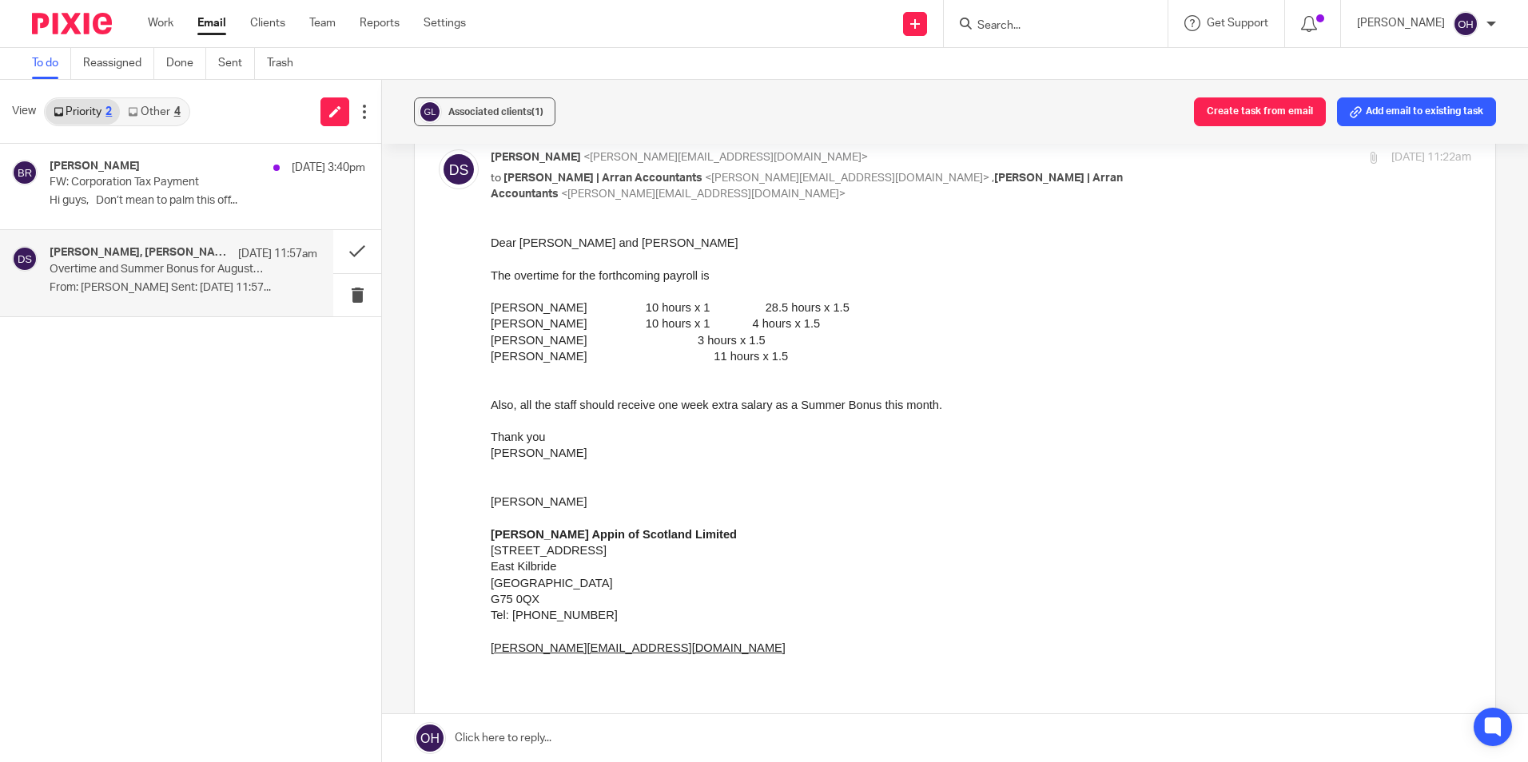
drag, startPoint x: 986, startPoint y: 439, endPoint x: 973, endPoint y: 443, distance: 13.4
click at [984, 437] on div "Thank you" at bounding box center [981, 436] width 980 height 16
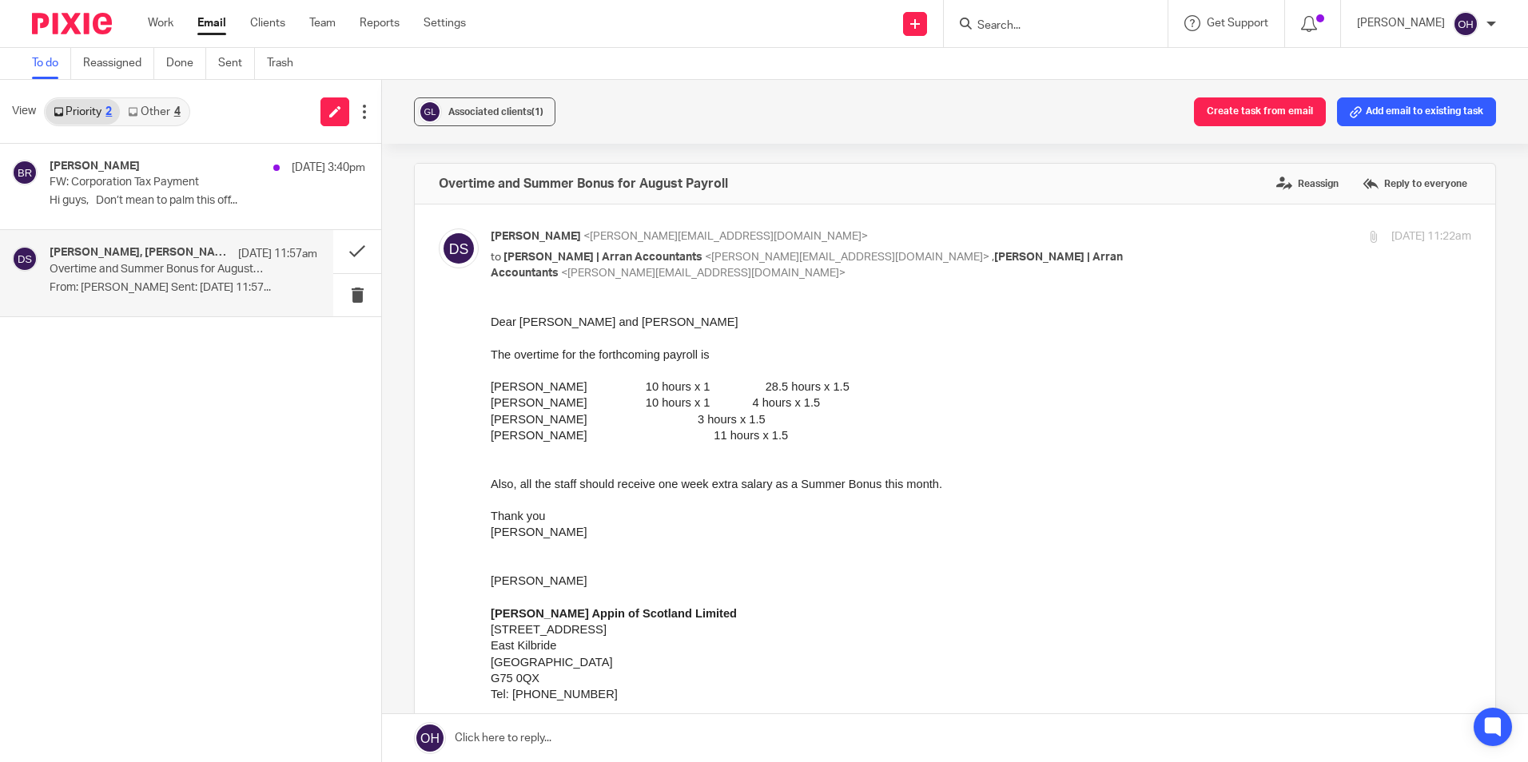
scroll to position [0, 0]
click at [1382, 188] on label "Reply to everyone" at bounding box center [1414, 185] width 113 height 24
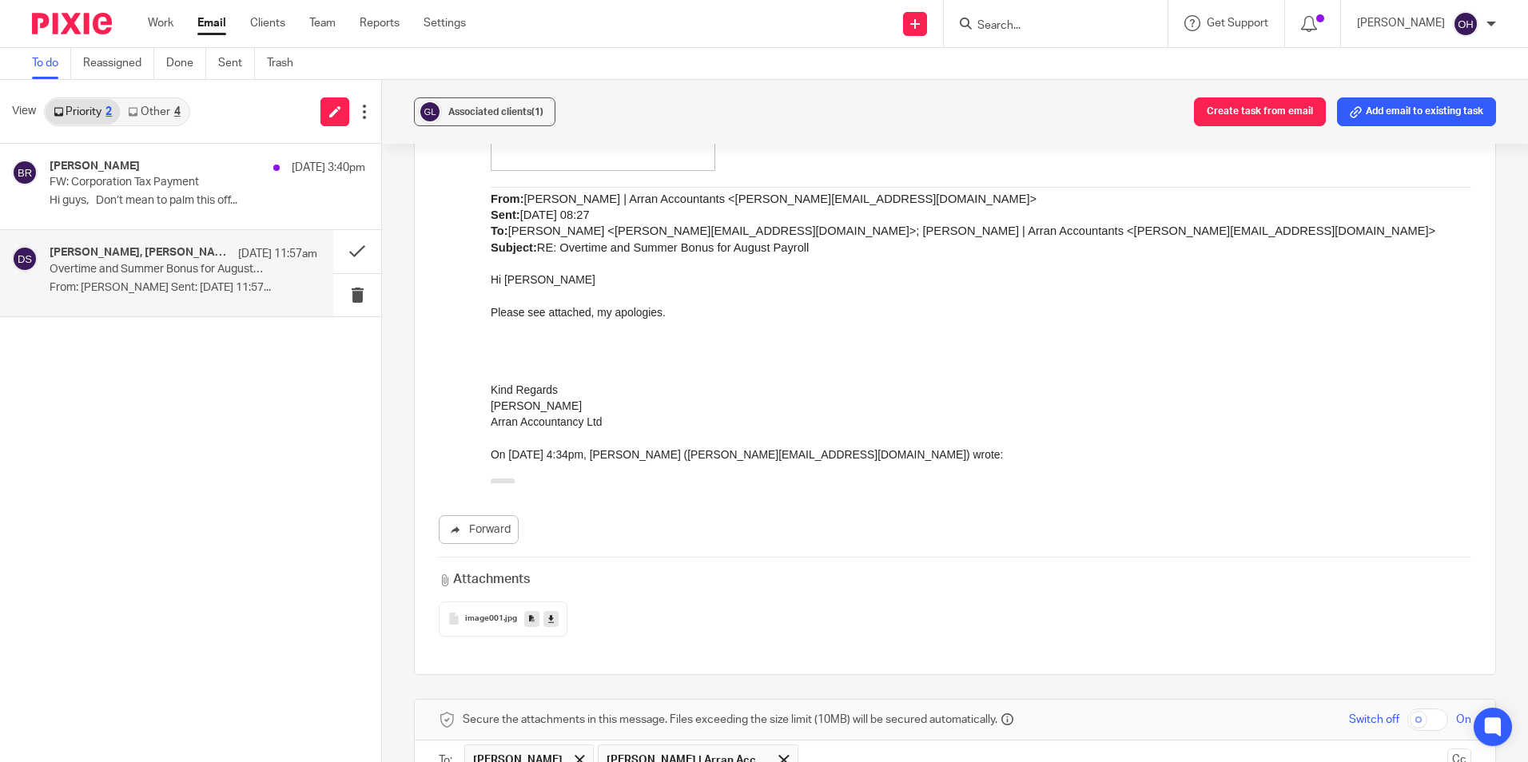
scroll to position [2369, 0]
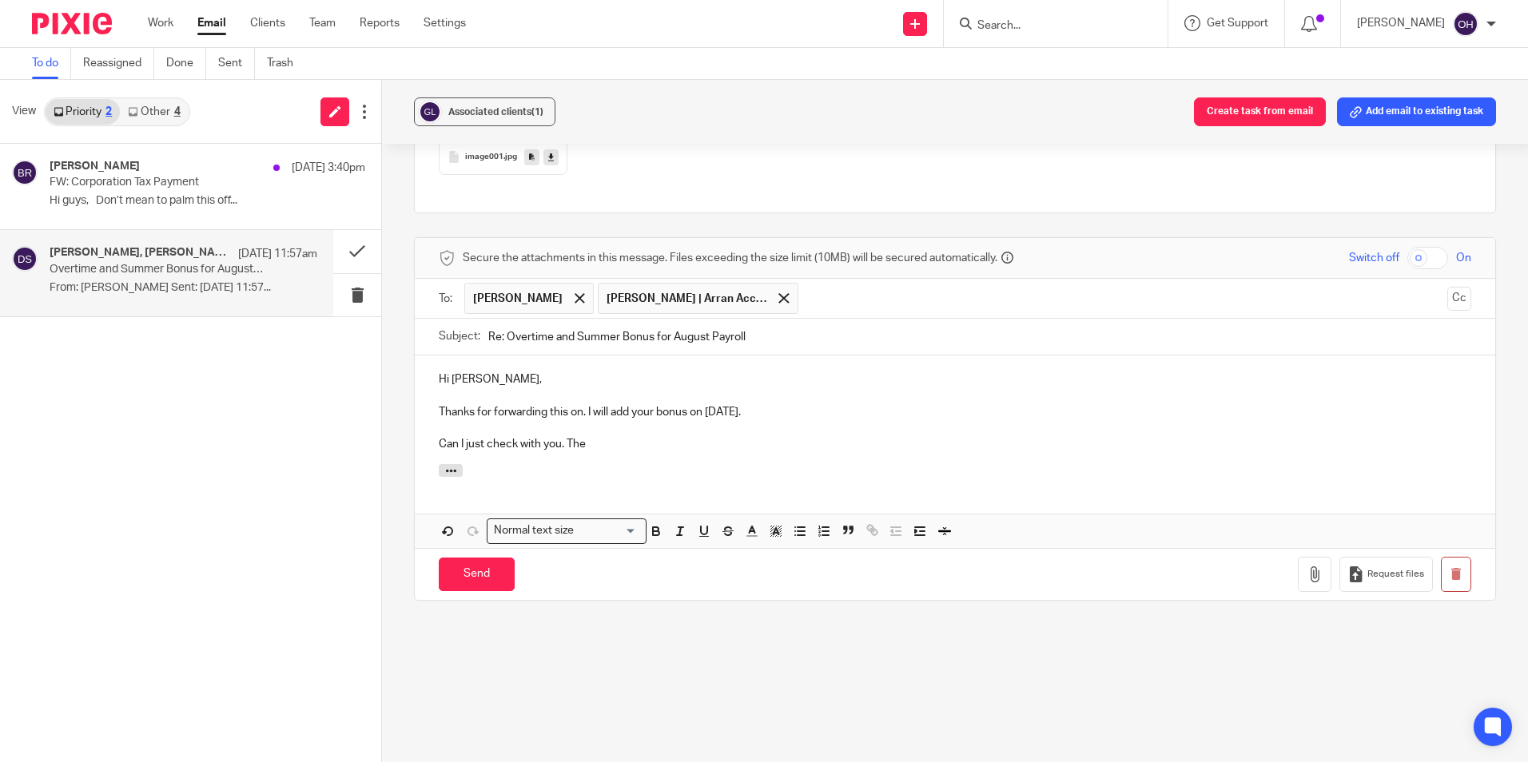
click at [671, 445] on p "Can I just check with you. The" at bounding box center [955, 444] width 1032 height 16
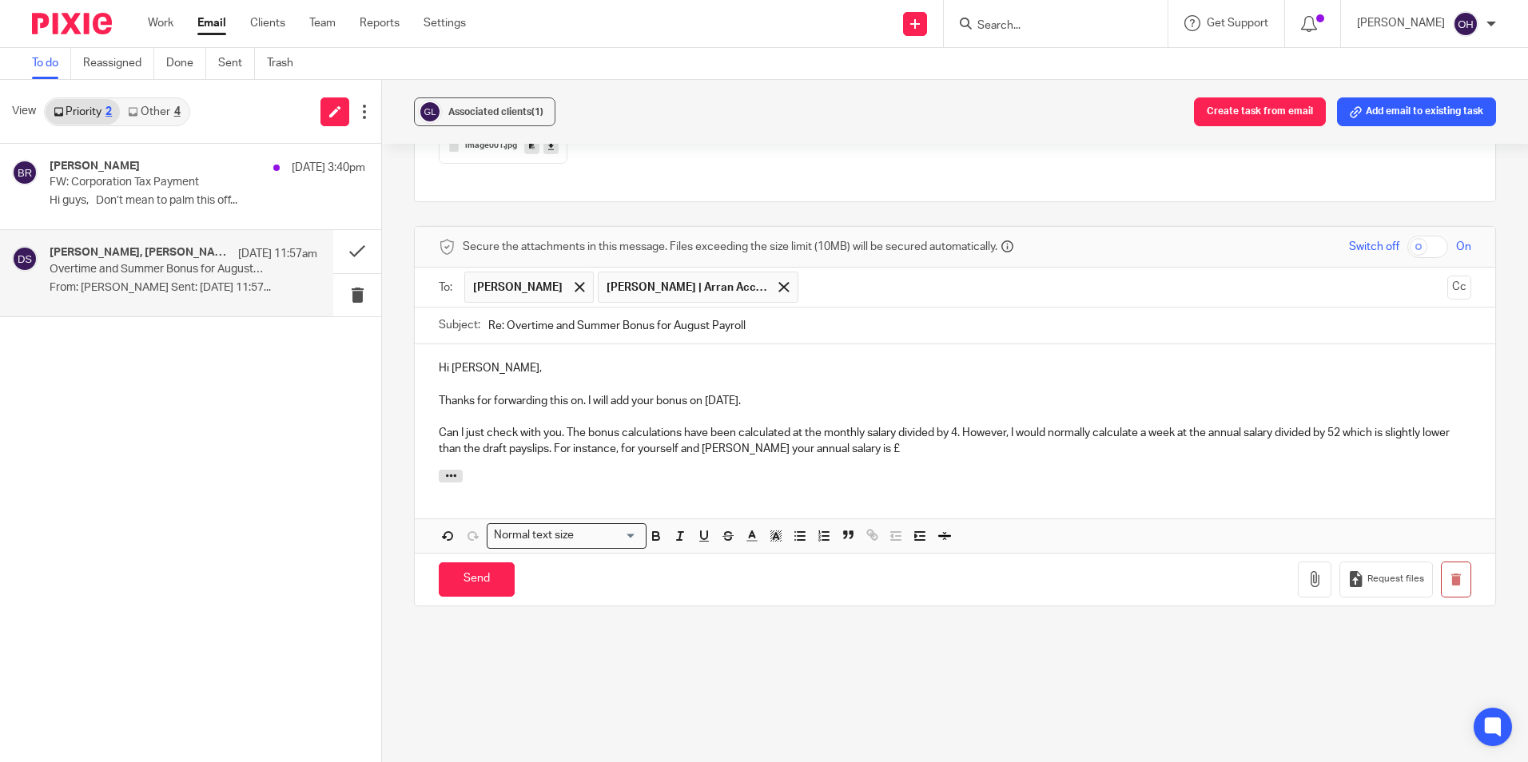
scroll to position [2432, 0]
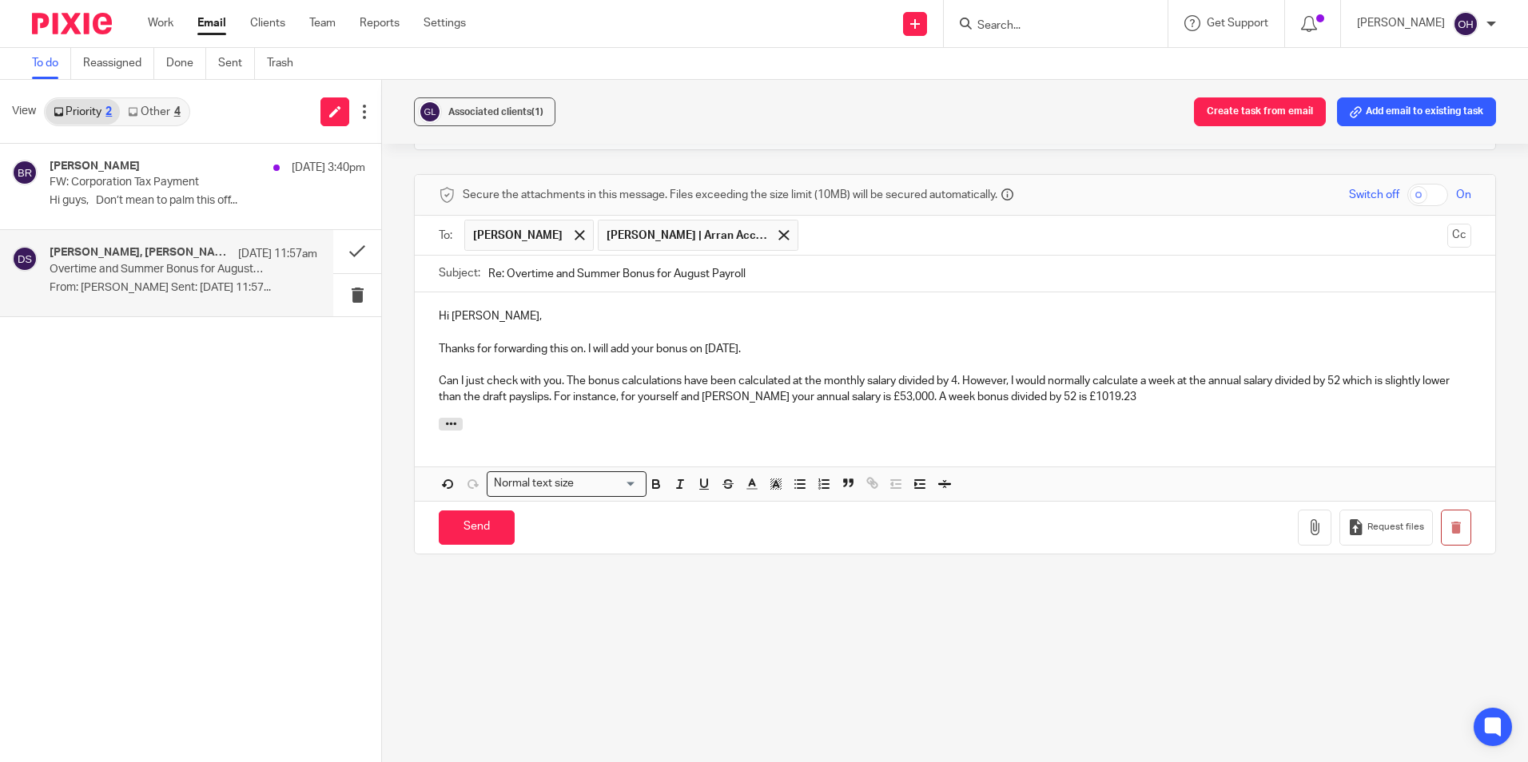
click at [1182, 400] on p "Can I just check with you. The bonus calculations have been calculated at the m…" at bounding box center [955, 389] width 1032 height 33
click at [665, 705] on div "Associated clients (1) Create task from email Add email to existing task Overti…" at bounding box center [955, 421] width 1146 height 682
click at [577, 397] on p "Can I just check with you. The bonus calculations have been calculated at the m…" at bounding box center [955, 389] width 1032 height 33
click at [950, 395] on p "Can I just check with you. The bonus calculations have been calculated at the m…" at bounding box center [955, 389] width 1032 height 33
click at [1412, 394] on p "Can I just check with you. The bonus calculations have been calculated at the m…" at bounding box center [955, 389] width 1032 height 33
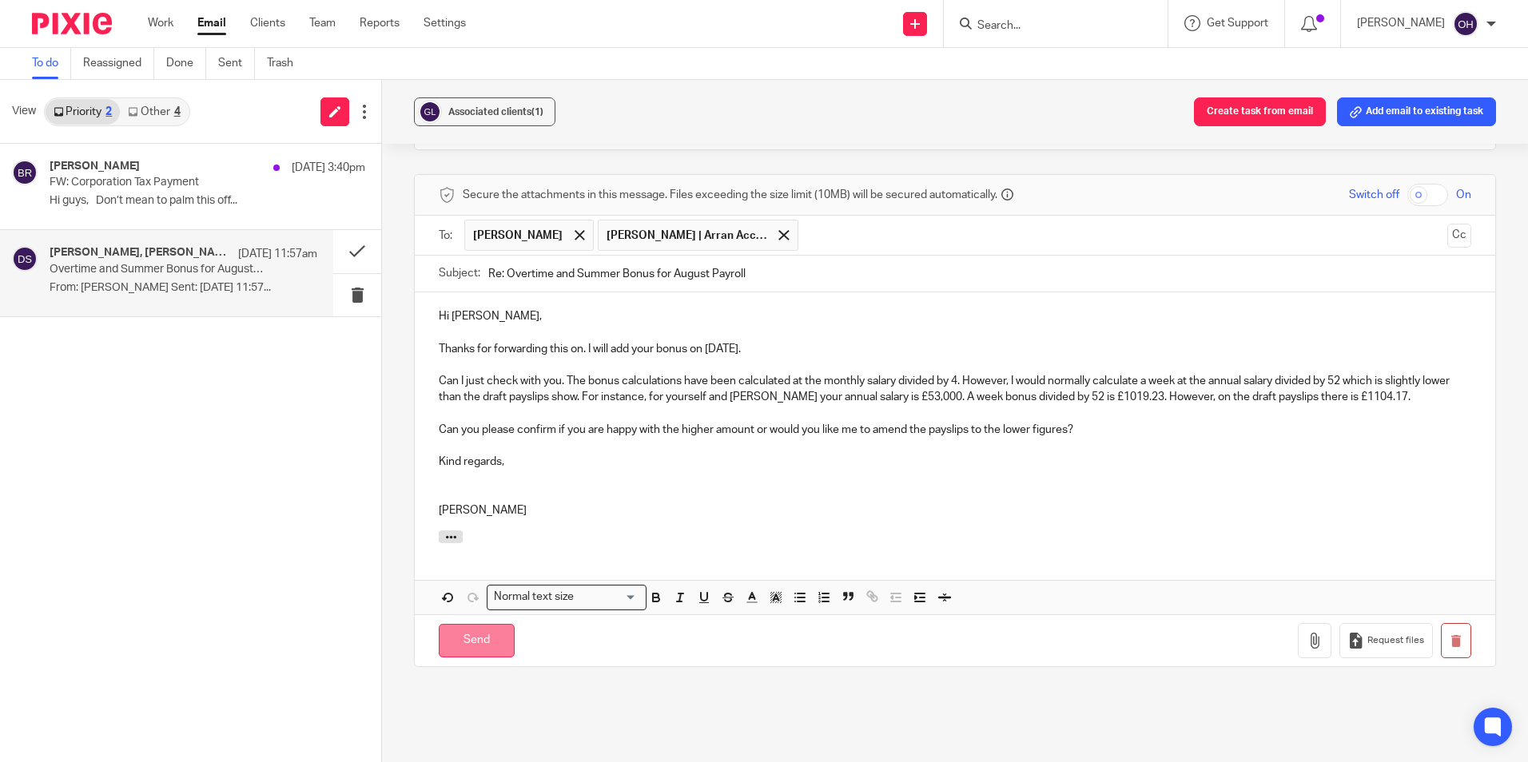
click at [476, 634] on input "Send" at bounding box center [477, 641] width 76 height 34
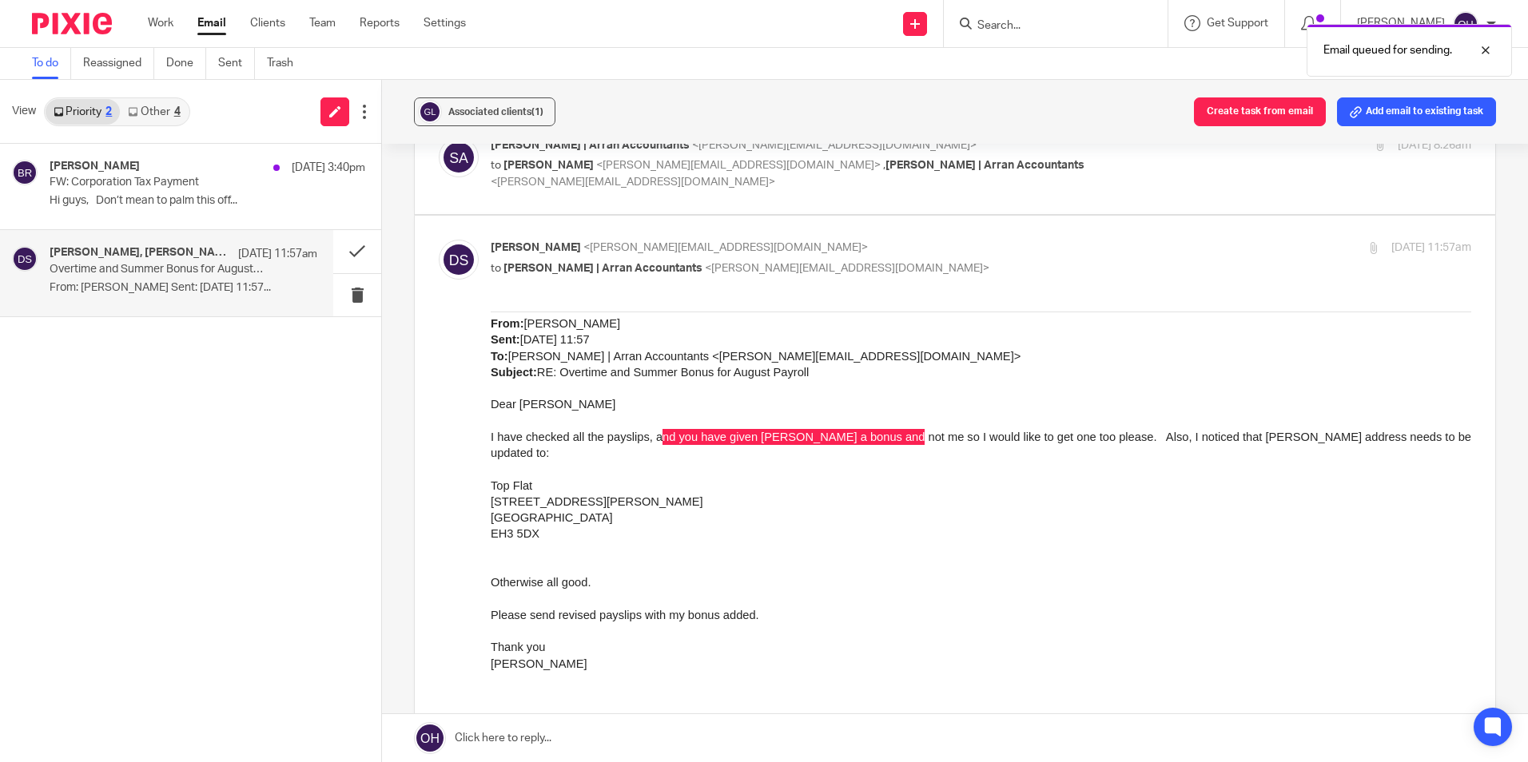
scroll to position [1069, 0]
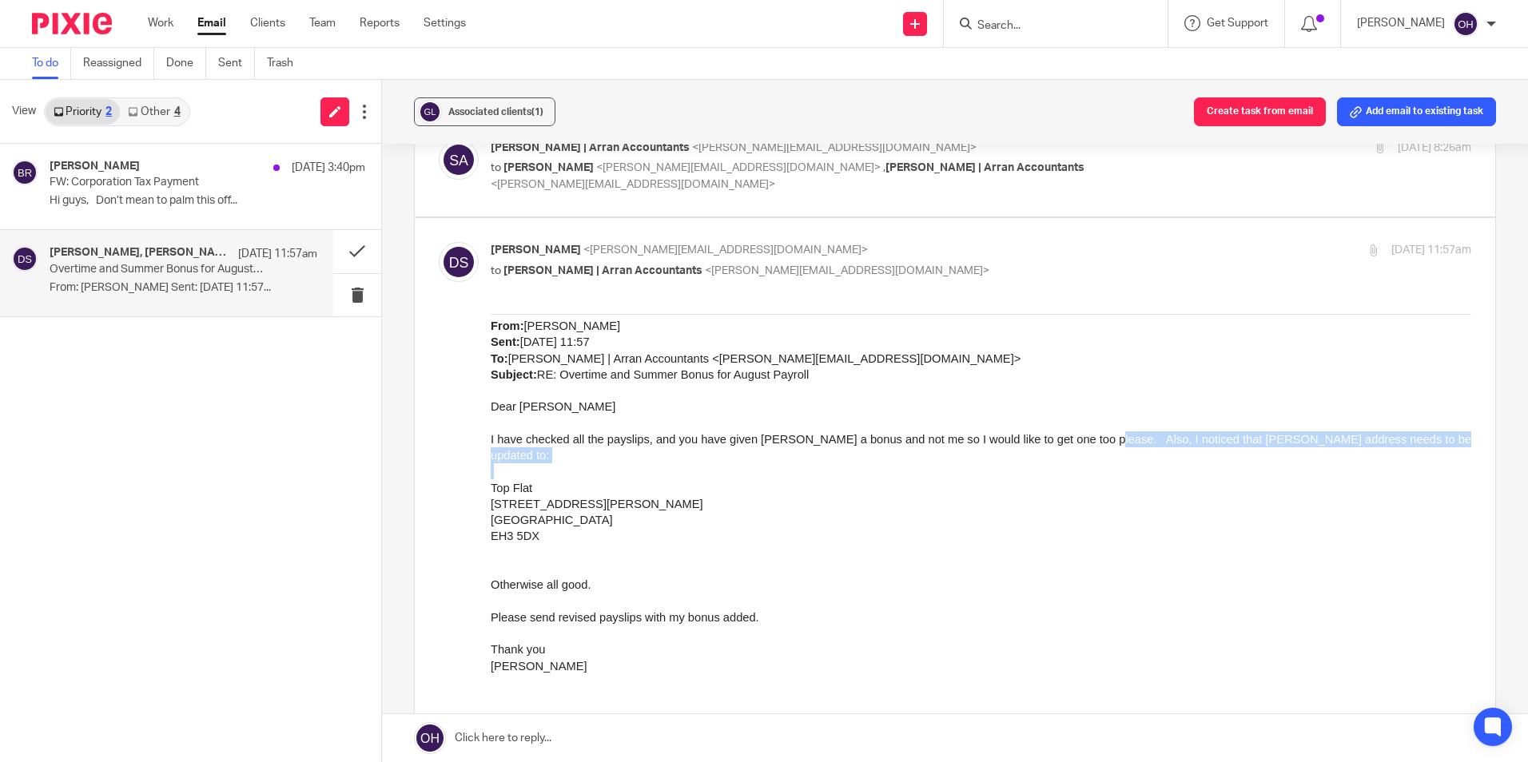
drag, startPoint x: 1089, startPoint y: 442, endPoint x: 598, endPoint y: 457, distance: 491.7
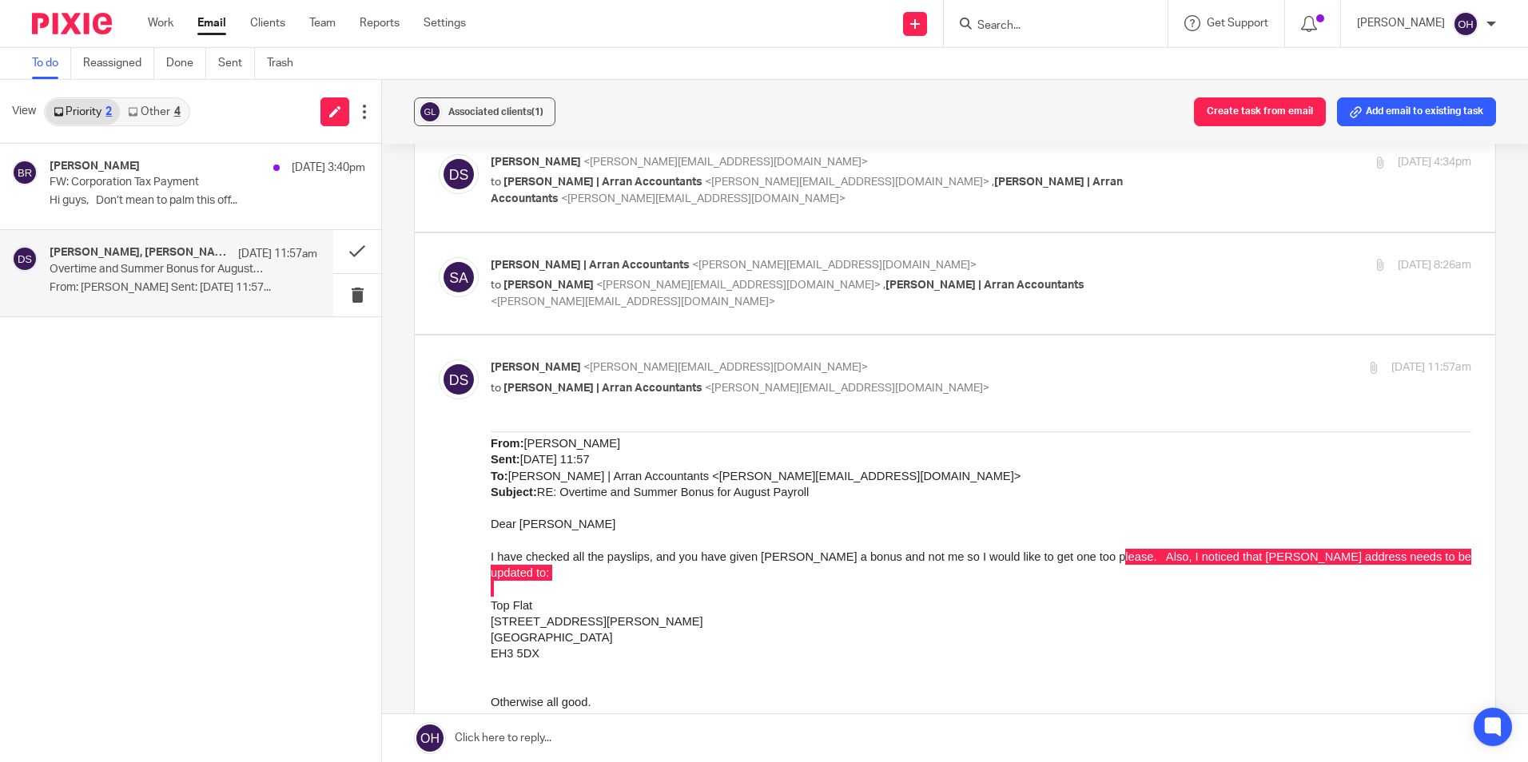
scroll to position [909, 0]
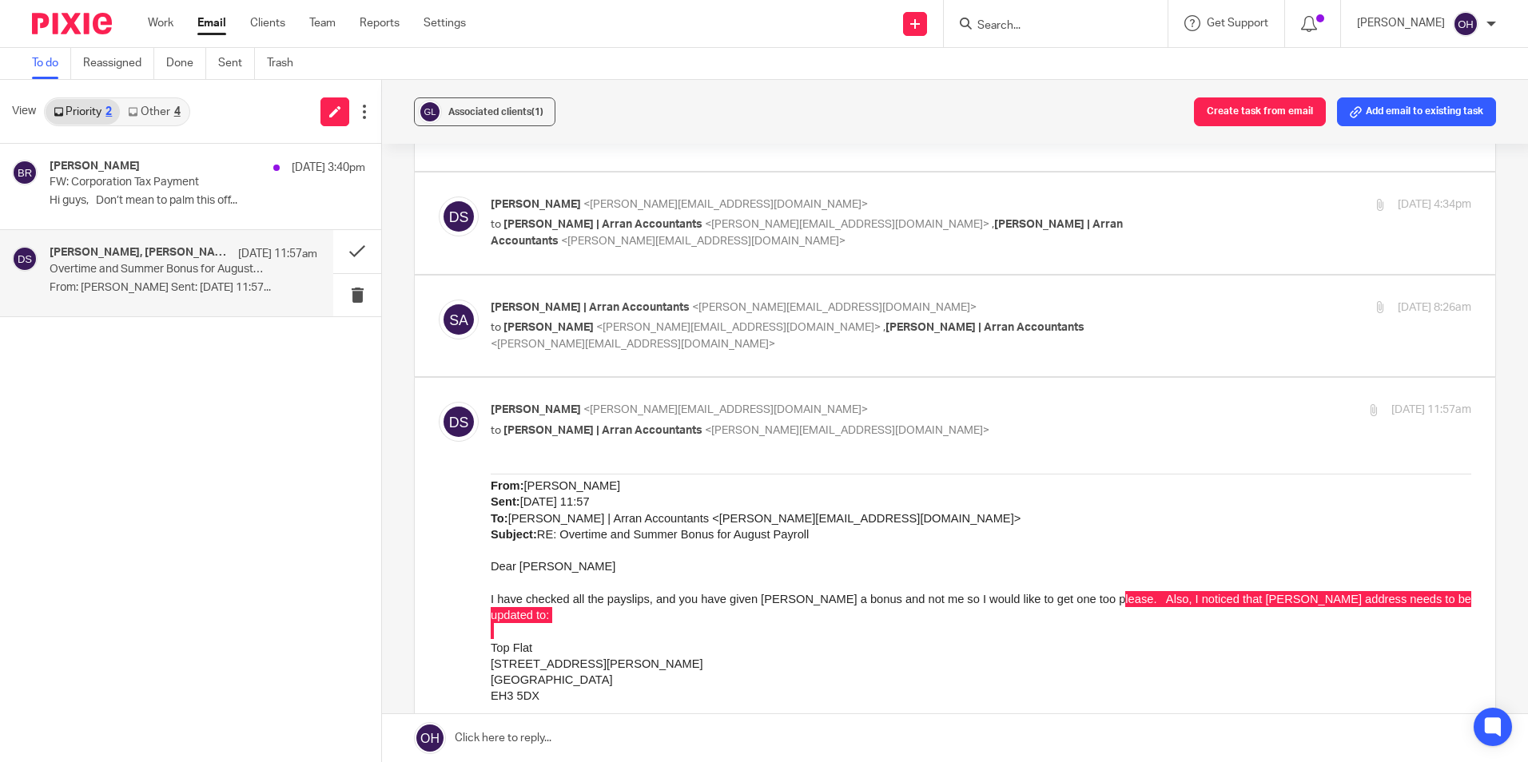
click at [142, 105] on link "Other 4" at bounding box center [154, 112] width 68 height 26
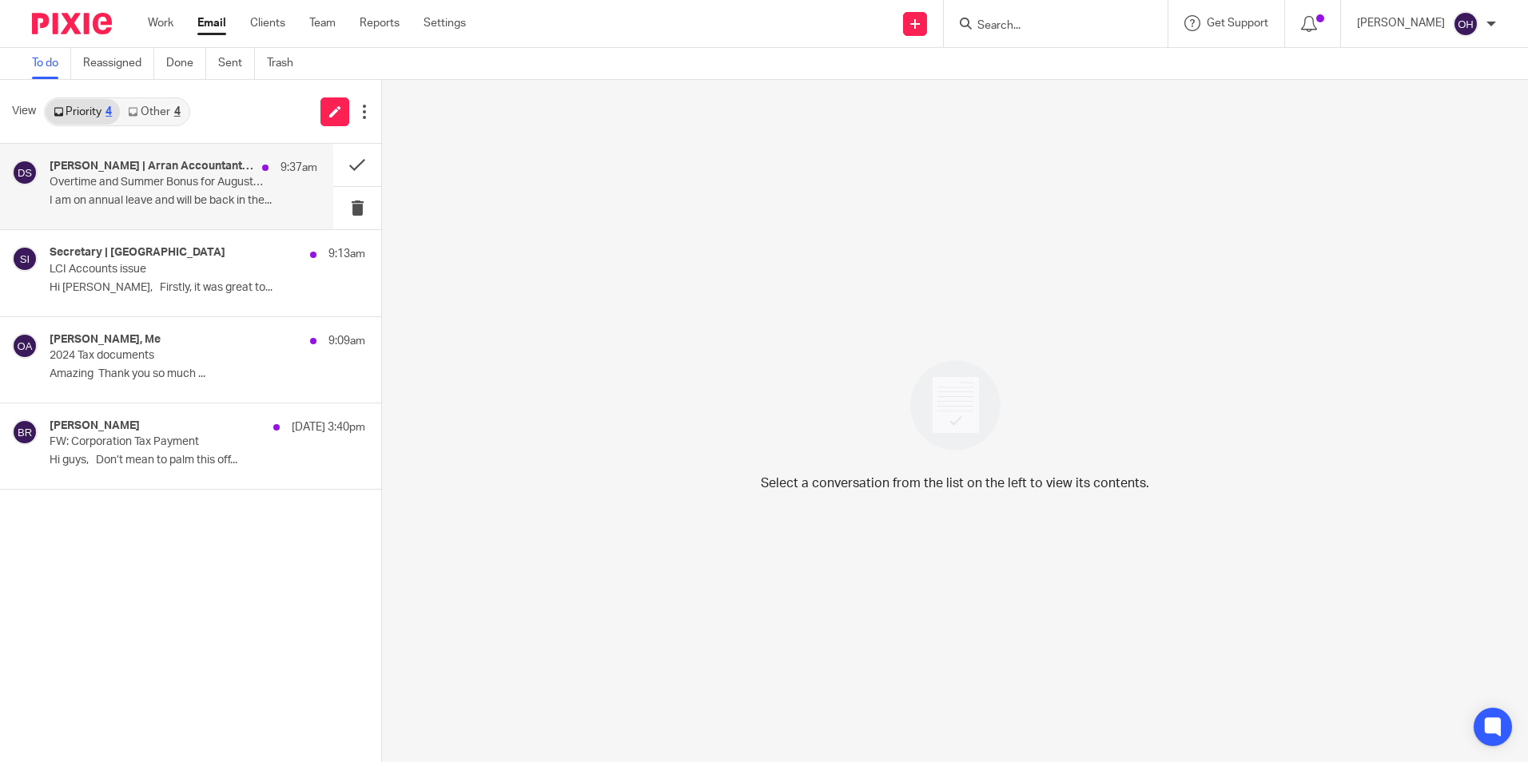
click at [150, 203] on p "I am on annual leave and will be back in the..." at bounding box center [184, 201] width 268 height 14
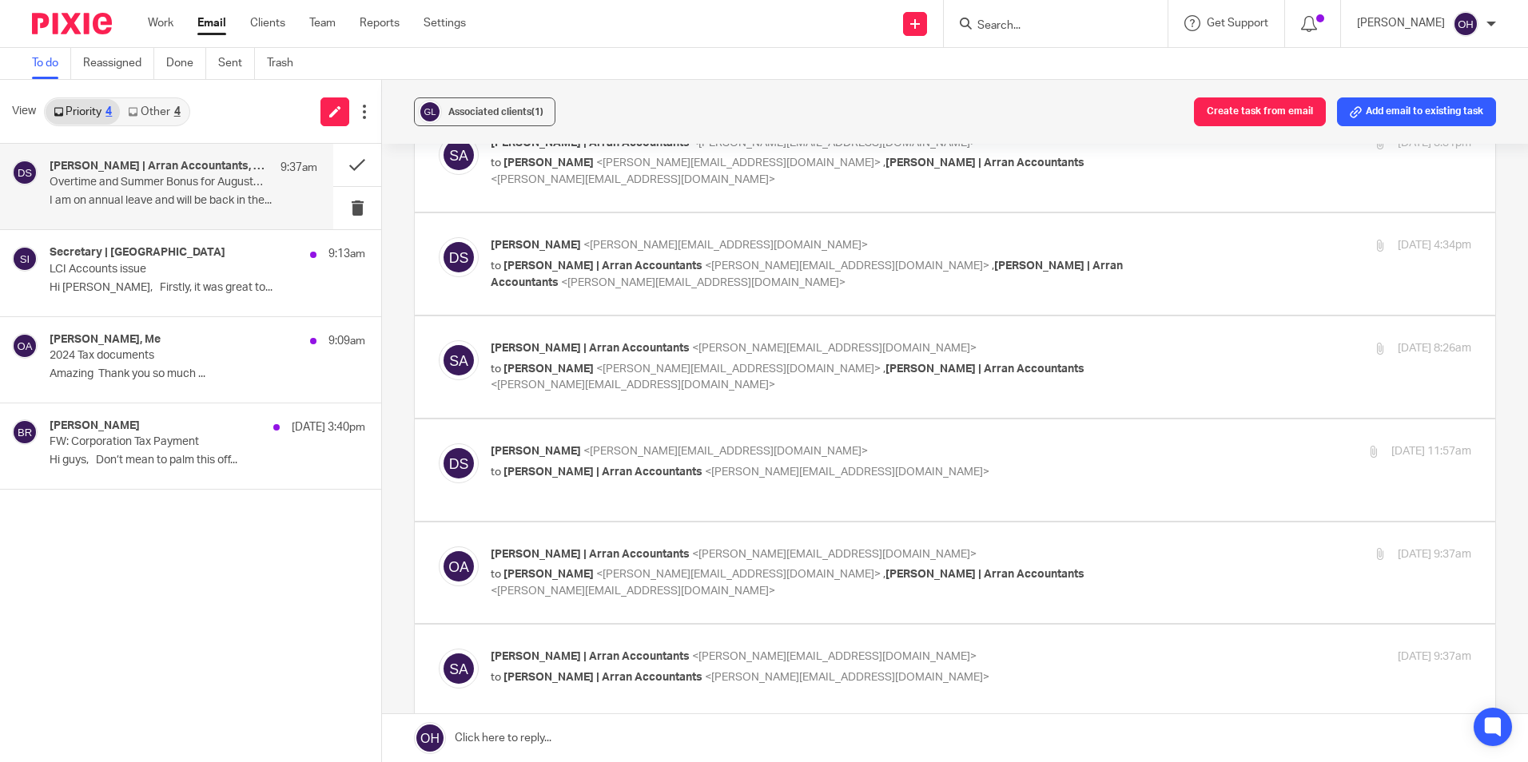
scroll to position [400, 0]
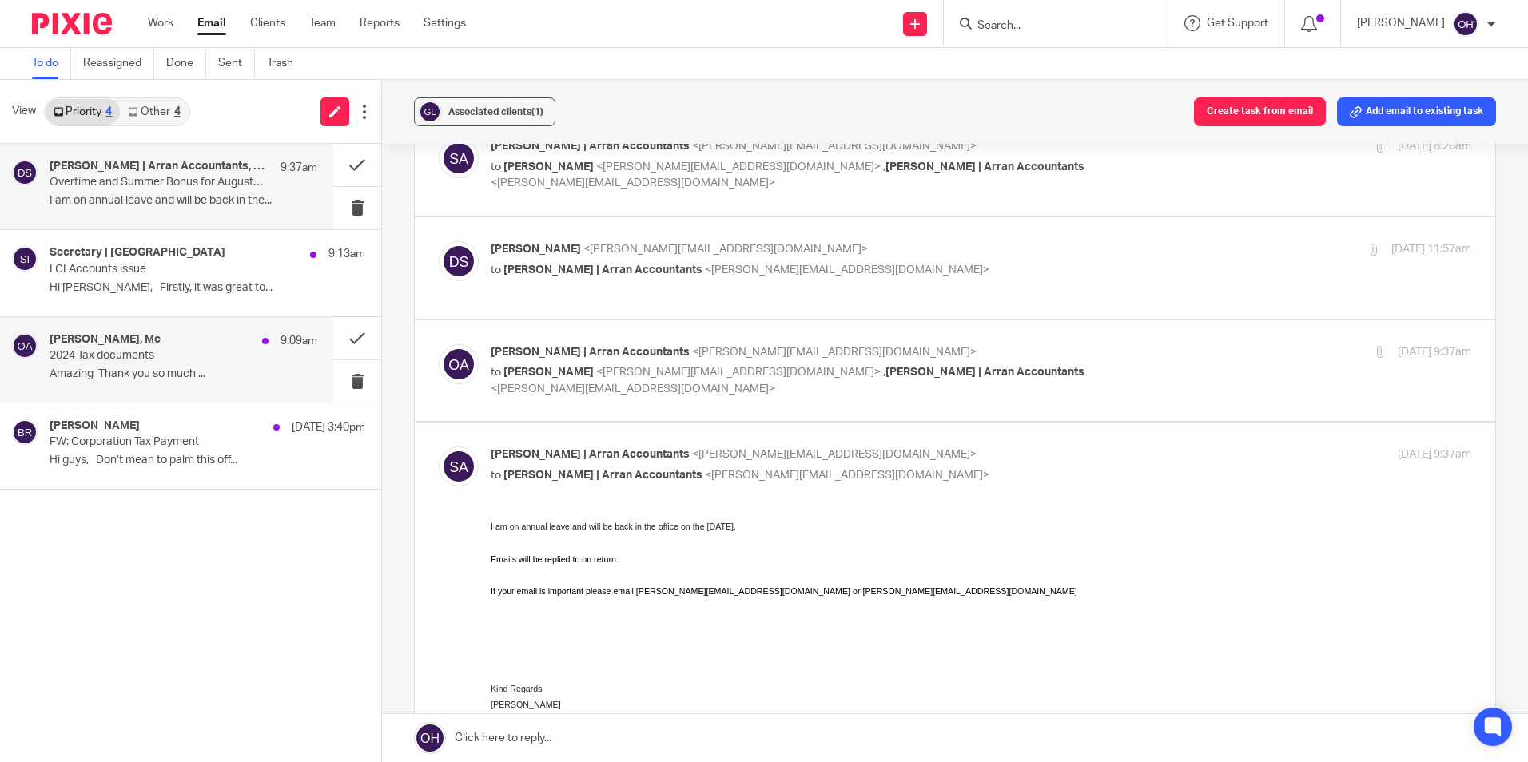
click at [171, 358] on p "2024 Tax documents" at bounding box center [157, 356] width 214 height 14
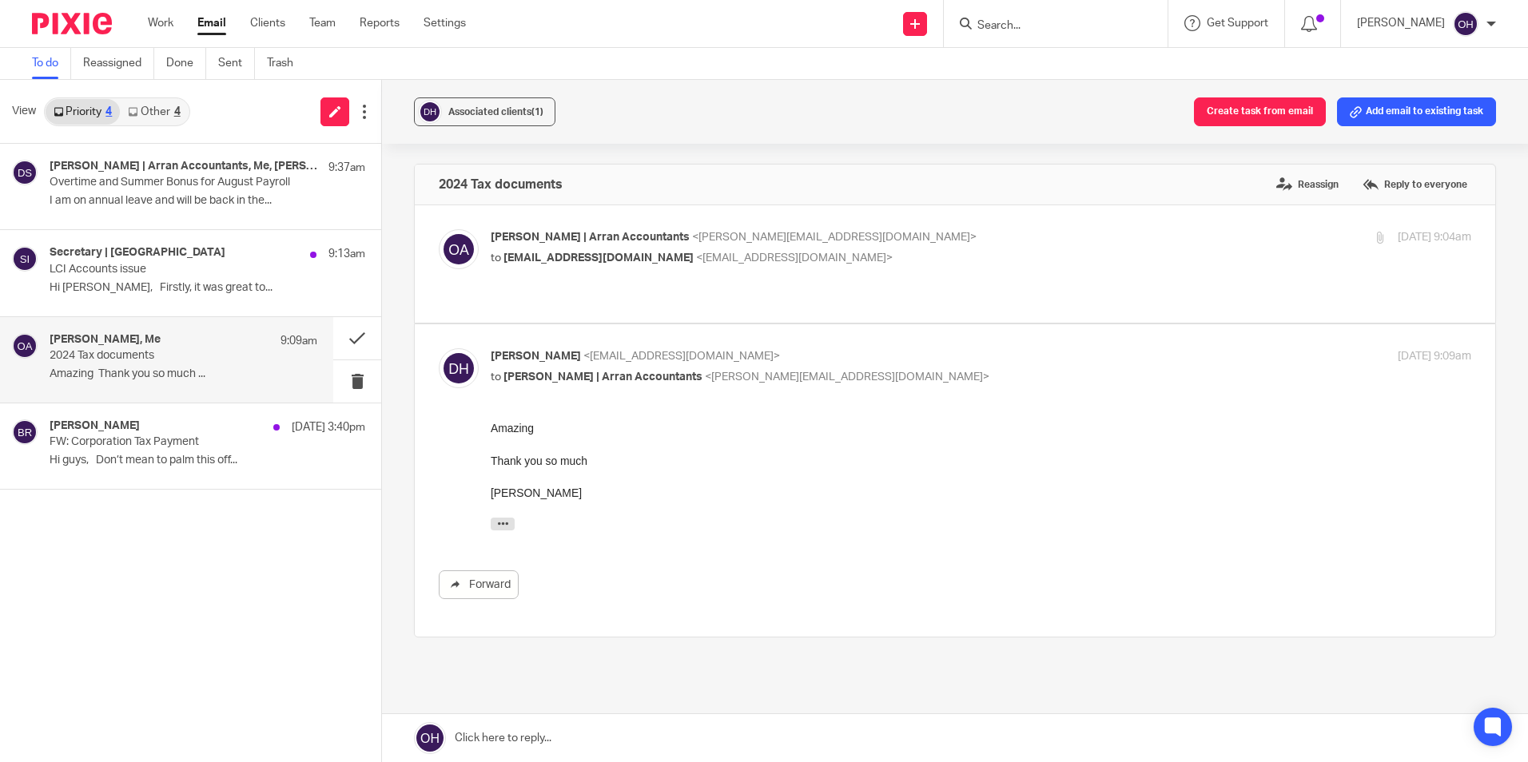
scroll to position [0, 0]
click at [347, 329] on button at bounding box center [357, 338] width 48 height 42
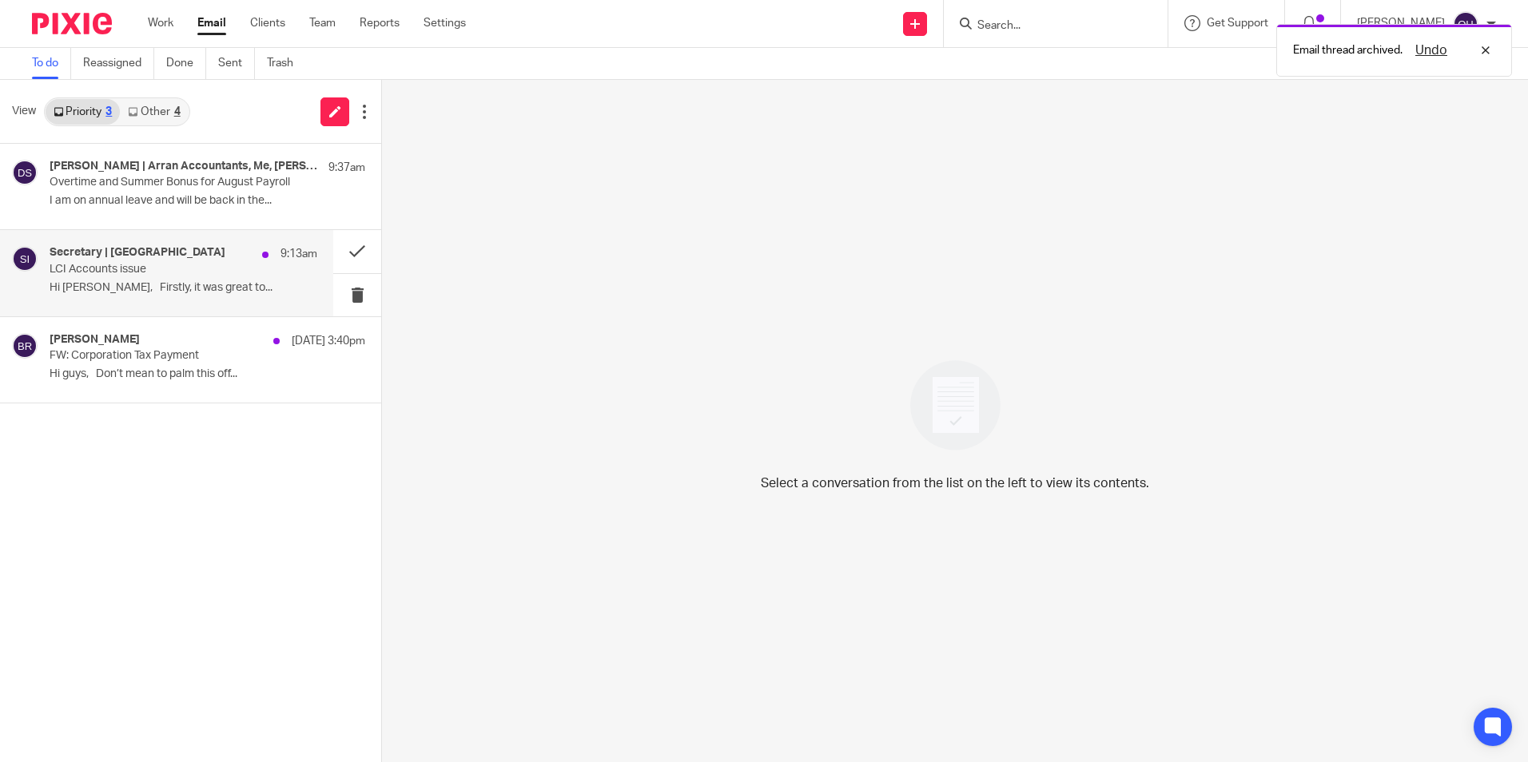
click at [131, 254] on h4 "Secretary | [GEOGRAPHIC_DATA]" at bounding box center [138, 253] width 176 height 14
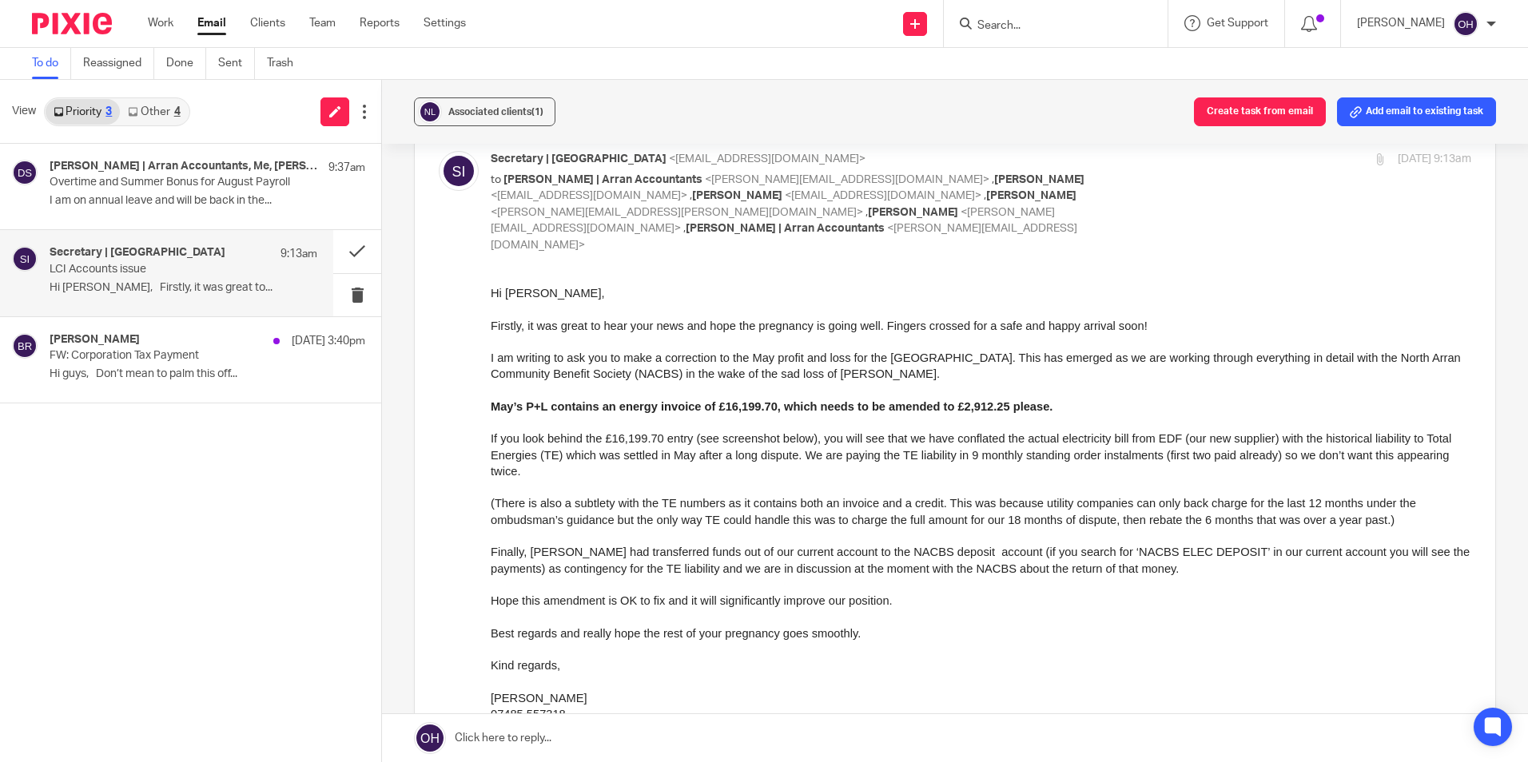
scroll to position [80, 0]
drag, startPoint x: 643, startPoint y: 446, endPoint x: 804, endPoint y: 467, distance: 162.1
click at [804, 467] on p "If you look behind the £16,199.70 entry (see screenshot below), you will see th…" at bounding box center [981, 453] width 980 height 49
drag, startPoint x: 804, startPoint y: 467, endPoint x: 636, endPoint y: 553, distance: 188.3
click at [636, 553] on span "Finally, [PERSON_NAME] had transferred funds out of our current account to the …" at bounding box center [980, 558] width 979 height 29
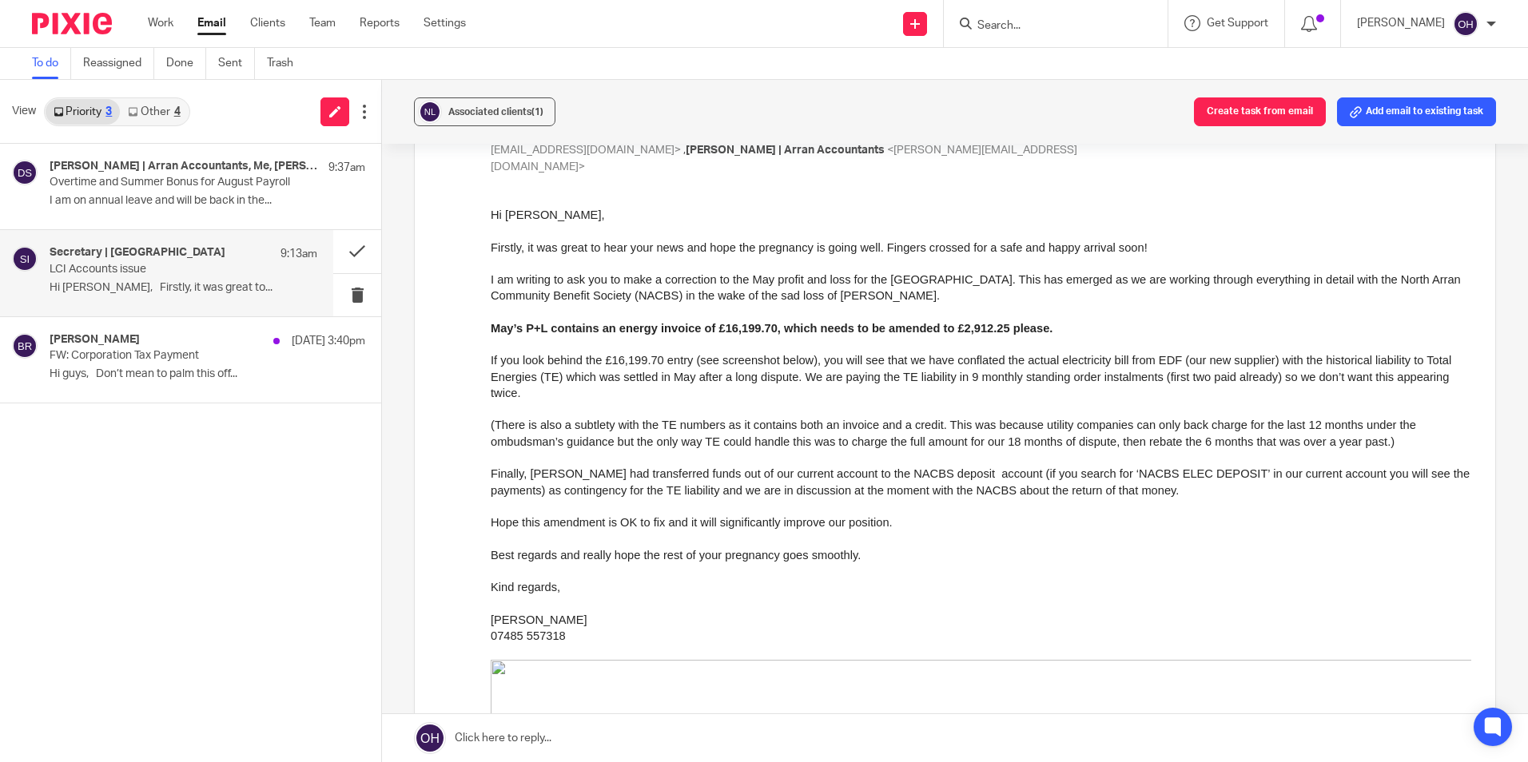
scroll to position [160, 0]
drag, startPoint x: 1279, startPoint y: 380, endPoint x: 546, endPoint y: 392, distance: 733.6
click at [546, 392] on p "If you look behind the £16,199.70 entry (see screenshot below), you will see th…" at bounding box center [981, 373] width 980 height 49
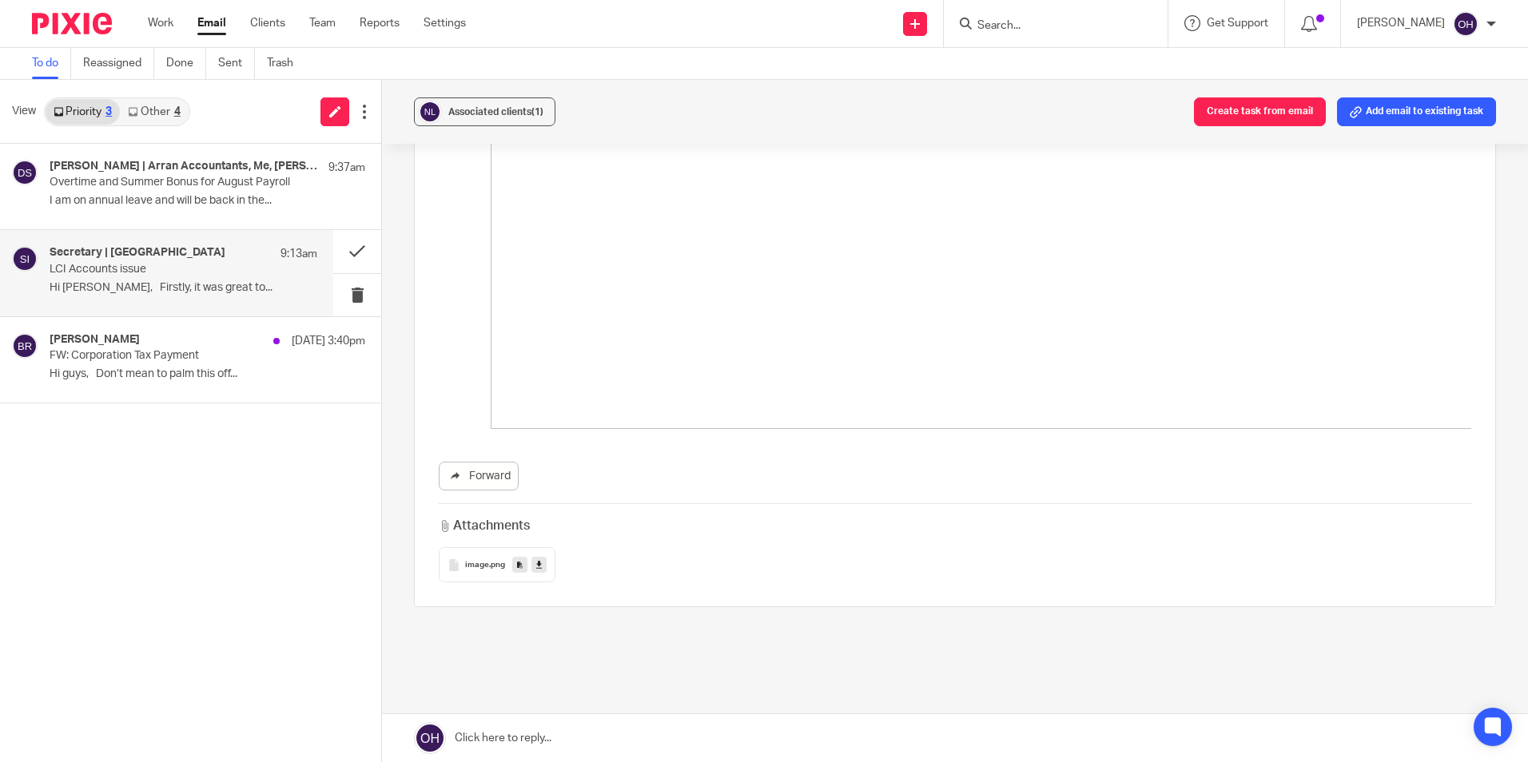
scroll to position [875, 0]
click at [471, 541] on span "image" at bounding box center [477, 546] width 24 height 10
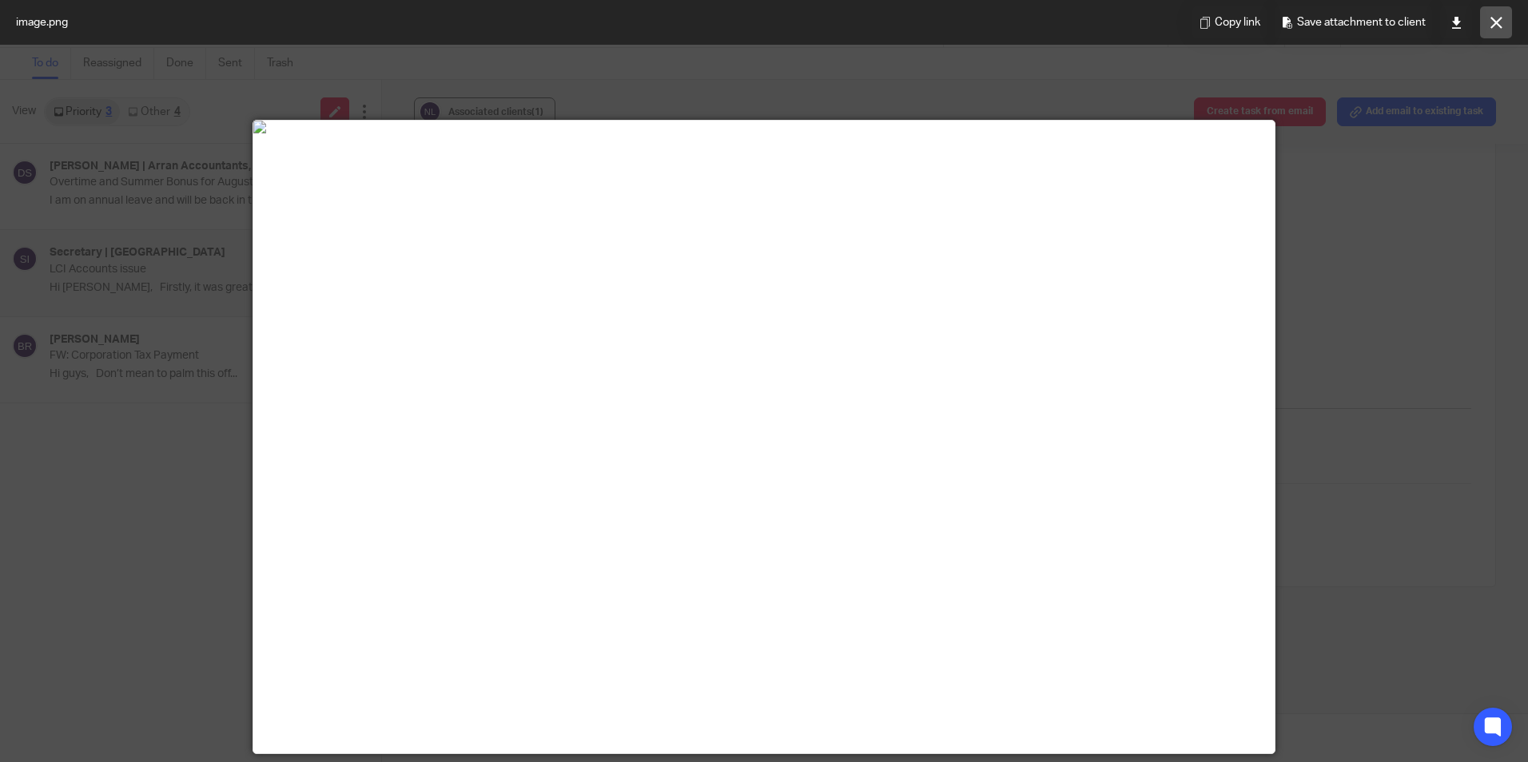
click at [1501, 22] on icon at bounding box center [1496, 23] width 12 height 12
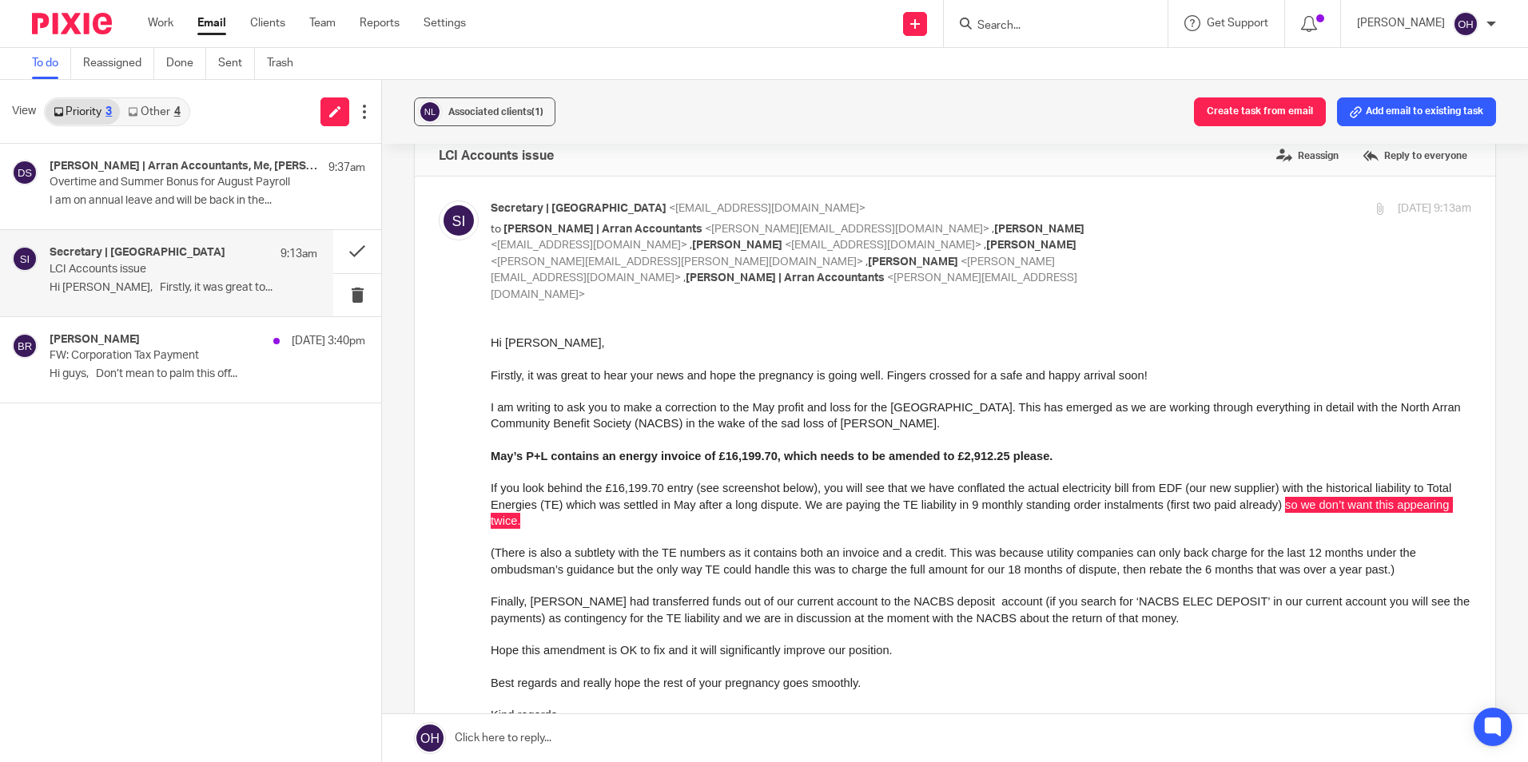
scroll to position [0, 0]
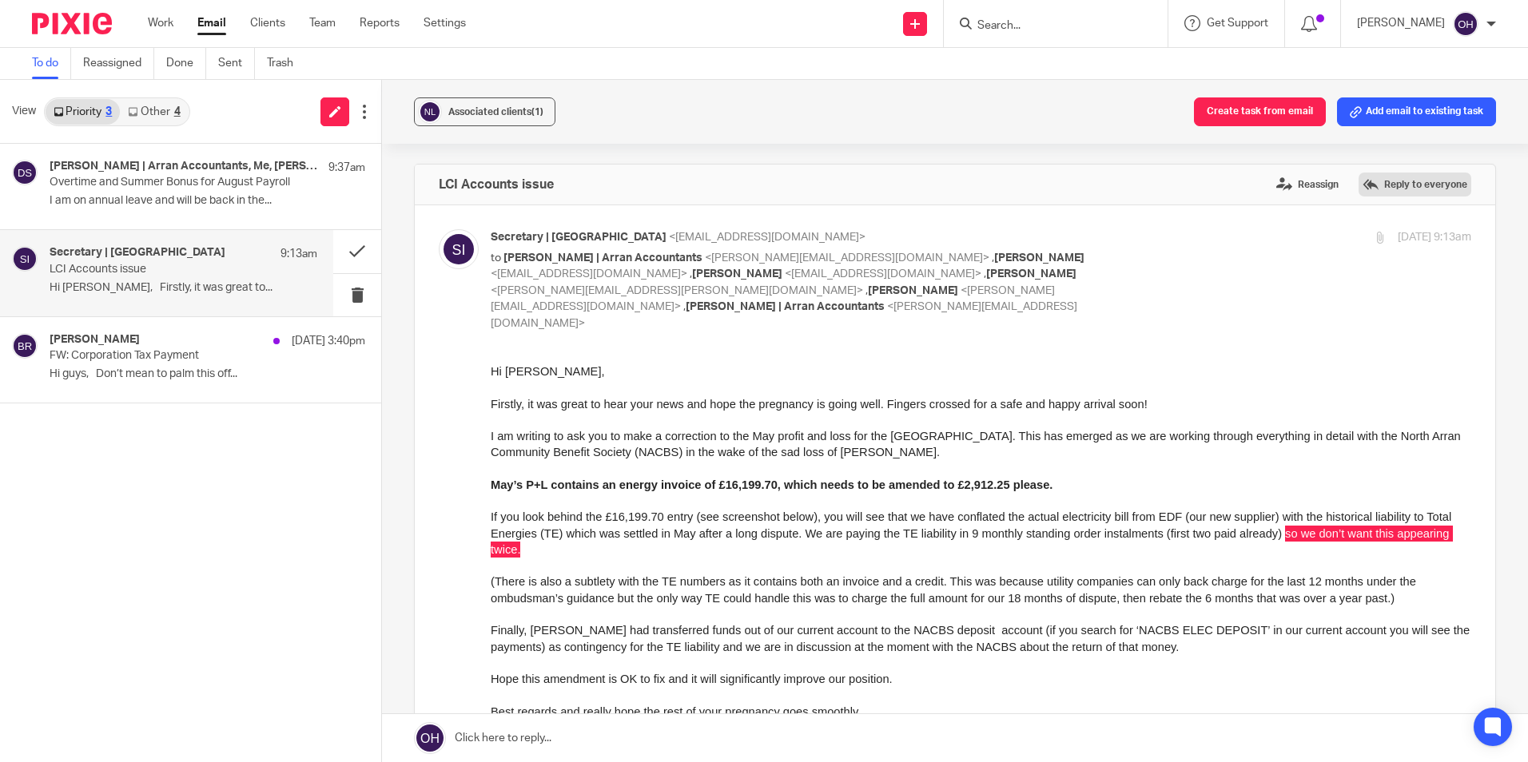
click at [1378, 185] on label "Reply to everyone" at bounding box center [1414, 185] width 113 height 24
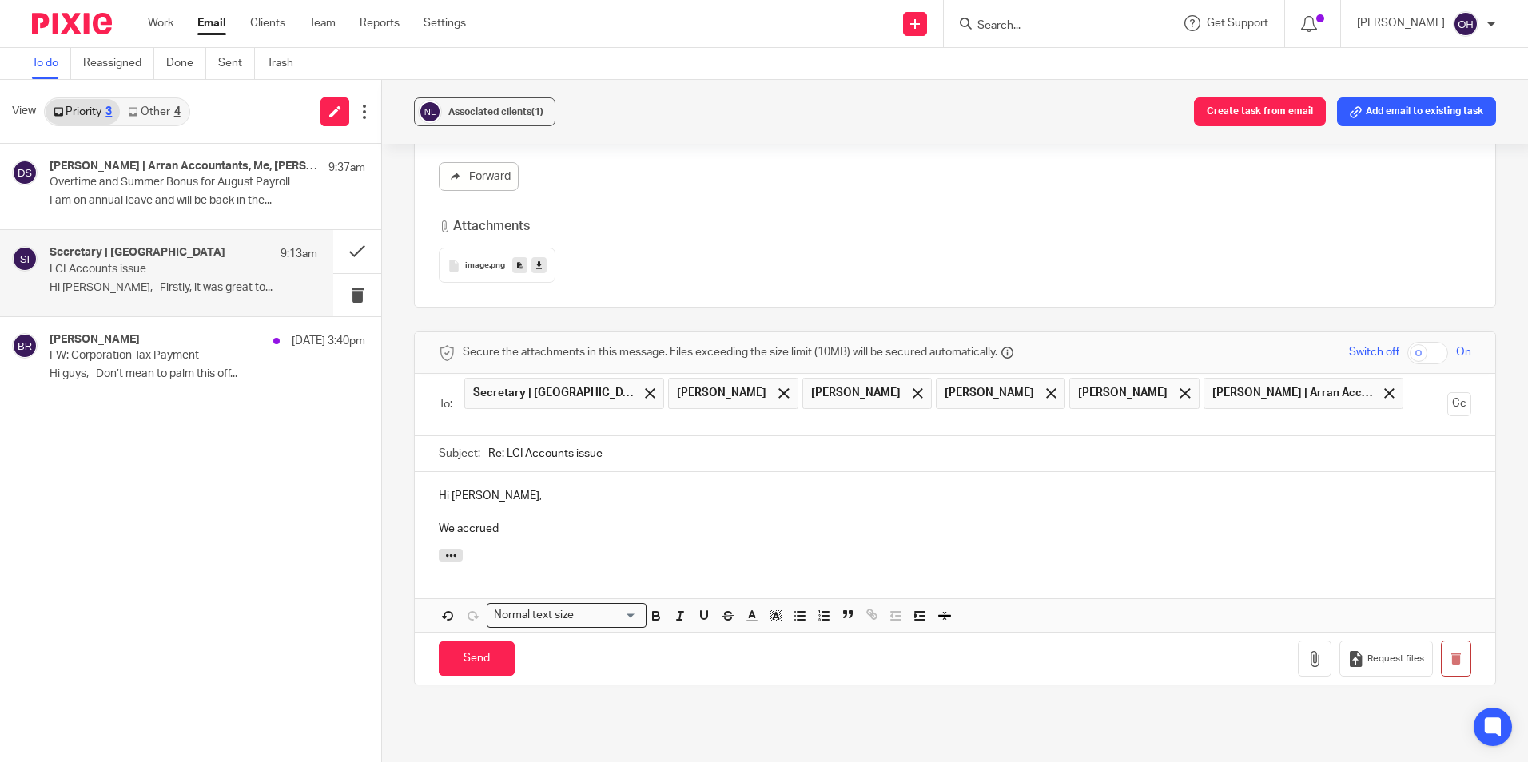
click at [555, 521] on p "We accrued" at bounding box center [955, 529] width 1032 height 16
click at [1255, 521] on p "We accrued £11,626.53 in the [DATE] year end accounts. I have now reversed this…" at bounding box center [955, 529] width 1032 height 16
drag, startPoint x: 1287, startPoint y: 479, endPoint x: 1255, endPoint y: 478, distance: 32.0
click at [1255, 521] on p "We accrued £11,626.53 in the December 2024 year end accounts. I have now revers…" at bounding box center [955, 529] width 1032 height 16
click at [1302, 521] on p "We accrued £11,626.53 in the December 2024 year end accounts. I have now revers…" at bounding box center [955, 529] width 1032 height 16
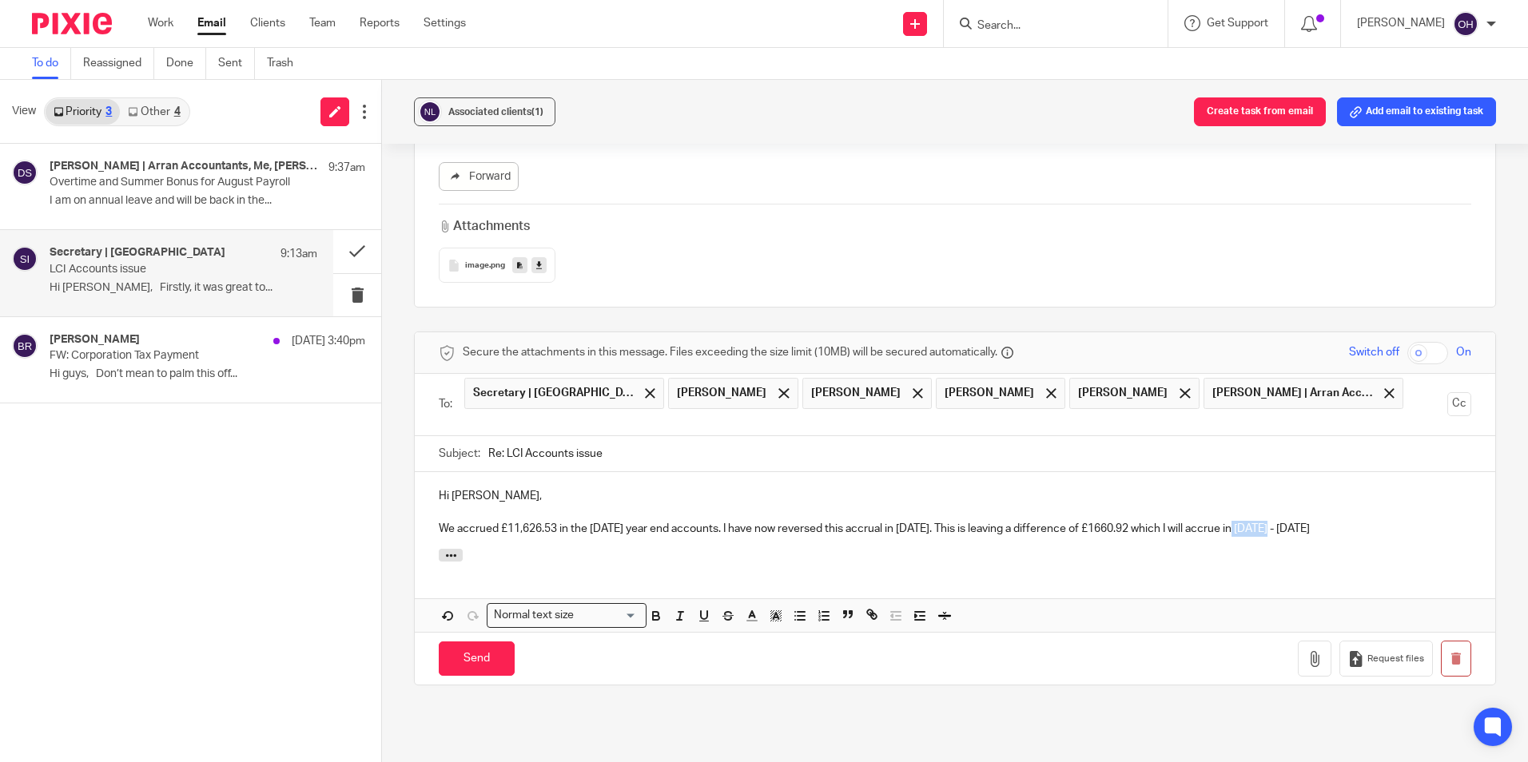
drag, startPoint x: 1290, startPoint y: 472, endPoint x: 1253, endPoint y: 475, distance: 36.8
click at [1253, 521] on p "We accrued £11,626.53 in the December 2024 year end accounts. I have now revers…" at bounding box center [955, 529] width 1032 height 16
drag, startPoint x: 1077, startPoint y: 520, endPoint x: 1003, endPoint y: 493, distance: 79.1
click at [1071, 549] on div at bounding box center [955, 558] width 1080 height 18
drag, startPoint x: 998, startPoint y: 475, endPoint x: 1438, endPoint y: 483, distance: 440.4
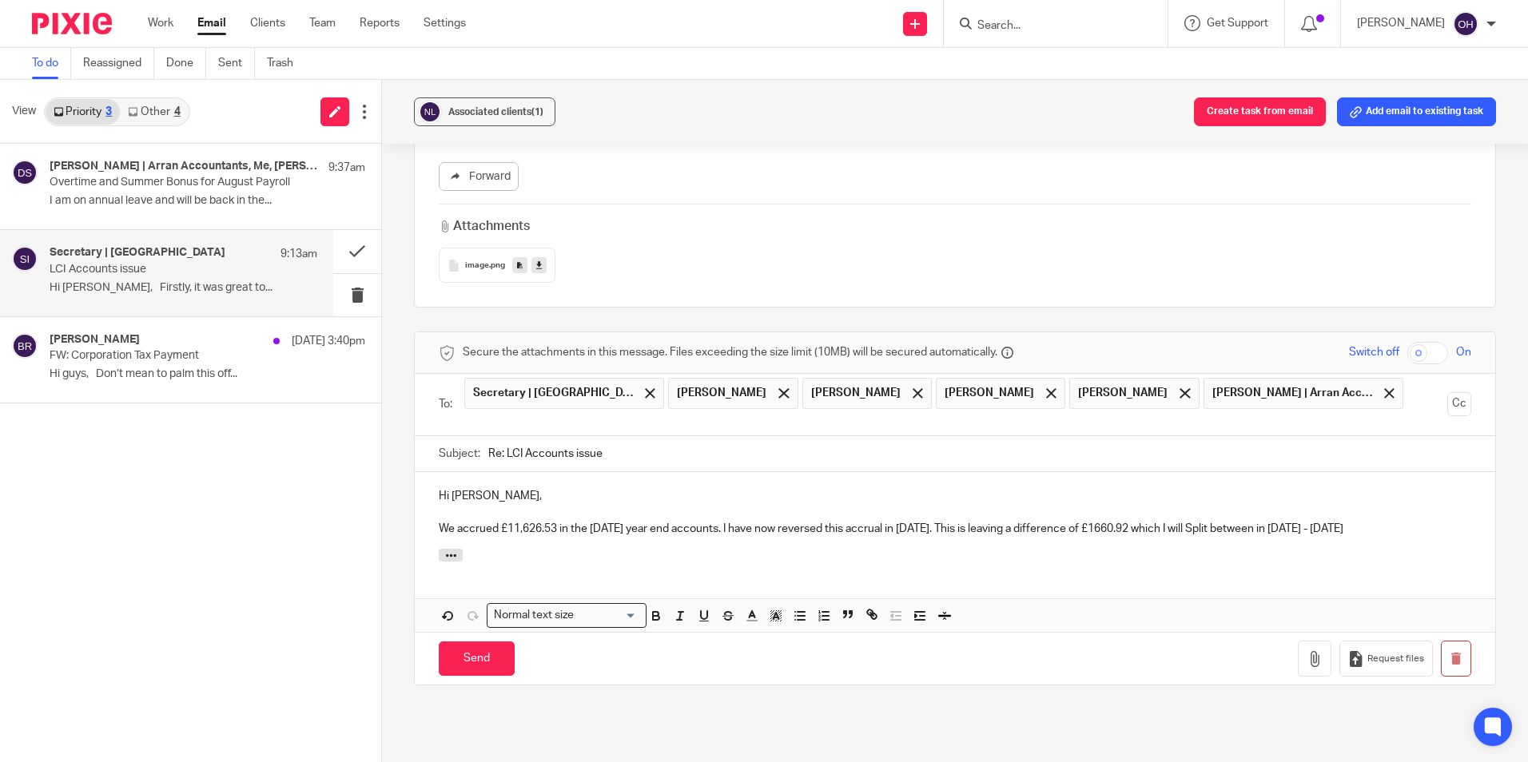
click at [1438, 521] on p "We accrued £11,626.53 in the December 2024 year end accounts. I have now revers…" at bounding box center [955, 529] width 1032 height 16
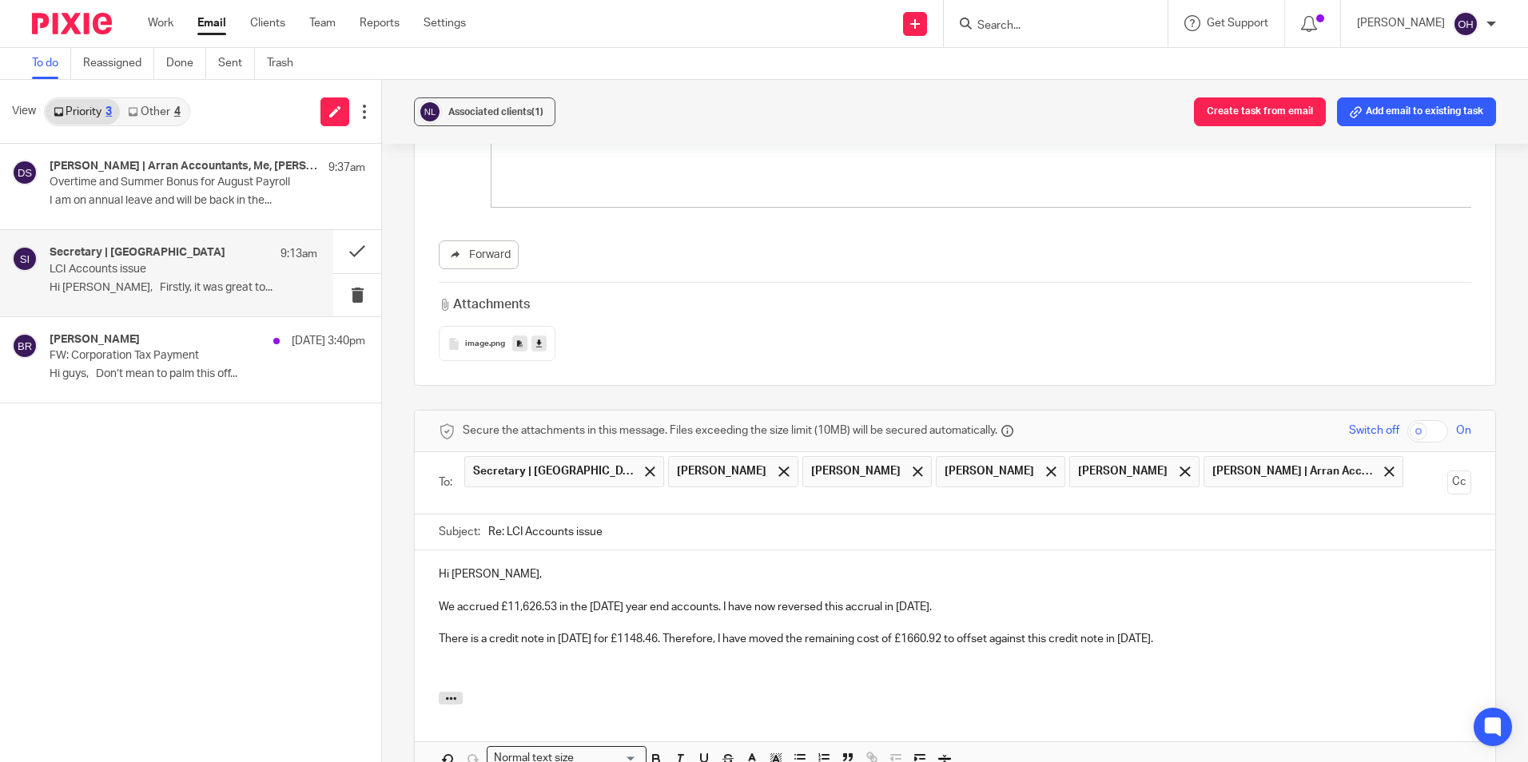
scroll to position [1075, 0]
click at [439, 601] on p "We accrued £11,626.53 in the December 2024 year end accounts. I have now revers…" at bounding box center [955, 609] width 1032 height 16
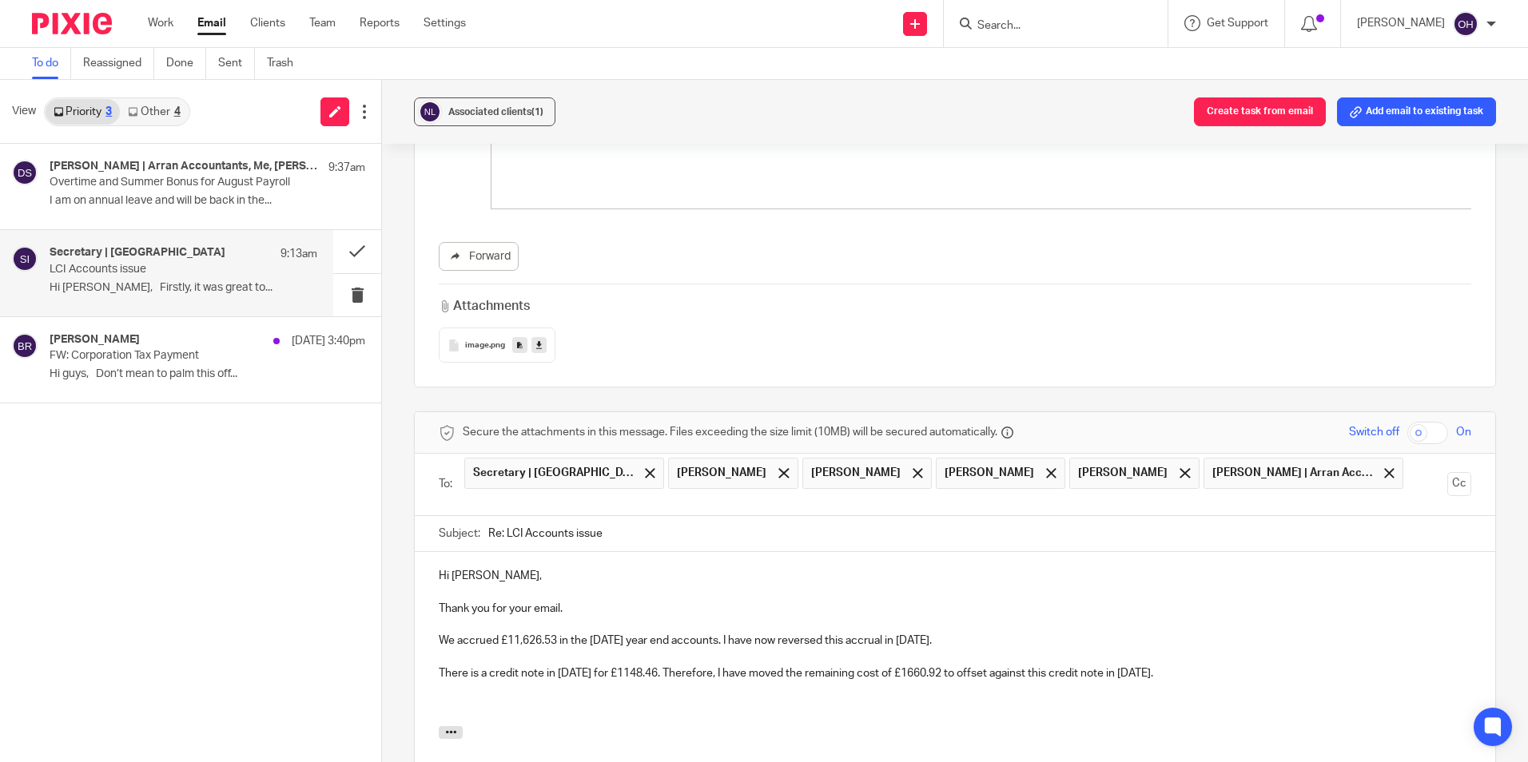
click at [457, 633] on p "We accrued £11,626.53 in the December 2024 year end accounts. I have now revers…" at bounding box center [955, 641] width 1032 height 16
drag, startPoint x: 507, startPoint y: 587, endPoint x: 518, endPoint y: 593, distance: 11.8
click at [507, 633] on p "We did accrued £11,626.53 in the December 2024 year end accounts. I have now re…" at bounding box center [955, 641] width 1032 height 16
click at [773, 633] on p "We did accrue £11,626.53 in the December 2024 year end accounts. I have now rev…" at bounding box center [955, 641] width 1032 height 16
click at [1227, 666] on p "There is a credit note in April 2025 for £1148.46. Therefore, I have moved the …" at bounding box center [955, 674] width 1032 height 16
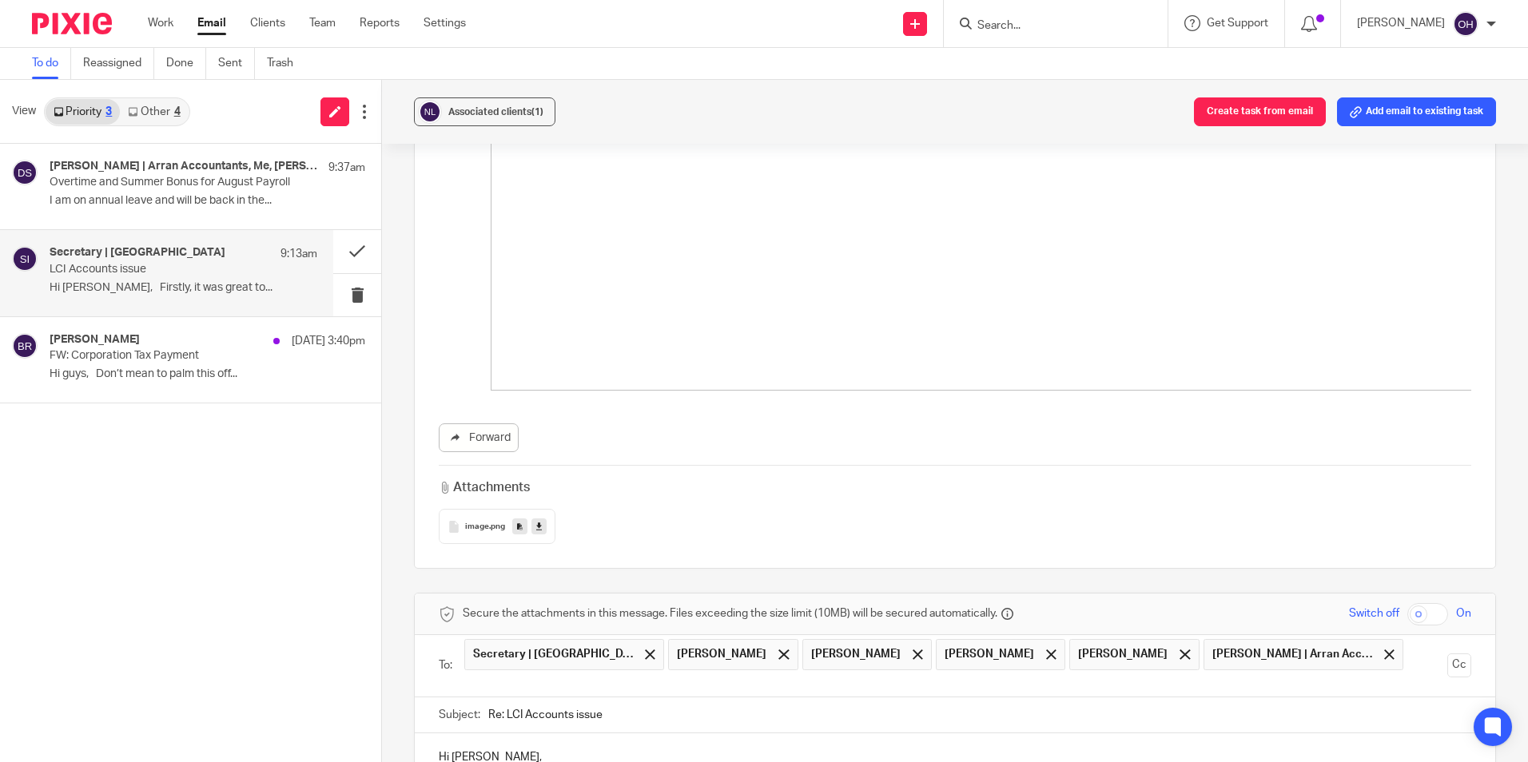
scroll to position [1361, 0]
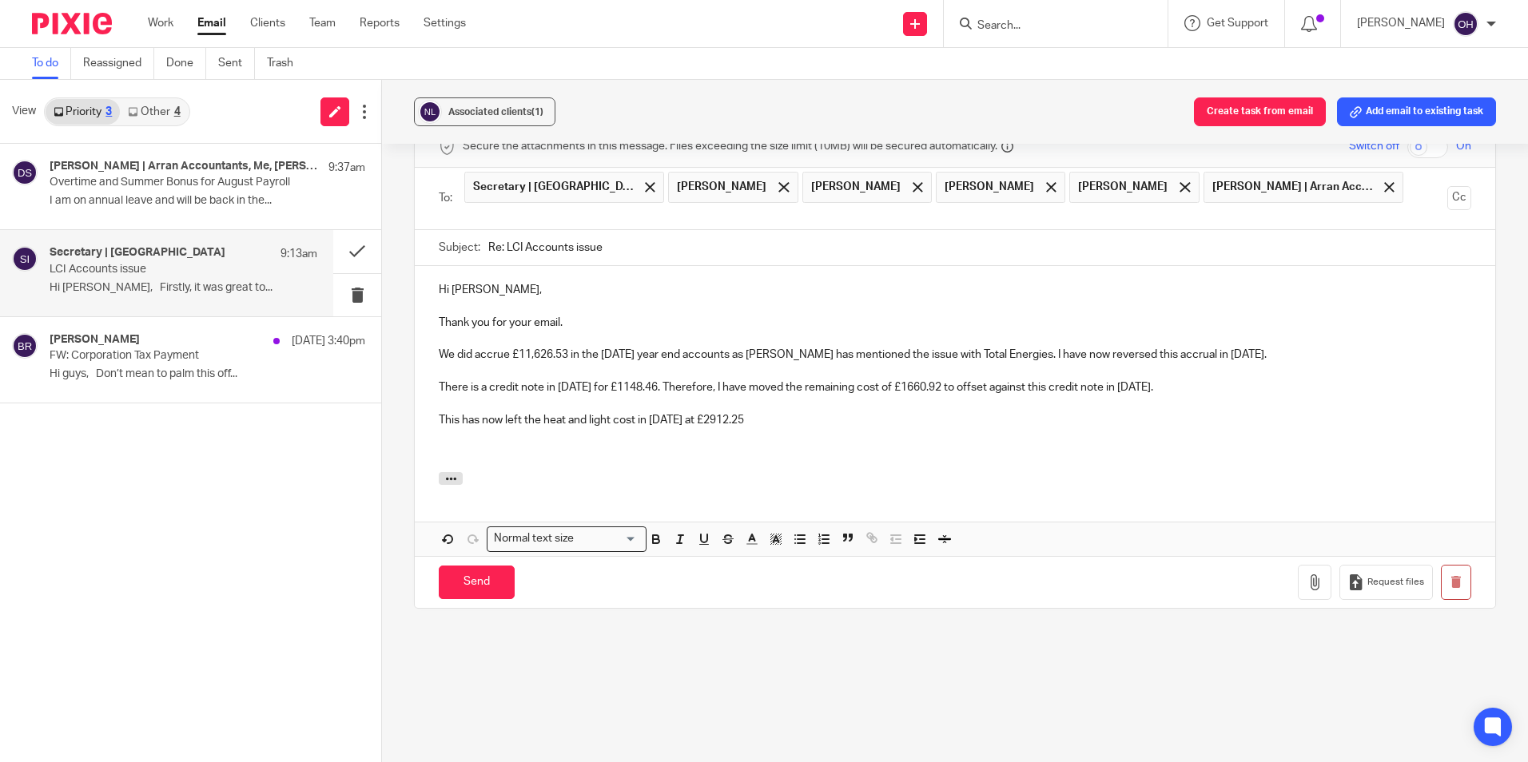
click at [776, 412] on p "This has now left the heat and light cost in May 2025 at £2912.25" at bounding box center [955, 420] width 1032 height 16
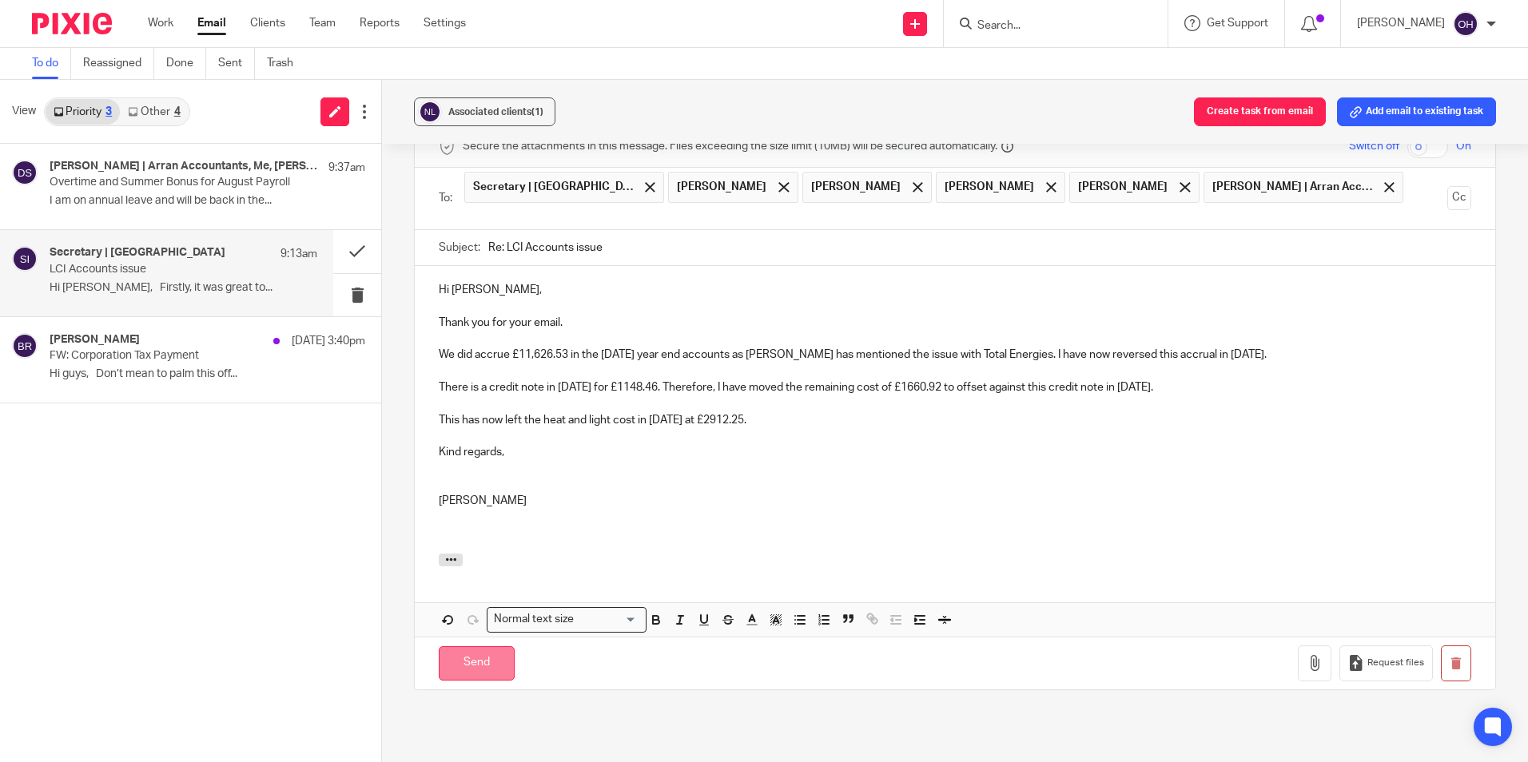
click at [475, 646] on input "Send" at bounding box center [477, 663] width 76 height 34
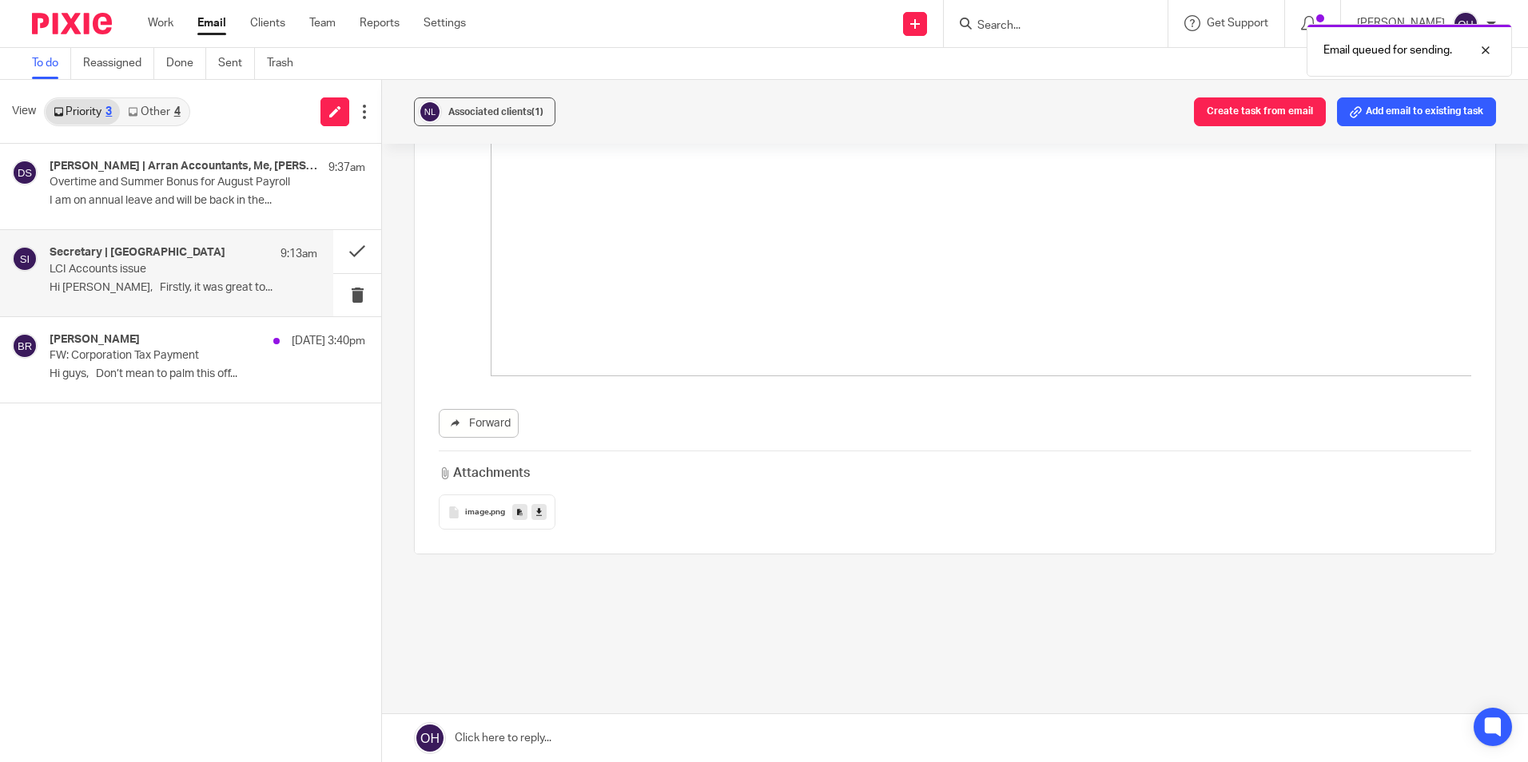
scroll to position [875, 0]
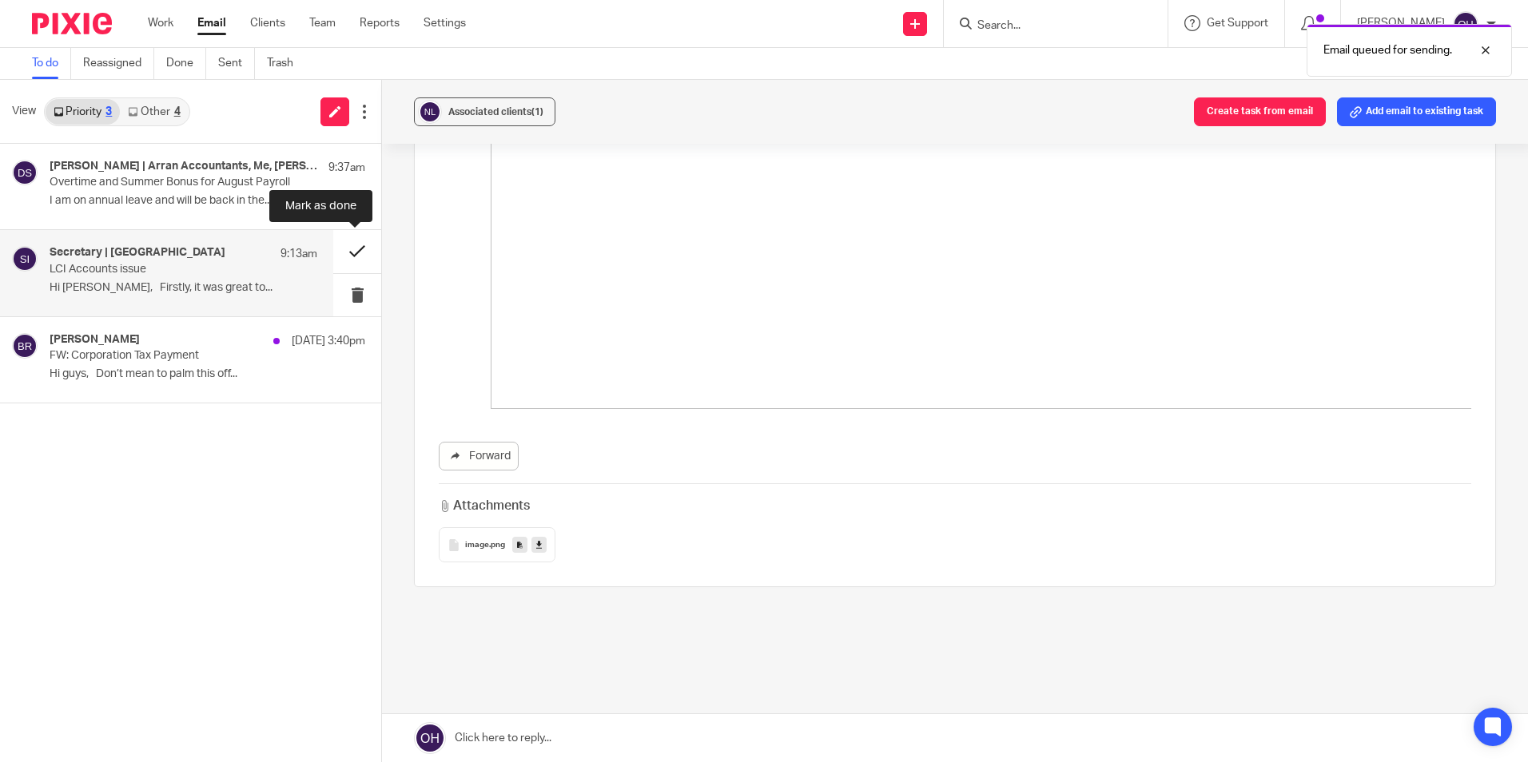
click at [359, 256] on button at bounding box center [357, 251] width 48 height 42
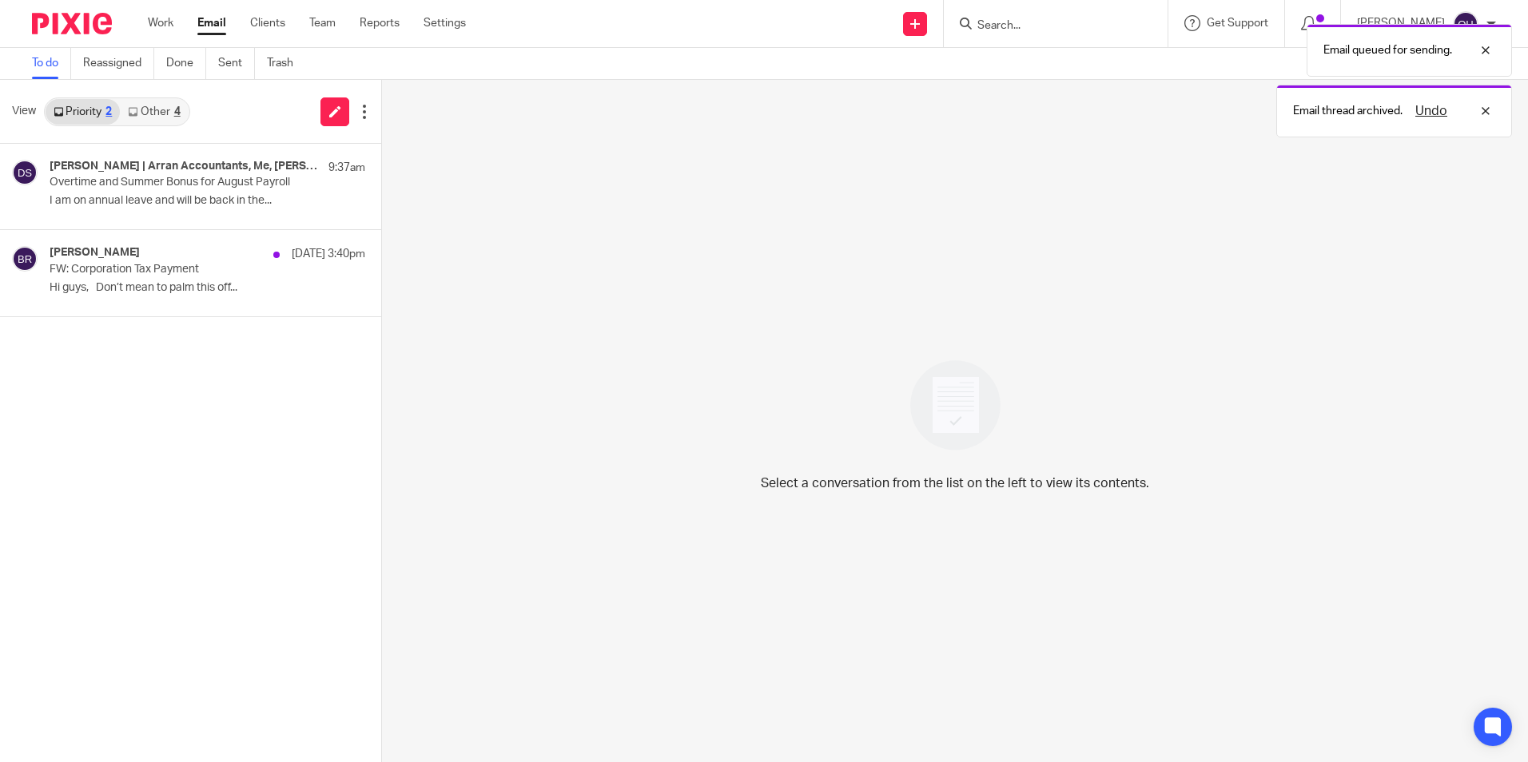
click at [135, 104] on link "Other 4" at bounding box center [154, 112] width 68 height 26
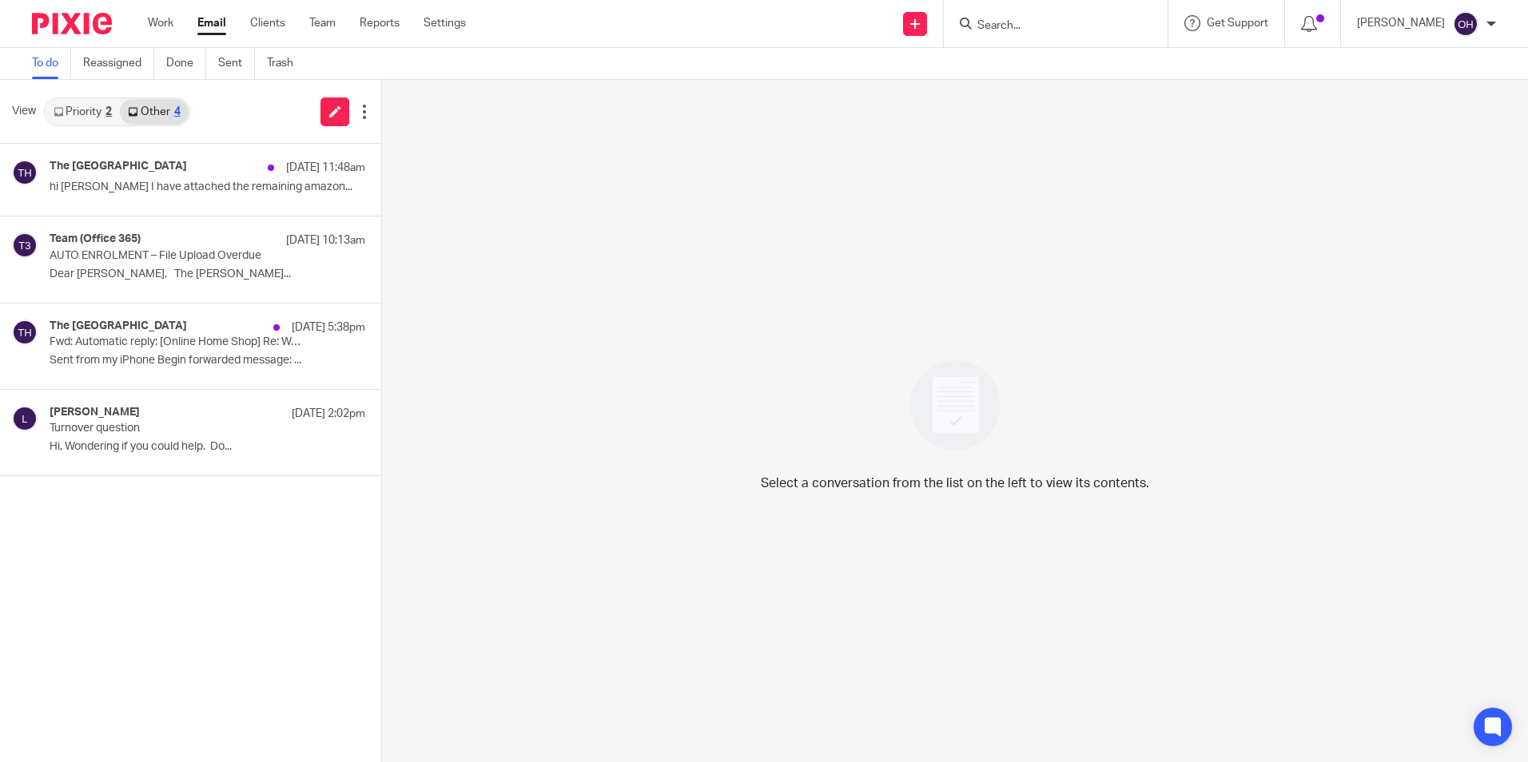
click at [66, 125] on div "Priority 2 Other 4" at bounding box center [117, 111] width 146 height 29
click at [66, 120] on link "Priority 2" at bounding box center [83, 112] width 74 height 26
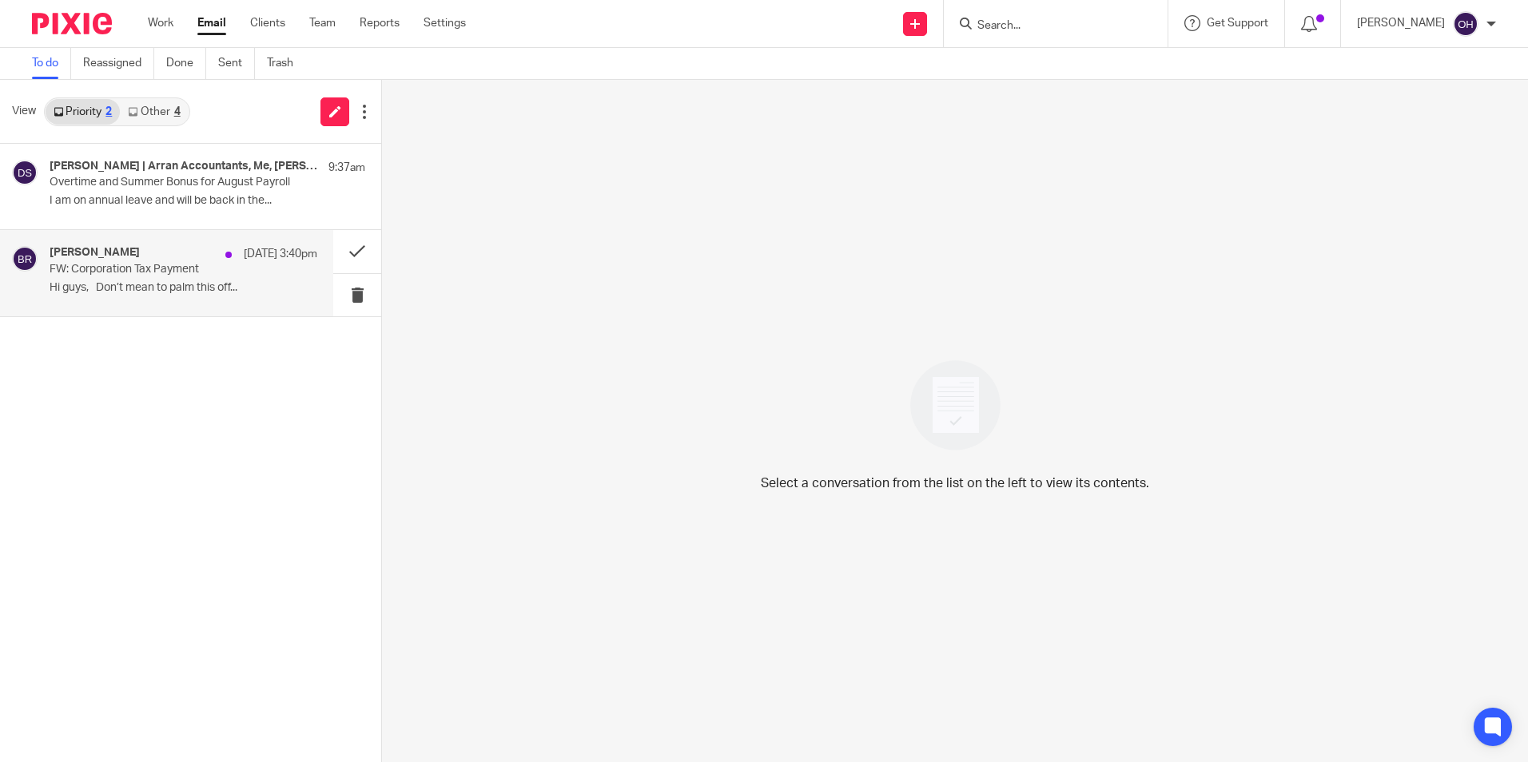
click at [121, 240] on div "Ben Rayner 21 Aug 3:40pm FW: Corporation Tax Payment Hi guys, Don’t mean to pal…" at bounding box center [166, 272] width 333 height 85
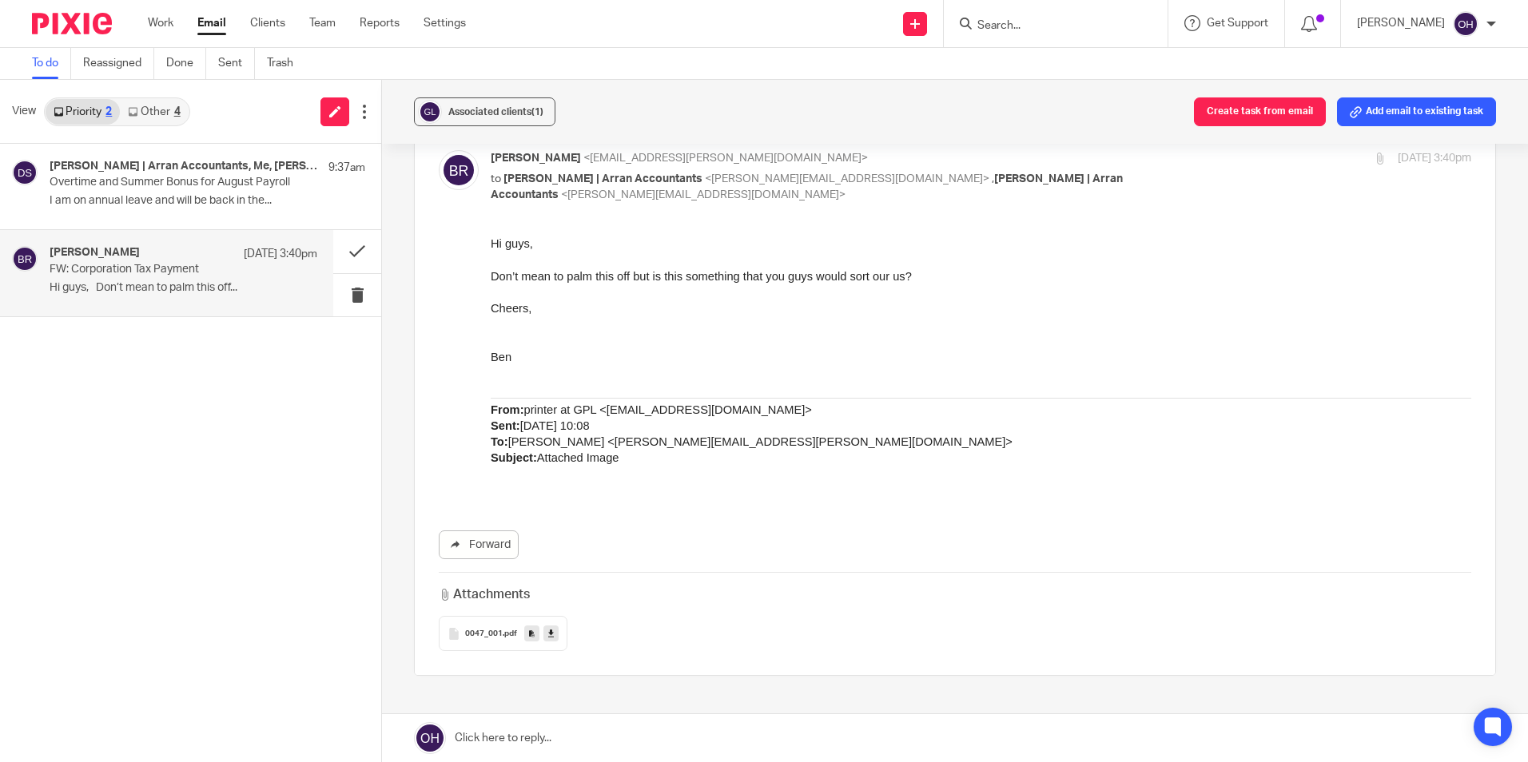
scroll to position [80, 0]
click at [491, 623] on div "0047_001 .pdf" at bounding box center [503, 632] width 129 height 35
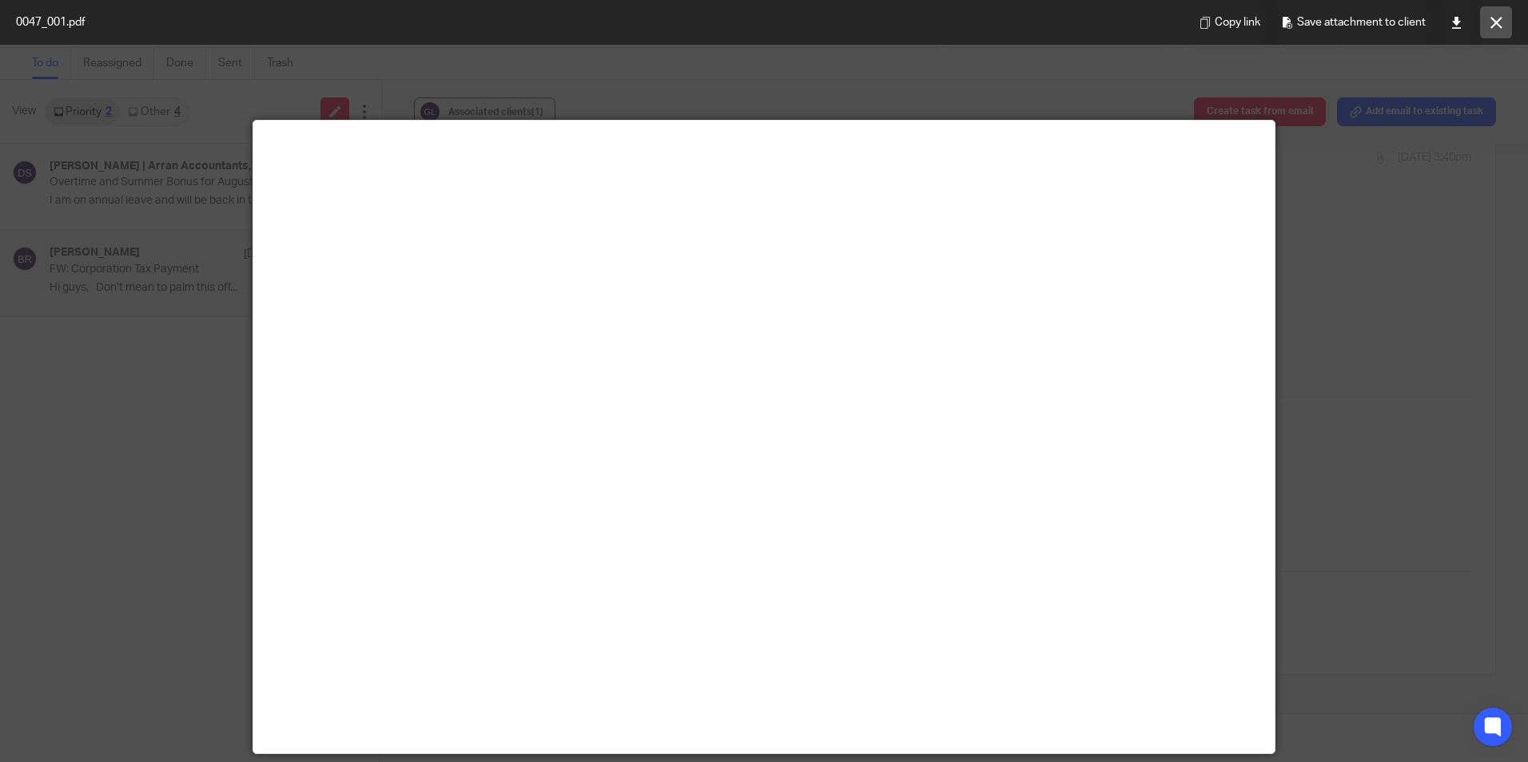
click at [1497, 32] on button at bounding box center [1496, 22] width 32 height 32
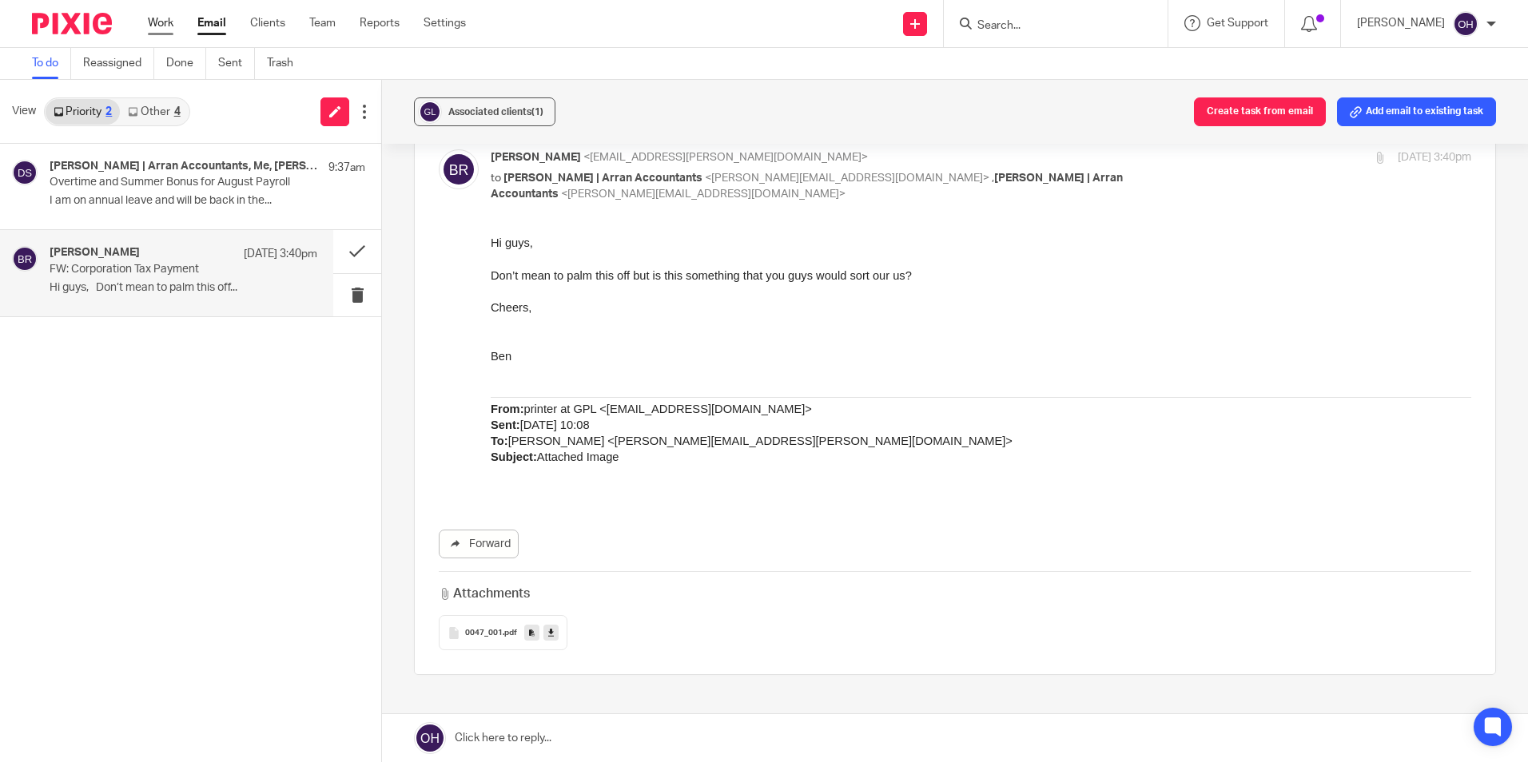
click at [167, 30] on link "Work" at bounding box center [161, 23] width 26 height 16
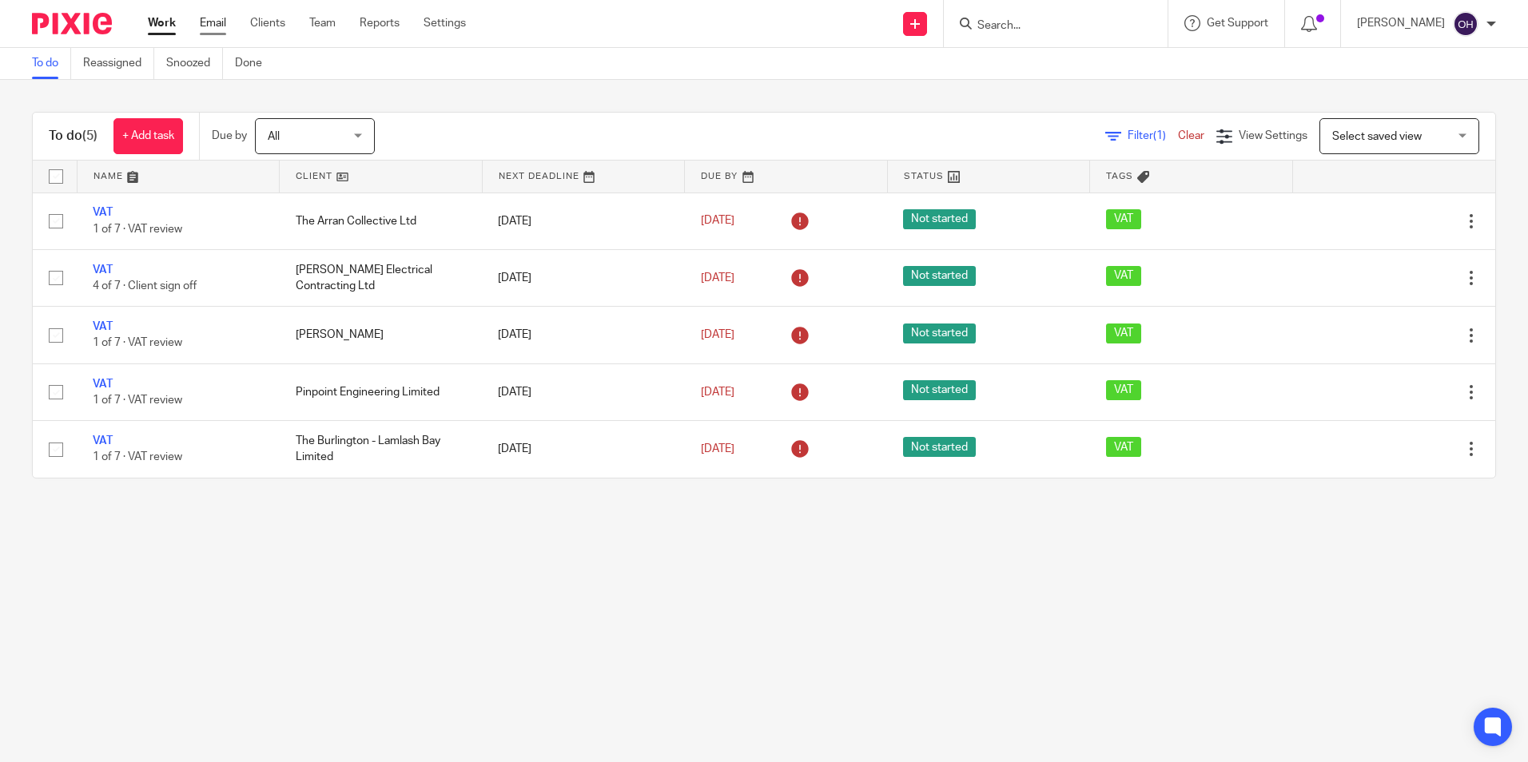
click at [220, 28] on link "Email" at bounding box center [213, 23] width 26 height 16
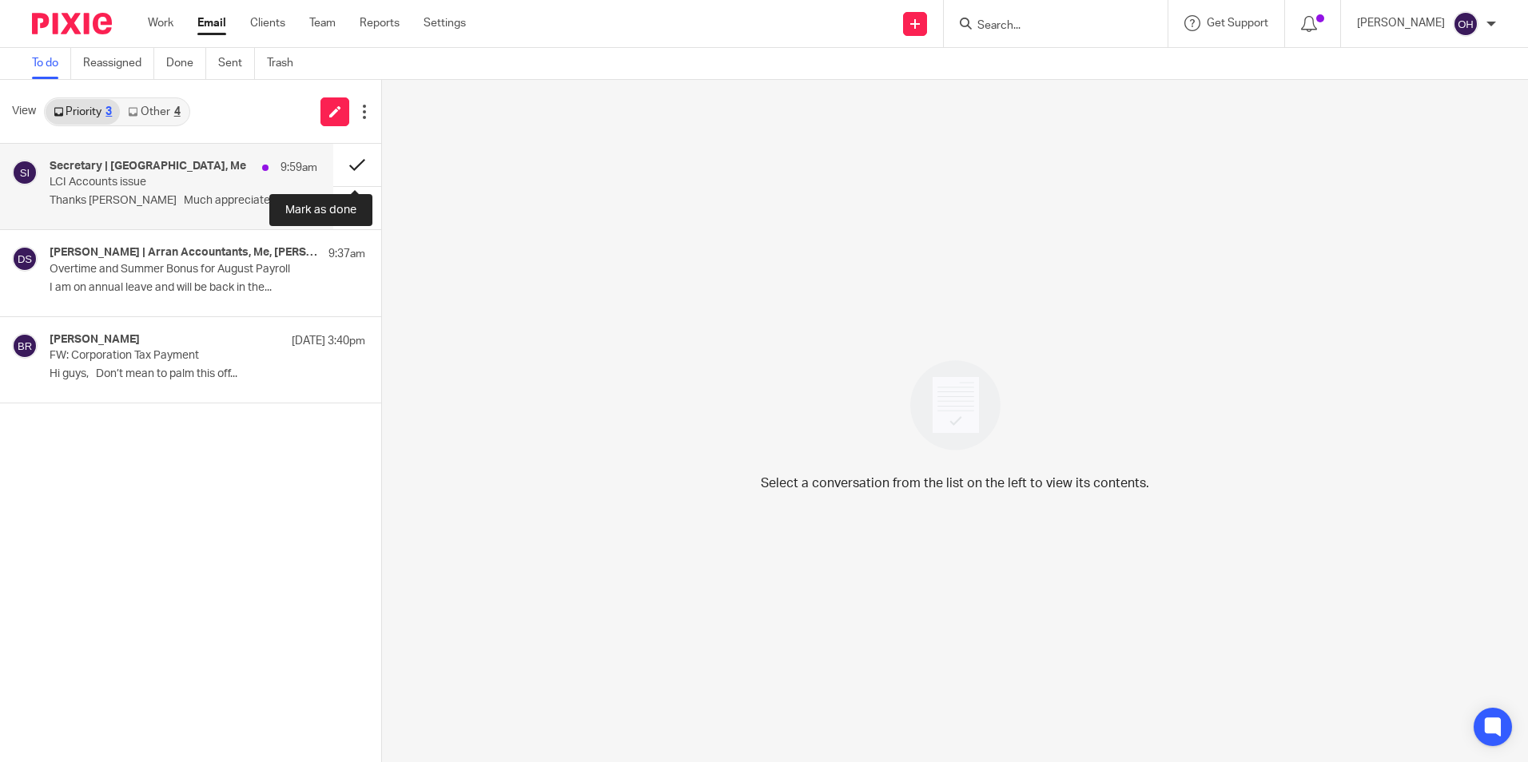
click at [342, 164] on button at bounding box center [357, 165] width 48 height 42
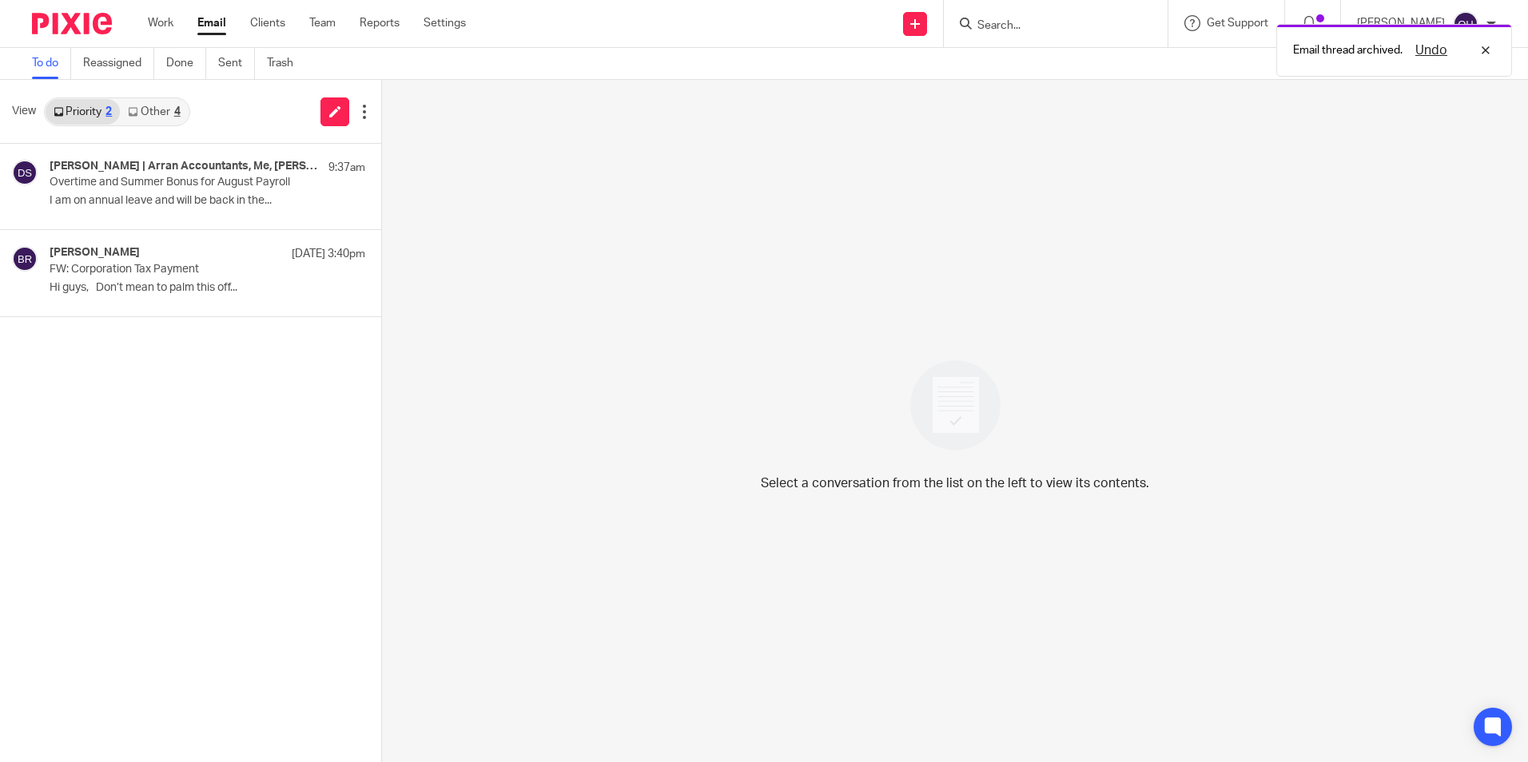
click at [142, 101] on link "Other 4" at bounding box center [154, 112] width 68 height 26
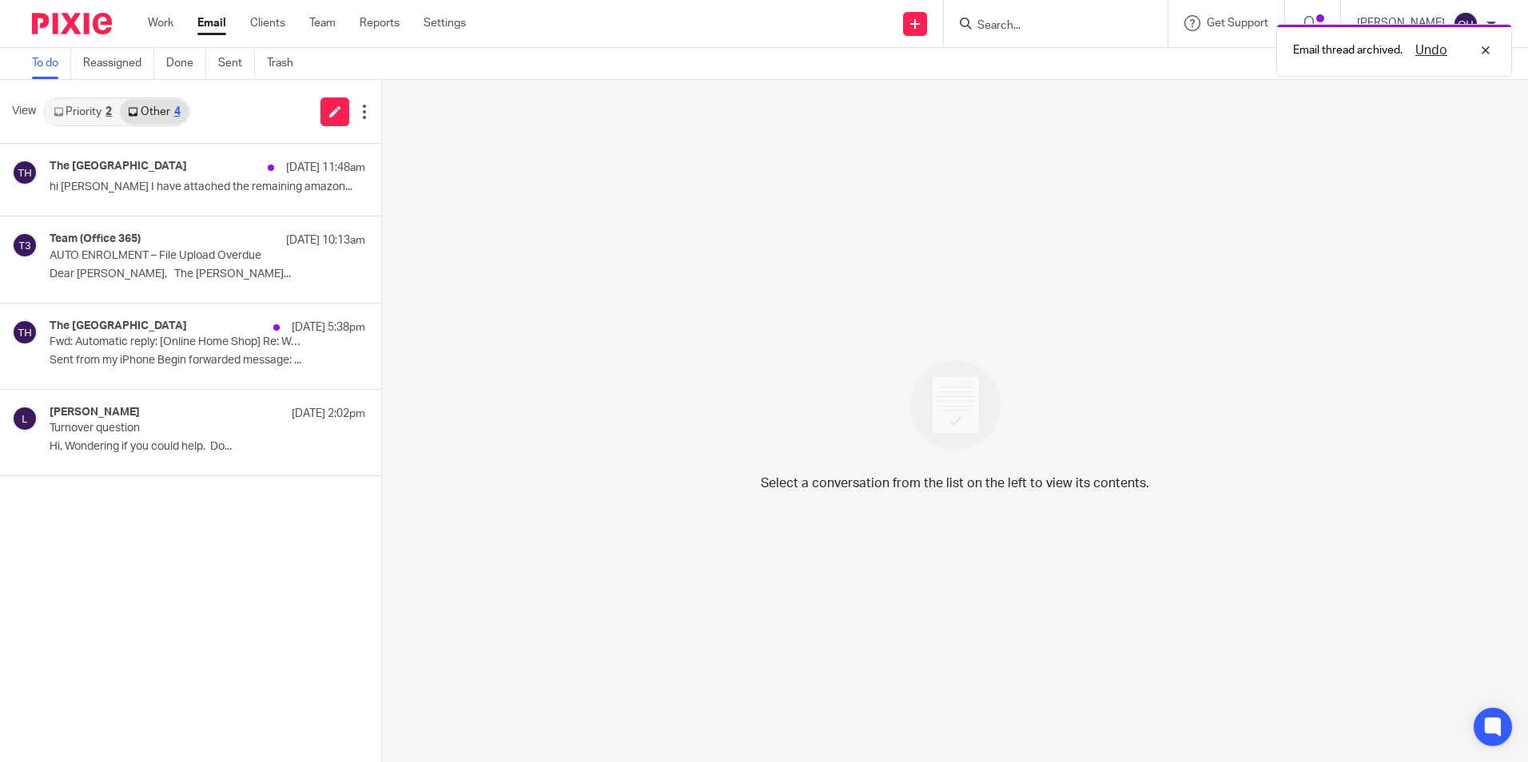
click at [83, 106] on link "Priority 2" at bounding box center [83, 112] width 74 height 26
